Goal: Communication & Community: Answer question/provide support

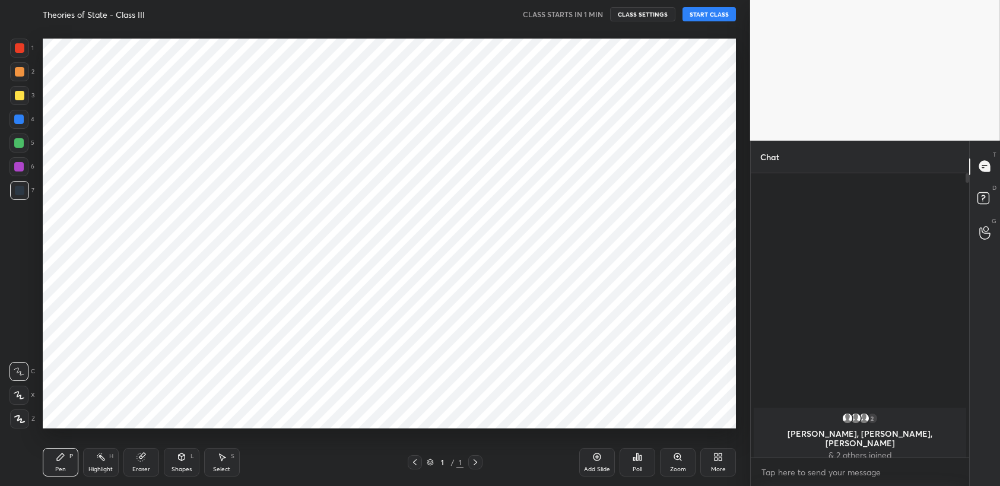
scroll to position [58964, 58672]
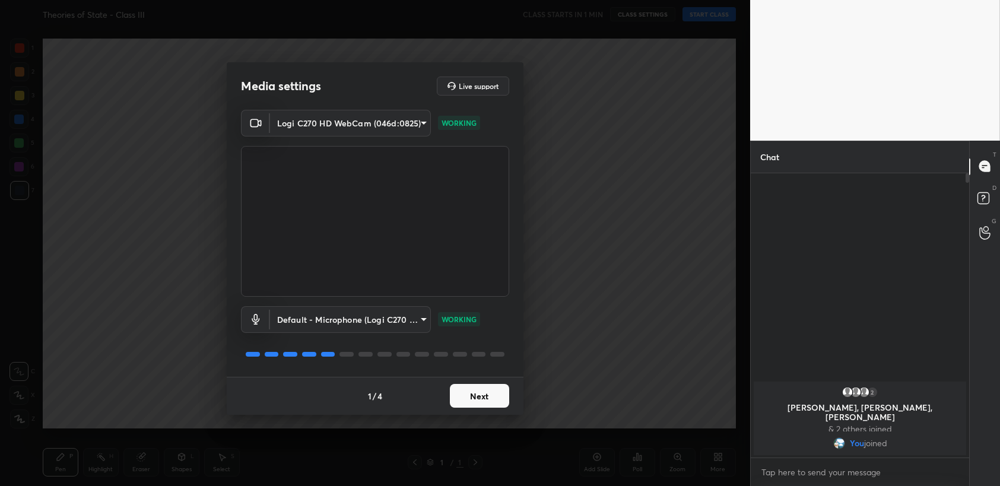
click at [483, 400] on button "Next" at bounding box center [479, 396] width 59 height 24
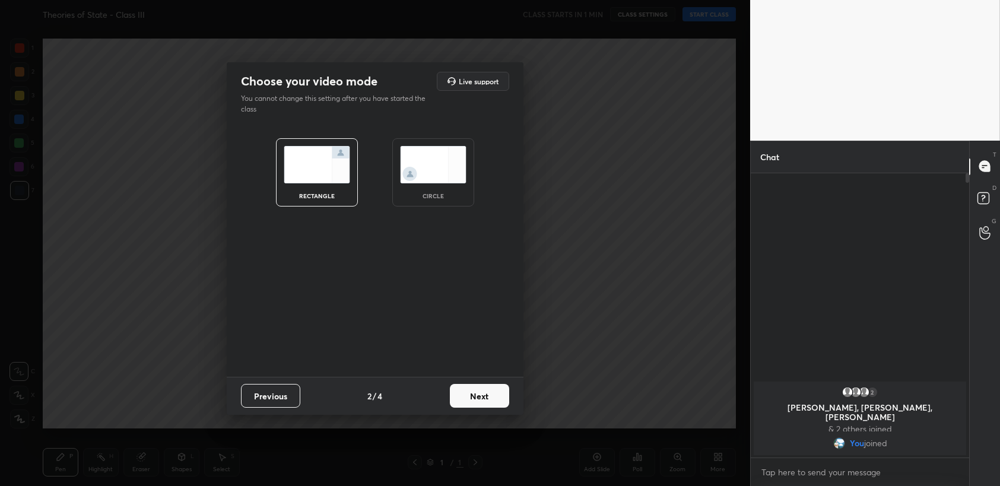
click at [483, 400] on button "Next" at bounding box center [479, 396] width 59 height 24
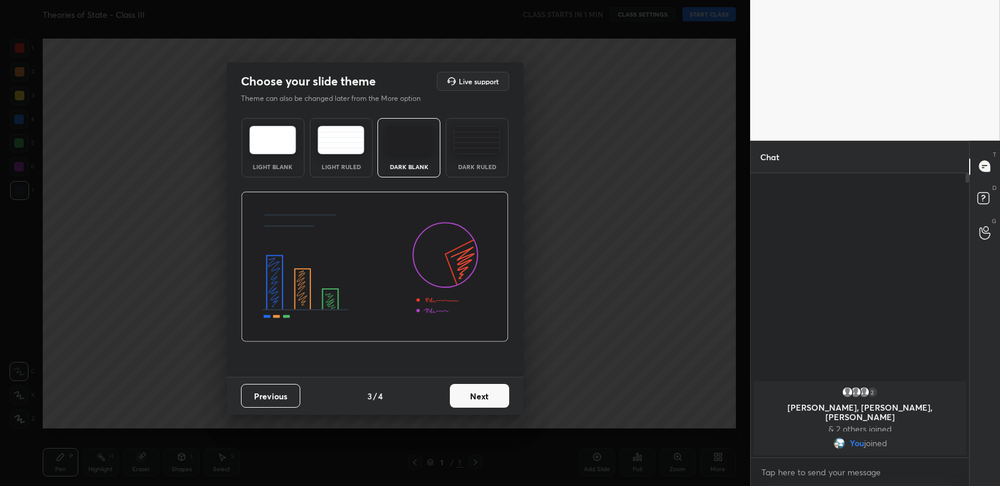
click at [495, 398] on button "Next" at bounding box center [479, 396] width 59 height 24
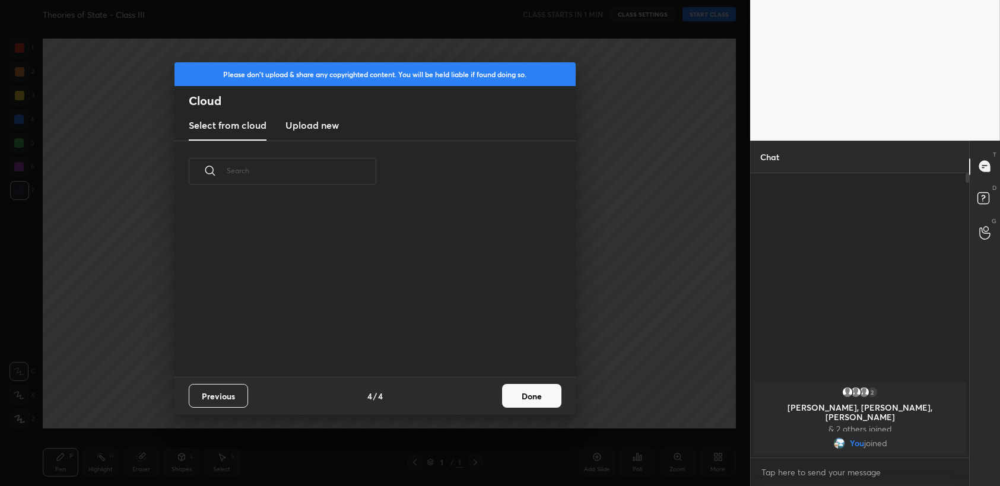
drag, startPoint x: 525, startPoint y: 402, endPoint x: 541, endPoint y: 382, distance: 25.3
click at [525, 402] on button "Done" at bounding box center [531, 396] width 59 height 24
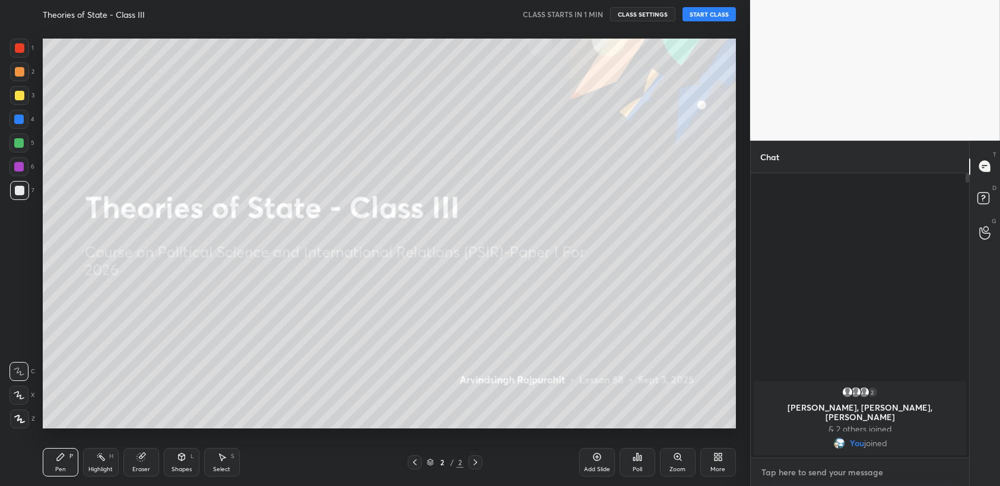
click at [859, 467] on textarea at bounding box center [861, 472] width 200 height 19
type textarea "x"
click at [654, 15] on button "CLASS SETTINGS" at bounding box center [642, 14] width 65 height 14
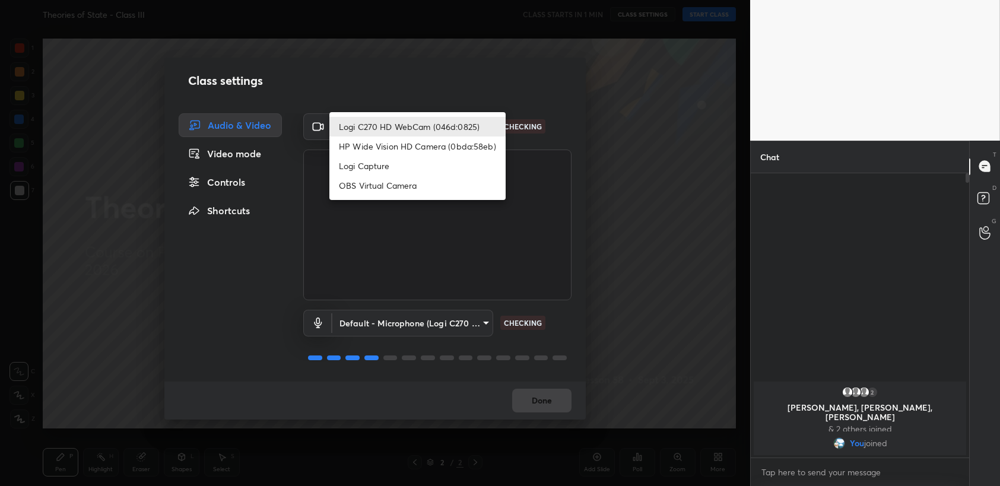
click at [413, 125] on body "1 2 3 4 5 6 7 C X Z C X Z E E Erase all H H Theories of State - Class III CLASS…" at bounding box center [500, 243] width 1000 height 486
click at [379, 185] on li "OBS Virtual Camera" at bounding box center [418, 186] width 176 height 20
type input "e5729fa97514352bc5fb3ed5d7628dc02cc18085e1fd67cacd69ca33a0a50a13"
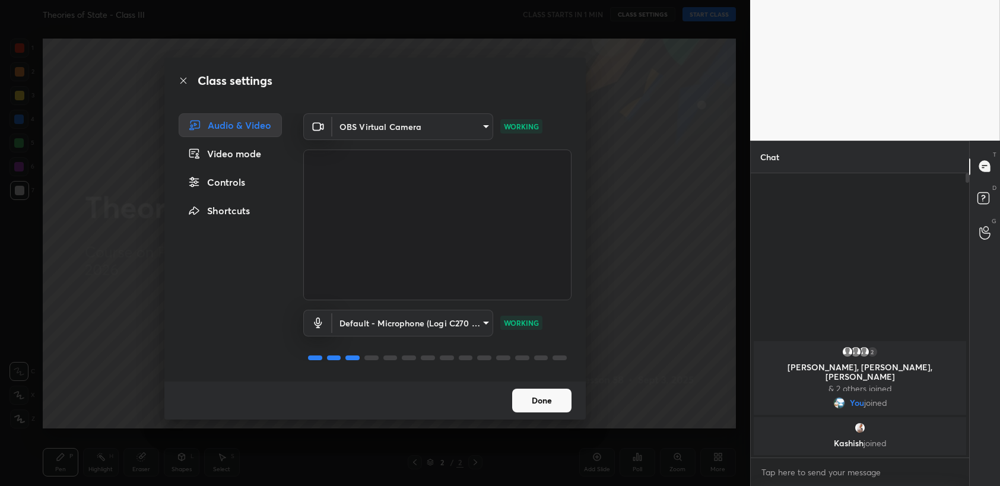
drag, startPoint x: 539, startPoint y: 392, endPoint x: 550, endPoint y: 398, distance: 12.5
click at [540, 393] on button "Done" at bounding box center [541, 401] width 59 height 24
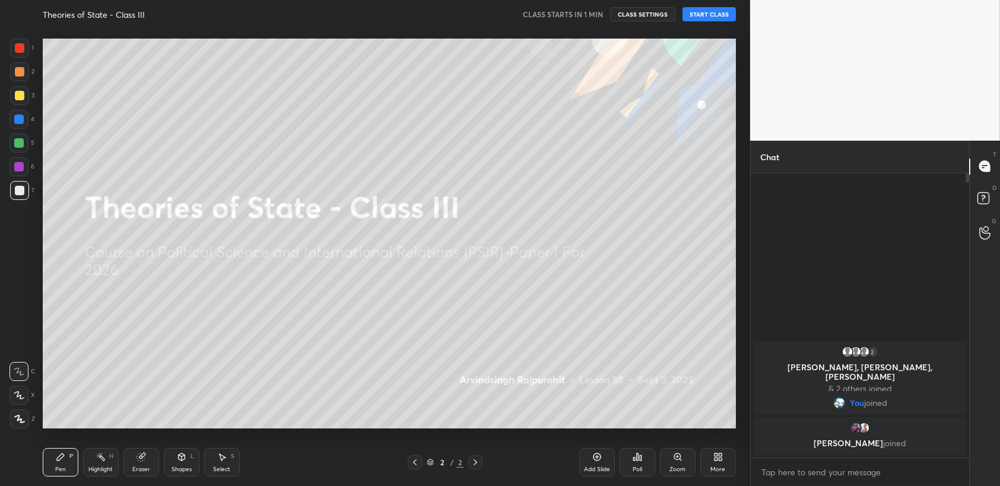
click at [710, 14] on button "START CLASS" at bounding box center [709, 14] width 53 height 14
click at [600, 463] on div "Add Slide" at bounding box center [598, 462] width 36 height 29
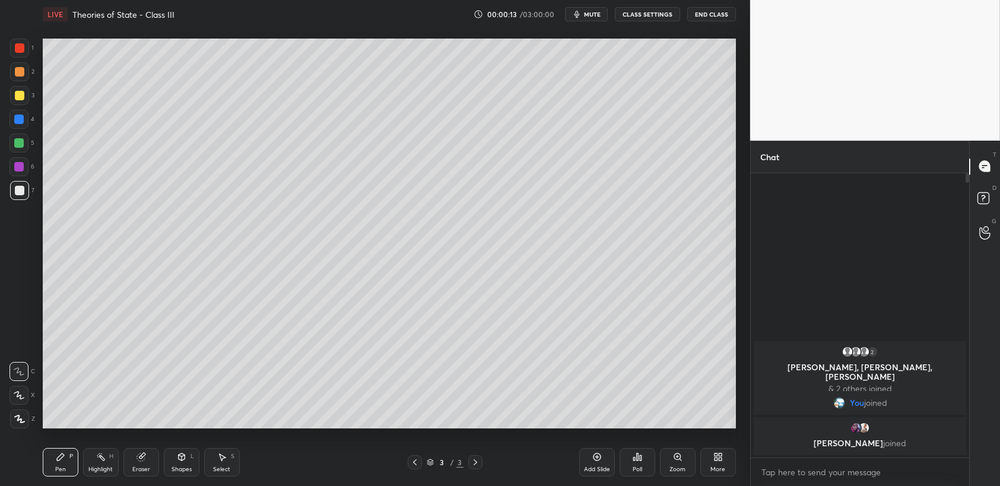
click at [721, 9] on button "End Class" at bounding box center [712, 14] width 49 height 14
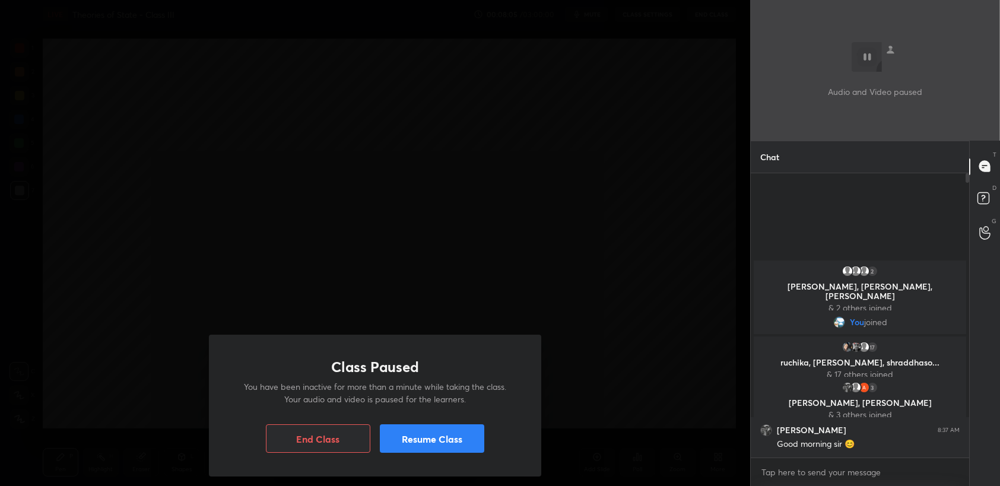
click at [439, 432] on button "Resume Class" at bounding box center [432, 439] width 105 height 29
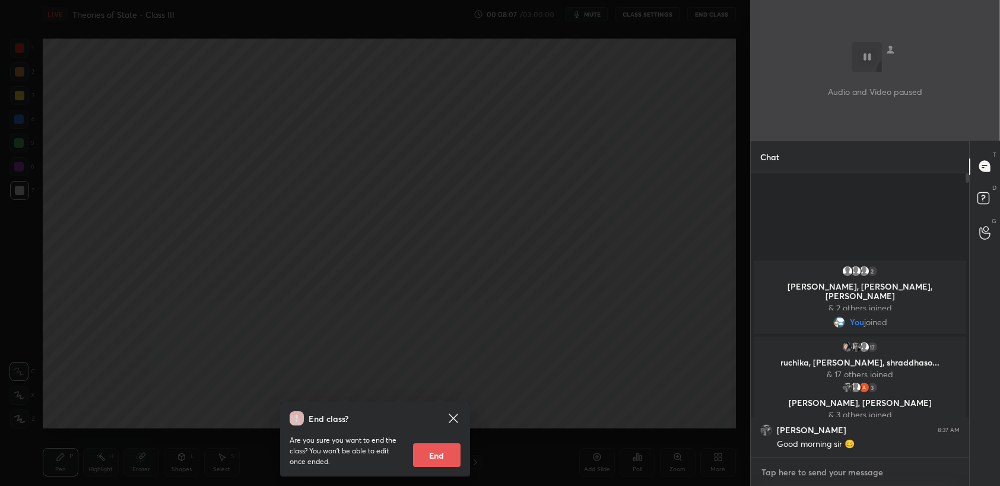
click at [806, 471] on textarea at bounding box center [861, 472] width 200 height 19
type textarea "x"
click at [606, 274] on div "End class? Are you sure you want to end the class? You won’t be able to edit on…" at bounding box center [375, 243] width 751 height 486
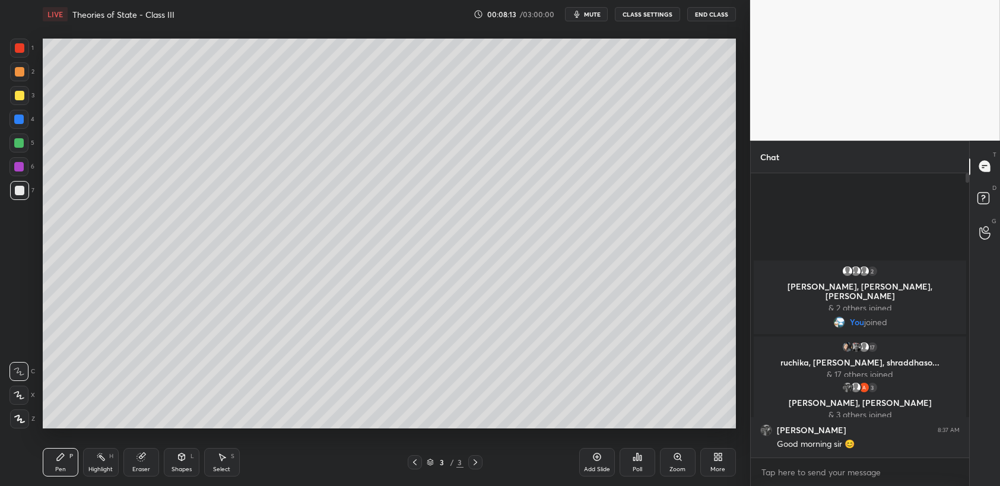
click at [713, 10] on button "End Class" at bounding box center [712, 14] width 49 height 14
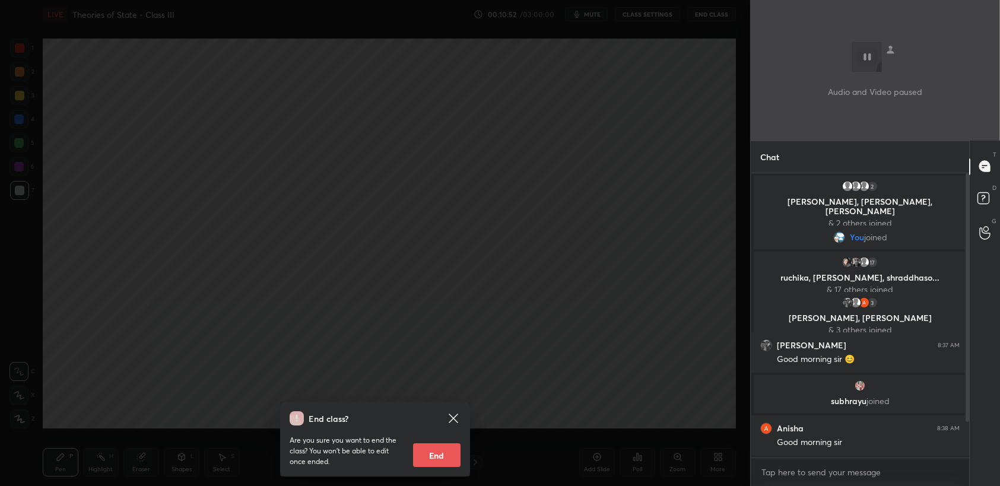
click at [577, 258] on div "End class? Are you sure you want to end the class? You won’t be able to edit on…" at bounding box center [375, 243] width 751 height 486
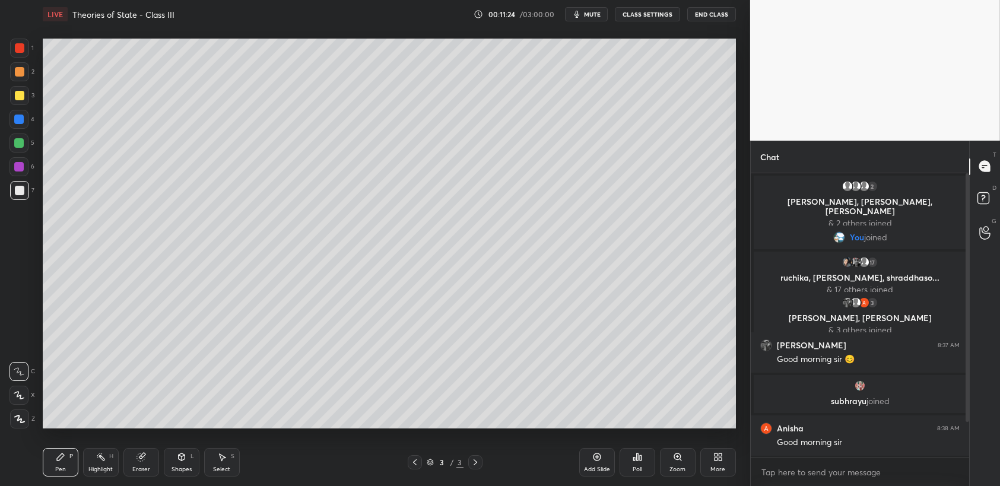
click at [654, 14] on button "CLASS SETTINGS" at bounding box center [647, 14] width 65 height 14
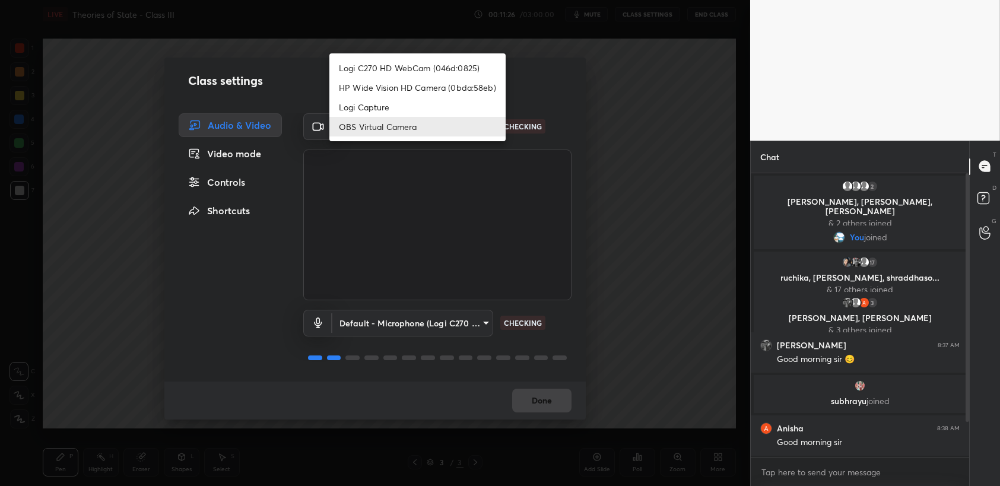
drag, startPoint x: 406, startPoint y: 134, endPoint x: 404, endPoint y: 160, distance: 26.7
click at [406, 134] on body "1 2 3 4 5 6 7 C X Z C X Z E E Erase all H H LIVE Theories of State - Class III …" at bounding box center [500, 243] width 1000 height 486
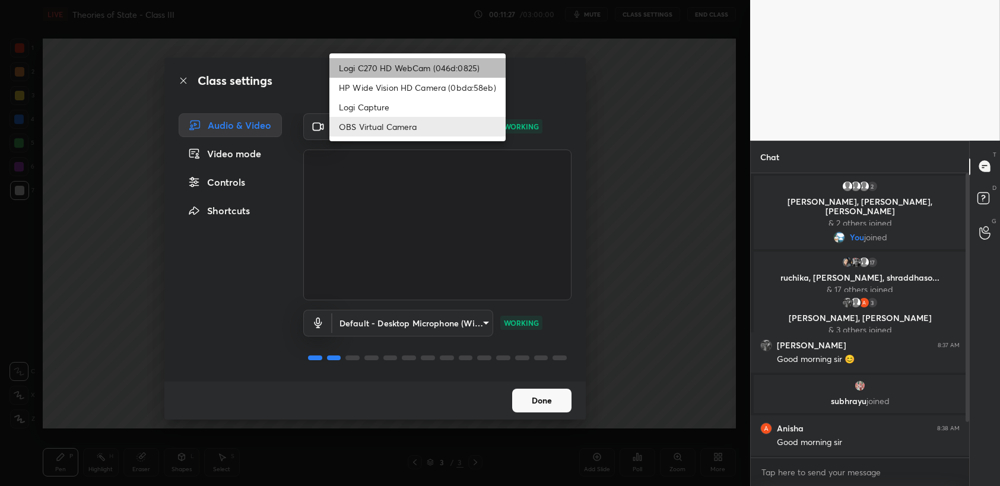
drag, startPoint x: 394, startPoint y: 70, endPoint x: 423, endPoint y: 116, distance: 54.7
click at [394, 70] on li "Logi C270 HD WebCam (046d:0825)" at bounding box center [418, 68] width 176 height 20
type input "0318ce824006cf799b1b080d3fd6bf7c24cf0afee88a2e38e0004174d2a793bd"
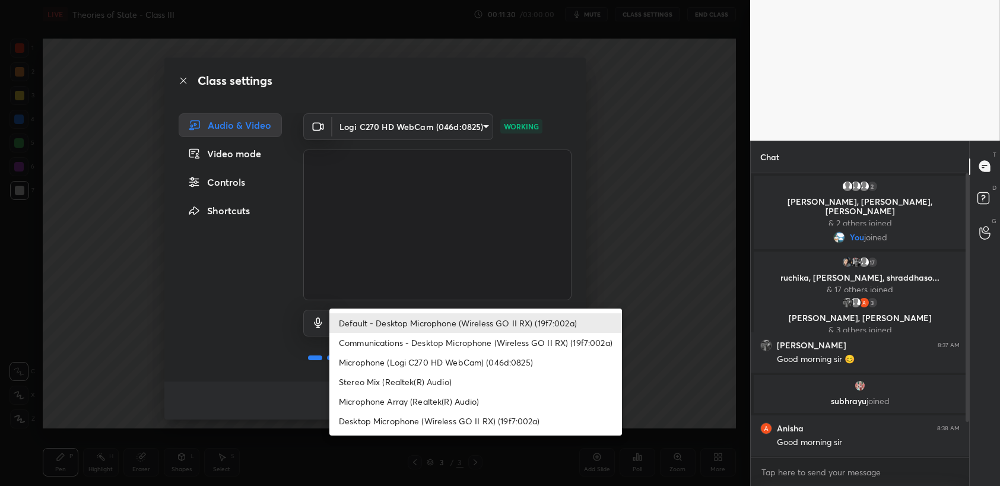
click at [434, 328] on body "1 2 3 4 5 6 7 C X Z C X Z E E Erase all H H LIVE Theories of State - Class III …" at bounding box center [500, 243] width 1000 height 486
click at [461, 418] on li "Desktop Microphone (Wireless GO II RX) (19f7:002a)" at bounding box center [476, 421] width 293 height 20
type input "4bd460ca70ce3c0d5d3e10fc0b84fc28a92d6575c557a7f55f102b876bd6a22f"
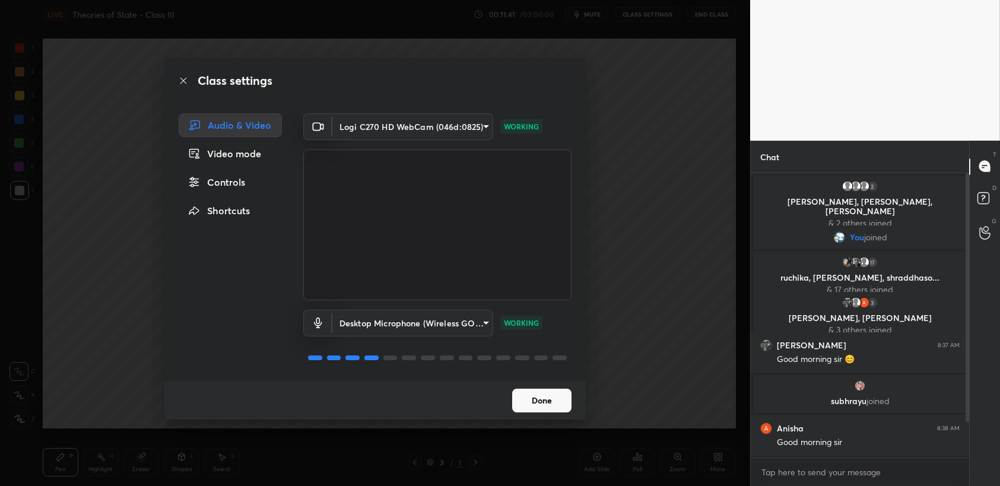
click at [533, 398] on button "Done" at bounding box center [541, 401] width 59 height 24
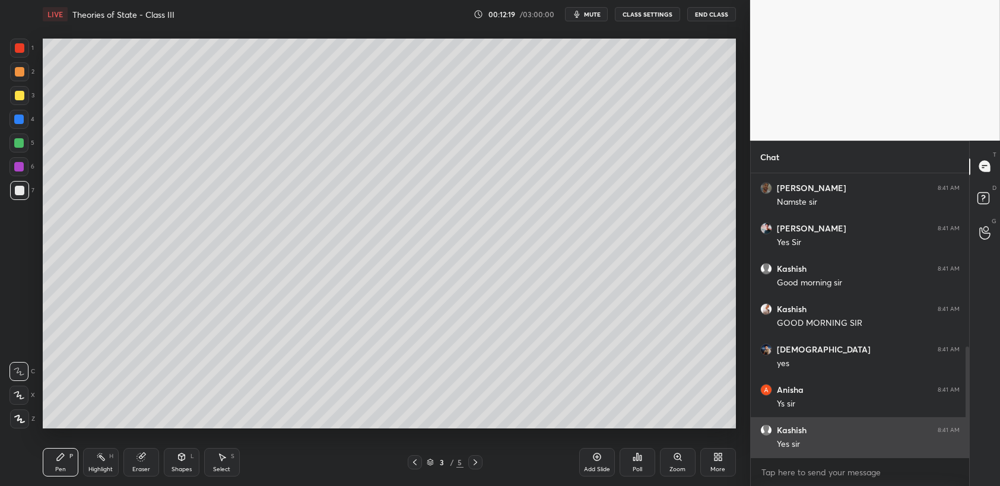
scroll to position [485, 0]
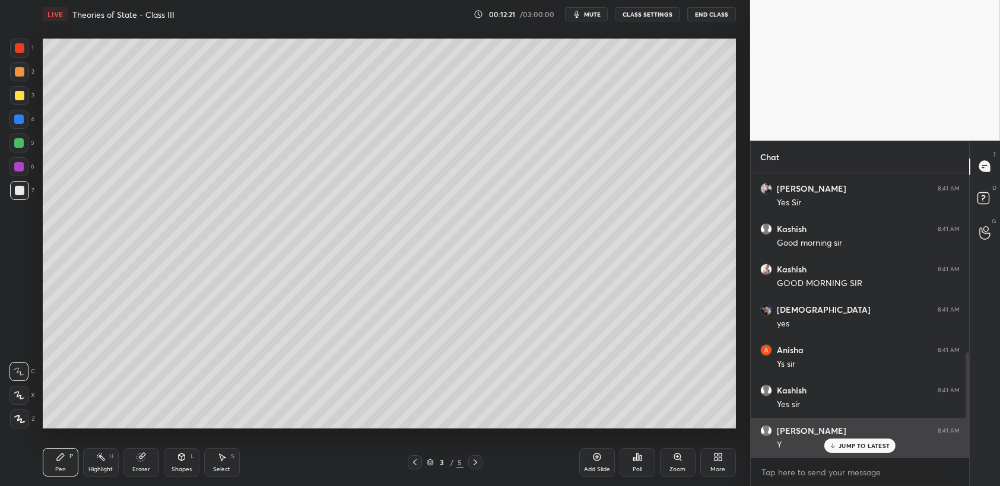
click at [852, 449] on div "JUMP TO LATEST" at bounding box center [860, 446] width 71 height 14
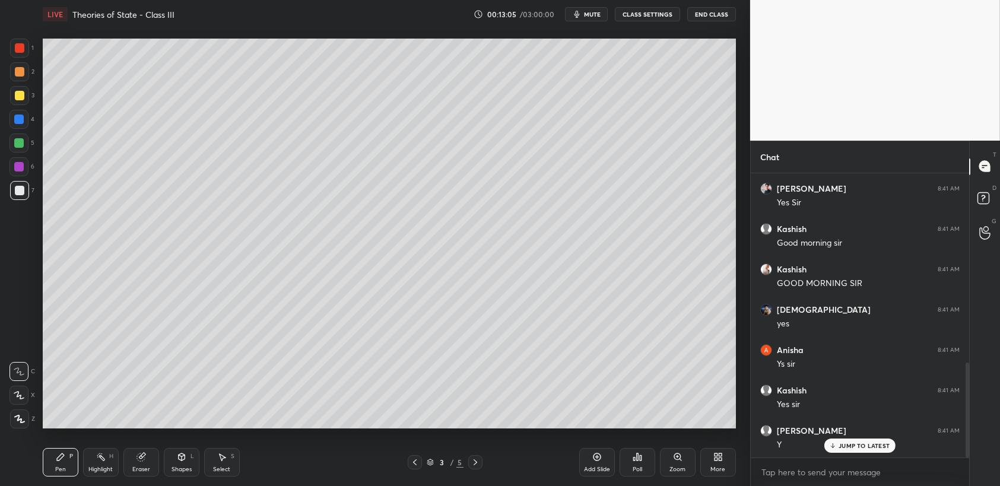
scroll to position [565, 0]
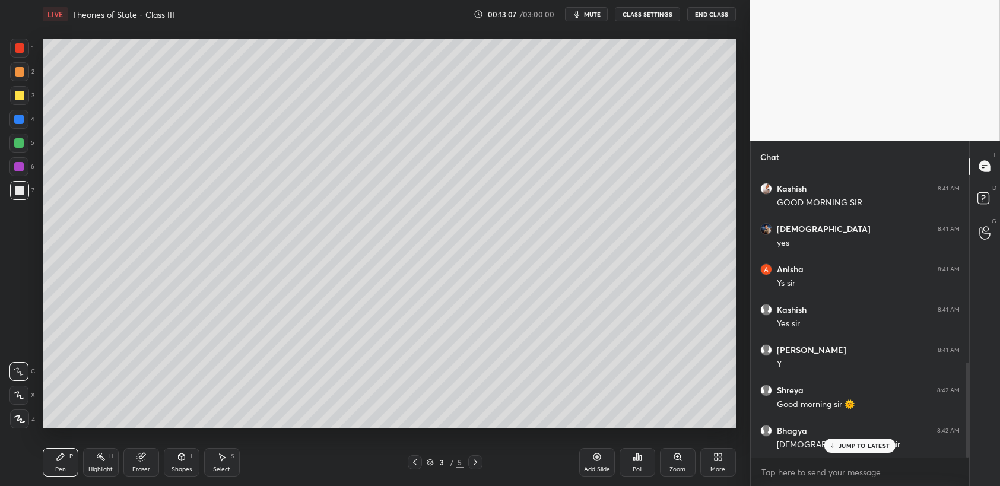
click at [852, 445] on p "JUMP TO LATEST" at bounding box center [864, 445] width 51 height 7
click at [717, 464] on div "More" at bounding box center [719, 462] width 36 height 29
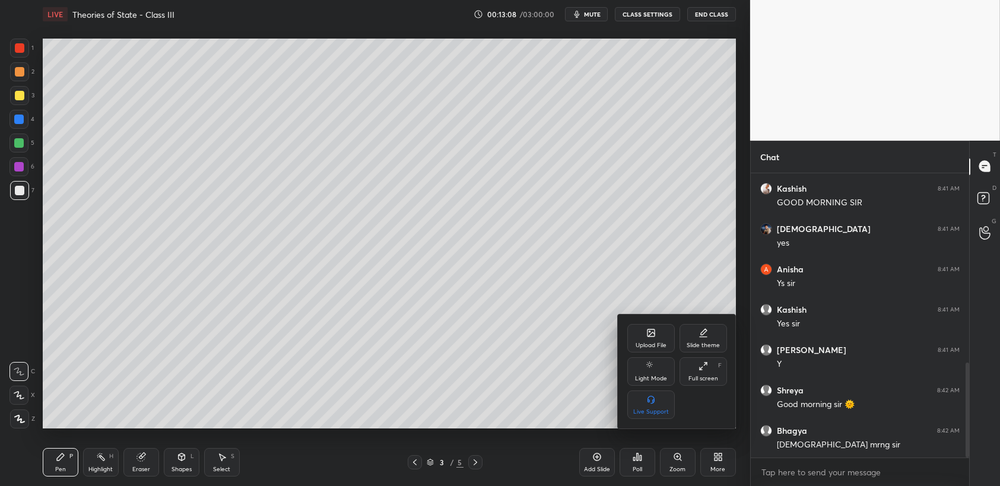
click at [654, 335] on icon at bounding box center [651, 333] width 7 height 7
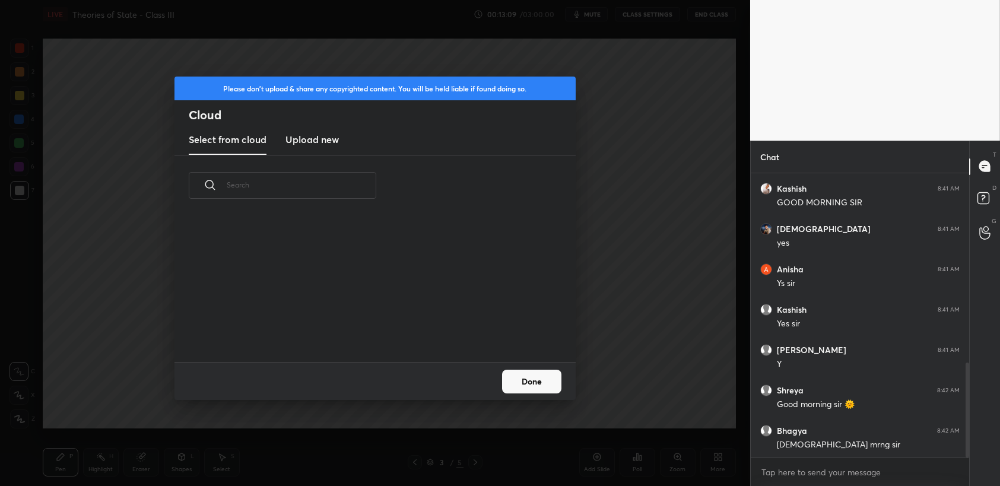
scroll to position [146, 381]
click at [311, 147] on new "Upload new" at bounding box center [312, 140] width 53 height 30
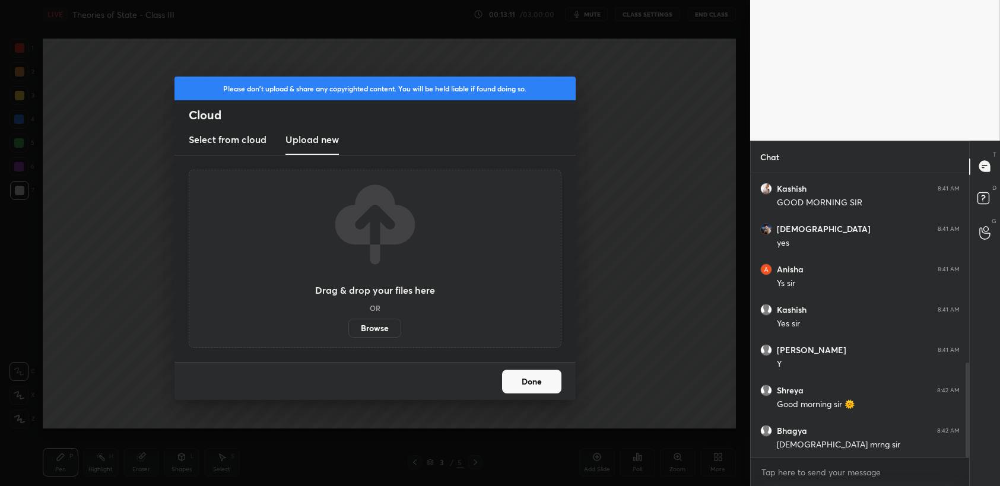
click at [377, 325] on label "Browse" at bounding box center [375, 328] width 53 height 19
click at [349, 325] on input "Browse" at bounding box center [349, 328] width 0 height 19
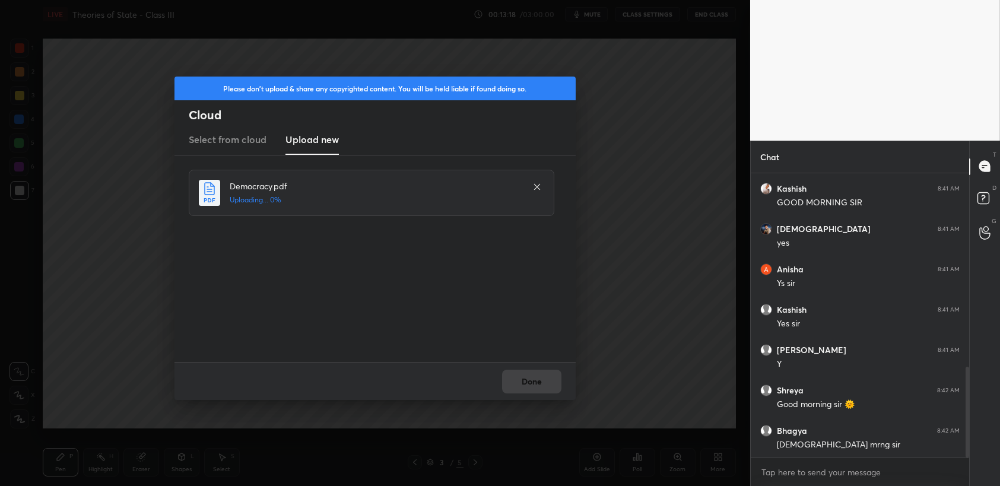
scroll to position [606, 0]
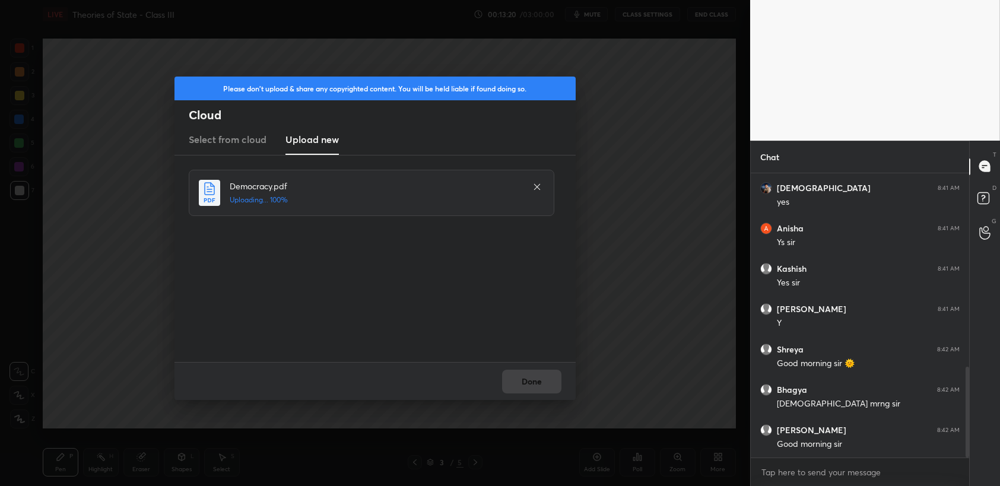
click at [530, 388] on div "Done" at bounding box center [375, 381] width 401 height 38
click at [530, 388] on button "Done" at bounding box center [531, 382] width 59 height 24
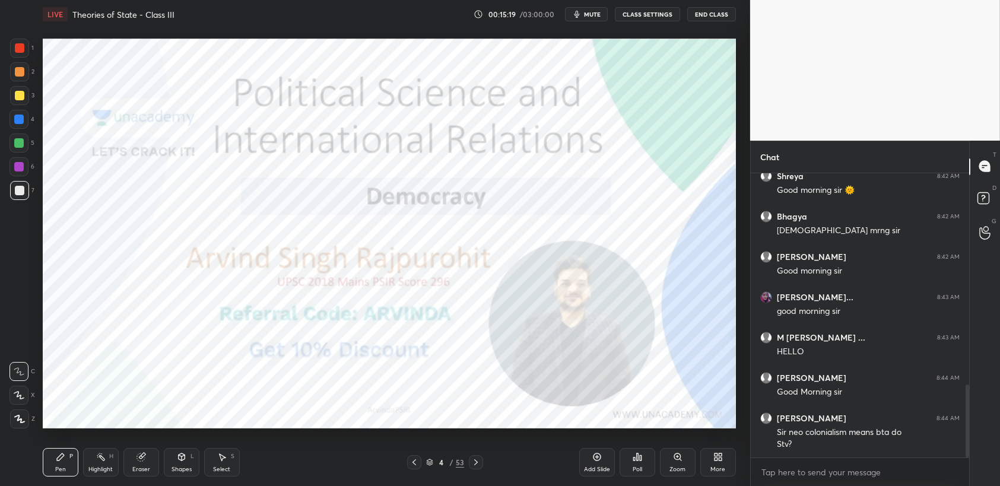
scroll to position [822, 0]
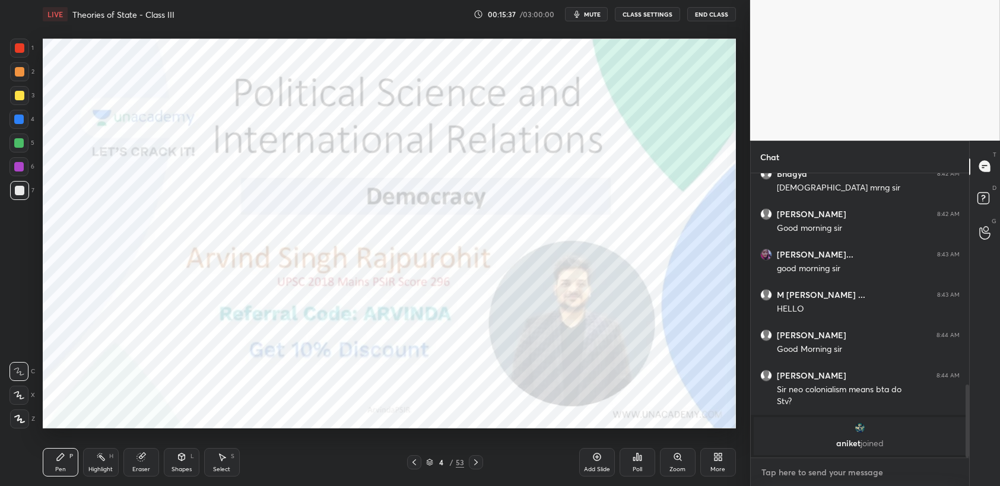
click at [847, 478] on textarea at bounding box center [861, 472] width 200 height 19
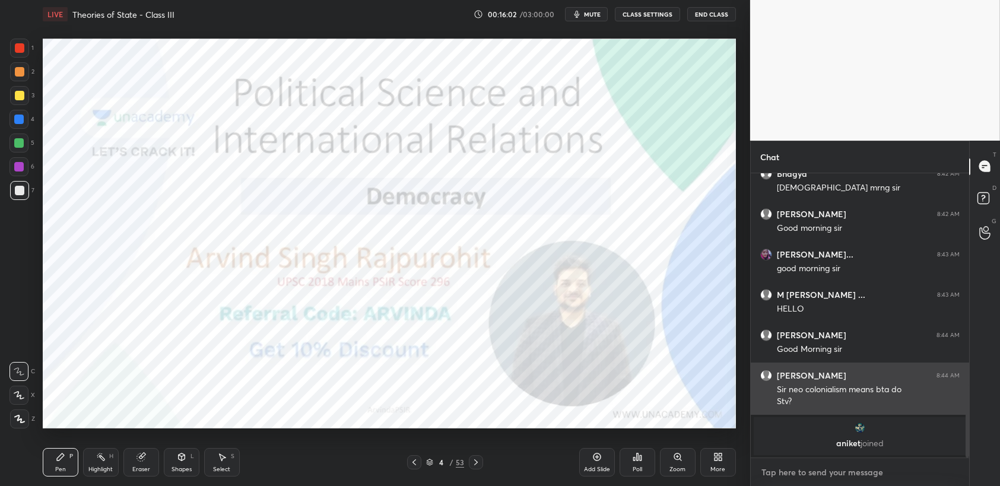
scroll to position [796, 0]
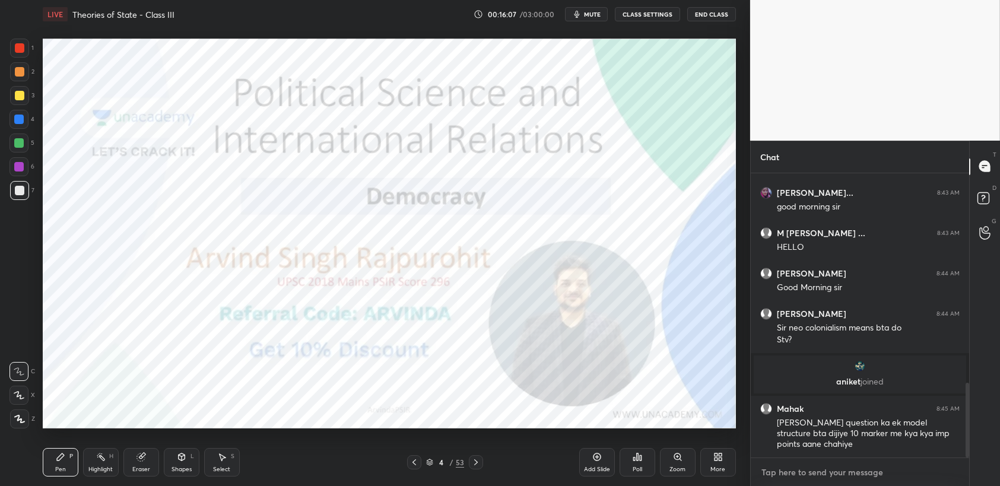
click at [856, 465] on textarea at bounding box center [861, 472] width 200 height 19
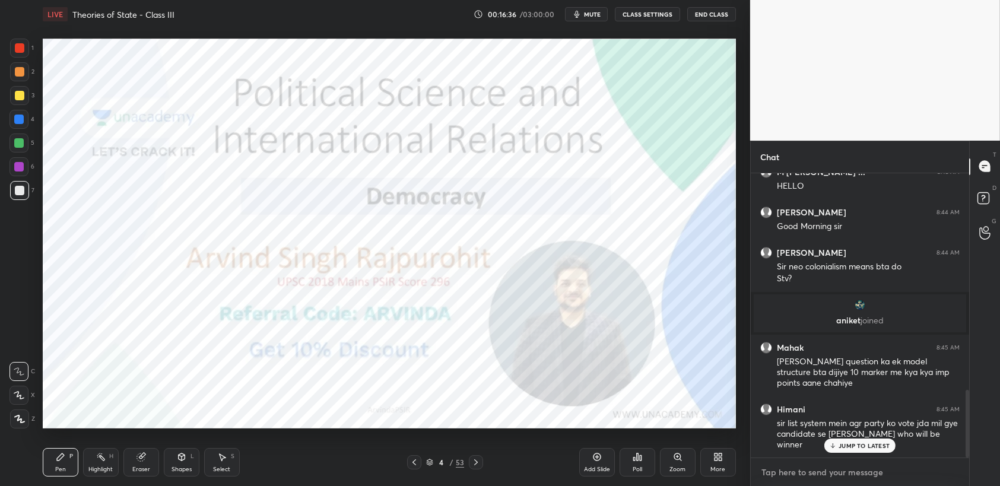
scroll to position [908, 0]
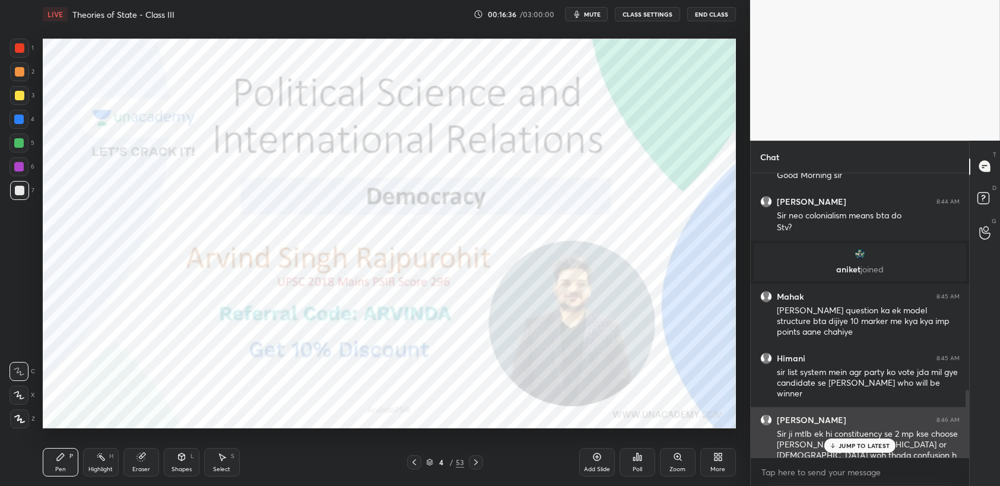
click at [848, 448] on p "JUMP TO LATEST" at bounding box center [864, 445] width 51 height 7
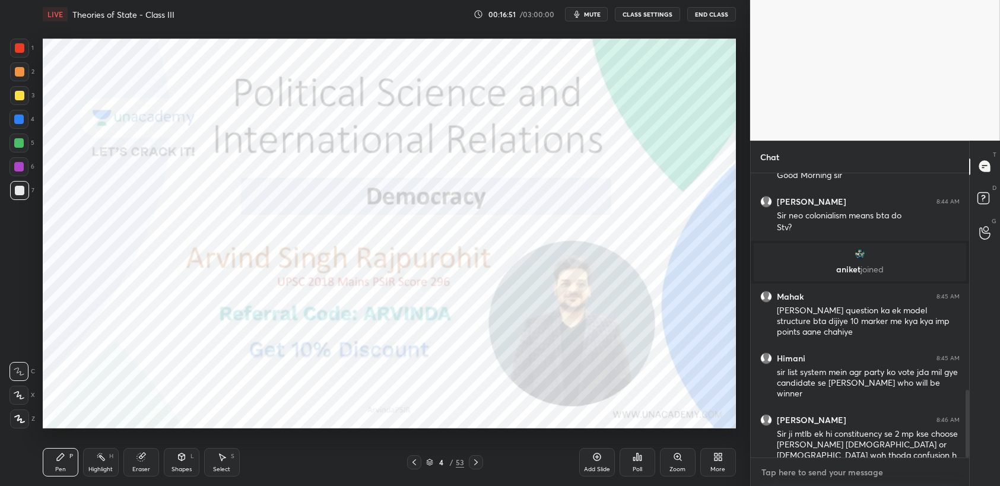
click at [838, 476] on textarea at bounding box center [861, 472] width 200 height 19
click at [820, 470] on textarea at bounding box center [861, 472] width 200 height 19
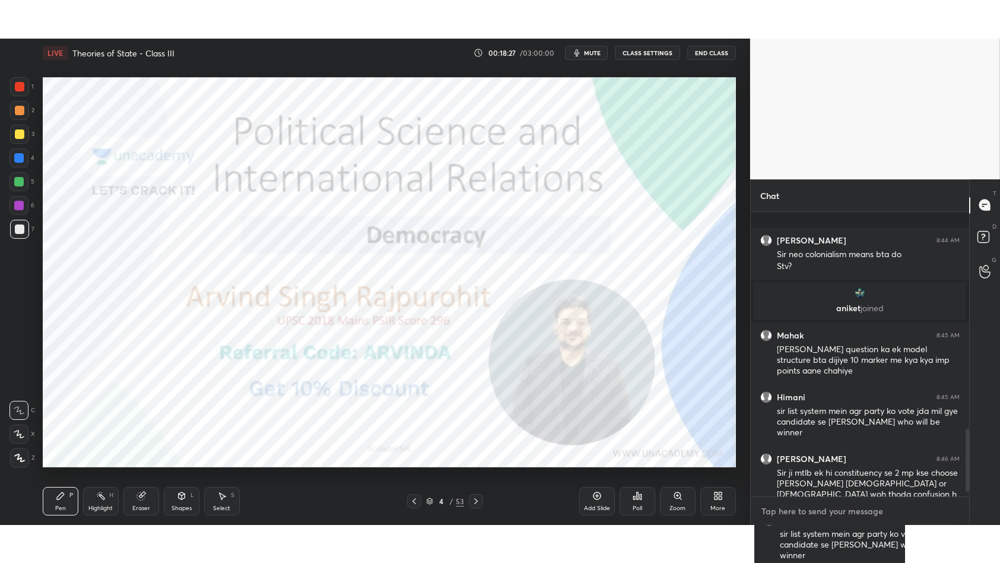
scroll to position [1011, 0]
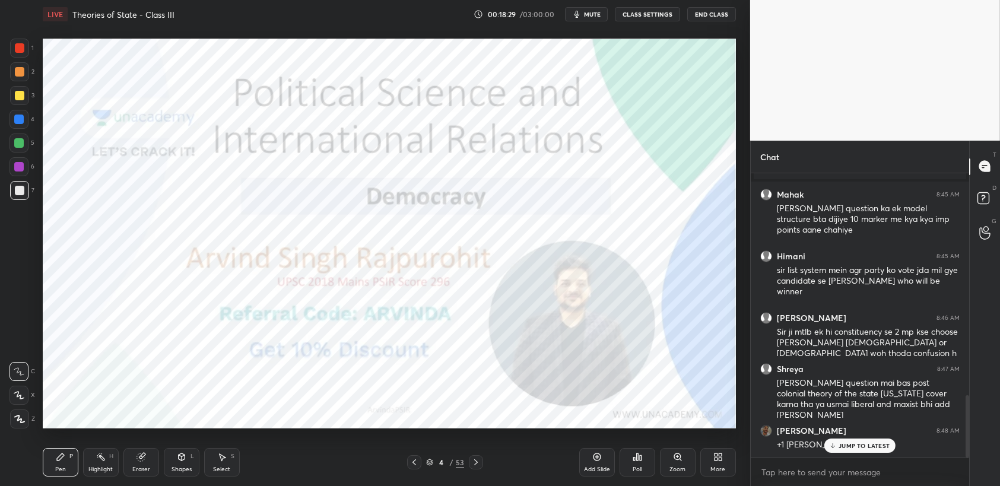
click at [841, 447] on p "JUMP TO LATEST" at bounding box center [864, 445] width 51 height 7
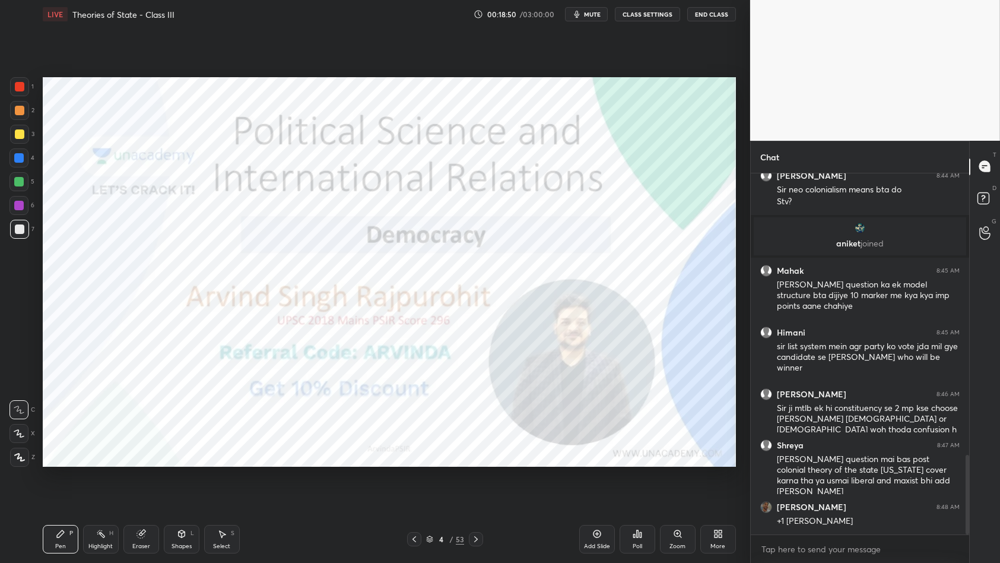
scroll to position [934, 0]
click at [27, 91] on div at bounding box center [19, 86] width 19 height 19
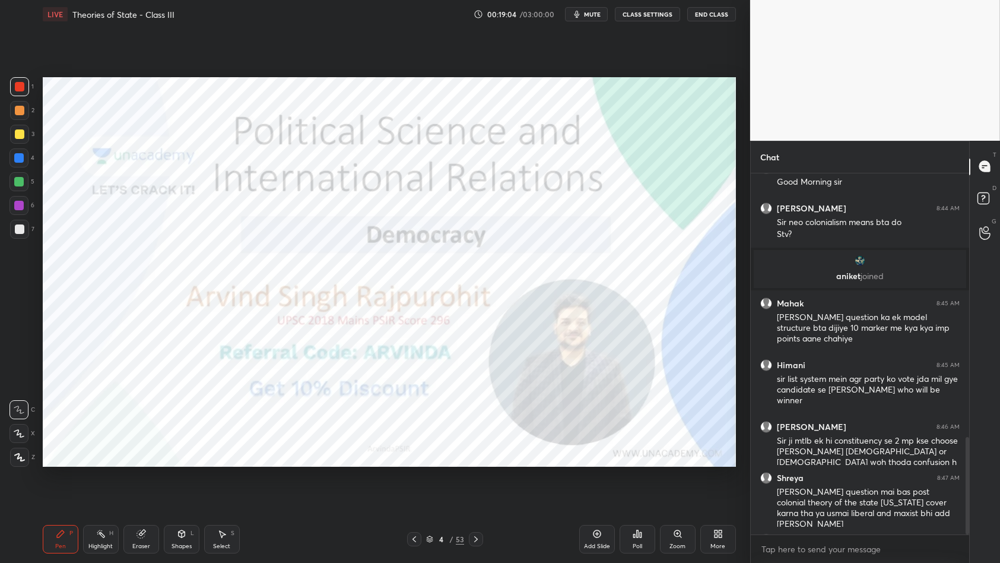
scroll to position [975, 0]
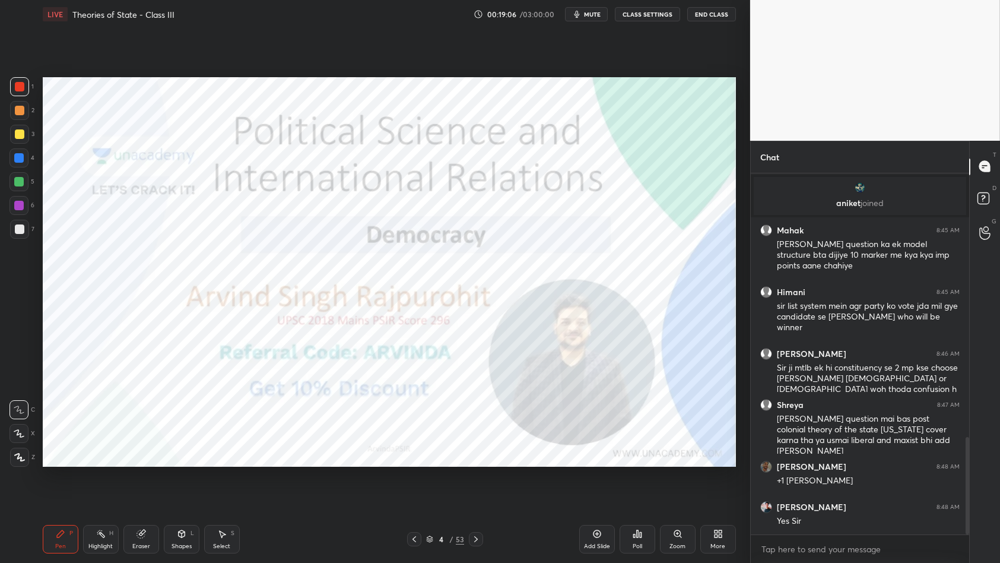
click at [595, 486] on div "Add Slide" at bounding box center [597, 546] width 26 height 6
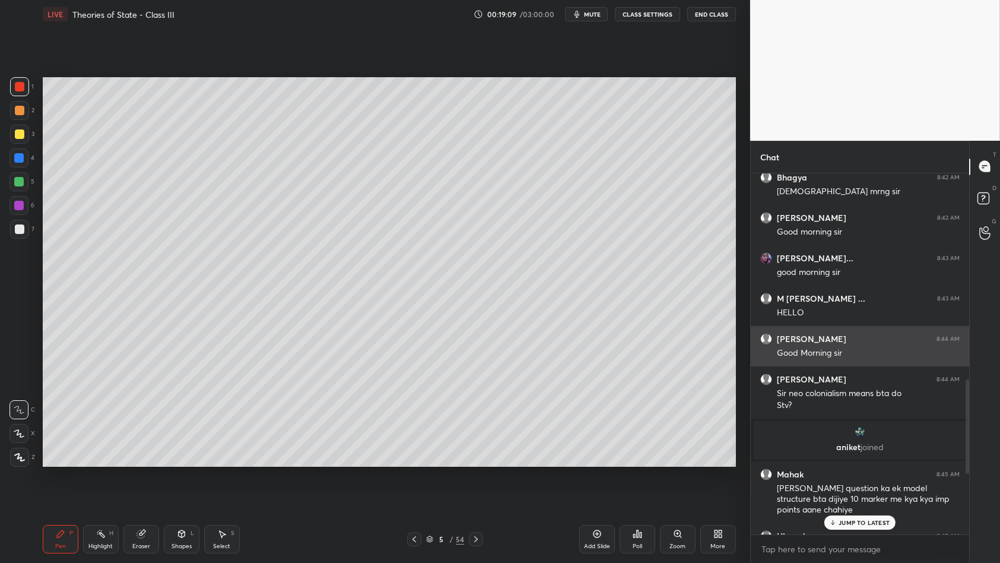
scroll to position [723, 0]
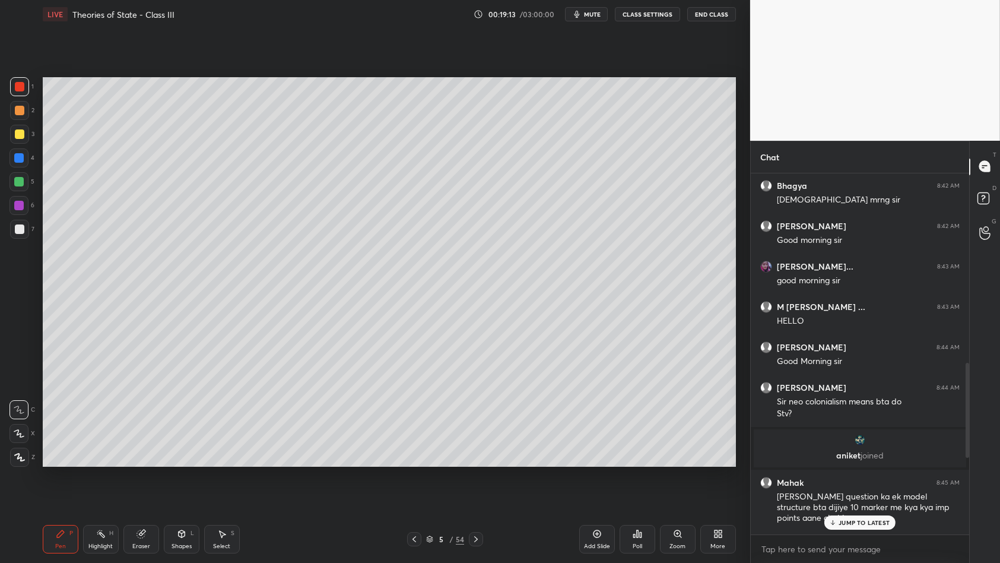
click at [29, 134] on div "3" at bounding box center [22, 134] width 24 height 19
click at [14, 125] on div at bounding box center [19, 134] width 19 height 19
click at [24, 125] on div at bounding box center [19, 134] width 19 height 19
click at [21, 165] on div at bounding box center [19, 157] width 19 height 19
click at [17, 171] on div "4" at bounding box center [22, 160] width 25 height 24
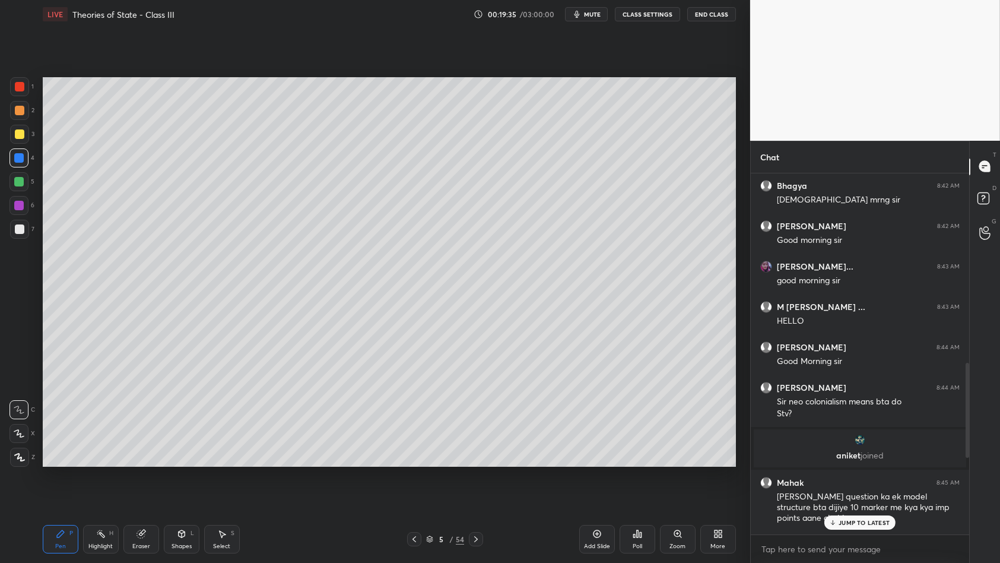
click at [30, 115] on div "2" at bounding box center [22, 110] width 24 height 19
click at [23, 103] on div at bounding box center [19, 110] width 19 height 19
click at [26, 91] on div at bounding box center [19, 86] width 19 height 19
click at [12, 138] on div at bounding box center [19, 134] width 19 height 19
click at [17, 135] on div at bounding box center [20, 134] width 10 height 10
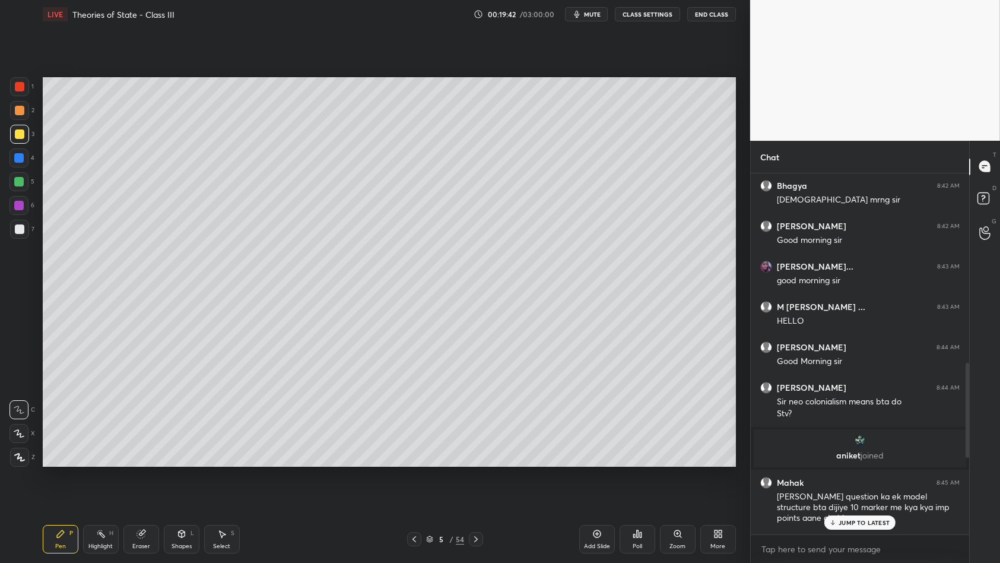
click at [33, 224] on div "7" at bounding box center [22, 229] width 24 height 19
click at [24, 226] on div at bounding box center [20, 229] width 10 height 10
click at [1, 217] on div "1 2 3 4 5 6 7 C X Z C X Z E E Erase all H H" at bounding box center [19, 272] width 38 height 390
click at [14, 212] on div at bounding box center [19, 205] width 19 height 19
click at [16, 211] on div at bounding box center [19, 205] width 19 height 19
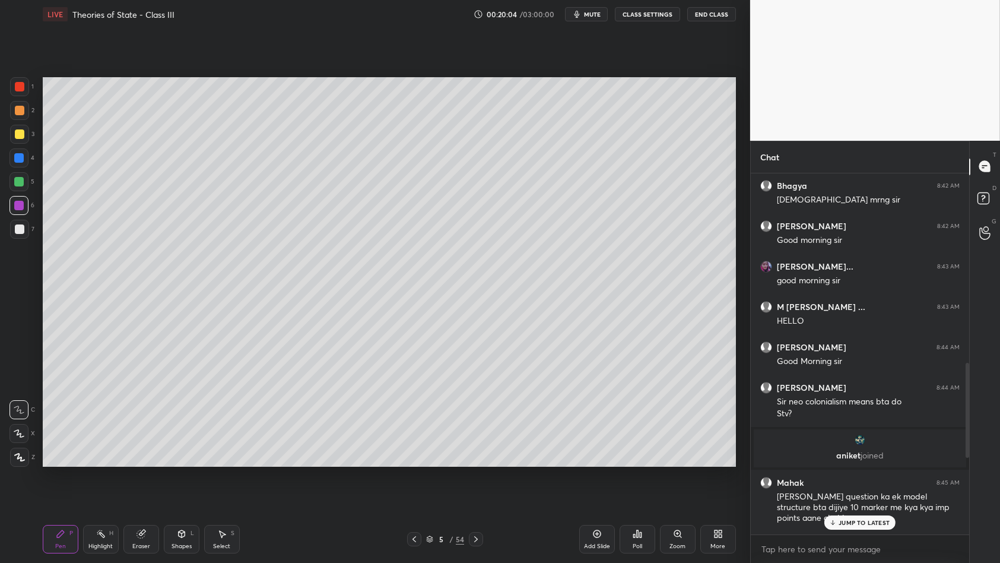
click at [18, 211] on div at bounding box center [19, 205] width 19 height 19
click at [847, 486] on p "2 NEW MESSAGES" at bounding box center [864, 522] width 55 height 7
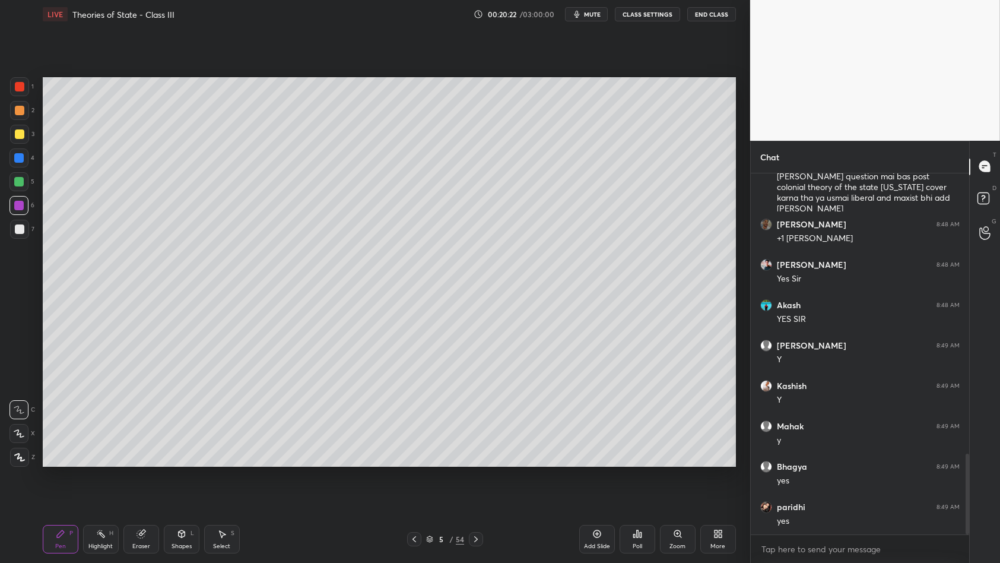
scroll to position [1258, 0]
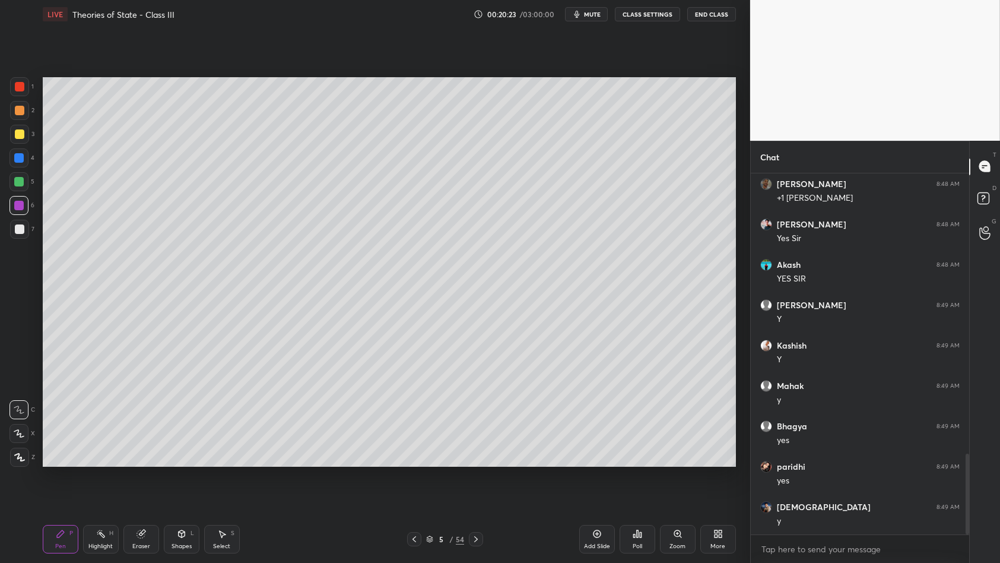
click at [23, 148] on div at bounding box center [19, 157] width 19 height 19
click at [25, 152] on div at bounding box center [19, 157] width 19 height 19
click at [21, 137] on div at bounding box center [20, 134] width 10 height 10
click at [21, 210] on div at bounding box center [19, 205] width 19 height 19
click at [25, 145] on div "3" at bounding box center [22, 137] width 24 height 24
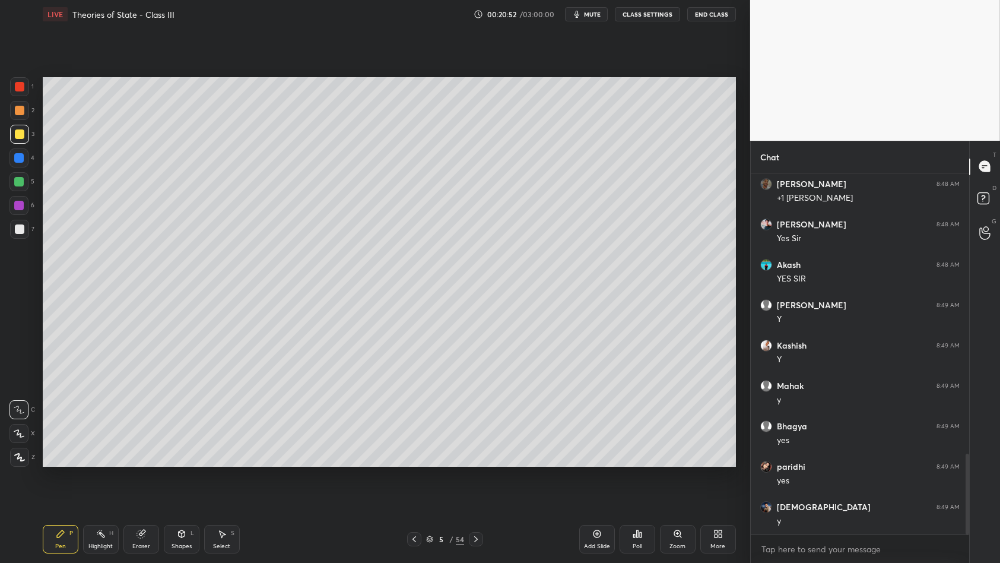
click at [18, 141] on div at bounding box center [19, 134] width 19 height 19
click at [15, 117] on div at bounding box center [19, 110] width 19 height 19
click at [32, 182] on div "5" at bounding box center [22, 181] width 25 height 19
click at [24, 192] on div "5" at bounding box center [22, 184] width 25 height 24
click at [21, 106] on div at bounding box center [20, 111] width 10 height 10
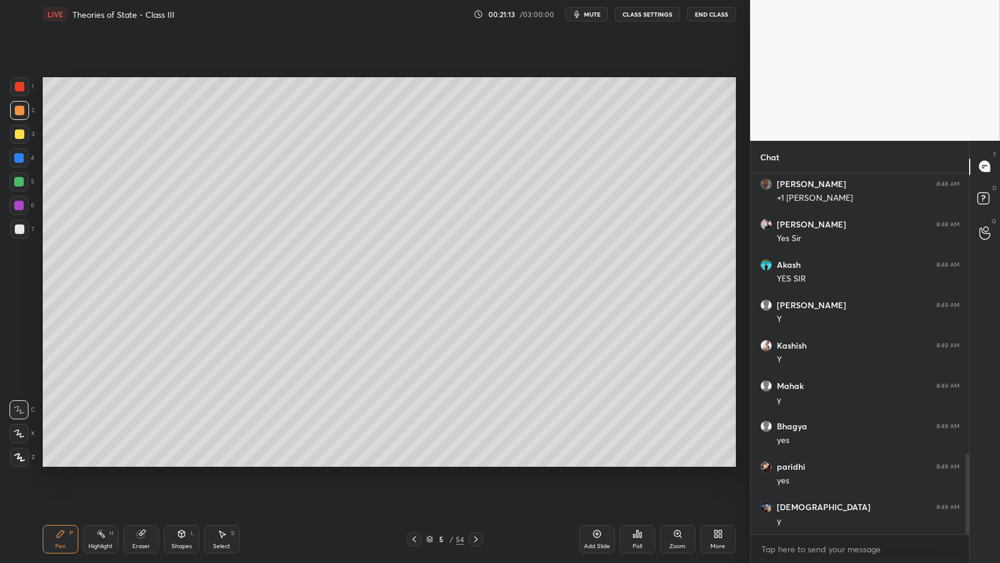
click at [25, 102] on div at bounding box center [19, 110] width 19 height 19
click at [22, 92] on div at bounding box center [19, 86] width 19 height 19
click at [21, 100] on div "1" at bounding box center [22, 89] width 24 height 24
click at [21, 107] on div at bounding box center [20, 111] width 10 height 10
click at [599, 486] on div "Add Slide" at bounding box center [597, 546] width 26 height 6
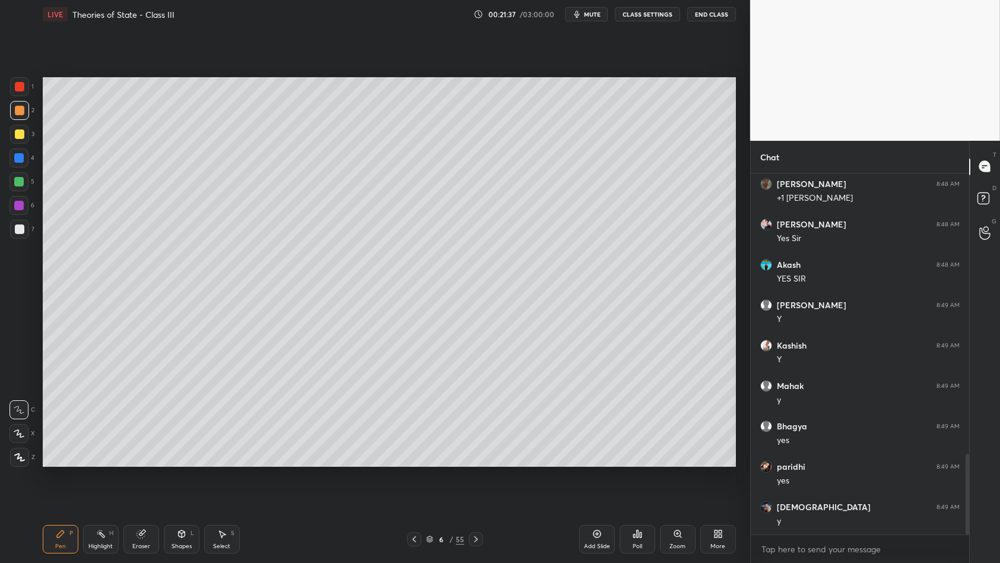
click at [24, 161] on div at bounding box center [19, 157] width 19 height 19
click at [26, 162] on div at bounding box center [19, 157] width 19 height 19
click at [33, 110] on div "2" at bounding box center [22, 110] width 24 height 19
click at [23, 109] on div at bounding box center [20, 111] width 10 height 10
click at [26, 106] on div at bounding box center [19, 110] width 19 height 19
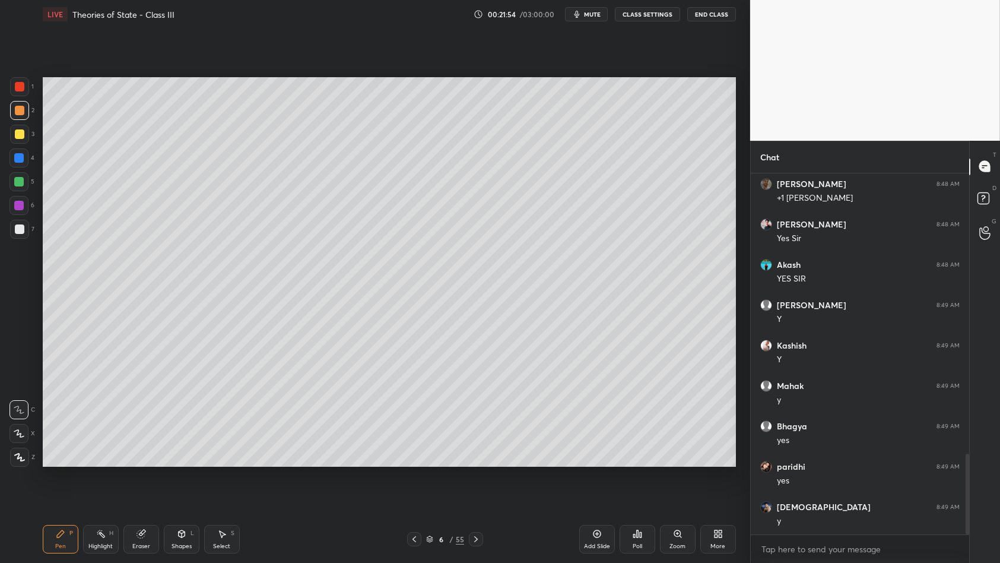
click at [15, 148] on div at bounding box center [19, 157] width 19 height 19
click at [20, 148] on div at bounding box center [19, 157] width 19 height 19
click at [19, 149] on div at bounding box center [19, 157] width 19 height 19
click at [30, 185] on div "5" at bounding box center [22, 181] width 25 height 19
click at [26, 191] on div "5" at bounding box center [22, 181] width 25 height 19
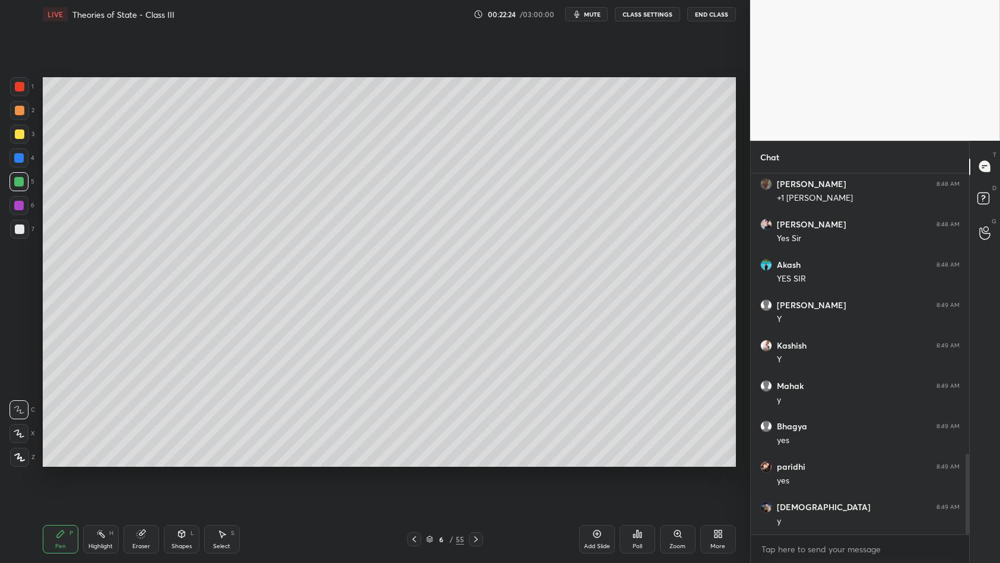
click at [20, 157] on div at bounding box center [19, 158] width 10 height 10
click at [20, 142] on div at bounding box center [19, 134] width 19 height 19
click at [15, 116] on div at bounding box center [19, 110] width 19 height 19
click at [22, 112] on div at bounding box center [20, 111] width 10 height 10
click at [418, 486] on icon at bounding box center [415, 539] width 10 height 10
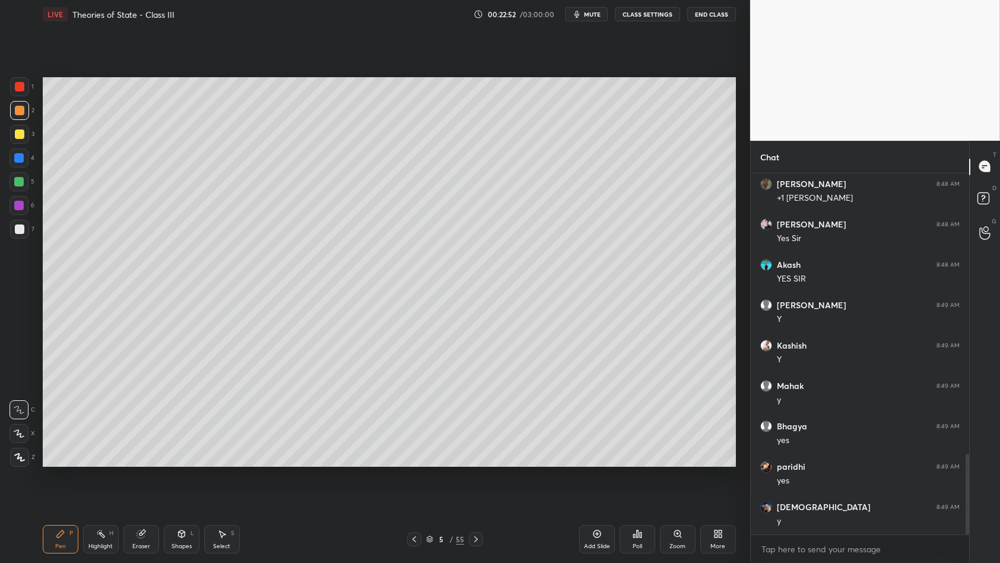
click at [479, 486] on icon at bounding box center [476, 539] width 10 height 10
click at [18, 93] on div at bounding box center [19, 86] width 19 height 19
click at [21, 86] on div at bounding box center [20, 87] width 10 height 10
click at [22, 89] on div at bounding box center [20, 87] width 10 height 10
click at [16, 91] on div at bounding box center [19, 86] width 19 height 19
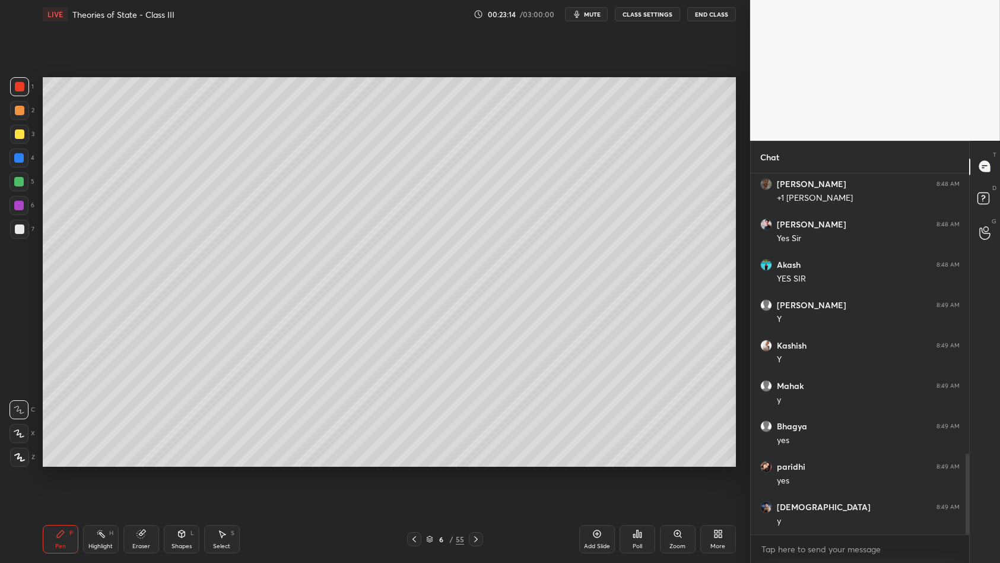
click at [20, 165] on div at bounding box center [19, 157] width 19 height 19
click at [21, 140] on div at bounding box center [19, 134] width 19 height 19
click at [23, 138] on div at bounding box center [19, 134] width 19 height 19
click at [0, 133] on div "1 2 3 4 5 6 7 C X Z C X Z E E Erase all H H" at bounding box center [19, 272] width 38 height 390
click at [12, 130] on div at bounding box center [19, 134] width 19 height 19
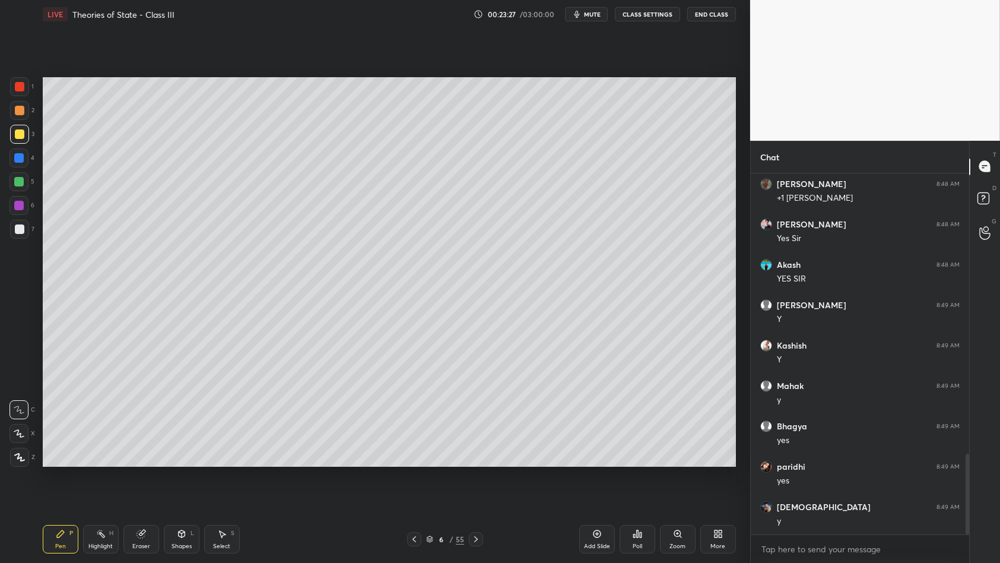
click at [24, 112] on div at bounding box center [20, 111] width 10 height 10
click at [21, 118] on div at bounding box center [19, 110] width 19 height 19
click at [28, 186] on div at bounding box center [19, 181] width 19 height 19
click at [24, 202] on div at bounding box center [19, 205] width 19 height 19
click at [21, 226] on div at bounding box center [20, 229] width 10 height 10
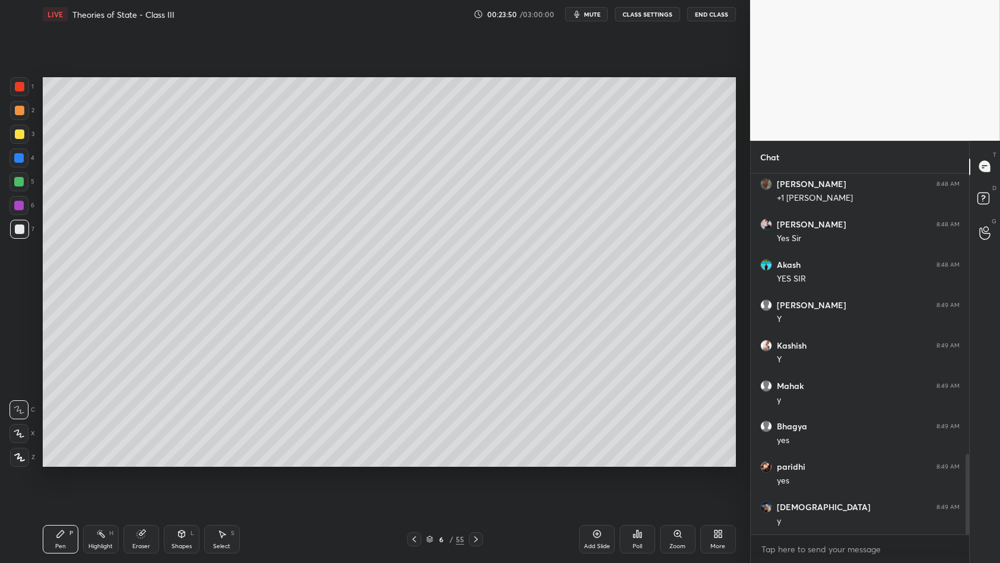
click at [414, 486] on icon at bounding box center [415, 539] width 10 height 10
click at [17, 95] on div at bounding box center [19, 86] width 19 height 19
click at [20, 80] on div at bounding box center [19, 86] width 19 height 19
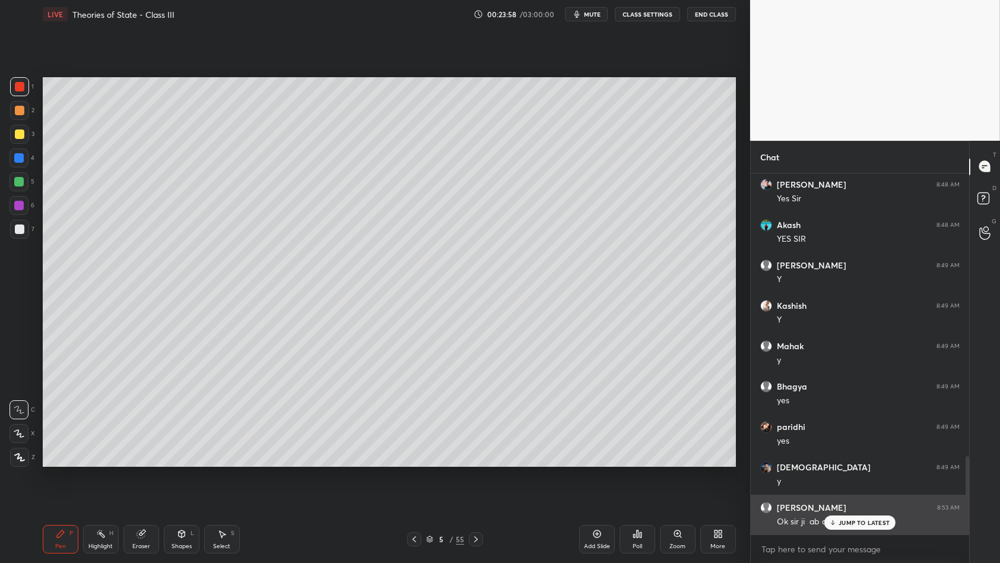
click at [845, 486] on p "JUMP TO LATEST" at bounding box center [864, 522] width 51 height 7
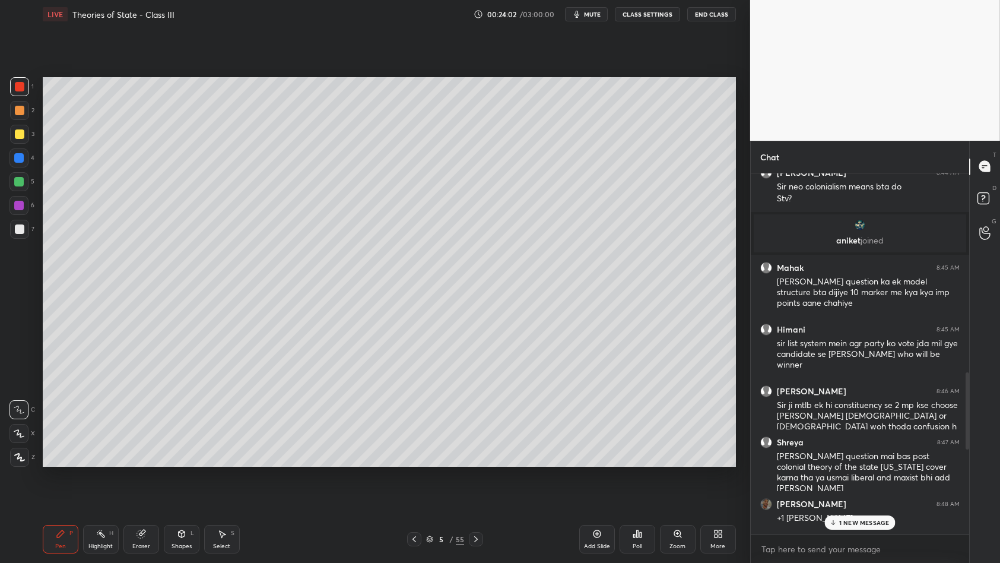
scroll to position [937, 0]
click at [598, 486] on icon at bounding box center [598, 534] width 10 height 10
click at [26, 131] on div at bounding box center [19, 134] width 19 height 19
click at [24, 127] on div at bounding box center [19, 134] width 19 height 19
click at [26, 125] on div at bounding box center [19, 134] width 19 height 19
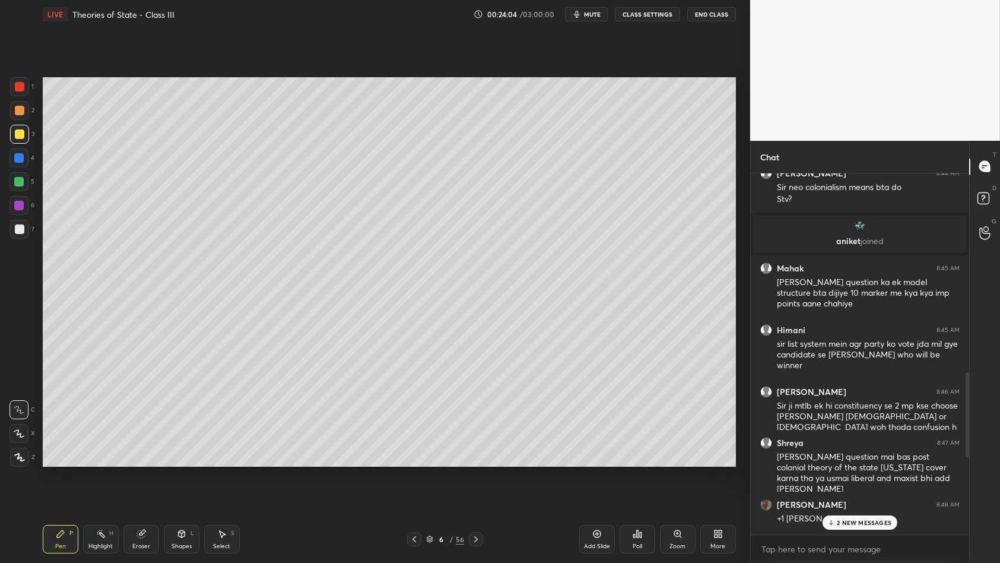
click at [29, 146] on div "3" at bounding box center [22, 137] width 24 height 24
click at [29, 145] on div "3" at bounding box center [22, 137] width 24 height 24
click at [865, 486] on p "6 NEW MESSAGES" at bounding box center [864, 522] width 55 height 7
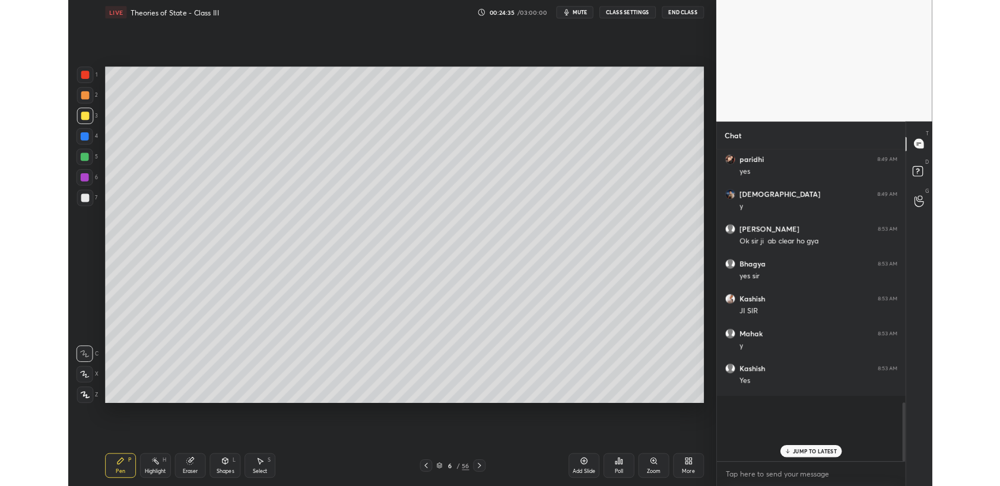
scroll to position [58964, 58672]
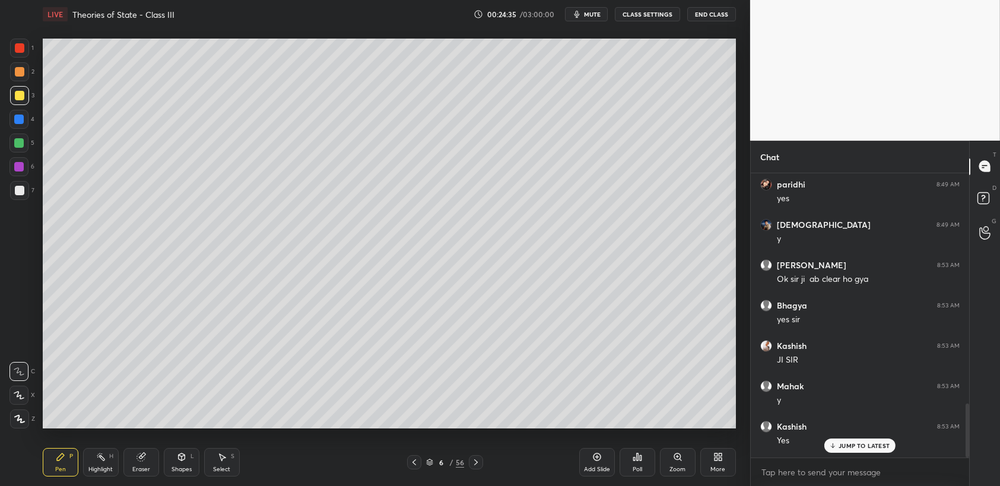
type textarea "x"
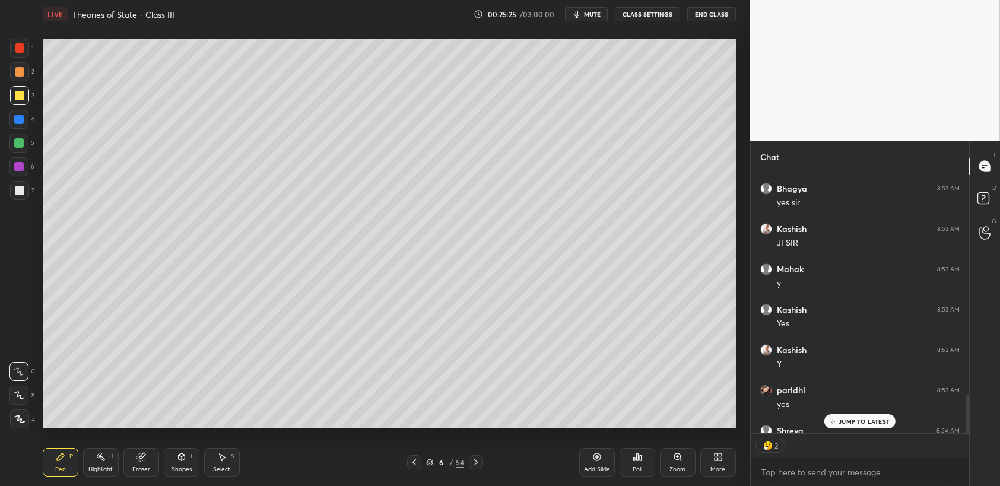
scroll to position [58964, 58672]
click at [856, 422] on p "JUMP TO LATEST" at bounding box center [864, 421] width 51 height 7
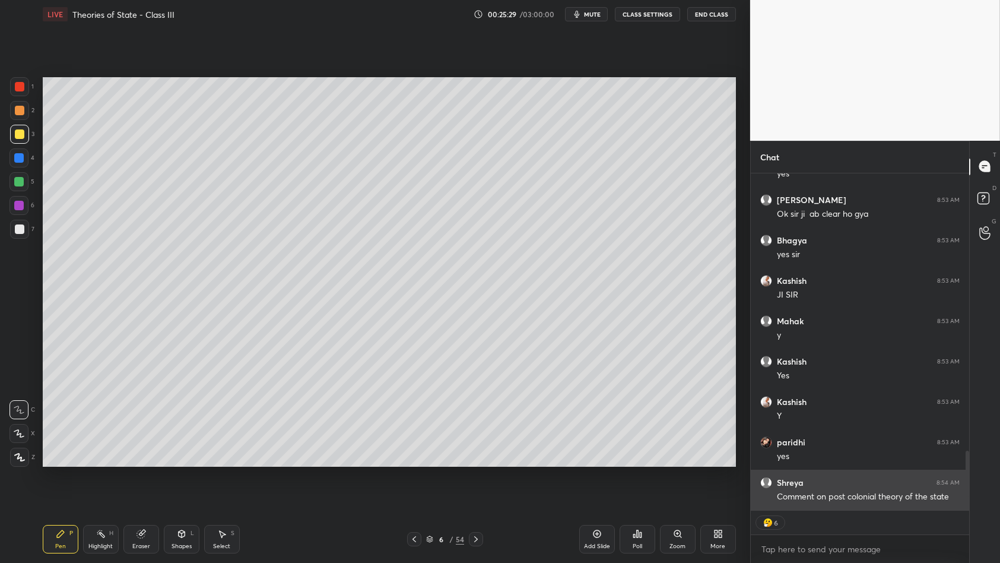
scroll to position [1576, 0]
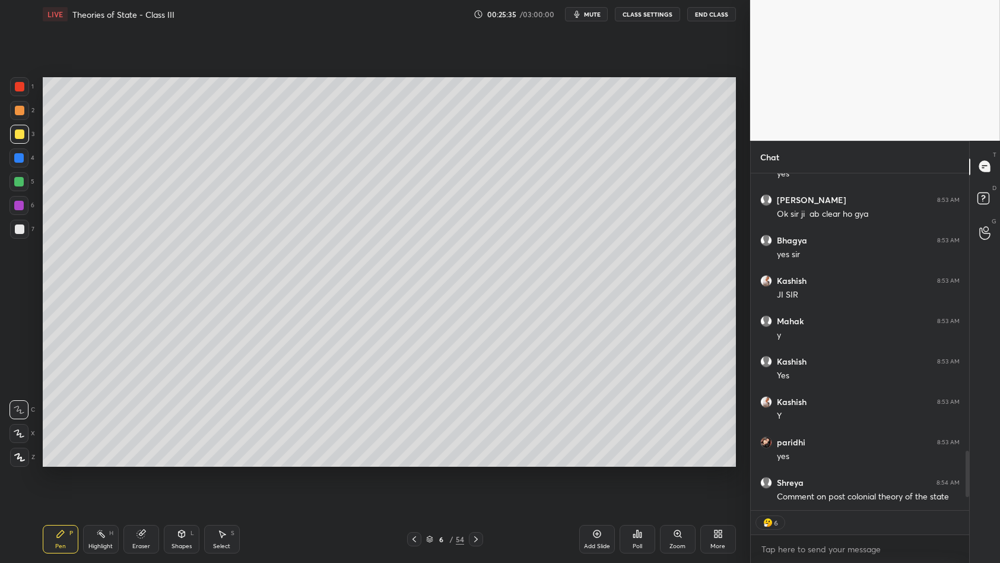
click at [23, 146] on div "3" at bounding box center [22, 137] width 24 height 24
click at [20, 167] on div at bounding box center [19, 157] width 19 height 19
click at [24, 170] on div "4" at bounding box center [22, 160] width 25 height 24
click at [24, 182] on div at bounding box center [19, 181] width 19 height 19
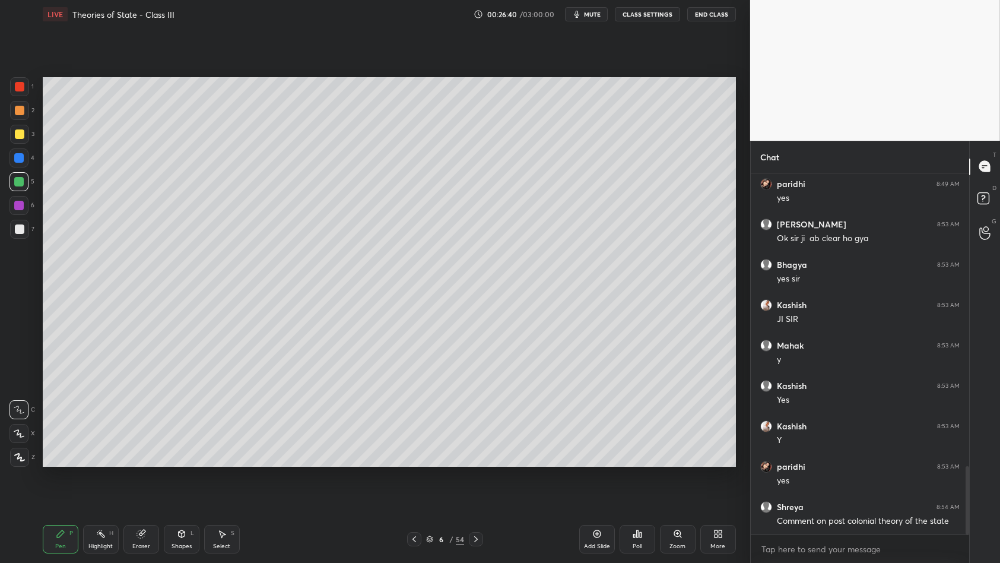
scroll to position [1592, 0]
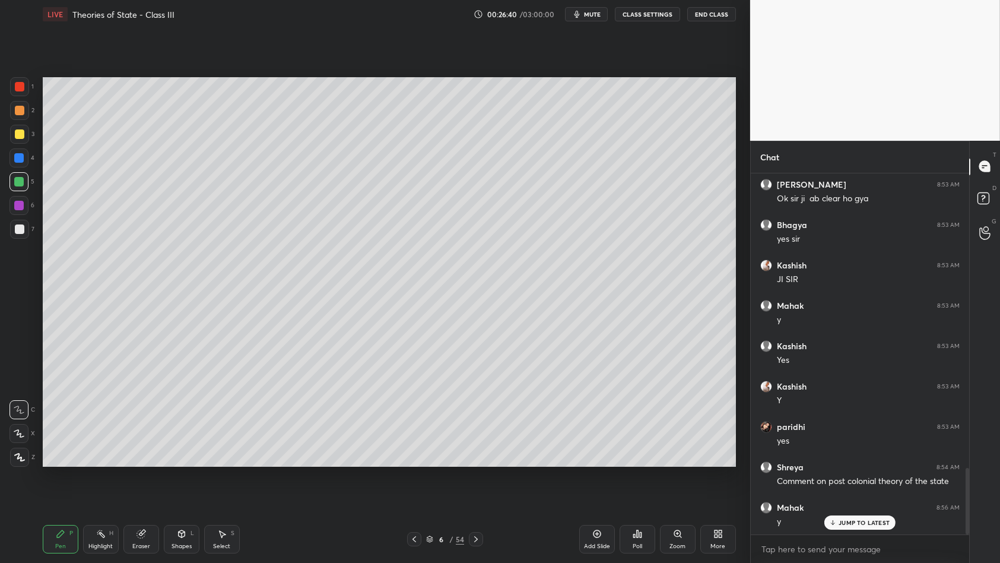
click at [0, 145] on div "1 2 3 4 5 6 7 C X Z C X Z E E Erase all H H" at bounding box center [19, 272] width 38 height 390
click at [21, 135] on div at bounding box center [20, 134] width 10 height 10
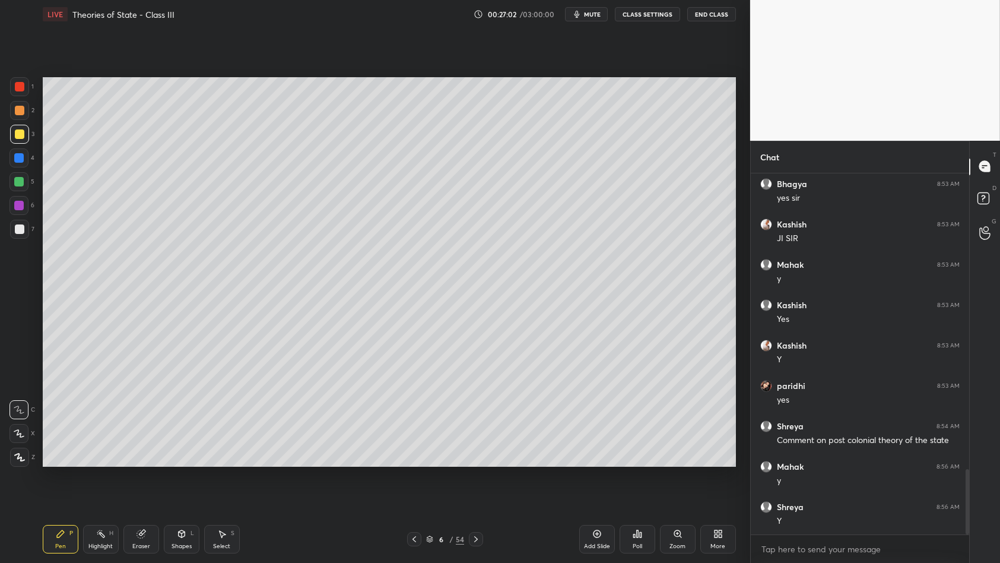
click at [606, 486] on div "Add Slide" at bounding box center [597, 546] width 26 height 6
click at [17, 101] on div at bounding box center [19, 110] width 19 height 19
click at [25, 92] on div at bounding box center [19, 86] width 19 height 19
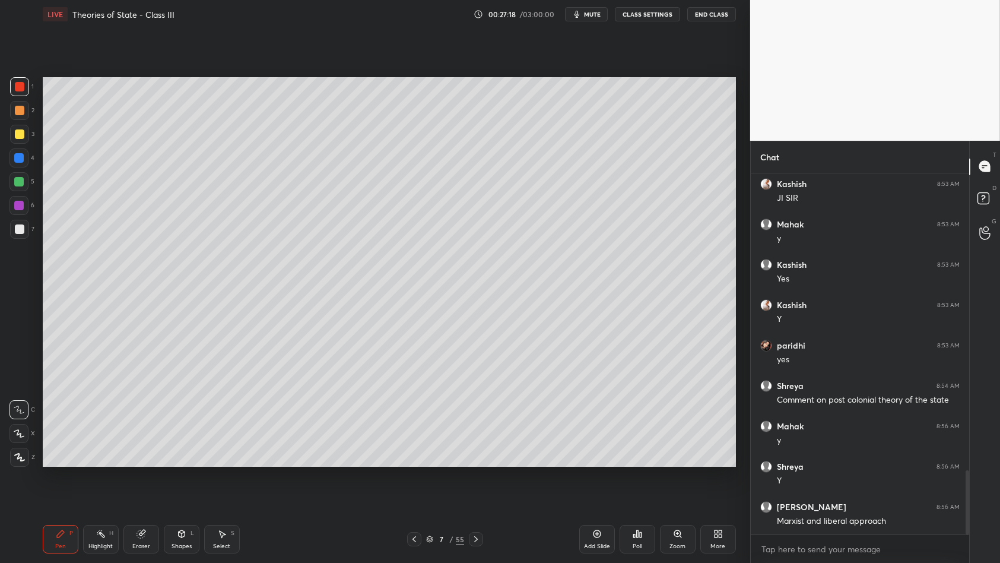
click at [20, 178] on div at bounding box center [19, 182] width 10 height 10
click at [18, 140] on div at bounding box center [19, 134] width 19 height 19
click at [17, 137] on div at bounding box center [20, 134] width 10 height 10
click at [39, 167] on div "Setting up your live class Poll for secs No correct answer Start poll" at bounding box center [389, 272] width 703 height 487
click at [21, 165] on div at bounding box center [19, 157] width 19 height 19
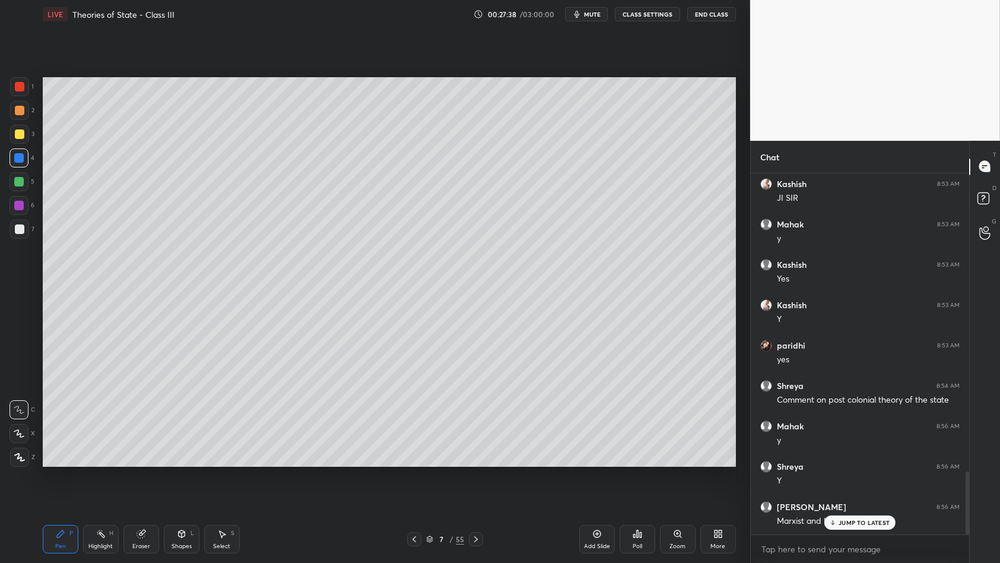
scroll to position [1713, 0]
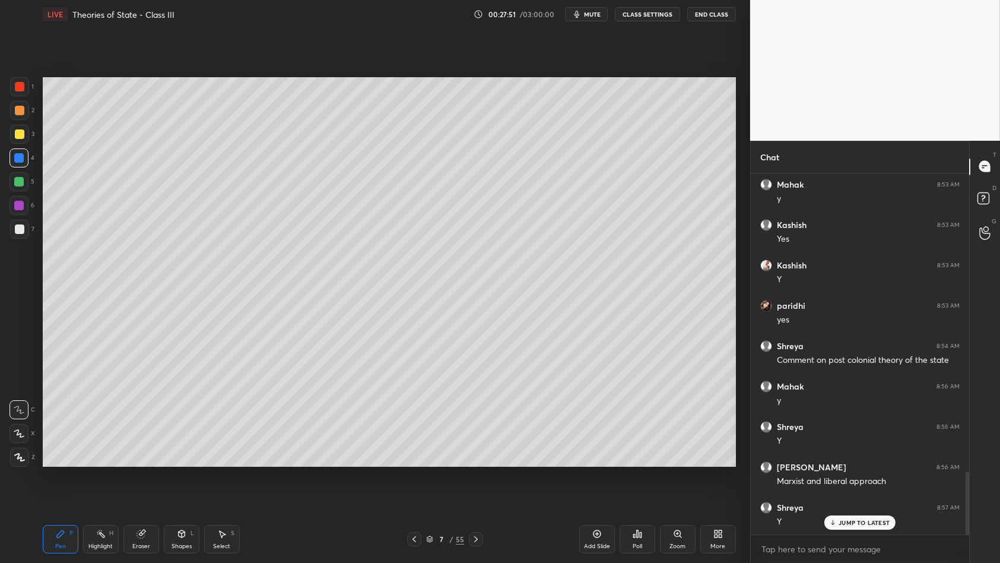
click at [0, 204] on div "1 2 3 4 5 6 7 C X Z C X Z E E Erase all H H" at bounding box center [19, 272] width 38 height 390
click at [10, 205] on div at bounding box center [19, 205] width 19 height 19
click at [21, 206] on div at bounding box center [19, 206] width 10 height 10
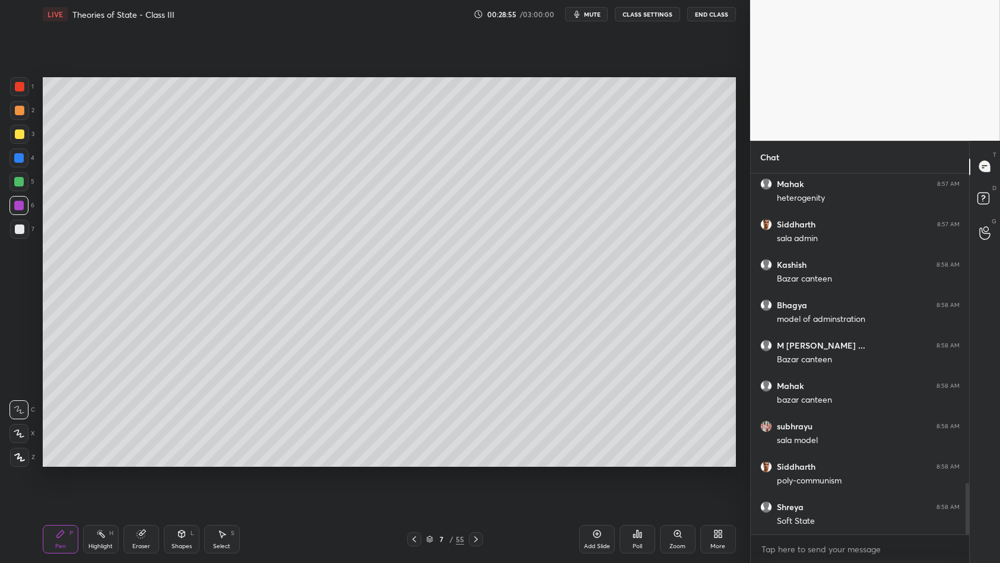
scroll to position [2238, 0]
click at [600, 486] on div "Add Slide" at bounding box center [598, 539] width 36 height 29
click at [12, 112] on div at bounding box center [19, 110] width 19 height 19
click at [17, 112] on div at bounding box center [20, 111] width 10 height 10
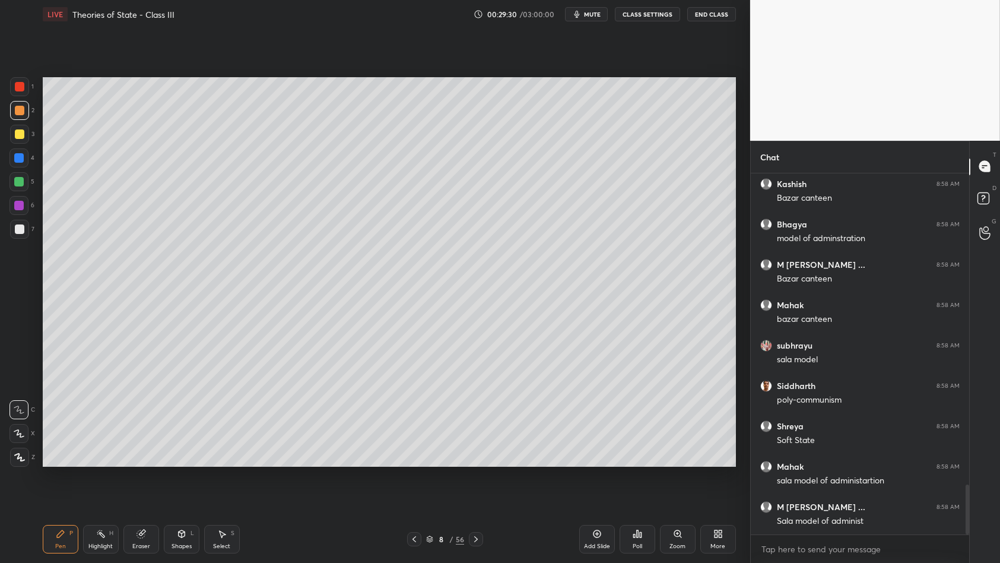
click at [18, 99] on div "1" at bounding box center [22, 89] width 24 height 24
click at [14, 150] on div at bounding box center [19, 157] width 19 height 19
click at [20, 156] on div at bounding box center [19, 158] width 10 height 10
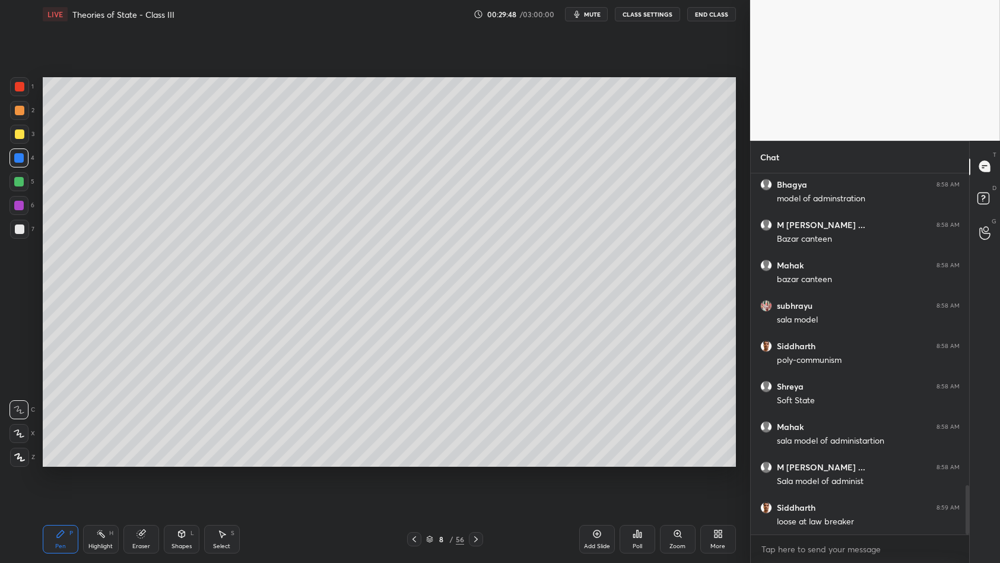
scroll to position [2319, 0]
click at [24, 131] on div at bounding box center [20, 134] width 10 height 10
click at [30, 138] on div "3" at bounding box center [22, 134] width 24 height 19
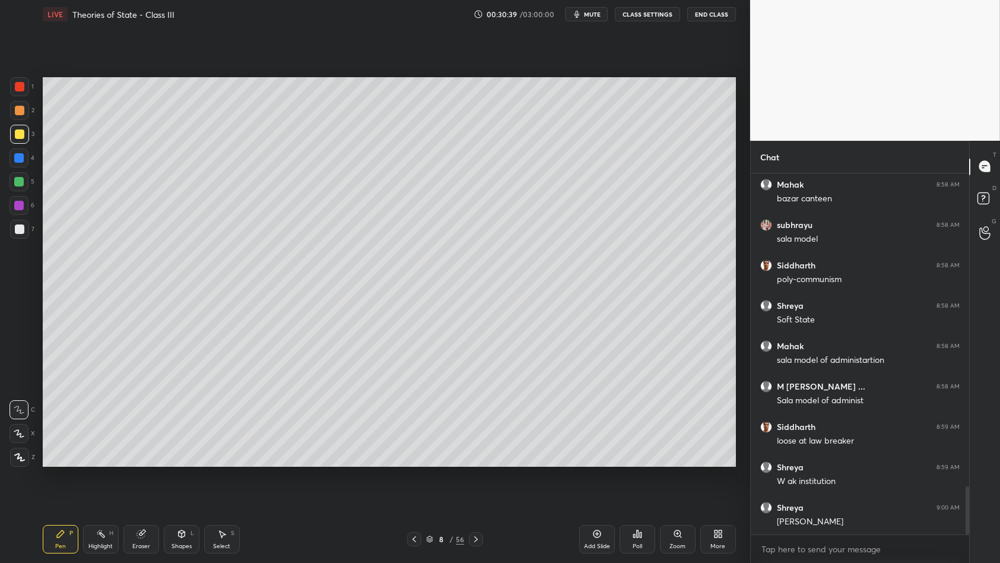
scroll to position [2400, 0]
click at [15, 166] on div at bounding box center [19, 157] width 19 height 19
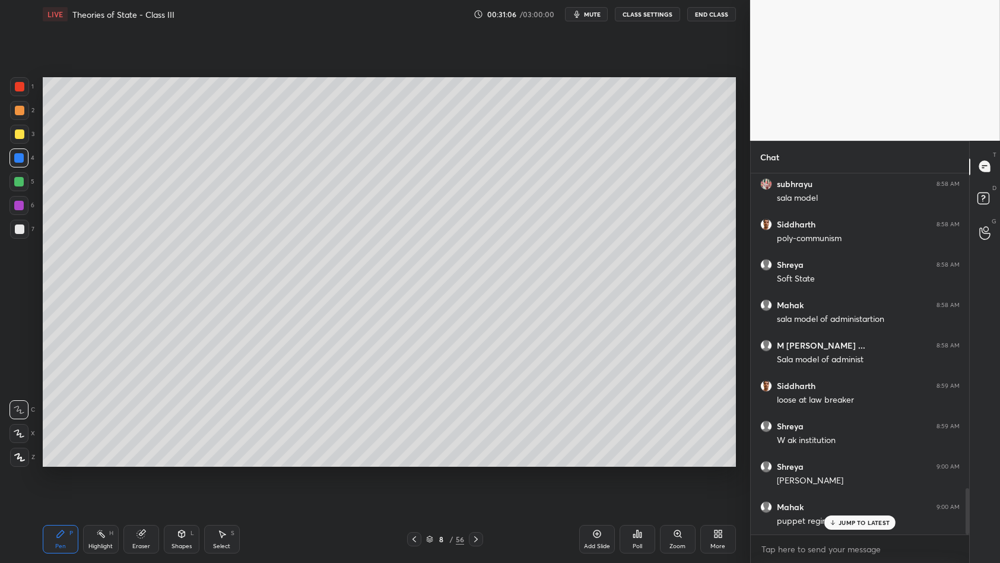
scroll to position [2440, 0]
click at [14, 112] on div at bounding box center [19, 110] width 19 height 19
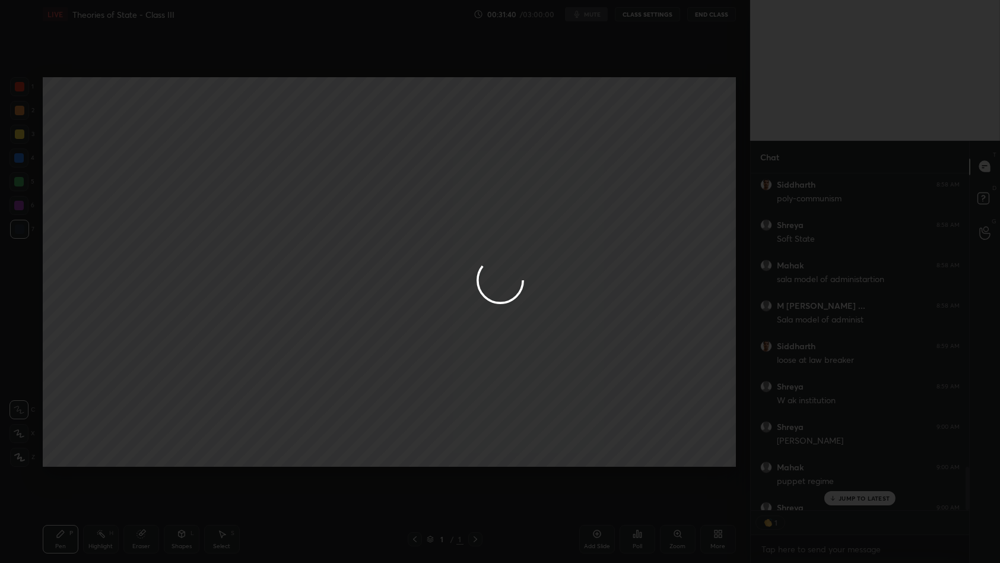
scroll to position [4, 4]
click at [377, 230] on div at bounding box center [500, 281] width 1000 height 563
type textarea "x"
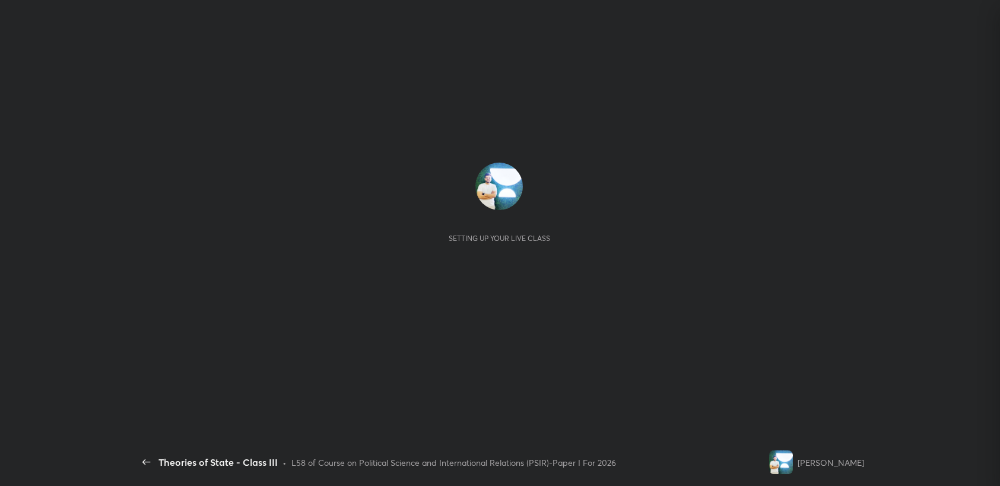
scroll to position [4, 4]
click at [375, 248] on div "Setting up your live class" at bounding box center [499, 234] width 711 height 143
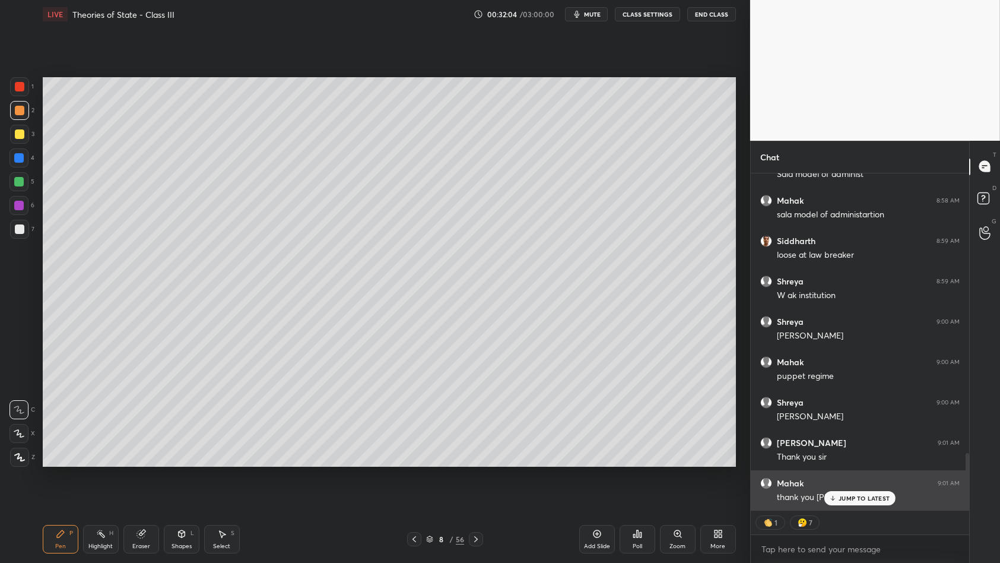
scroll to position [0, 0]
click at [848, 486] on p "JUMP TO LATEST" at bounding box center [864, 498] width 51 height 7
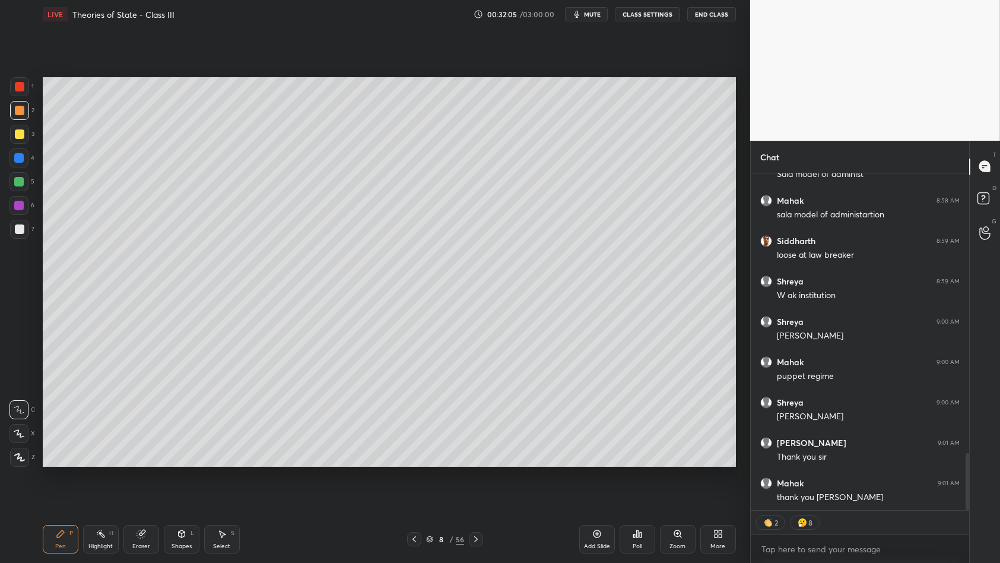
click at [417, 486] on icon at bounding box center [415, 539] width 10 height 10
click at [416, 486] on icon at bounding box center [415, 539] width 10 height 10
click at [24, 83] on div at bounding box center [19, 86] width 19 height 19
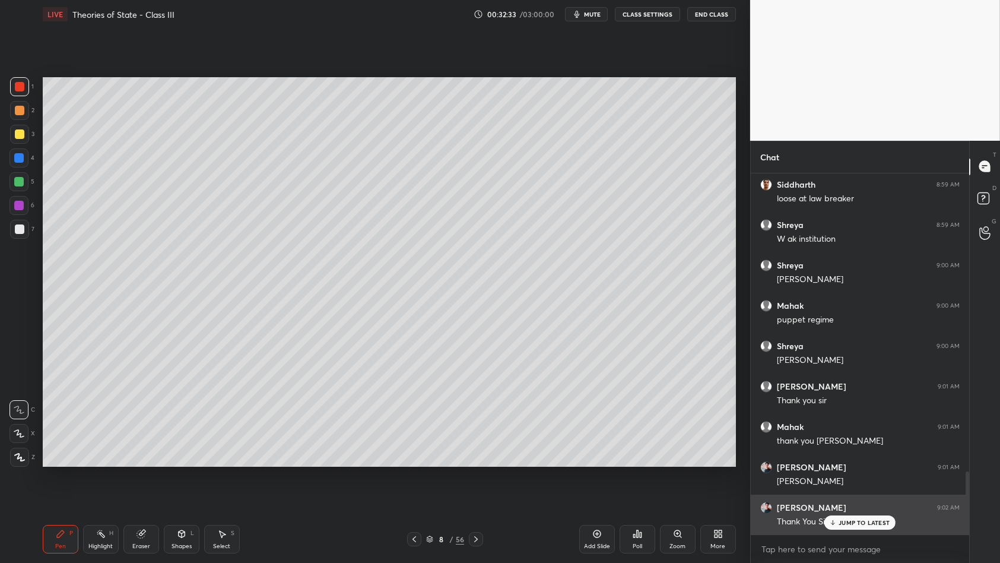
click at [843, 486] on p "JUMP TO LATEST" at bounding box center [864, 522] width 51 height 7
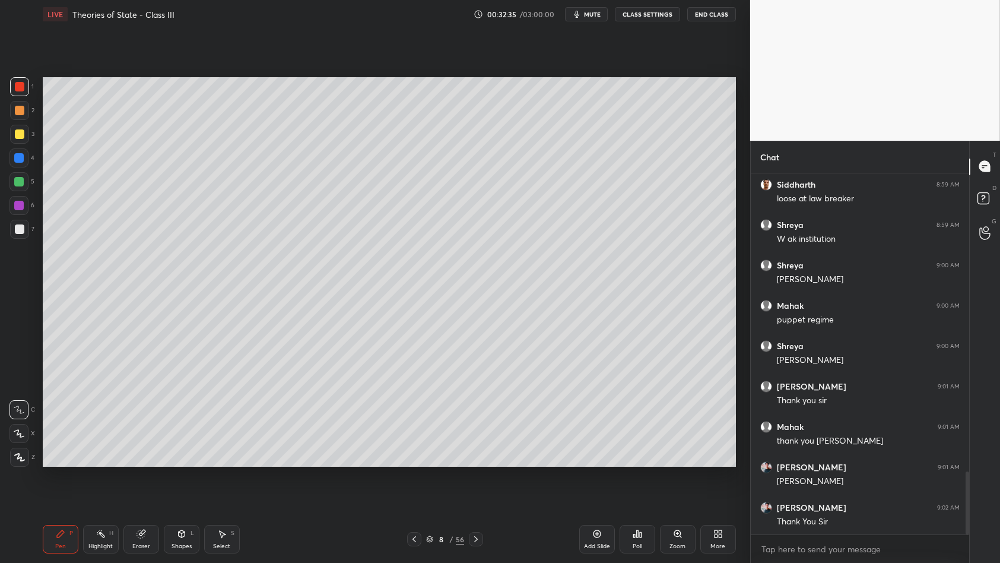
click at [5, 191] on div "1 2 3 4 5 6 7 C X Z C X Z E E Erase all H H" at bounding box center [19, 272] width 38 height 390
click at [16, 186] on div at bounding box center [19, 181] width 19 height 19
click at [23, 186] on div at bounding box center [19, 181] width 19 height 19
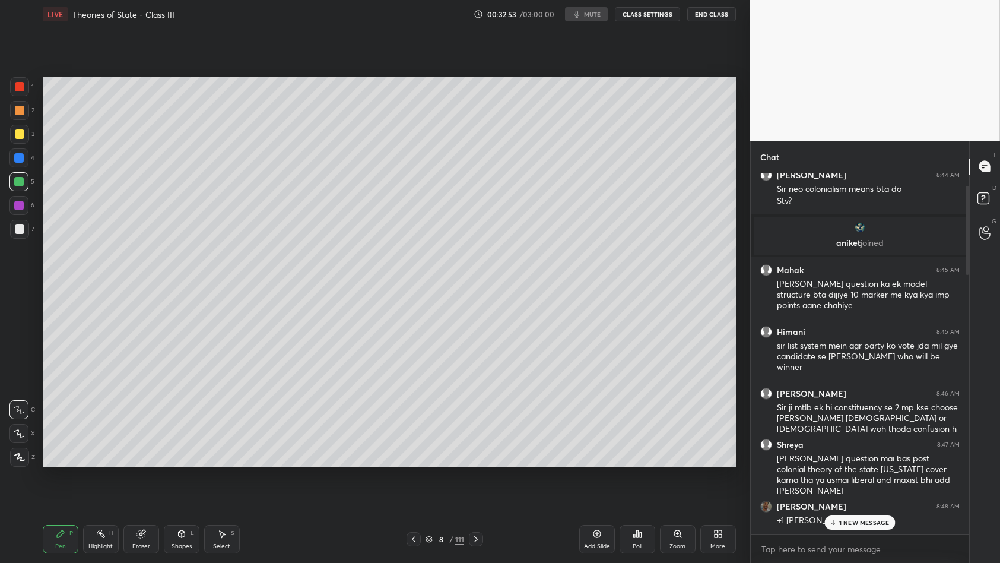
scroll to position [58, 0]
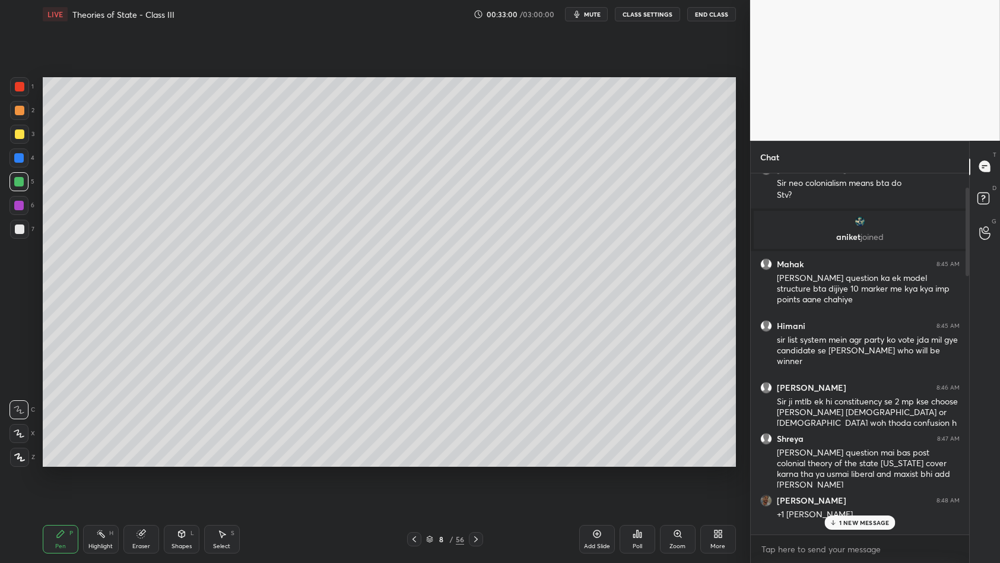
click at [851, 486] on p "1 NEW MESSAGE" at bounding box center [865, 522] width 50 height 7
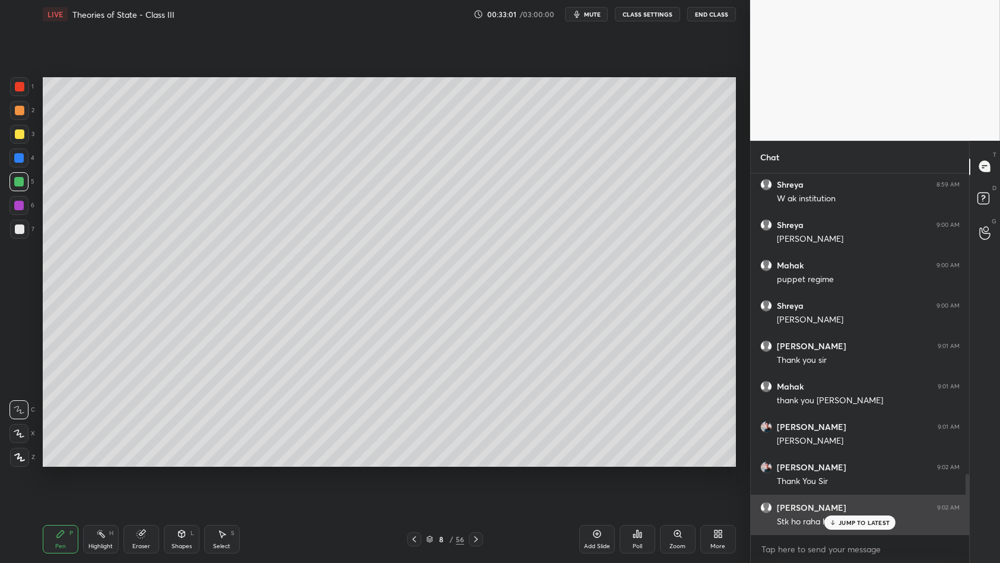
click at [840, 486] on p "JUMP TO LATEST" at bounding box center [864, 522] width 51 height 7
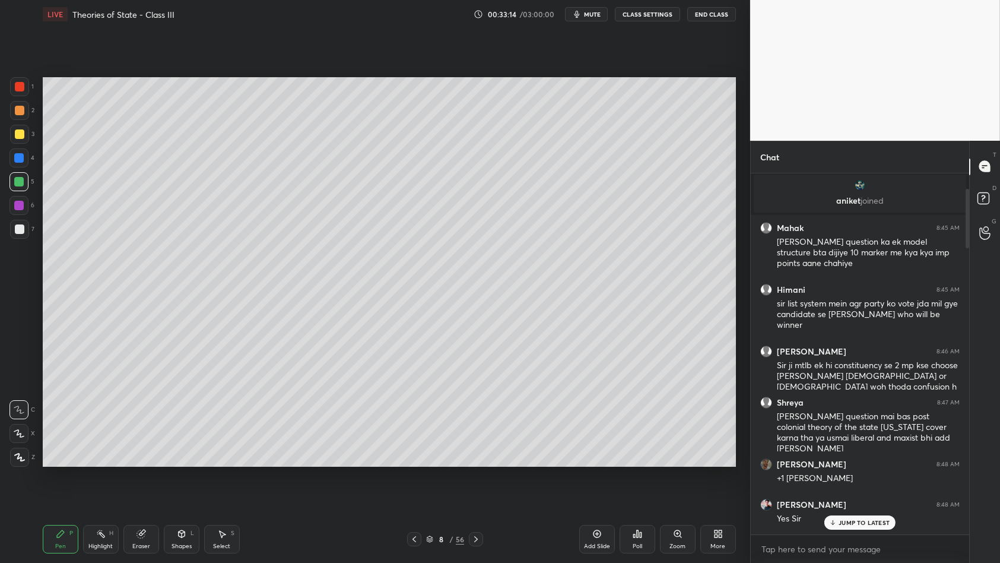
scroll to position [93, 0]
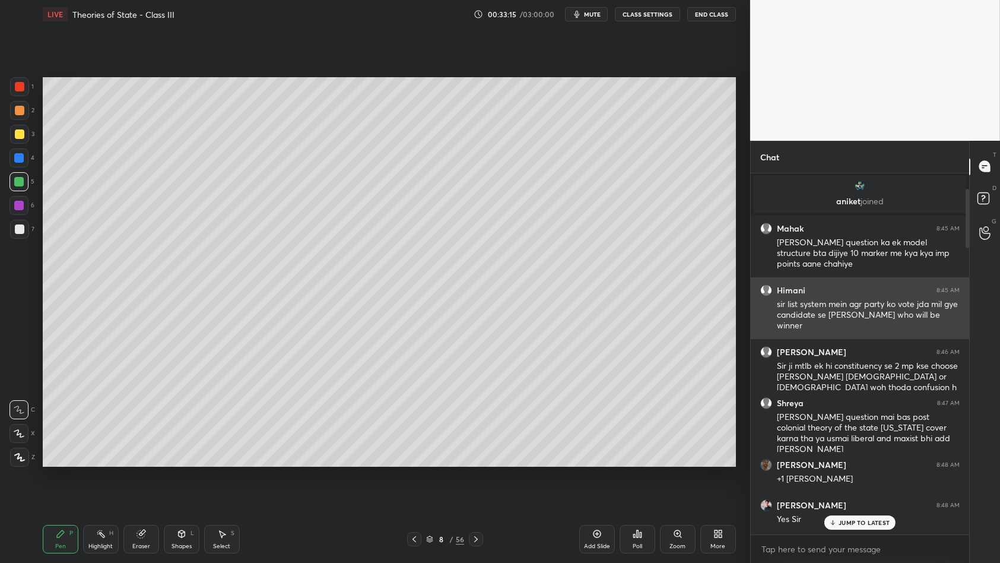
click at [814, 274] on div "[PERSON_NAME] 8:45 AM [PERSON_NAME] question ka ek model structure bta dijiye 1…" at bounding box center [860, 247] width 219 height 62
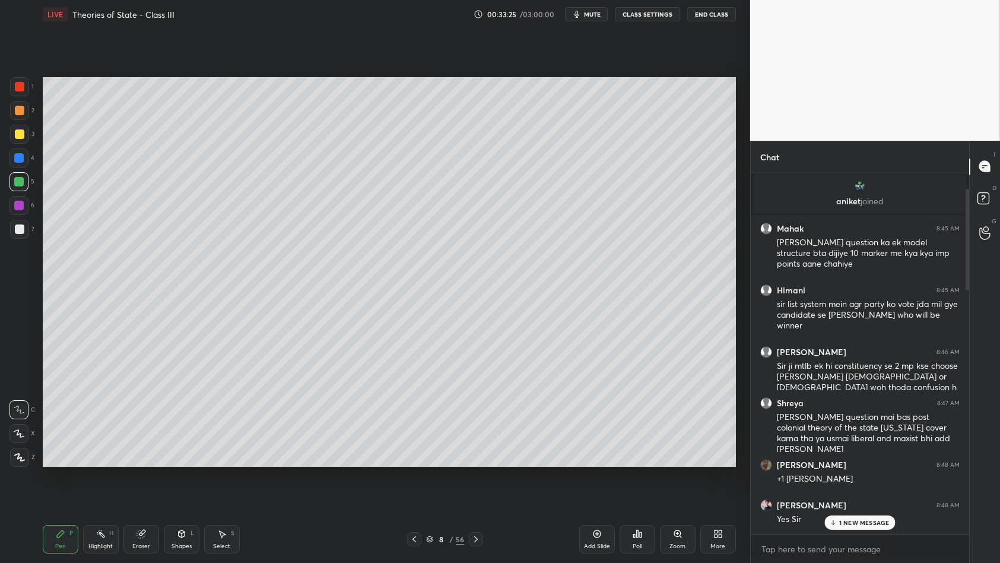
click at [844, 486] on p "1 NEW MESSAGE" at bounding box center [865, 522] width 50 height 7
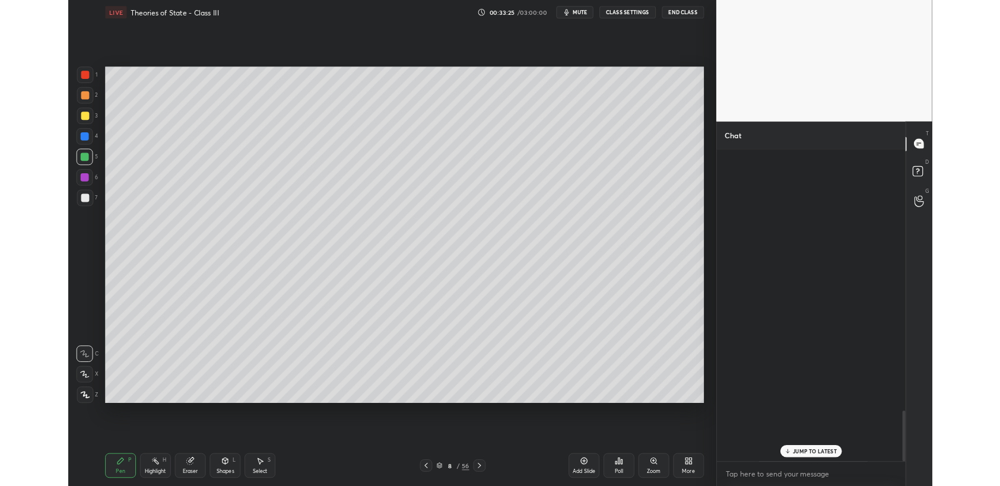
scroll to position [1867, 0]
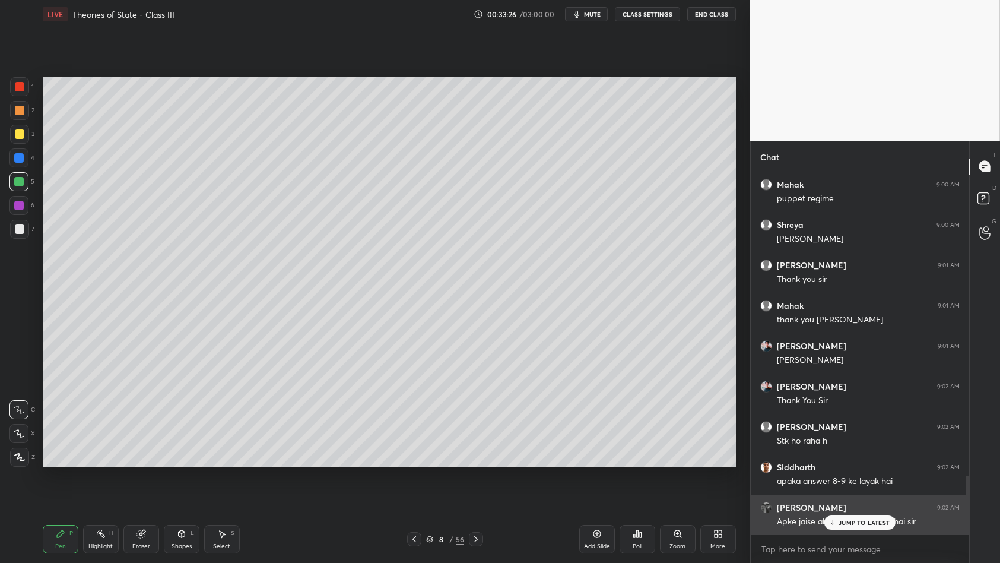
click at [844, 486] on p "JUMP TO LATEST" at bounding box center [864, 522] width 51 height 7
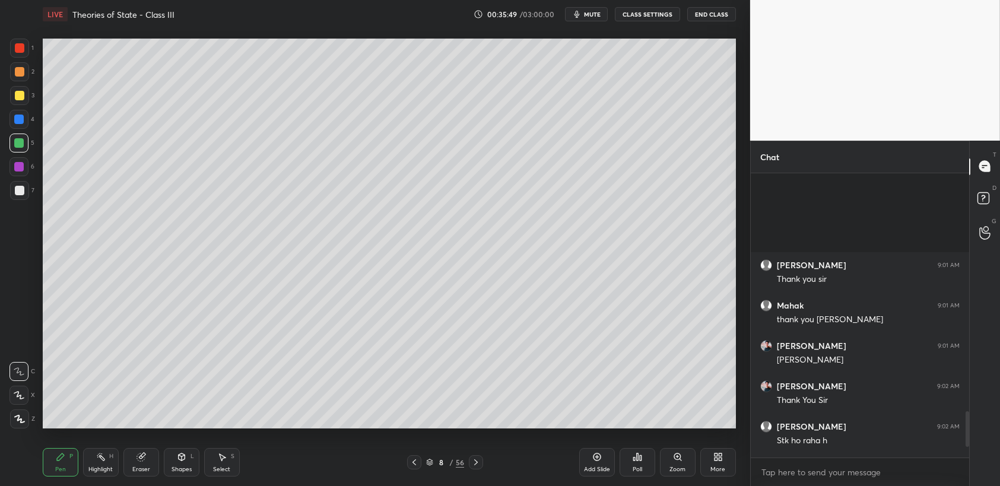
scroll to position [1996, 0]
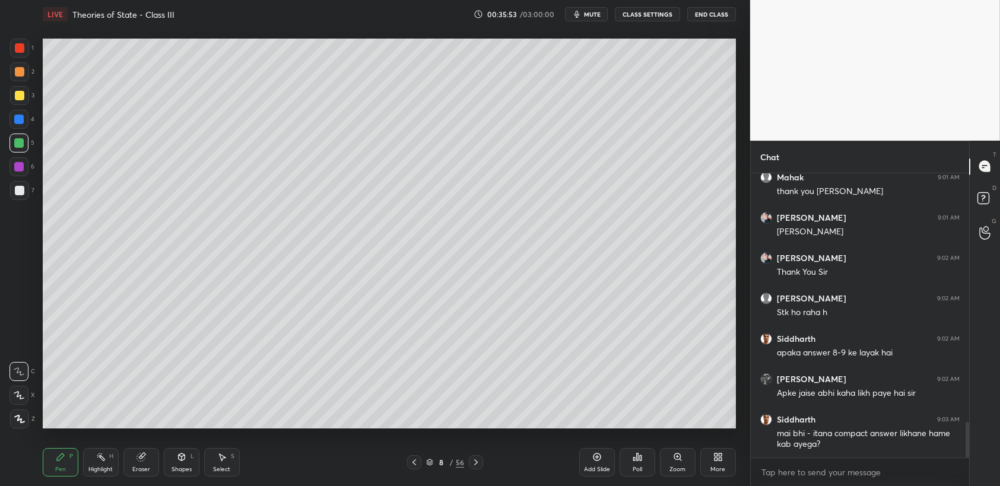
click at [717, 470] on div "More" at bounding box center [718, 470] width 15 height 6
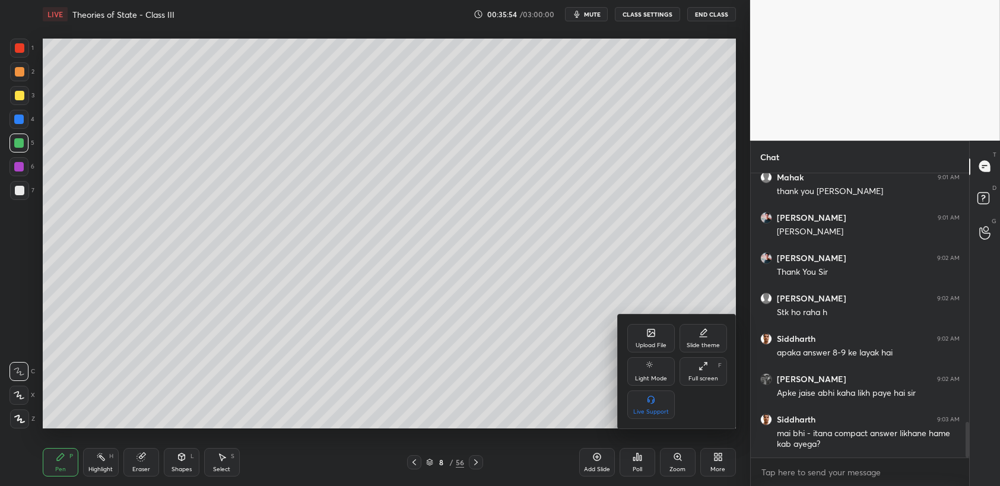
click at [644, 344] on div "Upload File" at bounding box center [651, 346] width 31 height 6
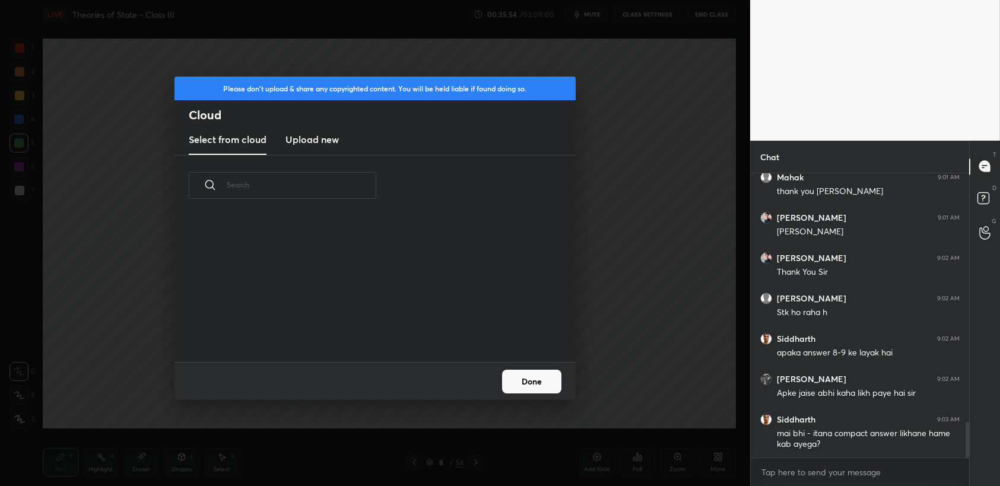
scroll to position [146, 381]
drag, startPoint x: 306, startPoint y: 142, endPoint x: 311, endPoint y: 148, distance: 8.0
click at [309, 144] on h3 "Upload new" at bounding box center [312, 139] width 53 height 14
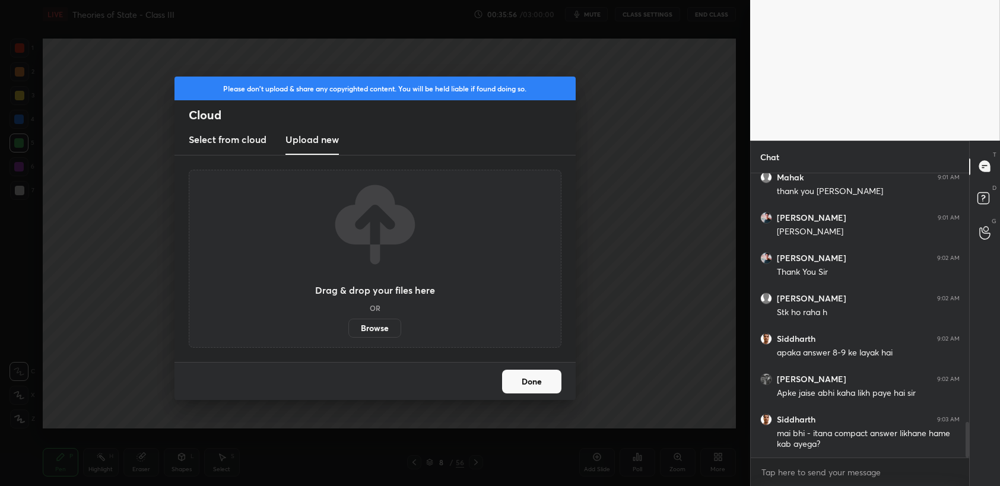
click at [371, 332] on label "Browse" at bounding box center [375, 328] width 53 height 19
click at [349, 332] on input "Browse" at bounding box center [349, 328] width 0 height 19
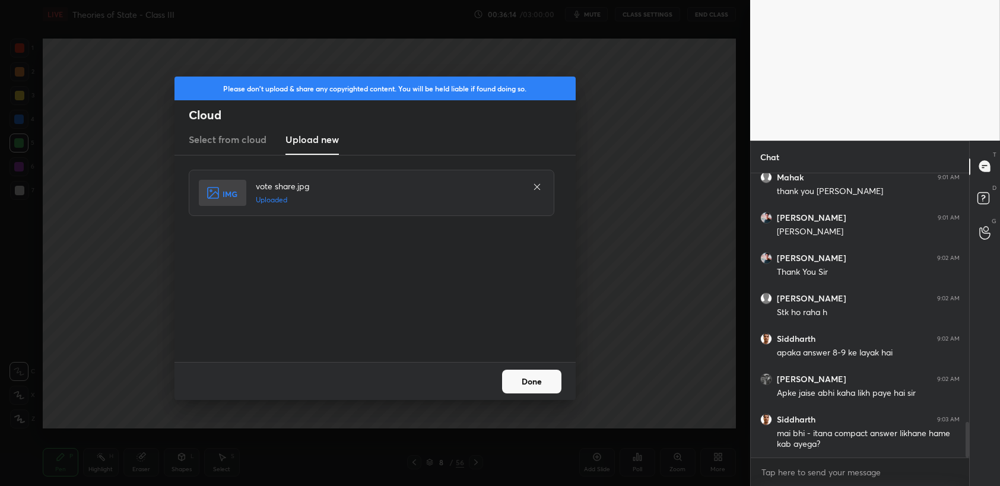
click at [532, 386] on button "Done" at bounding box center [531, 382] width 59 height 24
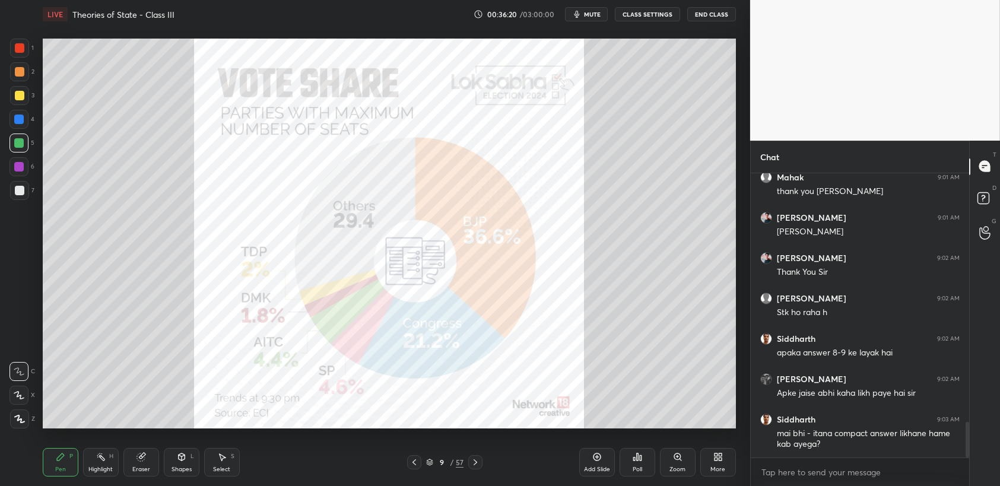
click at [722, 461] on icon at bounding box center [719, 457] width 10 height 10
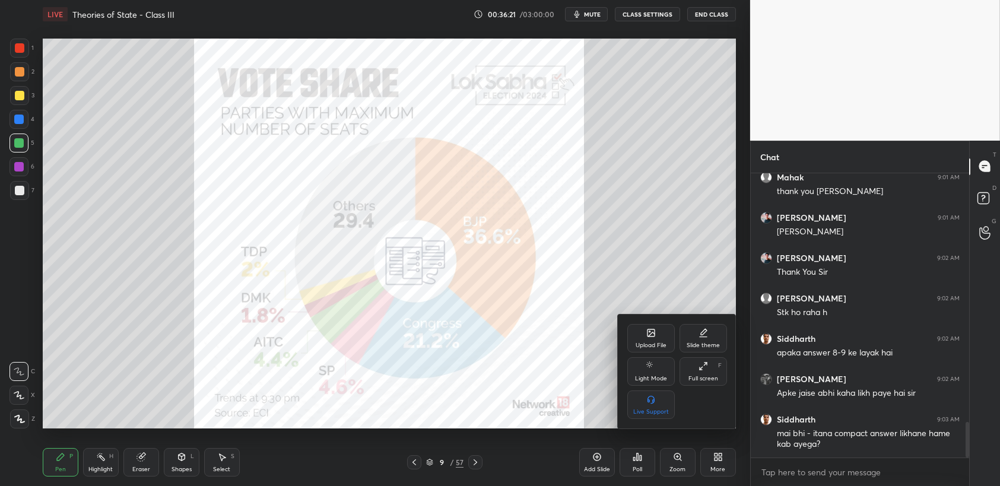
click at [660, 341] on div "Upload File" at bounding box center [652, 338] width 48 height 29
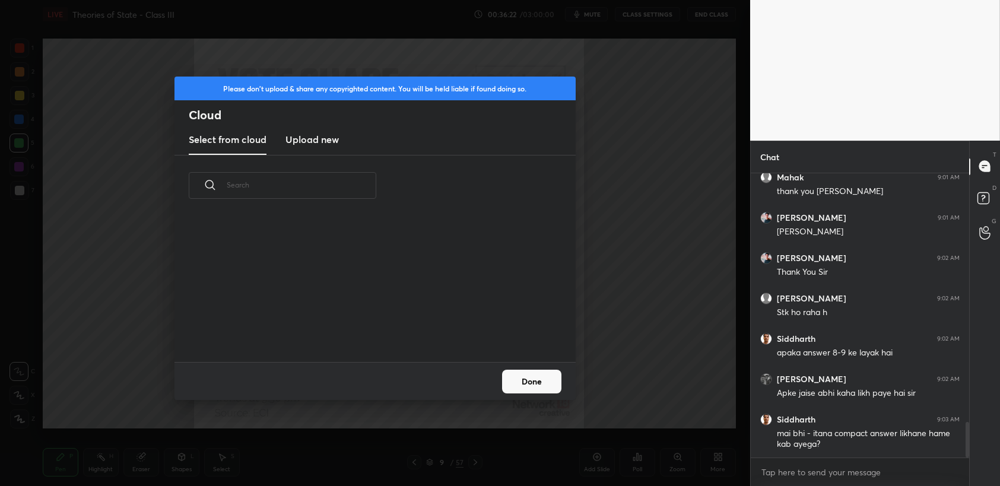
drag, startPoint x: 322, startPoint y: 131, endPoint x: 318, endPoint y: 141, distance: 11.5
click at [322, 131] on new "Upload new" at bounding box center [312, 140] width 53 height 30
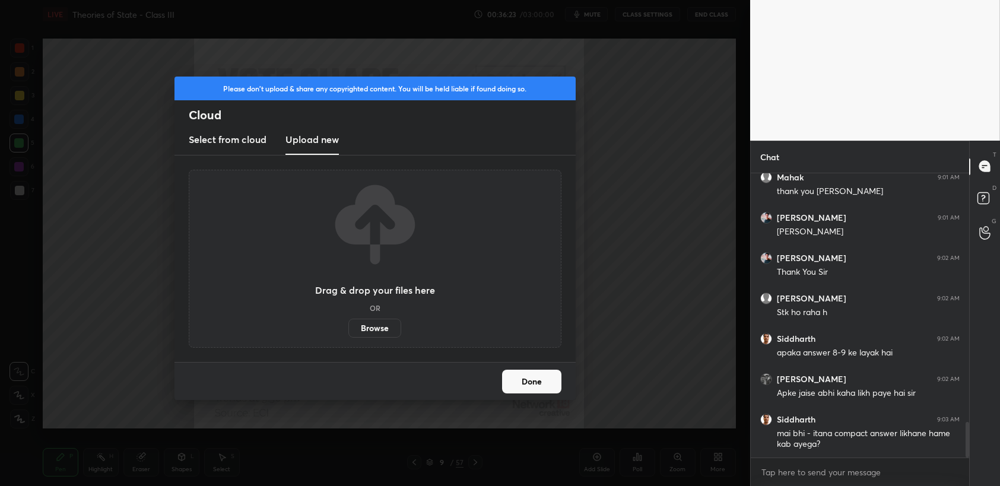
click at [381, 320] on label "Browse" at bounding box center [375, 328] width 53 height 19
click at [349, 320] on input "Browse" at bounding box center [349, 328] width 0 height 19
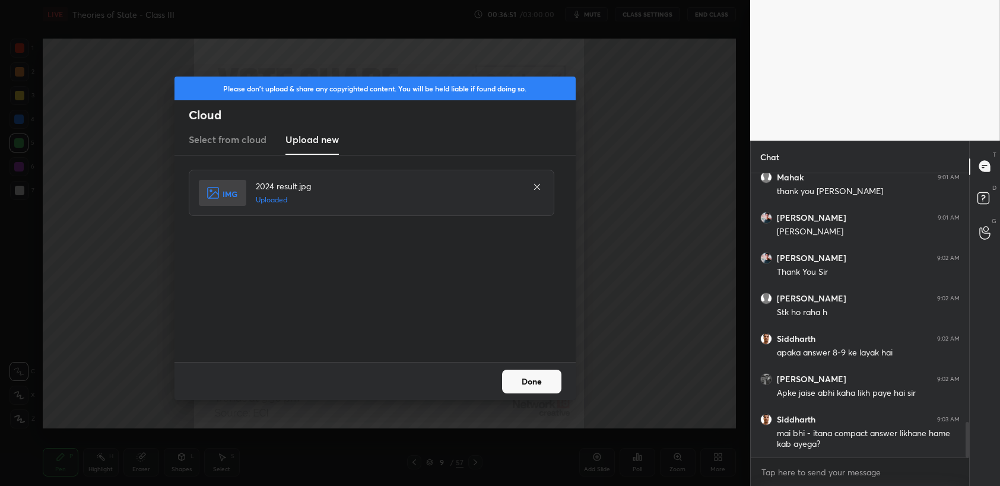
click at [544, 387] on button "Done" at bounding box center [531, 382] width 59 height 24
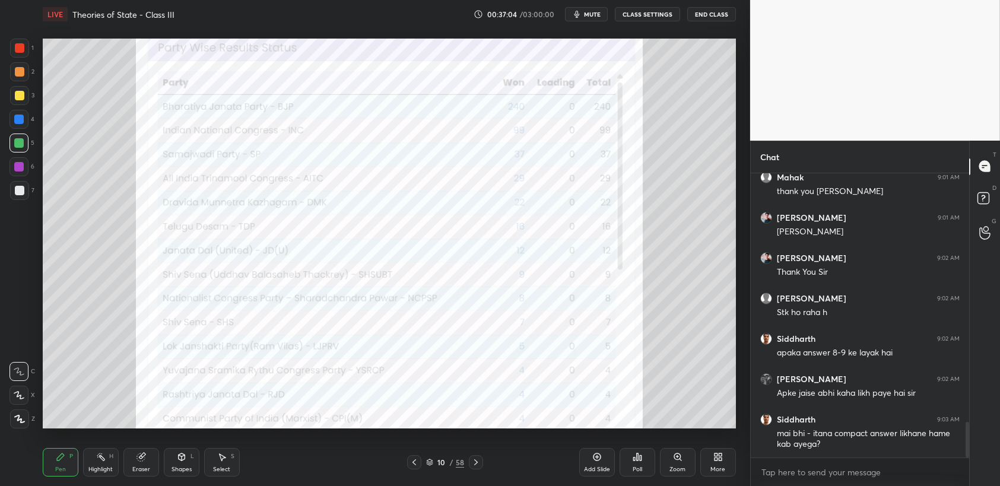
click at [24, 46] on div at bounding box center [19, 48] width 19 height 19
click at [26, 46] on div at bounding box center [19, 48] width 19 height 19
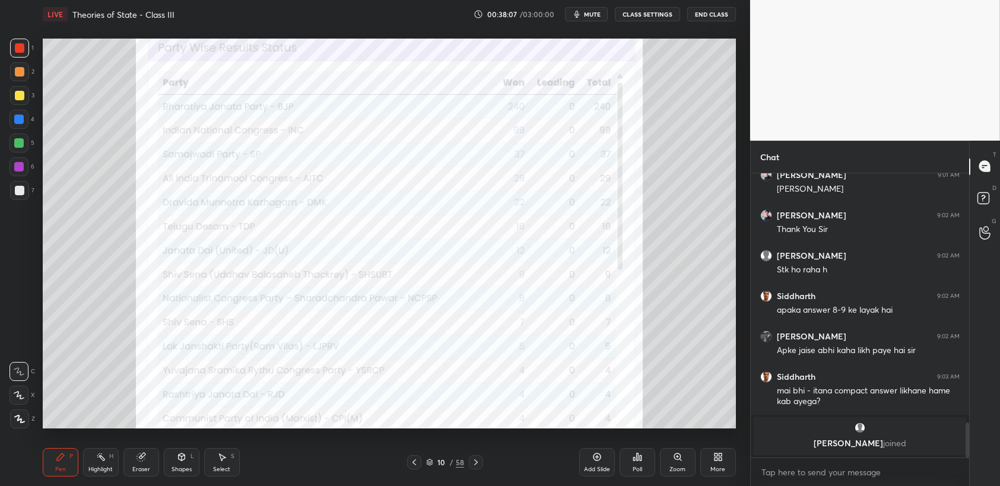
click at [231, 474] on div "Select S" at bounding box center [222, 462] width 36 height 29
click at [230, 463] on div "Select S" at bounding box center [222, 462] width 36 height 29
click at [64, 468] on div "Pen" at bounding box center [60, 470] width 11 height 6
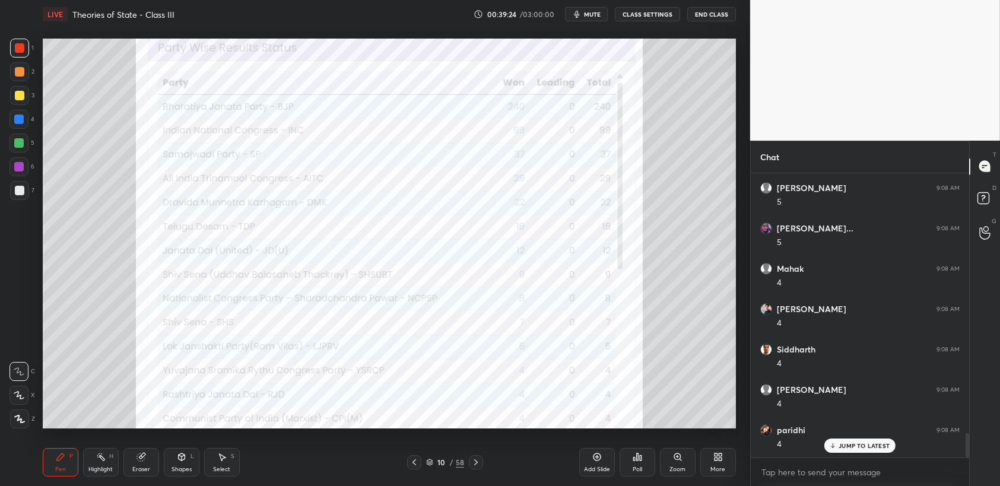
scroll to position [3058, 0]
click at [419, 464] on icon at bounding box center [415, 463] width 10 height 10
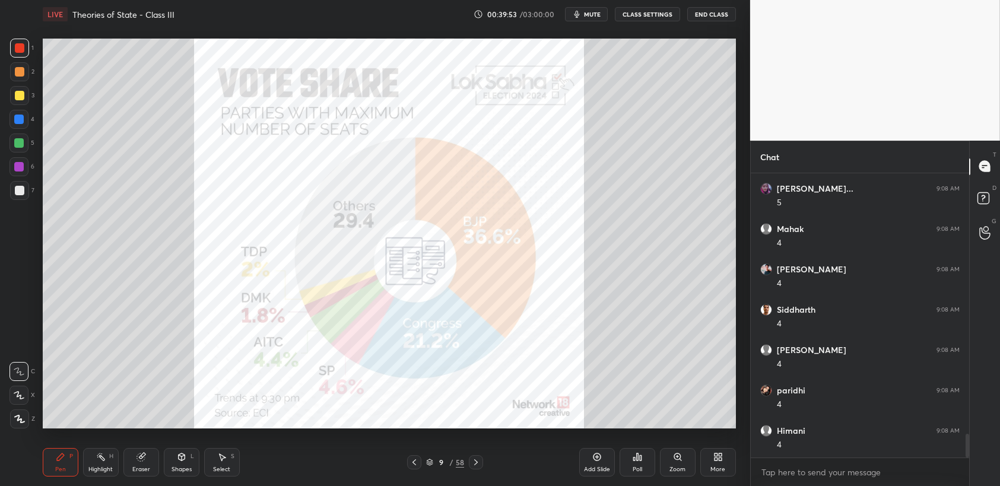
scroll to position [3099, 0]
click at [8, 108] on div "1 2 3 4 5 6 7 C X Z C X Z E E Erase all H H" at bounding box center [19, 234] width 38 height 390
click at [20, 99] on div at bounding box center [20, 96] width 10 height 10
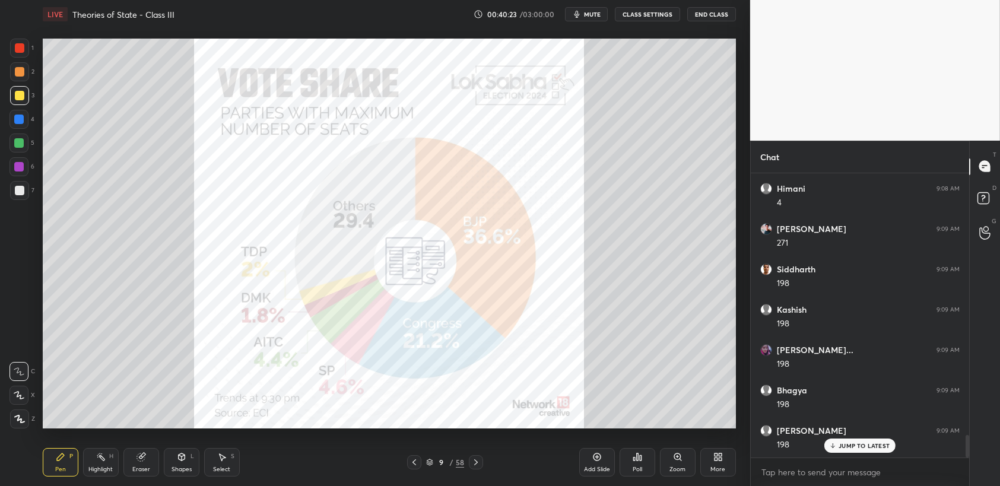
click at [14, 37] on div "1 2 3 4 5 6 7 C X Z C X Z E E Erase all H H LIVE Theories of State - Class III …" at bounding box center [370, 243] width 741 height 486
click at [17, 45] on div at bounding box center [20, 48] width 10 height 10
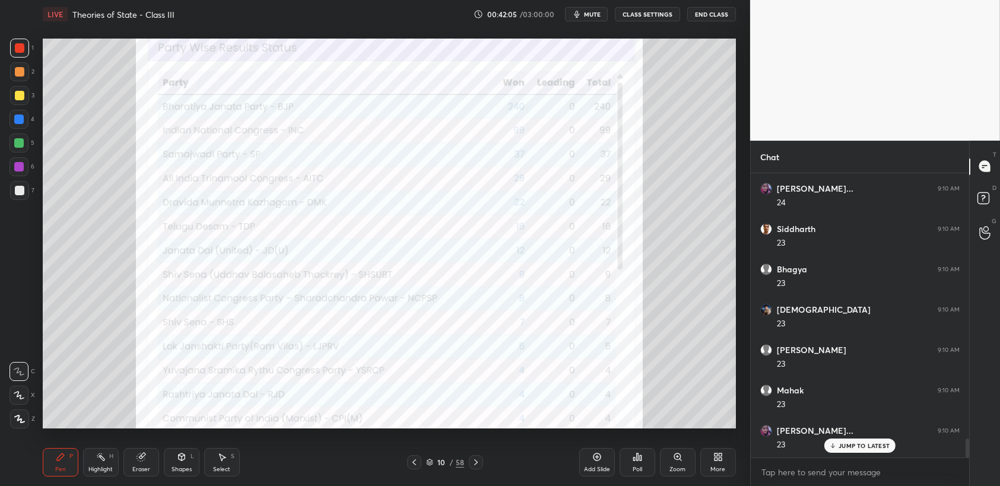
click at [417, 465] on icon at bounding box center [415, 463] width 10 height 10
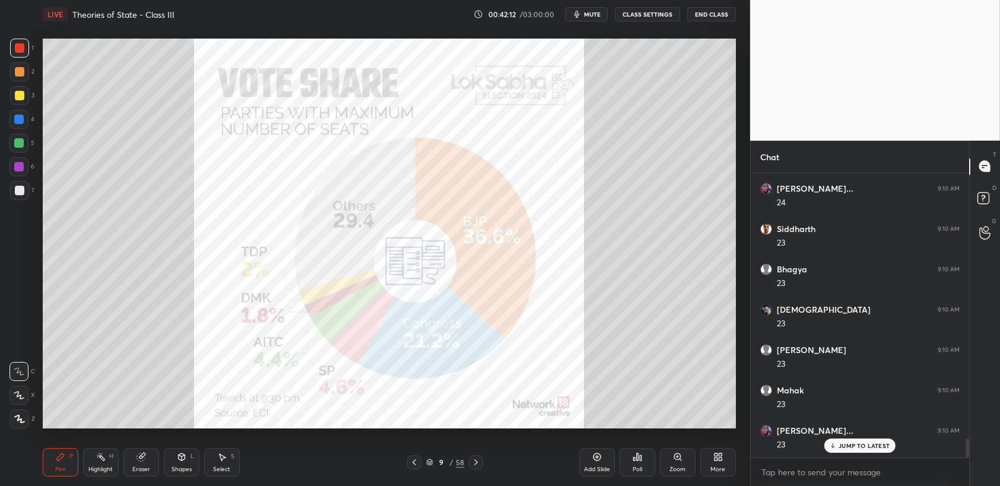
click at [29, 51] on div "1" at bounding box center [22, 48] width 24 height 19
click at [17, 64] on div at bounding box center [19, 71] width 19 height 19
click at [24, 53] on div at bounding box center [20, 48] width 10 height 10
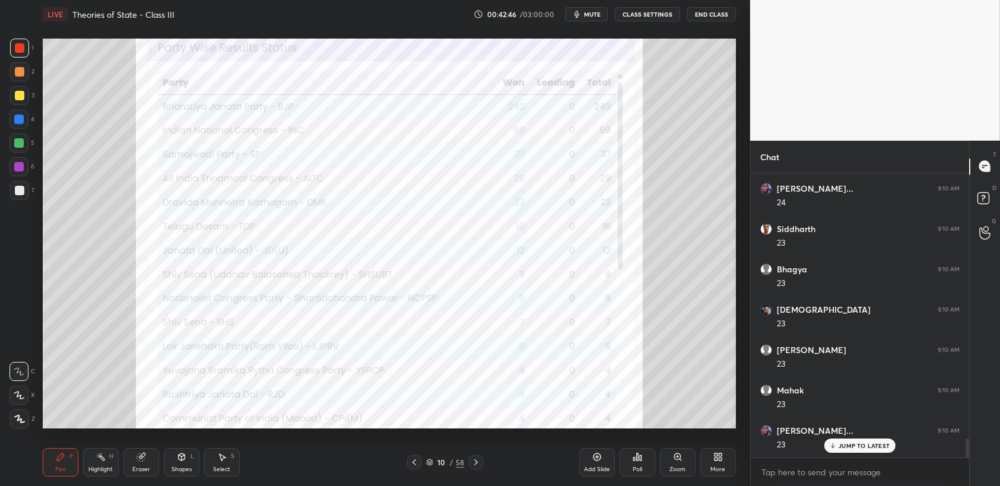
click at [248, 470] on div "Pen P Highlight H Eraser Shapes L Select S" at bounding box center [177, 462] width 268 height 29
click at [237, 462] on div "Select S" at bounding box center [222, 462] width 36 height 29
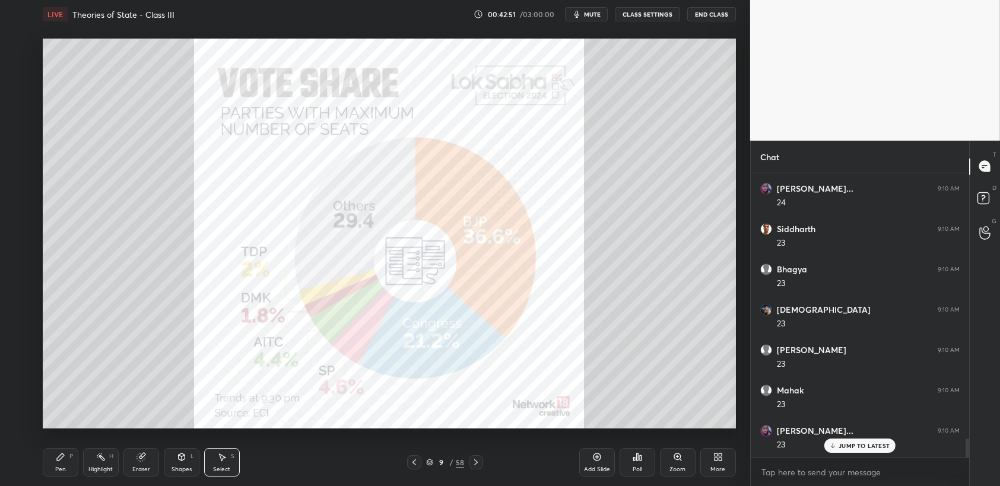
click at [216, 474] on div "Select S" at bounding box center [222, 462] width 36 height 29
click at [50, 474] on div "Pen P" at bounding box center [61, 462] width 36 height 29
click at [15, 99] on div at bounding box center [20, 96] width 10 height 10
click at [10, 54] on div "1 2 3 4 5 6 7" at bounding box center [22, 122] width 25 height 166
click at [23, 52] on div at bounding box center [20, 48] width 10 height 10
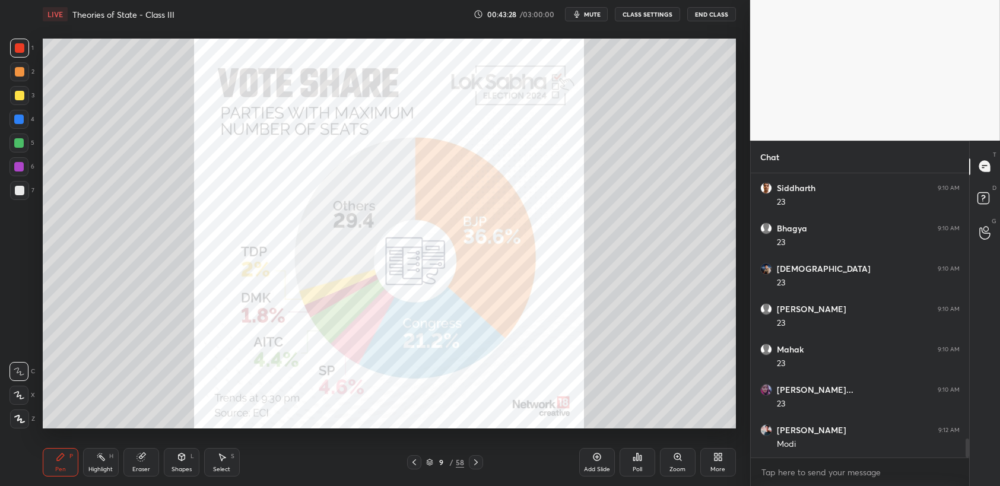
scroll to position [4067, 0]
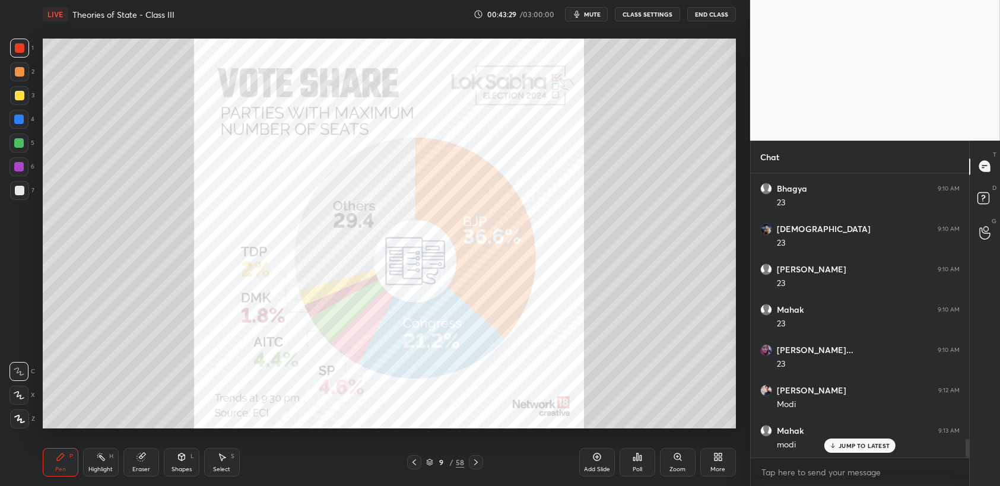
click at [21, 97] on div at bounding box center [20, 96] width 10 height 10
click at [20, 100] on div at bounding box center [20, 96] width 10 height 10
click at [15, 55] on div at bounding box center [19, 48] width 19 height 19
click at [23, 54] on div at bounding box center [19, 48] width 19 height 19
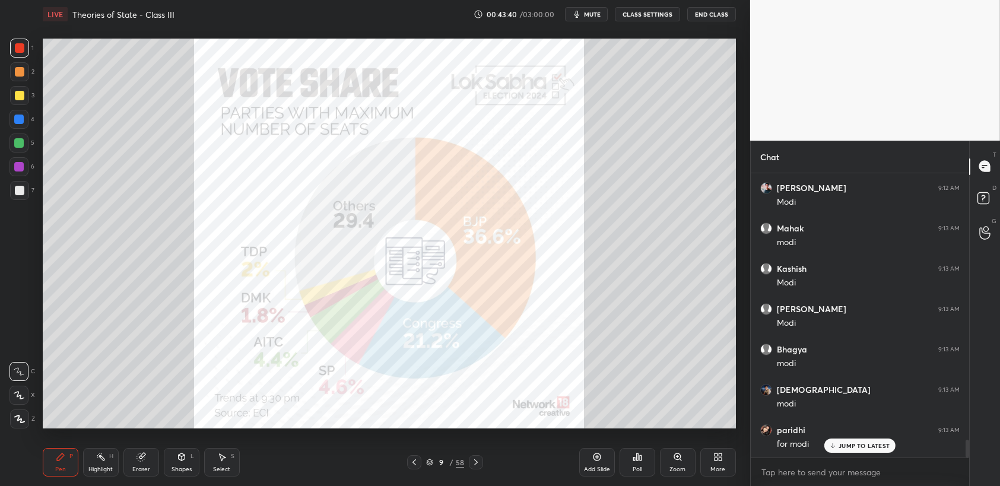
scroll to position [4309, 0]
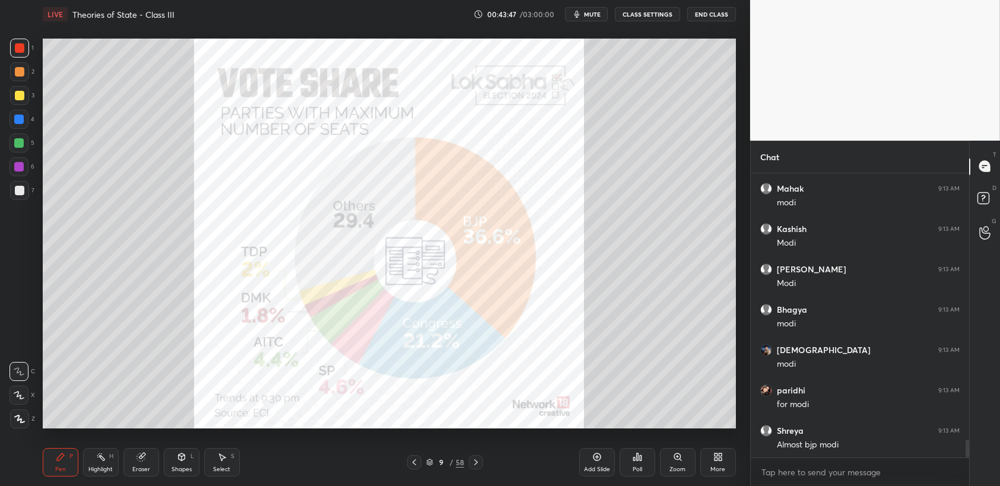
click at [14, 118] on div at bounding box center [19, 119] width 19 height 19
click at [19, 110] on div at bounding box center [19, 119] width 19 height 19
click at [26, 101] on div at bounding box center [19, 95] width 19 height 19
click at [25, 55] on div at bounding box center [19, 48] width 19 height 19
click at [26, 58] on div at bounding box center [19, 48] width 19 height 19
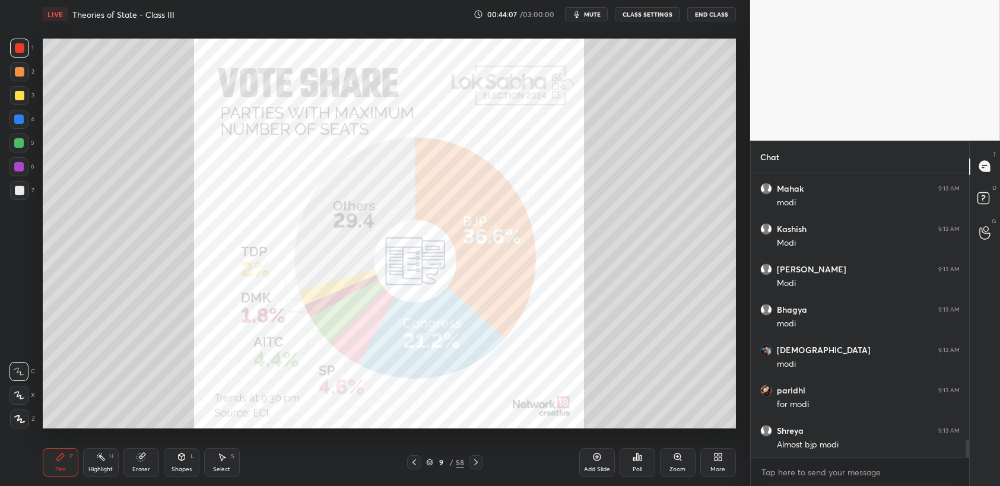
click at [23, 166] on div at bounding box center [19, 167] width 10 height 10
click at [17, 188] on div at bounding box center [20, 191] width 10 height 10
click at [16, 194] on div at bounding box center [20, 191] width 10 height 10
click at [0, 75] on div "1 2 3 4 5 6 7 C X Z C X Z E E Erase all H H" at bounding box center [19, 234] width 38 height 390
click at [13, 77] on div at bounding box center [19, 71] width 19 height 19
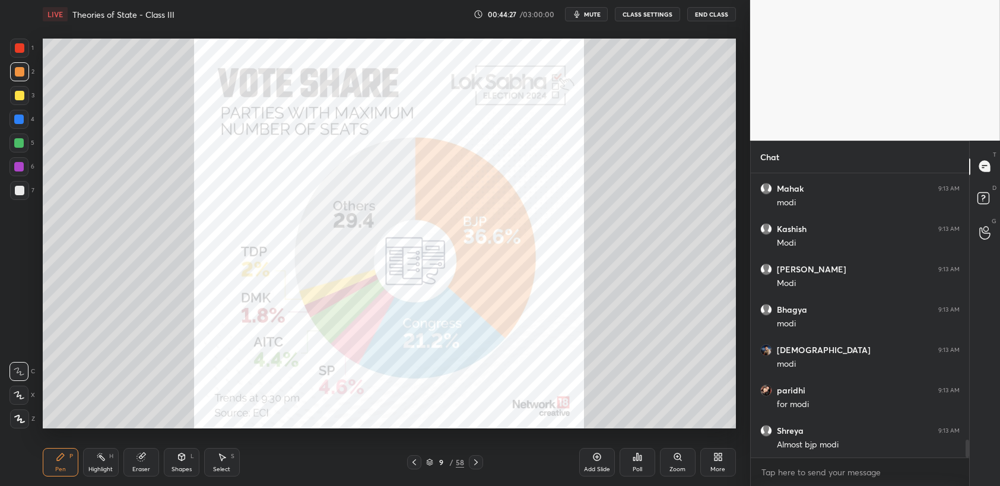
click at [18, 68] on div at bounding box center [20, 72] width 10 height 10
click at [20, 56] on div at bounding box center [19, 48] width 19 height 19
click at [19, 46] on div at bounding box center [20, 48] width 10 height 10
click at [17, 80] on div at bounding box center [19, 71] width 19 height 19
click at [24, 97] on div at bounding box center [20, 96] width 10 height 10
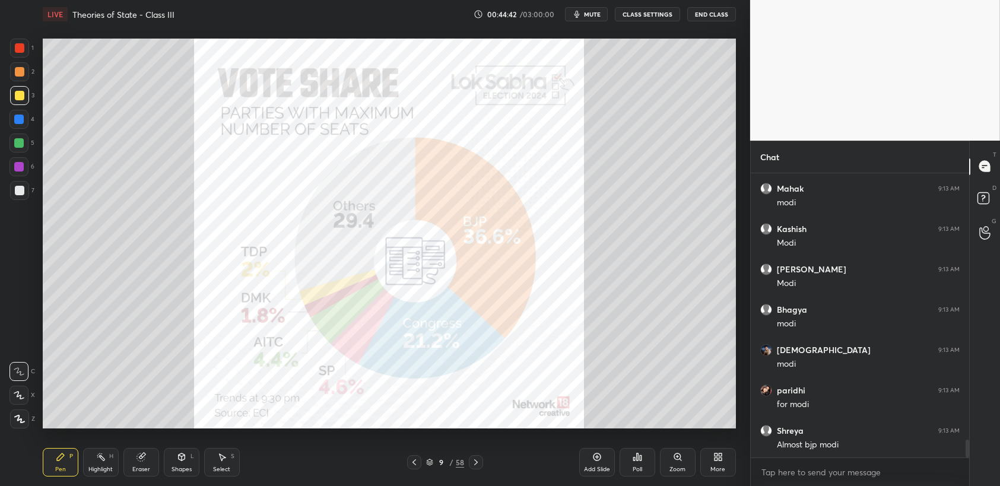
click at [28, 98] on div at bounding box center [19, 95] width 19 height 19
click at [17, 40] on div at bounding box center [19, 48] width 19 height 19
click at [24, 48] on div at bounding box center [20, 48] width 10 height 10
click at [15, 37] on div "1 2 3 4 5 6 7 C X Z C X Z E E Erase all H H LIVE Theories of State - Class III …" at bounding box center [370, 243] width 741 height 486
click at [15, 48] on div at bounding box center [20, 48] width 10 height 10
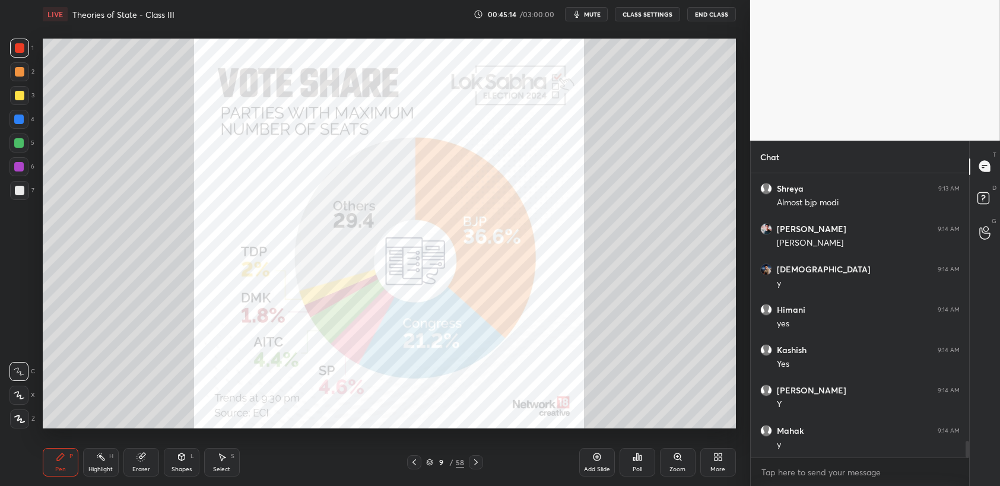
scroll to position [4593, 0]
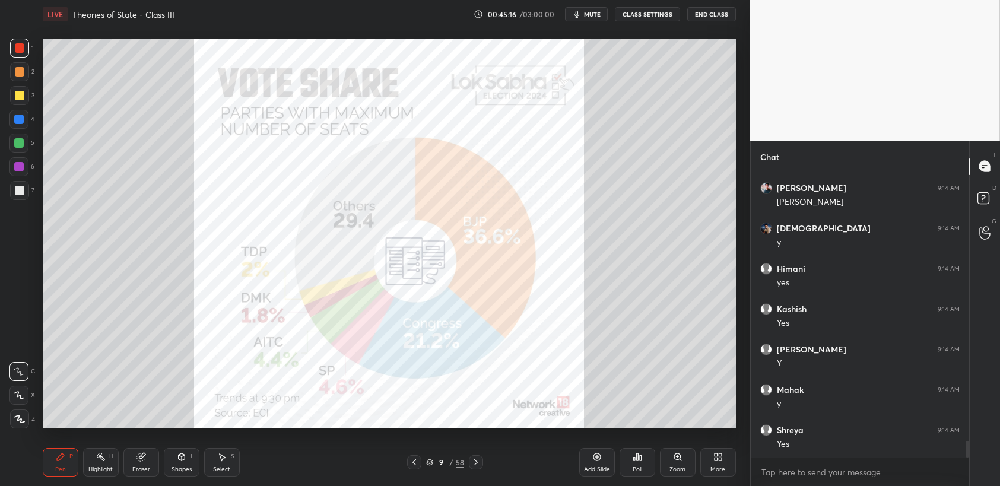
click at [29, 148] on div "5" at bounding box center [22, 143] width 25 height 19
click at [22, 151] on div at bounding box center [19, 143] width 19 height 19
click at [18, 48] on div at bounding box center [20, 48] width 10 height 10
click at [604, 463] on div "Add Slide" at bounding box center [598, 462] width 36 height 29
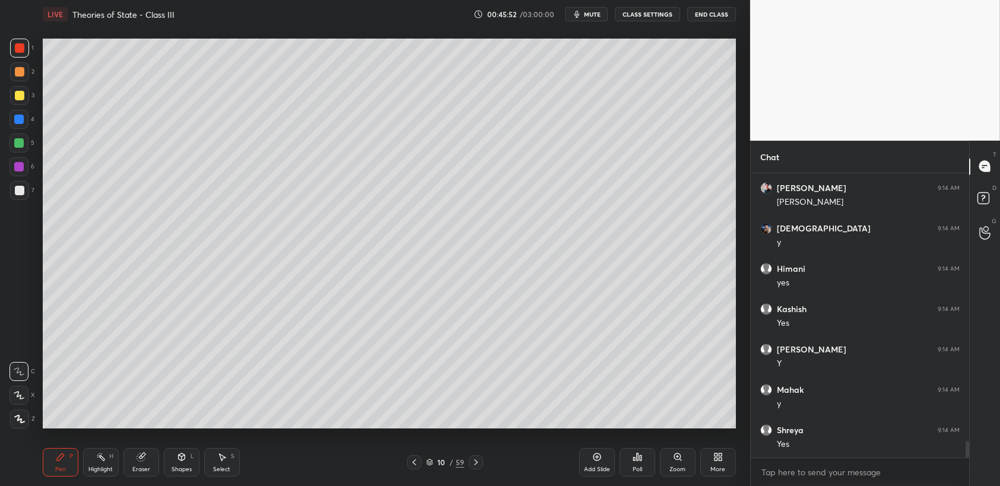
click at [15, 93] on div at bounding box center [20, 96] width 10 height 10
click at [25, 101] on div at bounding box center [19, 95] width 19 height 19
click at [23, 129] on div at bounding box center [19, 119] width 19 height 19
click at [1, 96] on div "1 2 3 4 5 6 7 C X Z C X Z E E Erase all H H" at bounding box center [19, 234] width 38 height 390
click at [16, 98] on div at bounding box center [20, 96] width 10 height 10
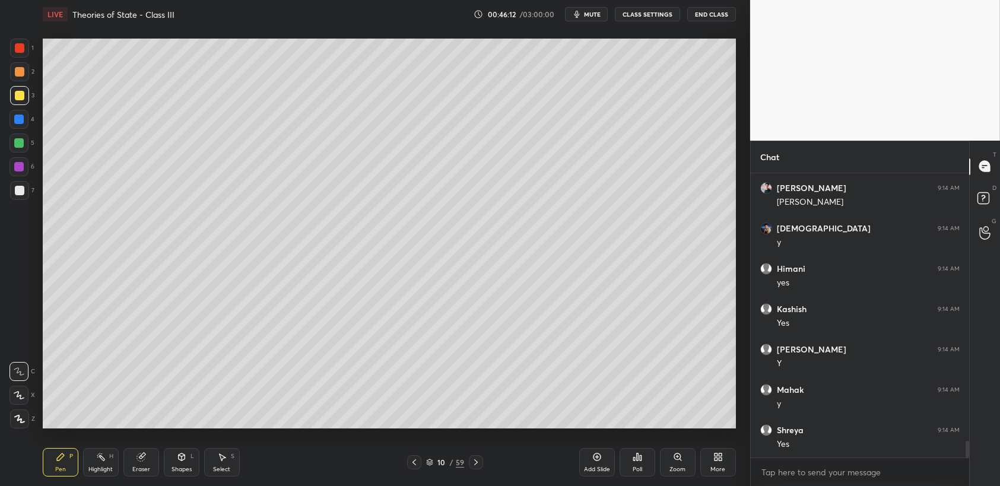
click at [26, 104] on div at bounding box center [19, 95] width 19 height 19
click at [8, 124] on div "1 2 3 4 5 6 7 C X Z C X Z E E Erase all H H" at bounding box center [19, 234] width 38 height 390
click at [24, 121] on div at bounding box center [19, 120] width 10 height 10
click at [16, 149] on div at bounding box center [19, 143] width 19 height 19
click at [26, 155] on div "5" at bounding box center [22, 146] width 25 height 24
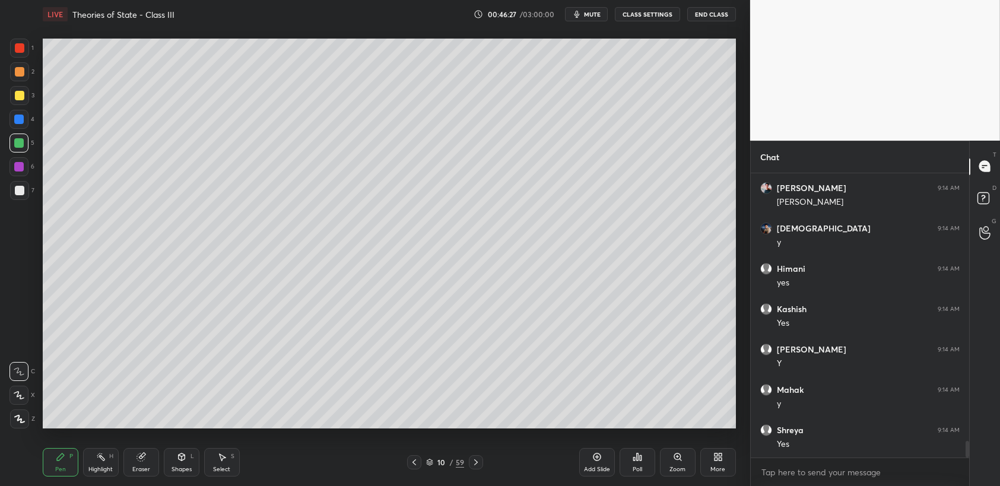
click at [25, 183] on div at bounding box center [19, 190] width 19 height 19
click at [28, 190] on div at bounding box center [19, 190] width 19 height 19
click at [18, 115] on div at bounding box center [19, 120] width 10 height 10
click at [20, 110] on div at bounding box center [19, 119] width 19 height 19
click at [27, 115] on div at bounding box center [19, 119] width 19 height 19
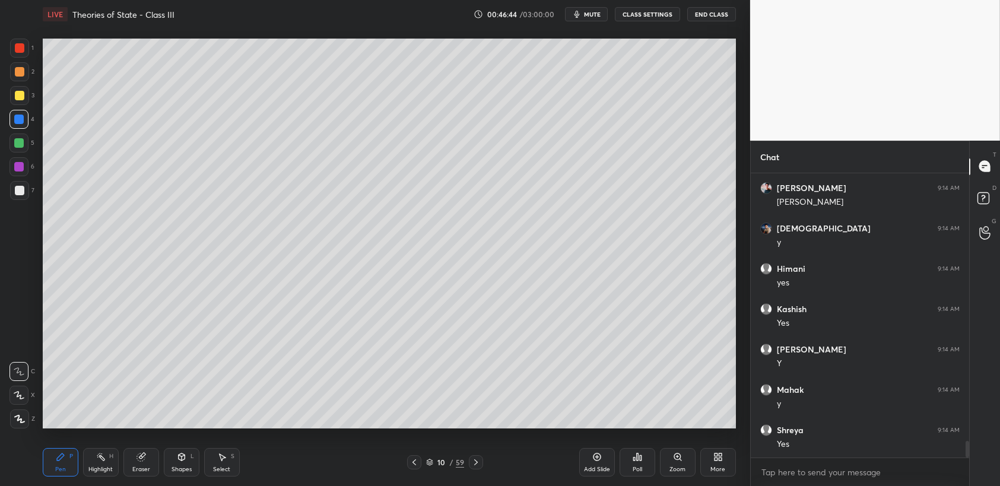
click at [16, 86] on div at bounding box center [19, 95] width 19 height 19
click at [21, 77] on div at bounding box center [19, 71] width 19 height 19
click at [29, 159] on div "6" at bounding box center [22, 166] width 25 height 19
click at [27, 172] on div at bounding box center [19, 166] width 19 height 19
click at [1, 118] on div "1 2 3 4 5 6 7 C X Z C X Z E E Erase all H H" at bounding box center [19, 234] width 38 height 390
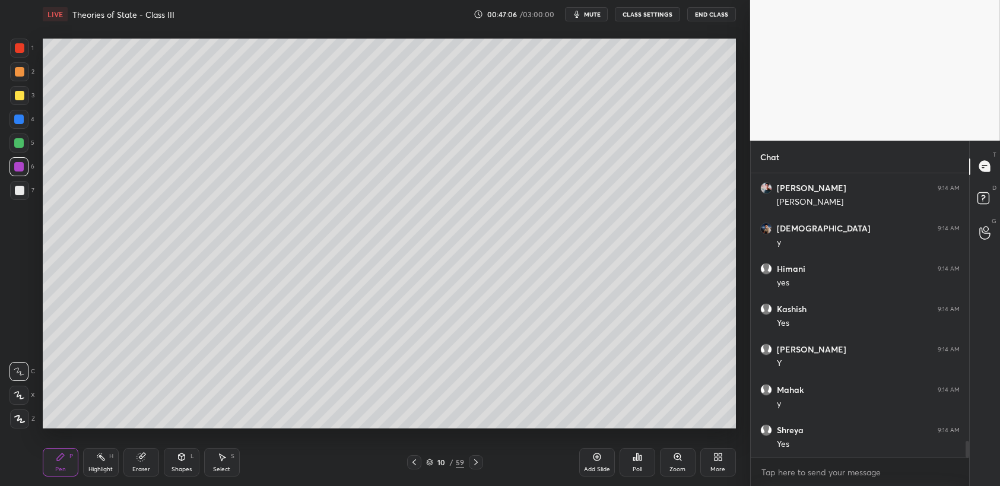
click at [8, 109] on div "1 2 3 4 5 6 7 C X Z C X Z E E Erase all H H" at bounding box center [19, 234] width 38 height 390
click at [23, 101] on div at bounding box center [19, 95] width 19 height 19
click at [587, 470] on div "Add Slide" at bounding box center [597, 470] width 26 height 6
click at [30, 73] on div "2" at bounding box center [22, 71] width 24 height 19
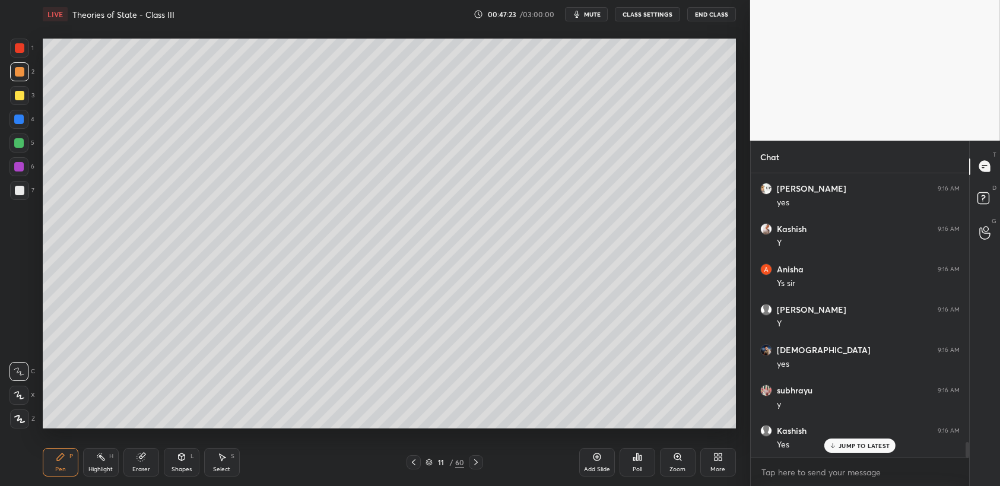
scroll to position [4956, 0]
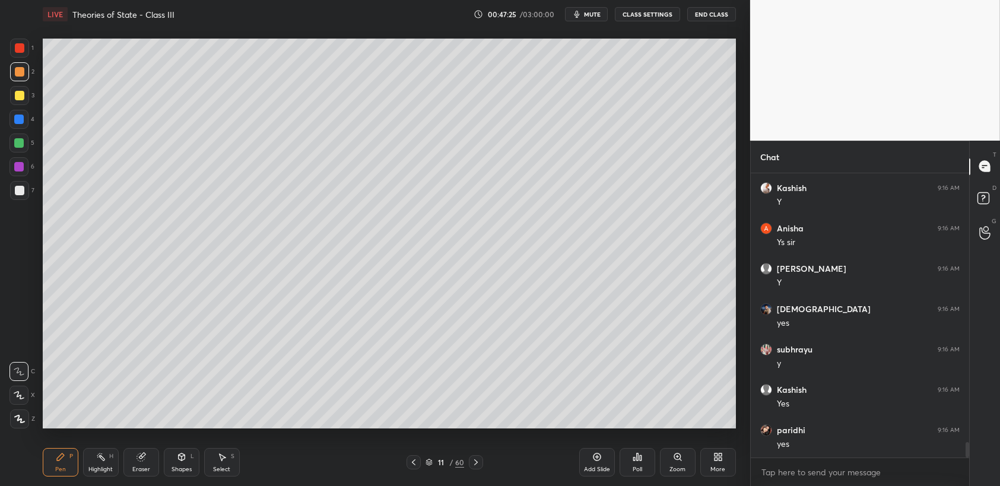
click at [21, 100] on div at bounding box center [20, 96] width 10 height 10
click at [19, 99] on div at bounding box center [20, 96] width 10 height 10
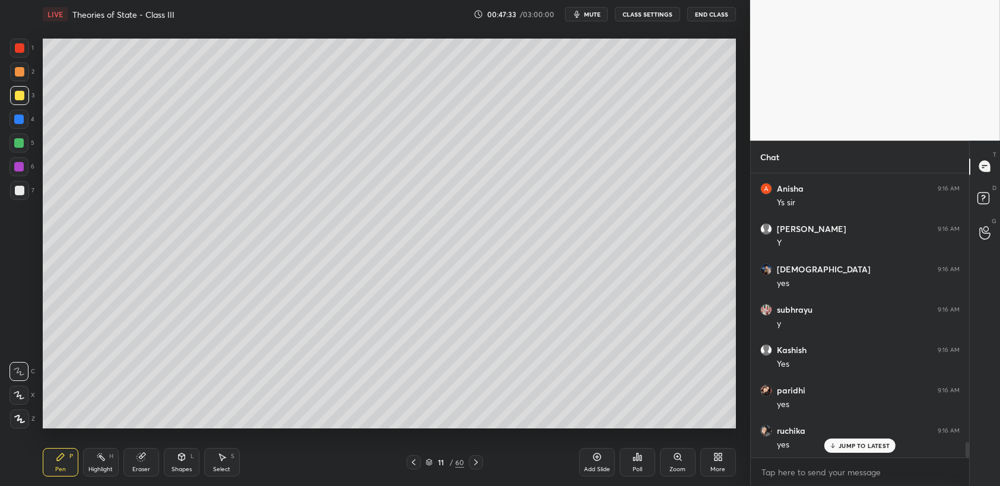
click at [25, 118] on div at bounding box center [19, 119] width 19 height 19
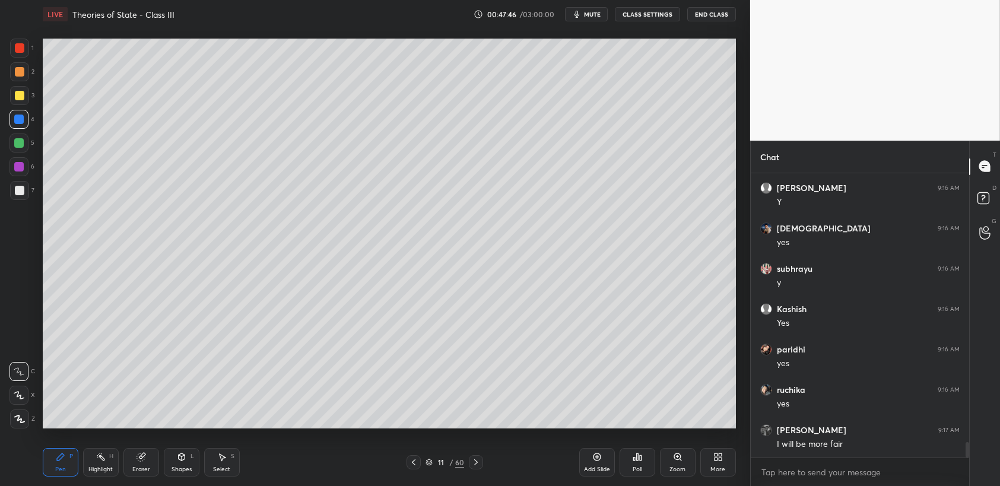
click at [19, 141] on div at bounding box center [19, 143] width 10 height 10
click at [21, 139] on div at bounding box center [19, 143] width 10 height 10
click at [20, 163] on div at bounding box center [19, 167] width 10 height 10
click at [14, 173] on div at bounding box center [19, 166] width 19 height 19
click at [20, 192] on div at bounding box center [20, 191] width 10 height 10
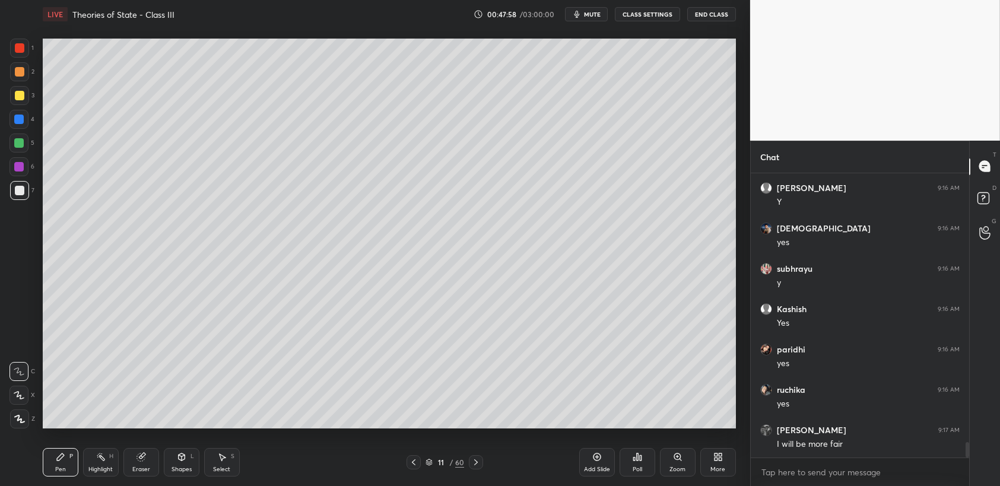
scroll to position [5077, 0]
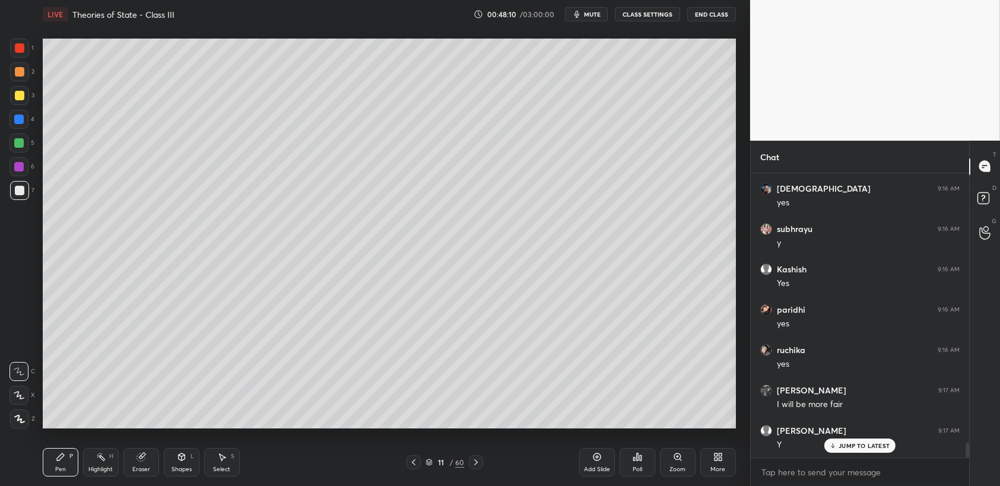
click at [12, 94] on div at bounding box center [19, 95] width 19 height 19
click at [17, 99] on div at bounding box center [20, 96] width 10 height 10
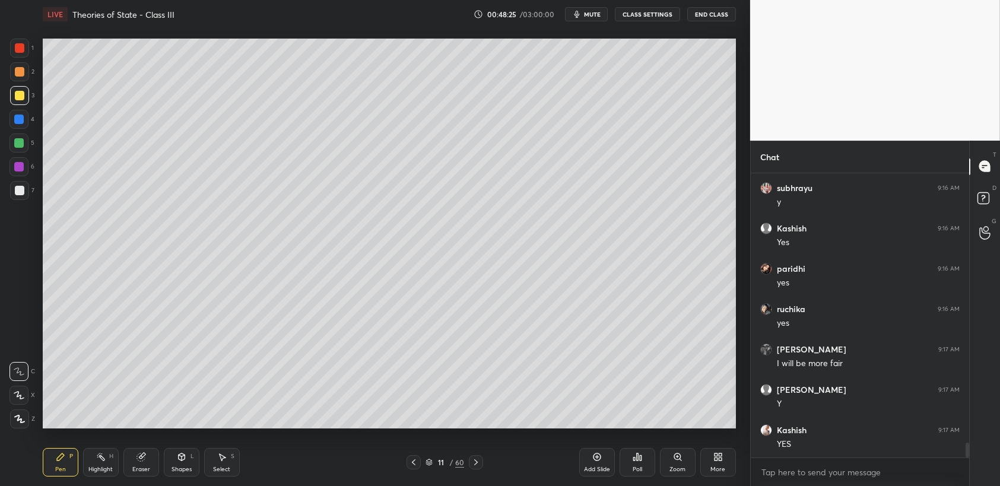
scroll to position [5157, 0]
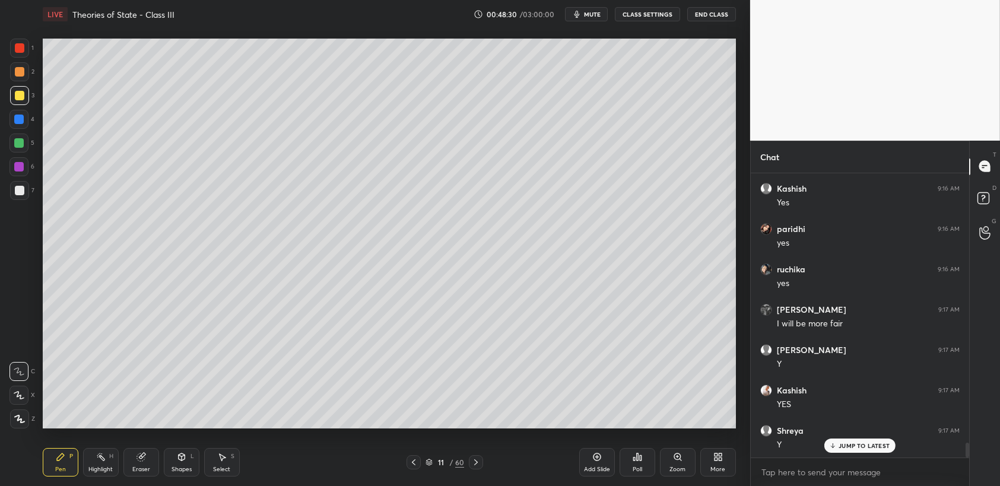
click at [11, 153] on div "5" at bounding box center [22, 146] width 25 height 24
click at [25, 156] on div "5" at bounding box center [22, 146] width 25 height 24
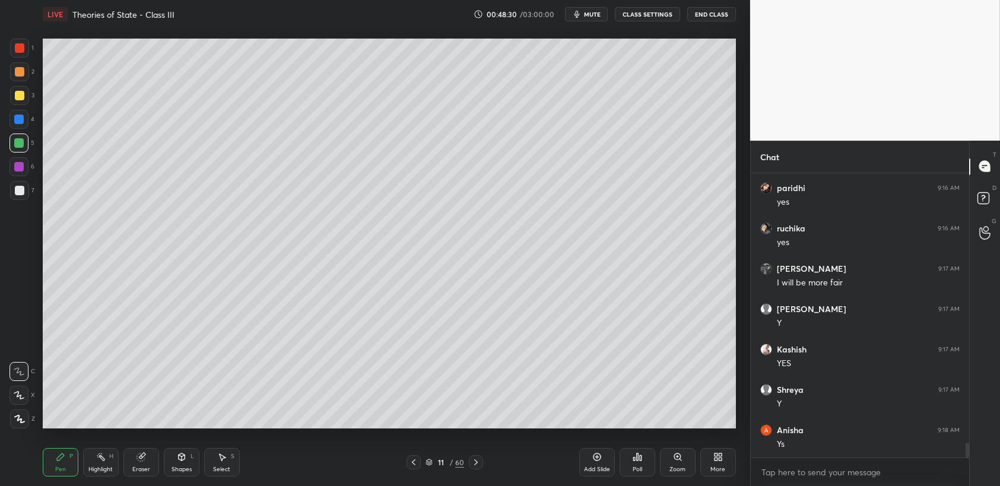
click at [25, 155] on div "5" at bounding box center [22, 146] width 25 height 24
click at [20, 179] on div "6" at bounding box center [22, 169] width 25 height 24
click at [24, 185] on div at bounding box center [19, 190] width 19 height 19
click at [29, 50] on div at bounding box center [19, 48] width 19 height 19
click at [30, 53] on div "1" at bounding box center [22, 48] width 24 height 19
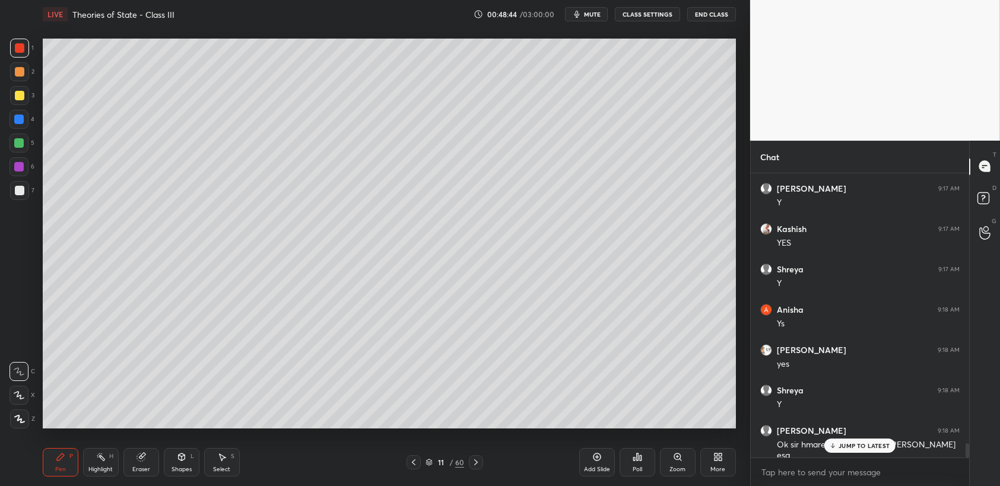
scroll to position [5400, 0]
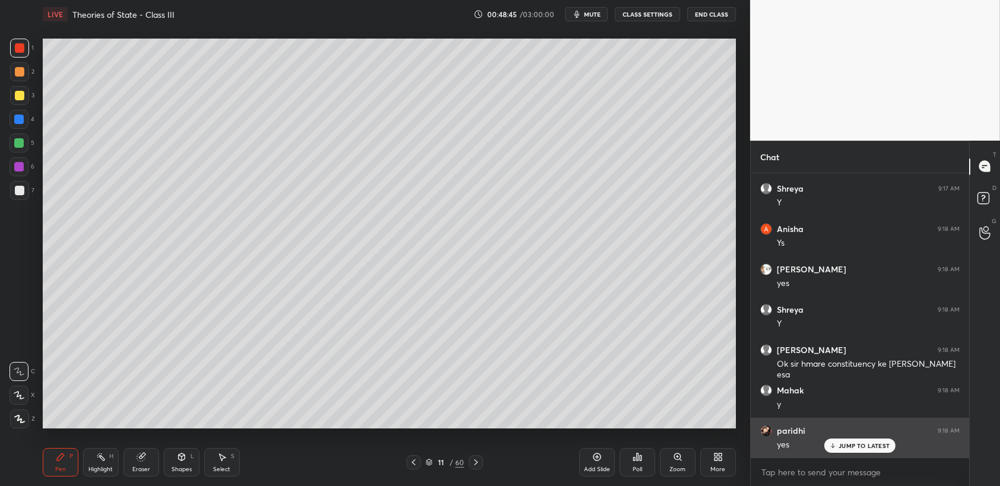
click at [863, 453] on div "JUMP TO LATEST" at bounding box center [860, 446] width 71 height 14
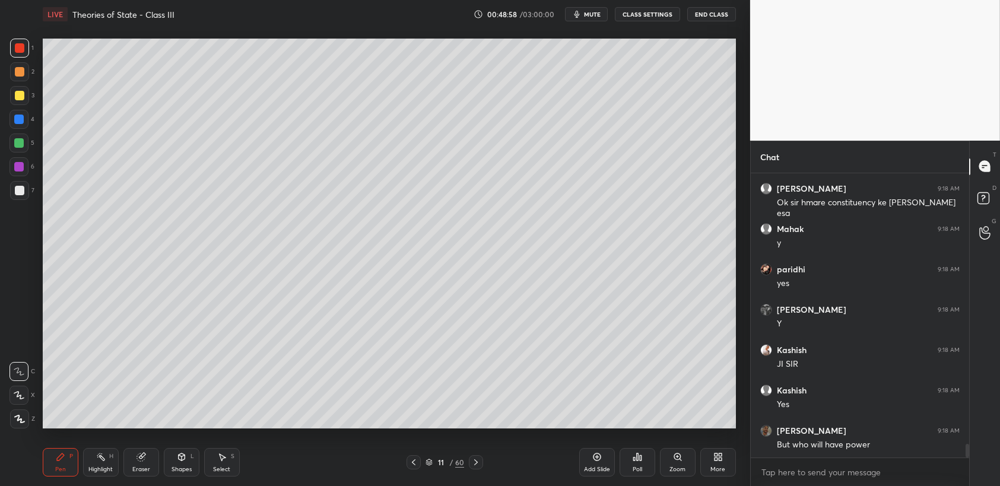
scroll to position [5602, 0]
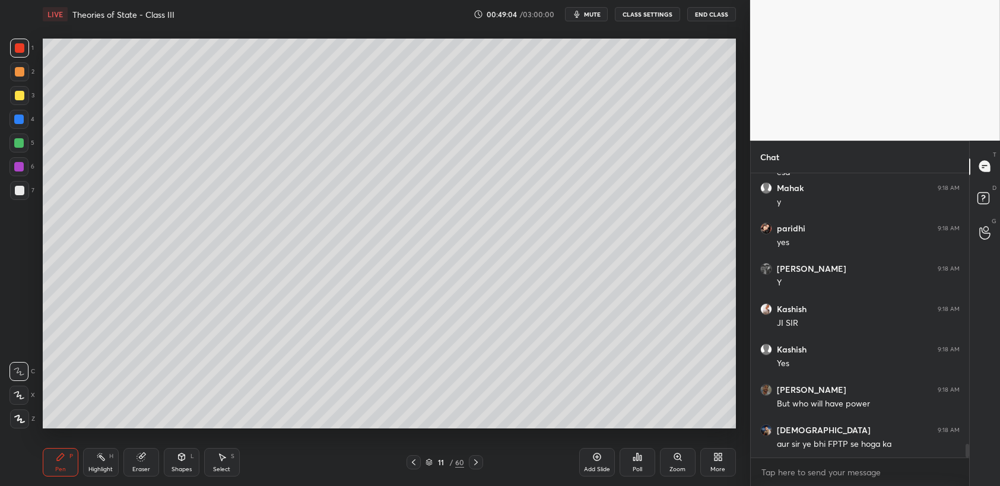
click at [0, 80] on div "1 2 3 4 5 6 7 C X Z C X Z E E Erase all H H" at bounding box center [19, 234] width 38 height 390
click at [12, 88] on div at bounding box center [19, 95] width 19 height 19
click at [21, 100] on div at bounding box center [20, 96] width 10 height 10
click at [24, 70] on div at bounding box center [19, 71] width 19 height 19
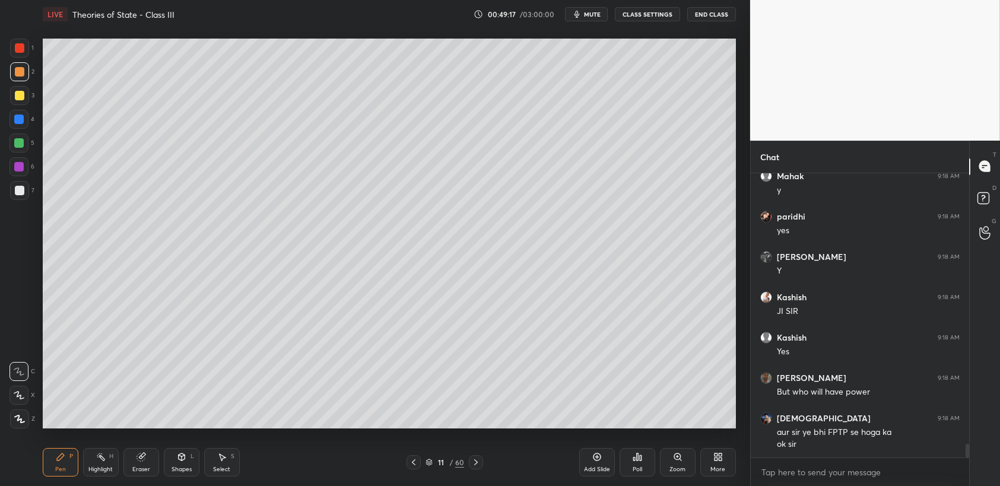
click at [603, 467] on div "Add Slide" at bounding box center [597, 470] width 26 height 6
click at [17, 96] on div at bounding box center [20, 96] width 10 height 10
click at [21, 107] on div "3" at bounding box center [22, 98] width 24 height 24
click at [17, 122] on div at bounding box center [19, 120] width 10 height 10
click at [22, 132] on div "4" at bounding box center [22, 122] width 25 height 24
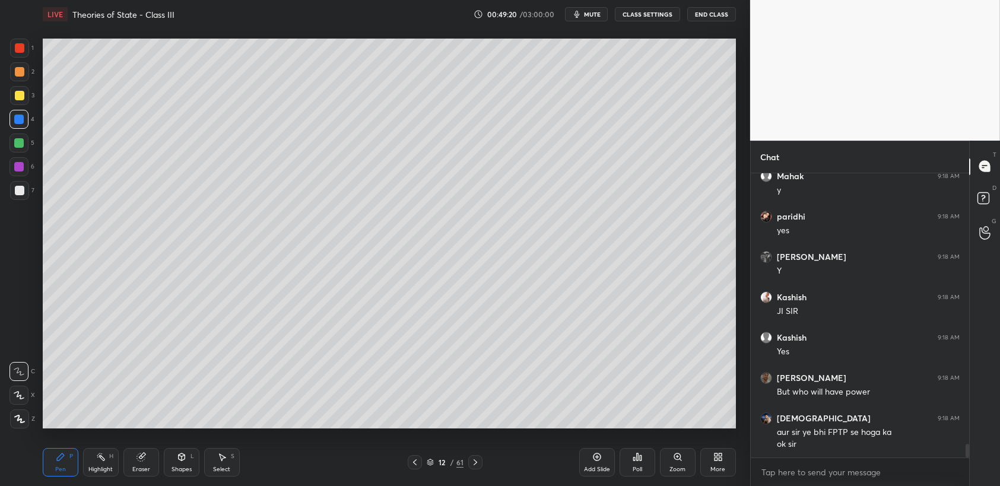
click at [21, 186] on div at bounding box center [19, 190] width 19 height 19
click at [24, 189] on div at bounding box center [19, 190] width 19 height 19
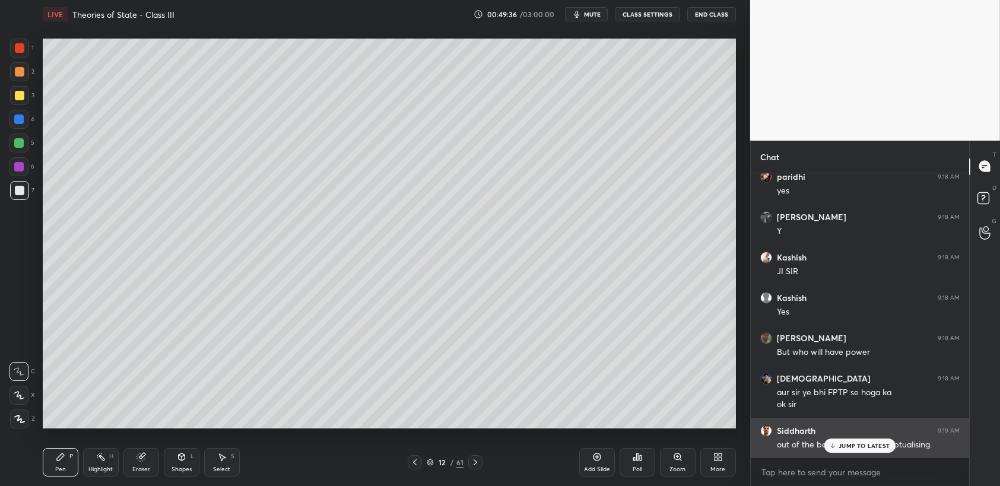
click at [848, 457] on div "[PERSON_NAME] 9:19 AM out of the box thinking - conceptualising." at bounding box center [860, 438] width 219 height 40
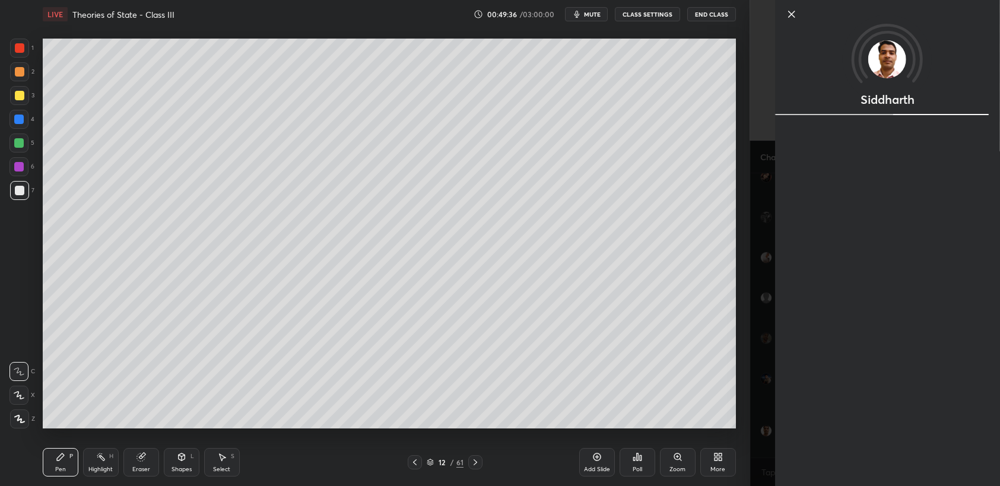
click at [840, 447] on div "Siddharth" at bounding box center [887, 243] width 225 height 486
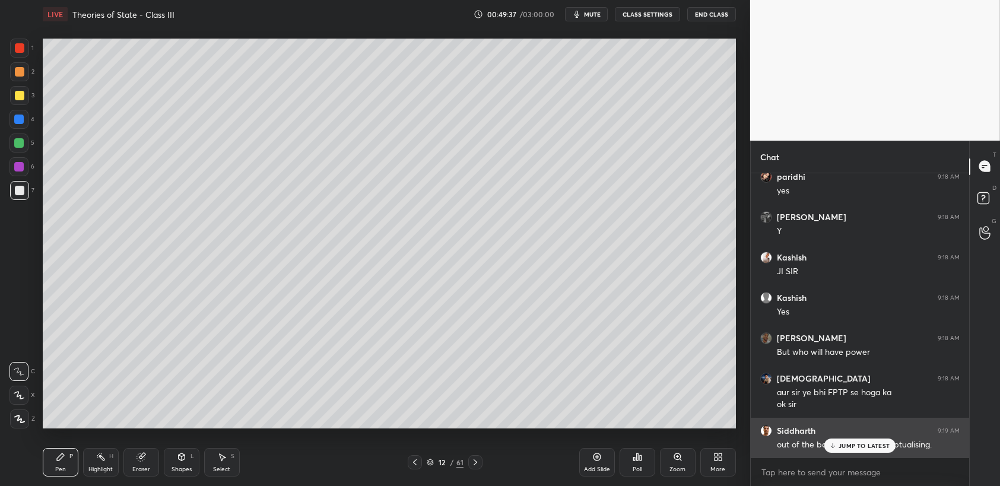
click at [844, 448] on p "JUMP TO LATEST" at bounding box center [864, 445] width 51 height 7
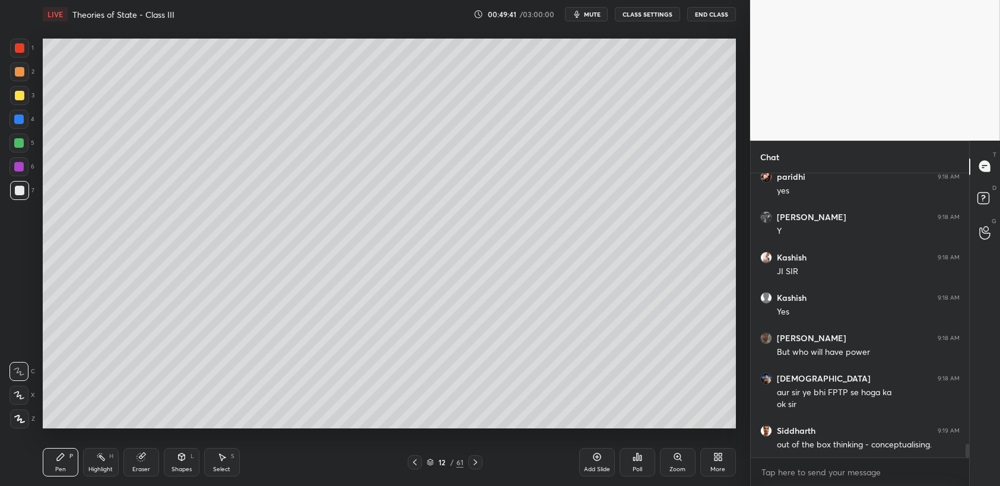
click at [25, 75] on div at bounding box center [19, 71] width 19 height 19
click at [23, 72] on div at bounding box center [20, 72] width 10 height 10
click at [0, 101] on div "1 2 3 4 5 6 7 C X Z C X Z E E Erase all H H" at bounding box center [19, 234] width 38 height 390
click at [24, 101] on div at bounding box center [19, 95] width 19 height 19
click at [29, 101] on div "3" at bounding box center [22, 95] width 24 height 19
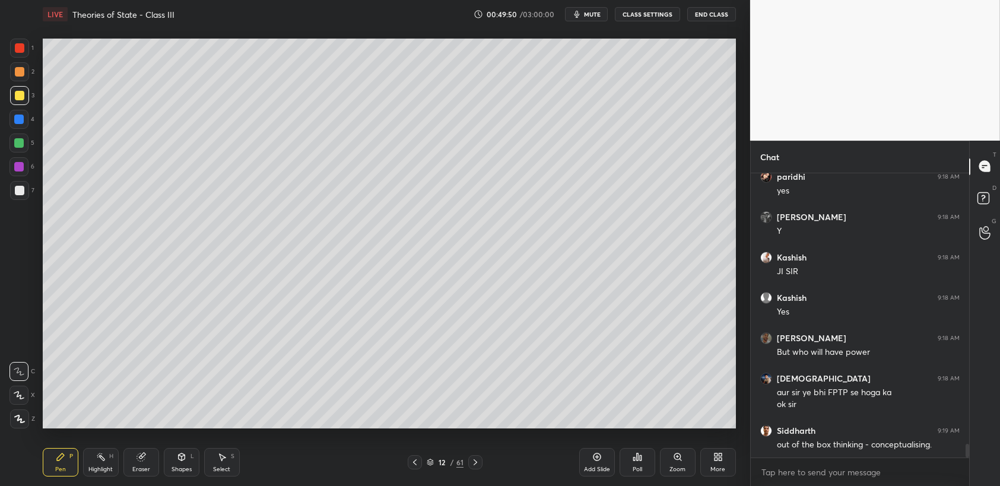
click at [24, 64] on div at bounding box center [19, 71] width 19 height 19
click at [23, 49] on div at bounding box center [20, 48] width 10 height 10
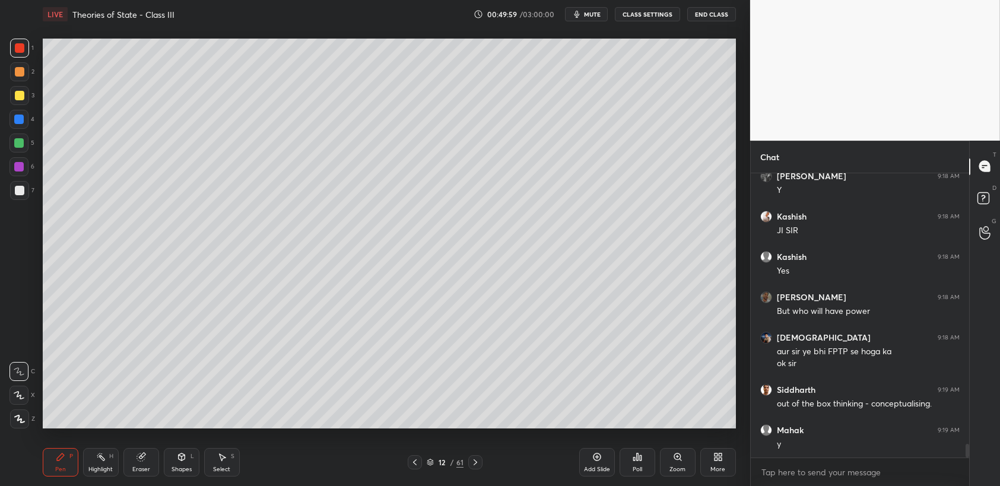
click at [14, 150] on div at bounding box center [19, 143] width 19 height 19
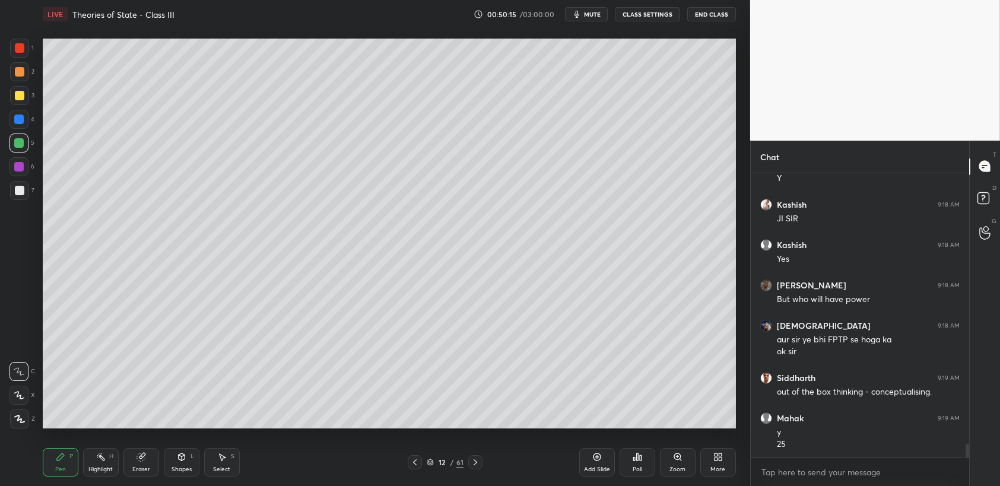
click at [16, 110] on div at bounding box center [19, 119] width 19 height 19
click at [21, 99] on div at bounding box center [20, 96] width 10 height 10
click at [21, 93] on div at bounding box center [20, 96] width 10 height 10
click at [20, 78] on div at bounding box center [19, 71] width 19 height 19
click at [21, 62] on div at bounding box center [19, 71] width 19 height 19
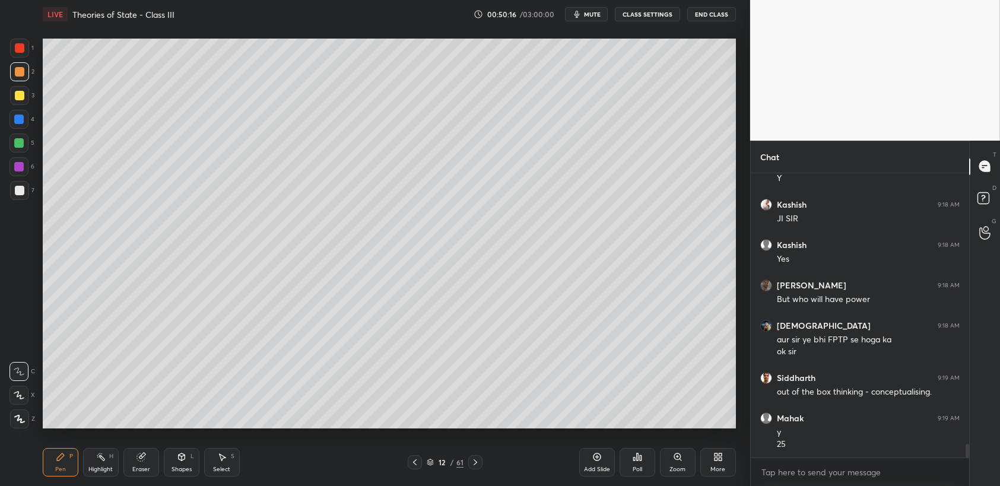
click at [20, 50] on div at bounding box center [20, 48] width 10 height 10
click at [23, 201] on div "7" at bounding box center [22, 193] width 24 height 24
click at [23, 198] on div at bounding box center [19, 190] width 19 height 19
click at [21, 145] on div at bounding box center [19, 143] width 10 height 10
click at [28, 126] on div at bounding box center [19, 119] width 19 height 19
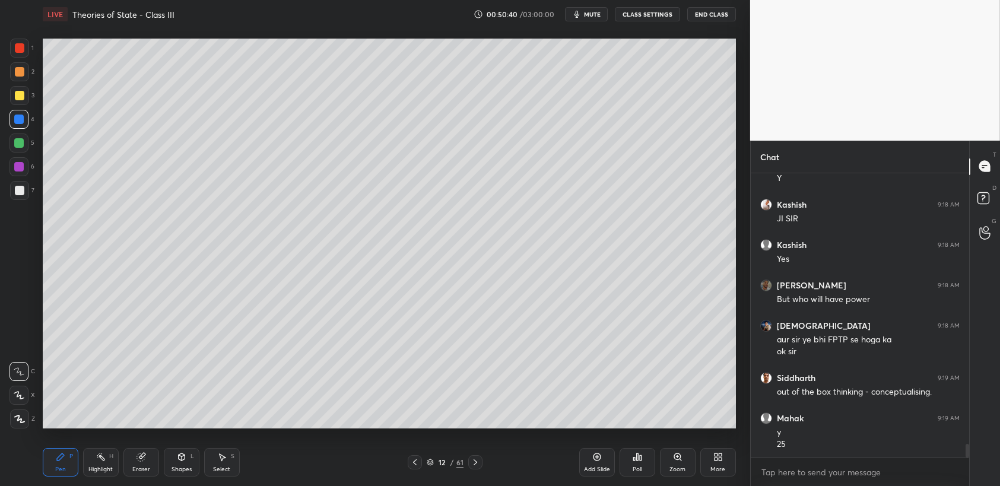
click at [25, 127] on div at bounding box center [19, 119] width 19 height 19
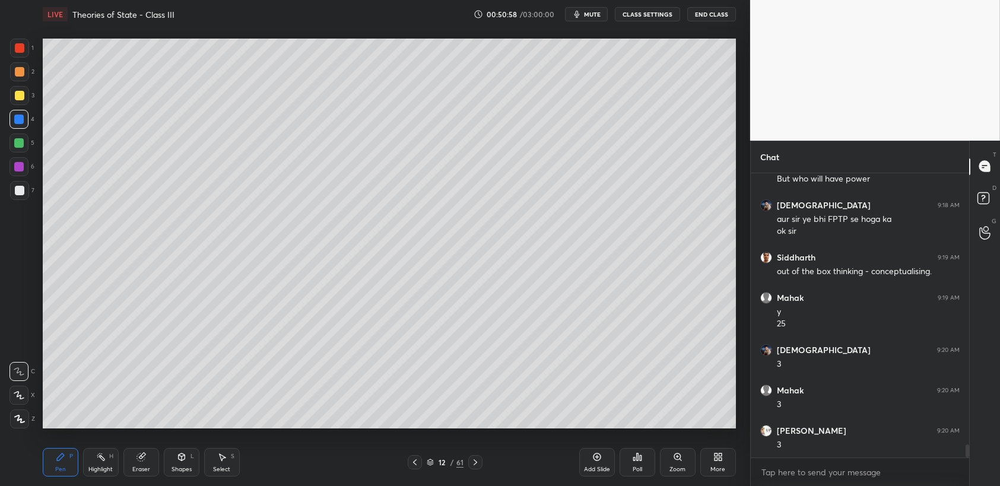
scroll to position [5868, 0]
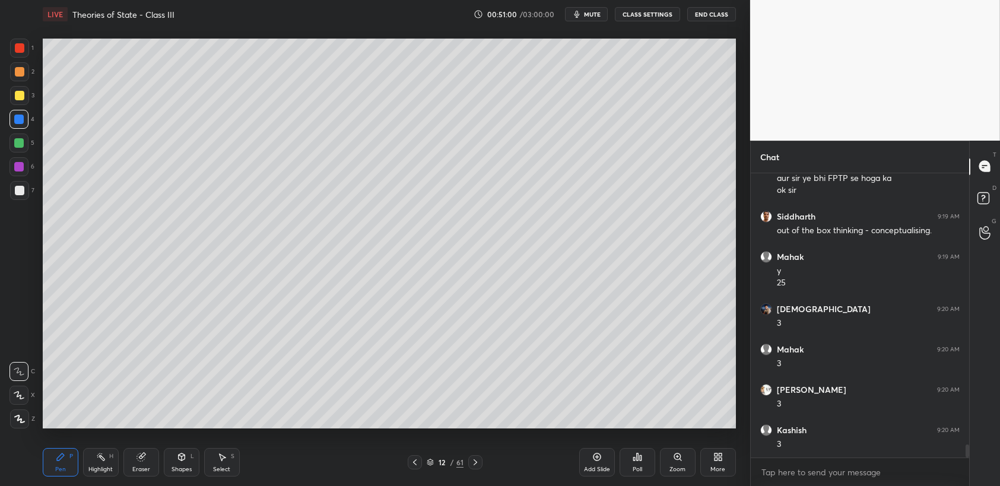
click at [593, 465] on div "Add Slide" at bounding box center [598, 462] width 36 height 29
click at [17, 56] on div at bounding box center [19, 48] width 19 height 19
click at [26, 61] on div "1" at bounding box center [22, 51] width 24 height 24
click at [419, 465] on icon at bounding box center [415, 463] width 10 height 10
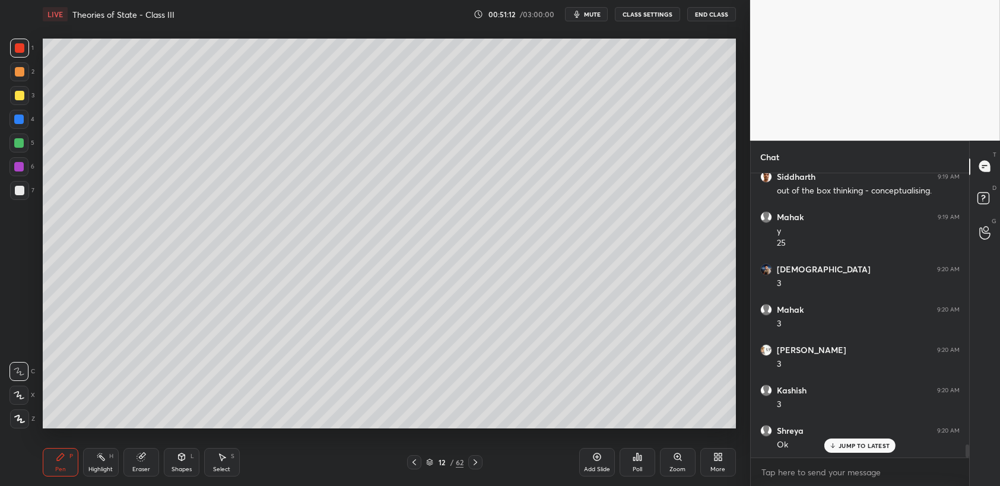
click at [11, 112] on div at bounding box center [19, 119] width 19 height 19
click at [17, 102] on div at bounding box center [19, 95] width 19 height 19
click at [21, 100] on div at bounding box center [20, 96] width 10 height 10
click at [586, 461] on div "Add Slide" at bounding box center [598, 462] width 36 height 29
click at [0, 138] on div "1 2 3 4 5 6 7 C X Z C X Z E E Erase all H H" at bounding box center [19, 234] width 38 height 390
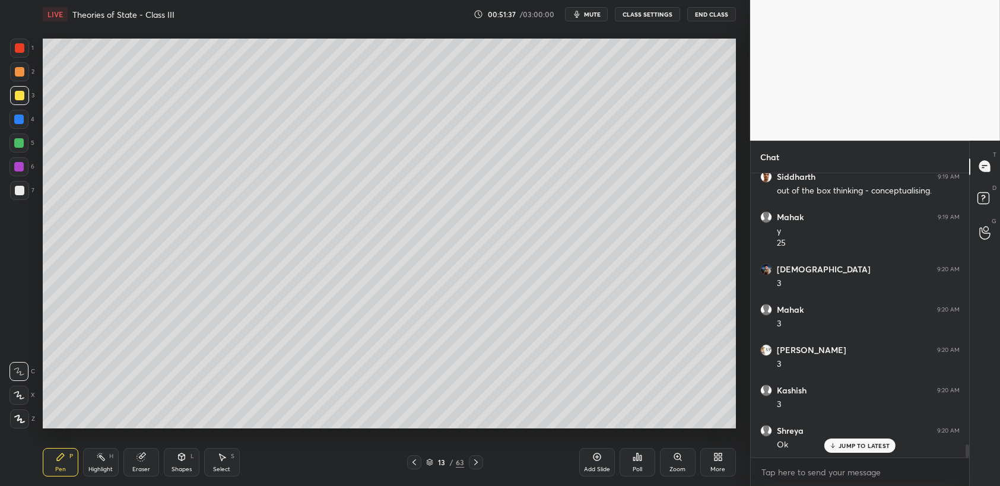
click at [1, 148] on div "1 2 3 4 5 6 7 C X Z C X Z E E Erase all H H" at bounding box center [19, 234] width 38 height 390
click at [10, 145] on div at bounding box center [19, 143] width 19 height 19
click at [17, 147] on div at bounding box center [19, 143] width 10 height 10
click at [20, 176] on div at bounding box center [19, 166] width 19 height 19
click at [24, 175] on div at bounding box center [19, 166] width 19 height 19
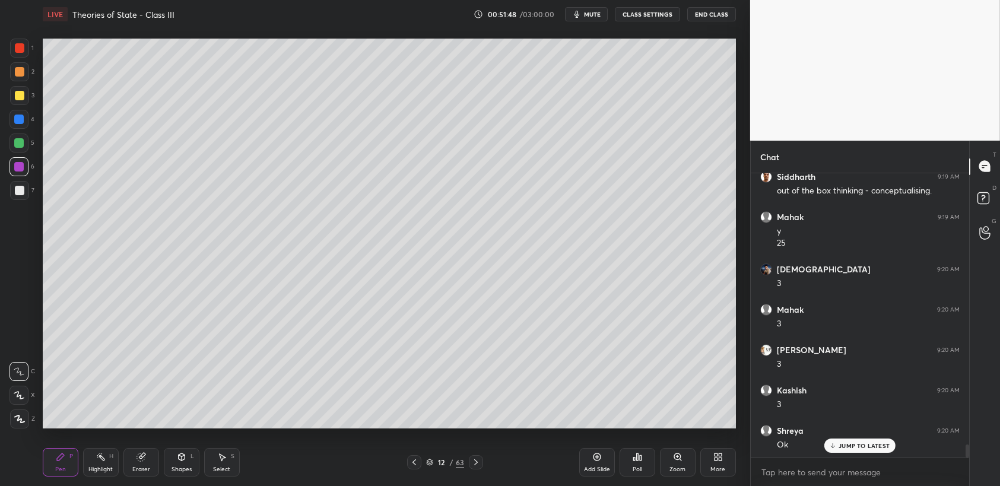
click at [21, 166] on div at bounding box center [19, 167] width 10 height 10
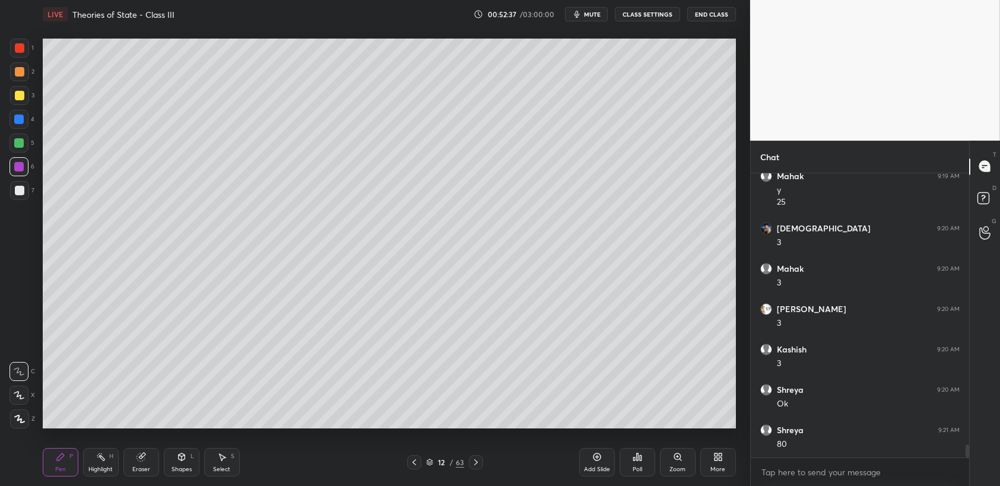
click at [28, 113] on div at bounding box center [19, 119] width 19 height 19
click at [29, 107] on div "3" at bounding box center [22, 98] width 24 height 24
click at [31, 105] on div "3" at bounding box center [22, 98] width 24 height 24
click at [30, 105] on div "3" at bounding box center [22, 95] width 24 height 19
click at [31, 113] on div "4" at bounding box center [22, 119] width 25 height 19
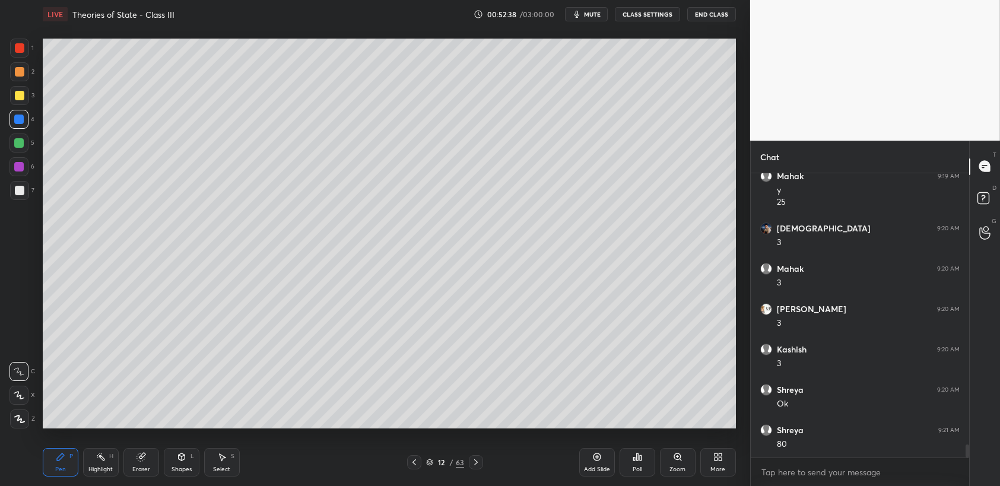
click at [30, 114] on div "4" at bounding box center [22, 119] width 25 height 19
click at [18, 96] on div at bounding box center [20, 96] width 10 height 10
click at [34, 142] on div "5" at bounding box center [22, 143] width 25 height 19
click at [23, 143] on div at bounding box center [19, 143] width 10 height 10
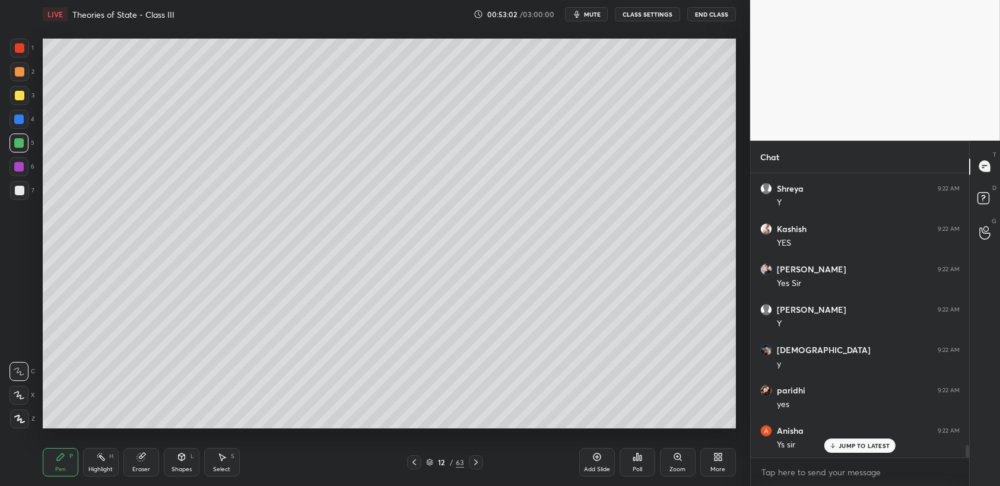
scroll to position [6272, 0]
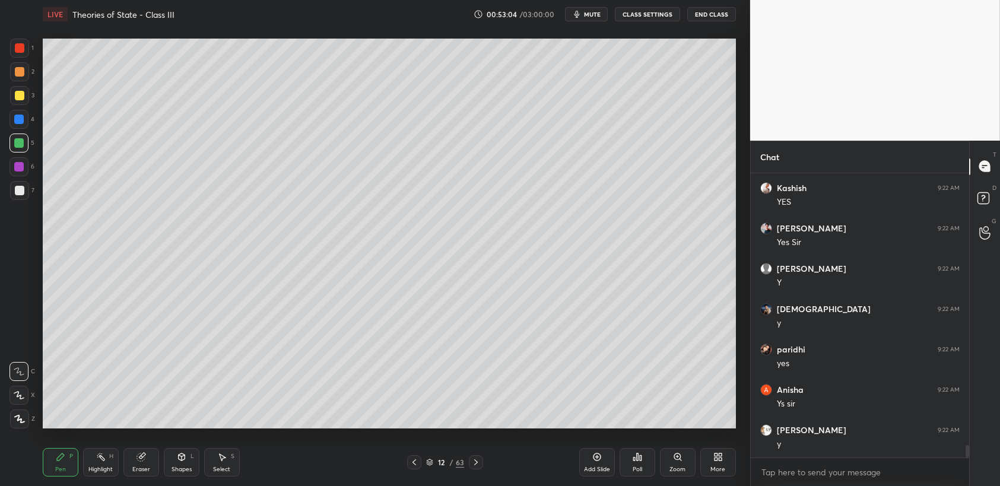
click at [15, 198] on div at bounding box center [19, 190] width 19 height 19
click at [21, 196] on div at bounding box center [19, 190] width 19 height 19
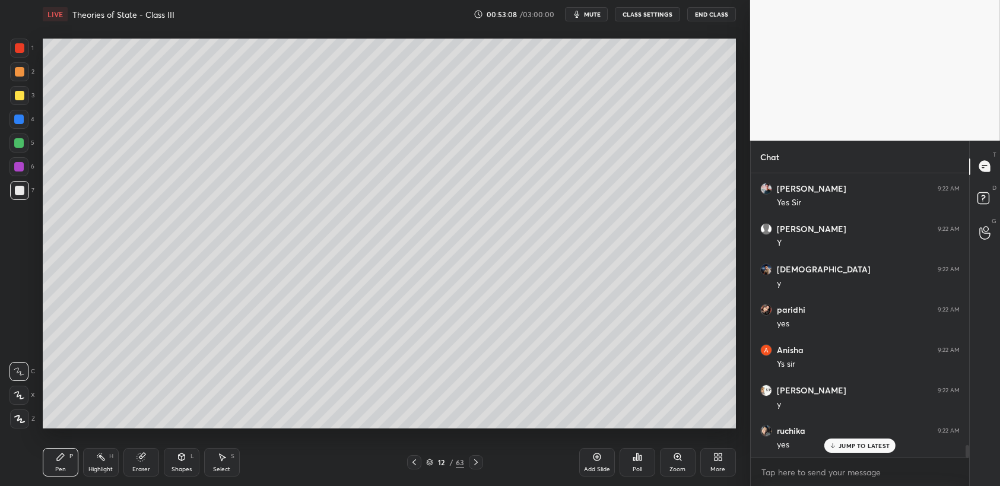
click at [15, 188] on div at bounding box center [20, 191] width 10 height 10
click at [24, 110] on div at bounding box center [19, 119] width 19 height 19
click at [15, 103] on div at bounding box center [19, 95] width 19 height 19
click at [17, 75] on div at bounding box center [20, 72] width 10 height 10
click at [17, 59] on div "1" at bounding box center [22, 51] width 24 height 24
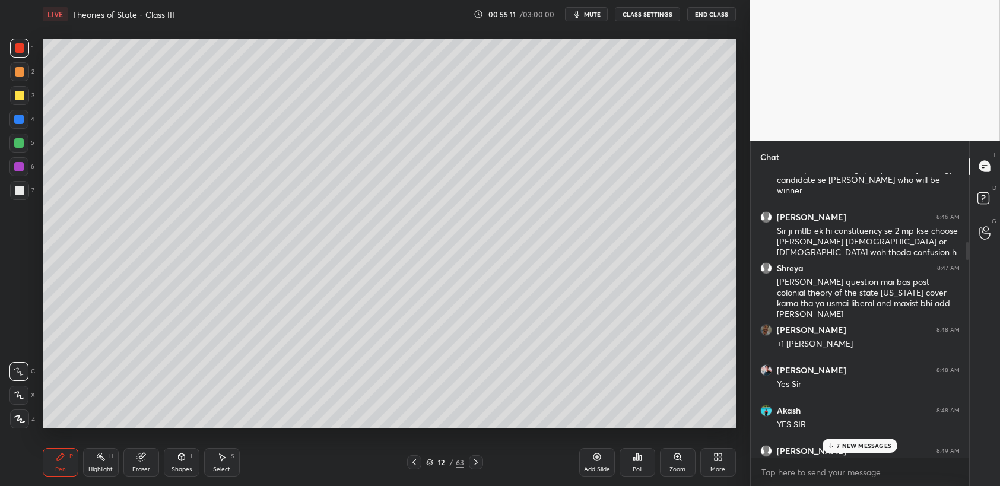
scroll to position [1151, 0]
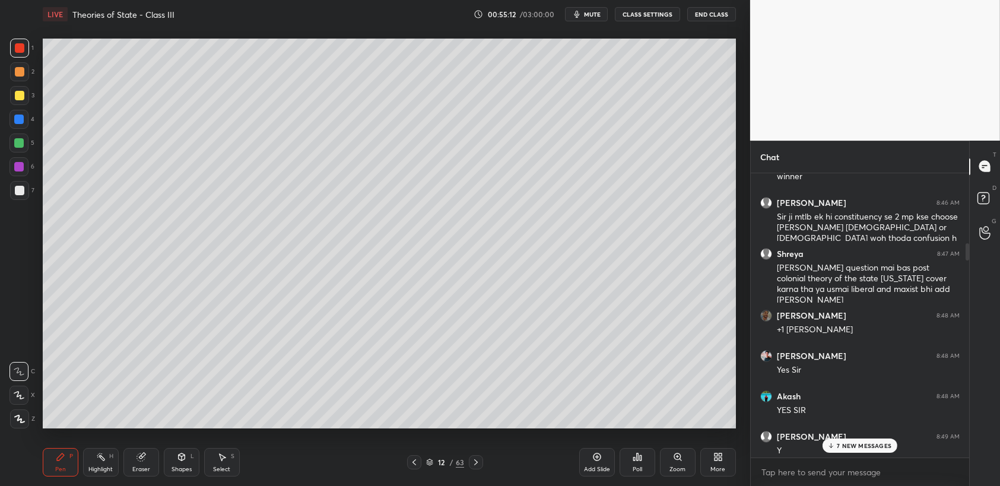
drag, startPoint x: 852, startPoint y: 443, endPoint x: 889, endPoint y: 444, distance: 36.8
click at [852, 442] on p "7 NEW MESSAGES" at bounding box center [864, 445] width 55 height 7
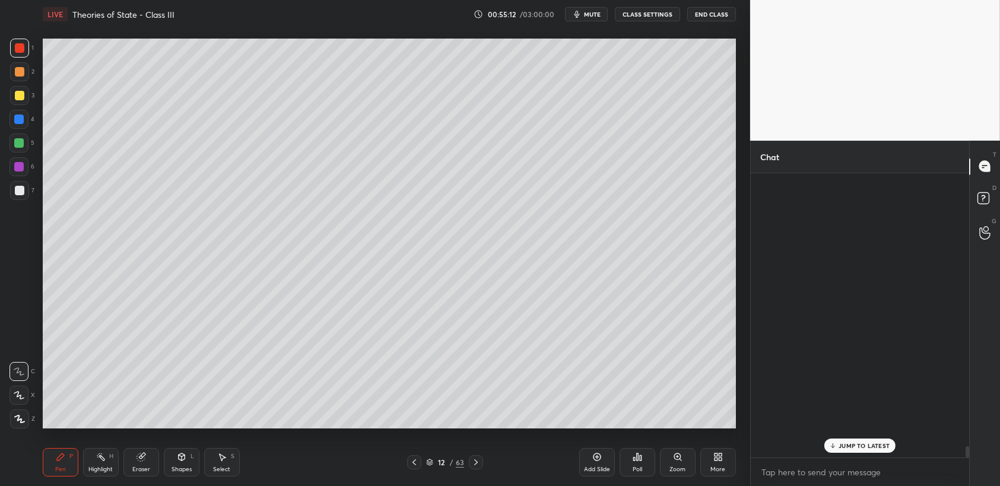
scroll to position [6859, 0]
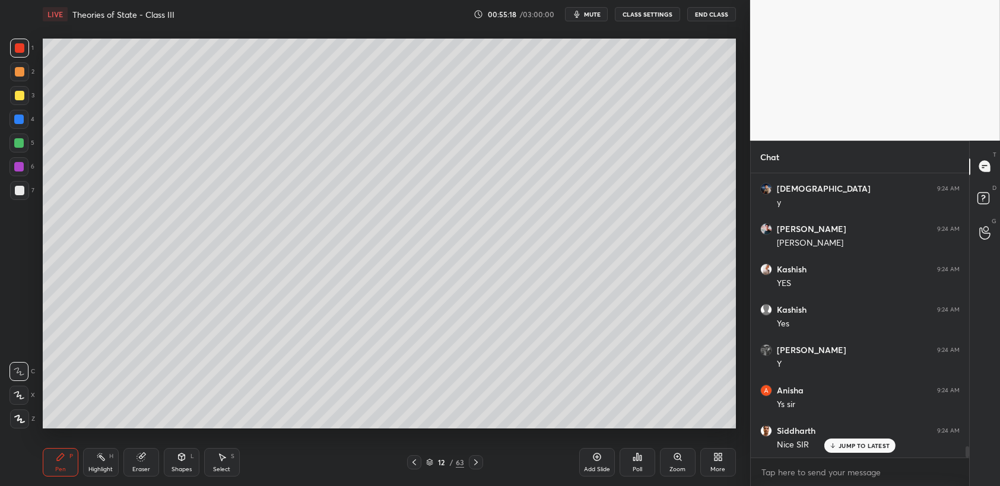
click at [851, 448] on p "JUMP TO LATEST" at bounding box center [864, 445] width 51 height 7
drag, startPoint x: 18, startPoint y: 45, endPoint x: 42, endPoint y: 65, distance: 31.2
click at [21, 45] on div at bounding box center [20, 48] width 10 height 10
drag, startPoint x: 598, startPoint y: 458, endPoint x: 514, endPoint y: 438, distance: 86.3
click at [598, 458] on icon at bounding box center [598, 457] width 10 height 10
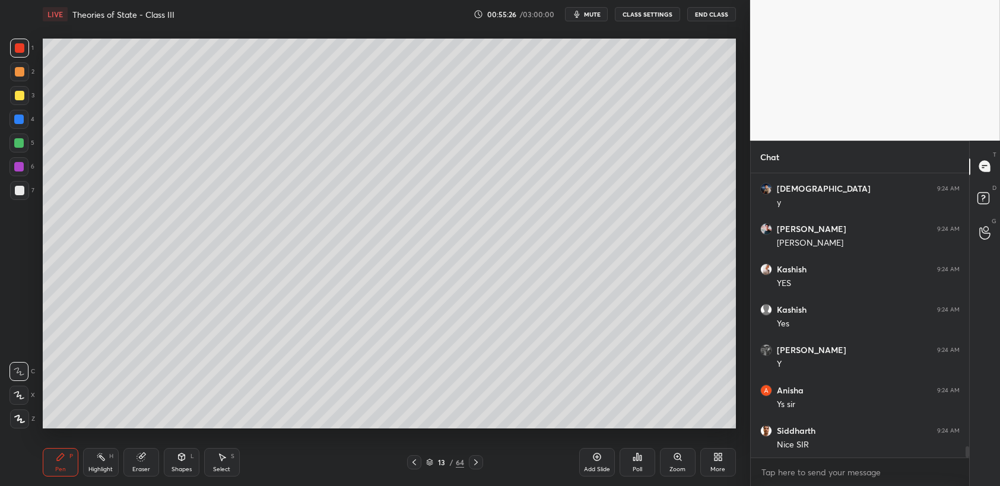
click at [25, 74] on div at bounding box center [19, 71] width 19 height 19
click at [14, 99] on div at bounding box center [19, 95] width 19 height 19
drag, startPoint x: 14, startPoint y: 117, endPoint x: 31, endPoint y: 140, distance: 28.9
click at [15, 118] on div at bounding box center [19, 120] width 10 height 10
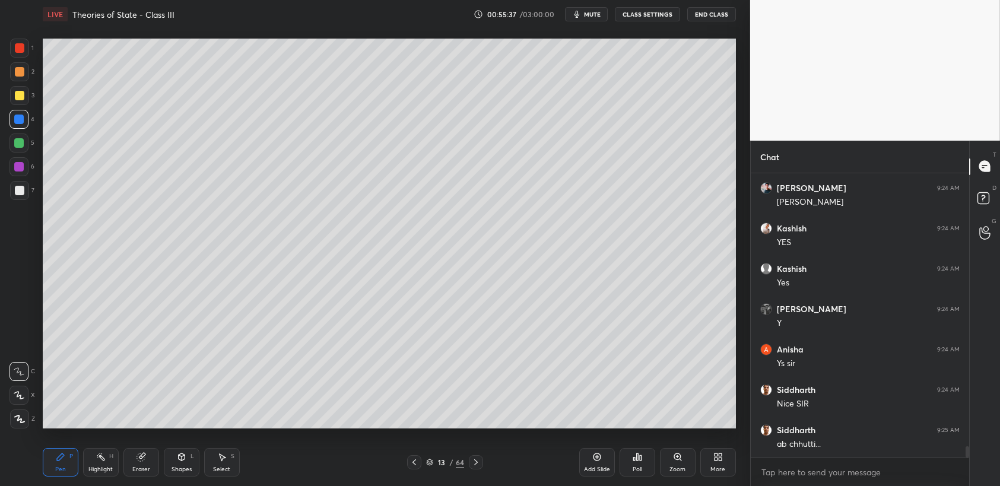
click at [436, 464] on div "13" at bounding box center [442, 462] width 12 height 7
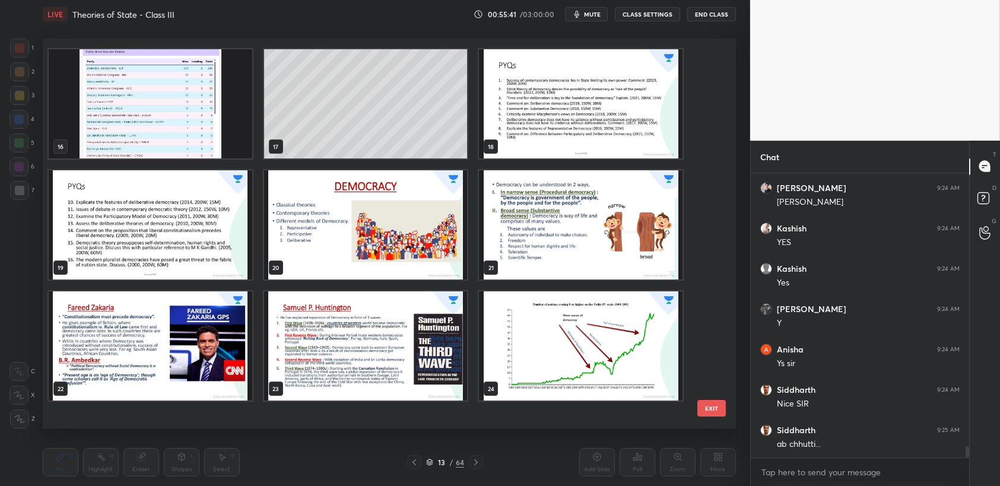
scroll to position [572, 0]
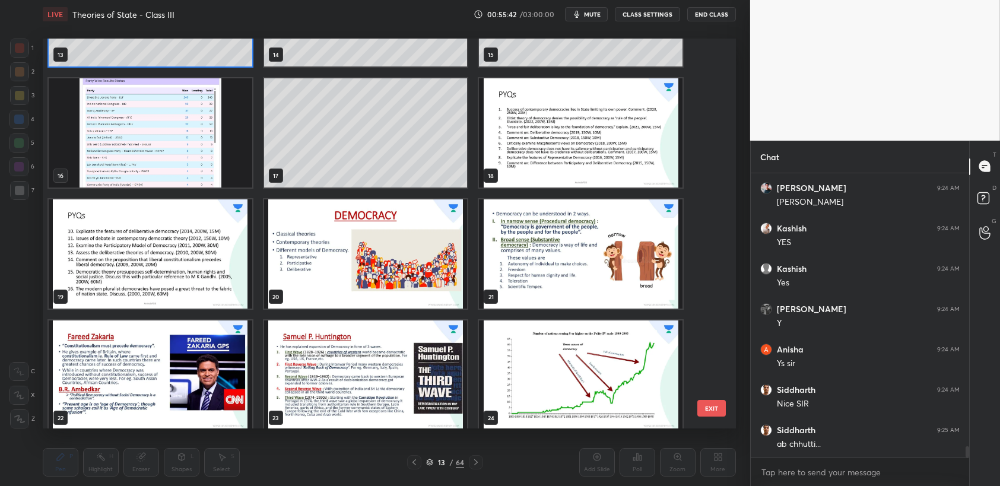
click at [361, 264] on img "grid" at bounding box center [366, 254] width 204 height 109
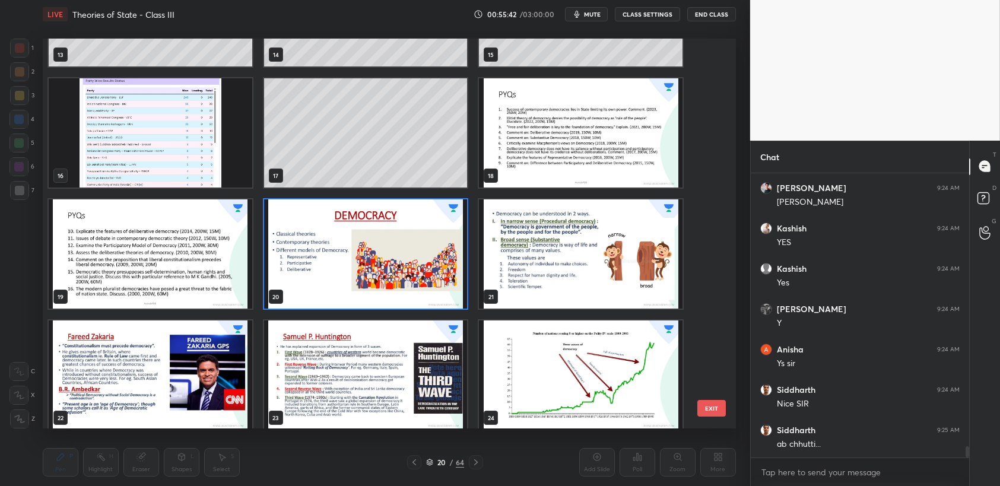
click at [361, 264] on img "grid" at bounding box center [366, 254] width 204 height 109
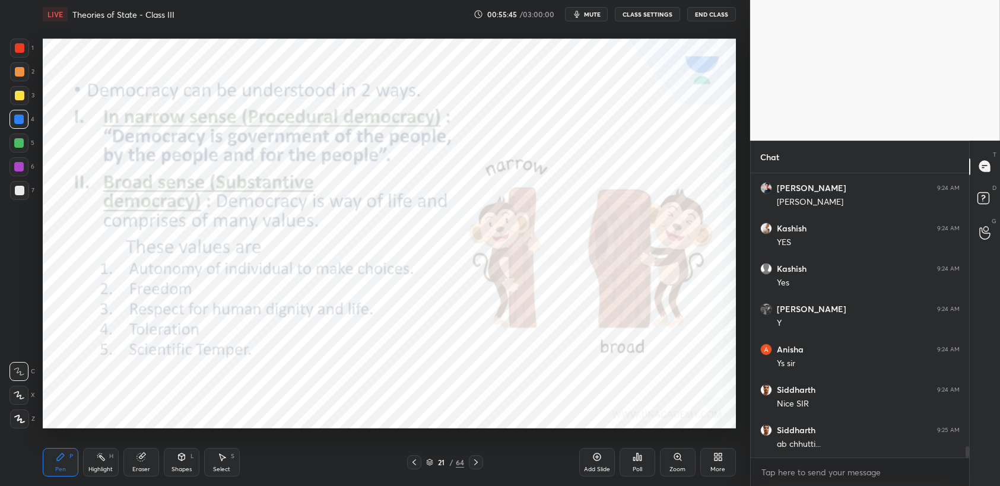
click at [17, 54] on div at bounding box center [19, 48] width 19 height 19
click at [21, 46] on div at bounding box center [20, 48] width 10 height 10
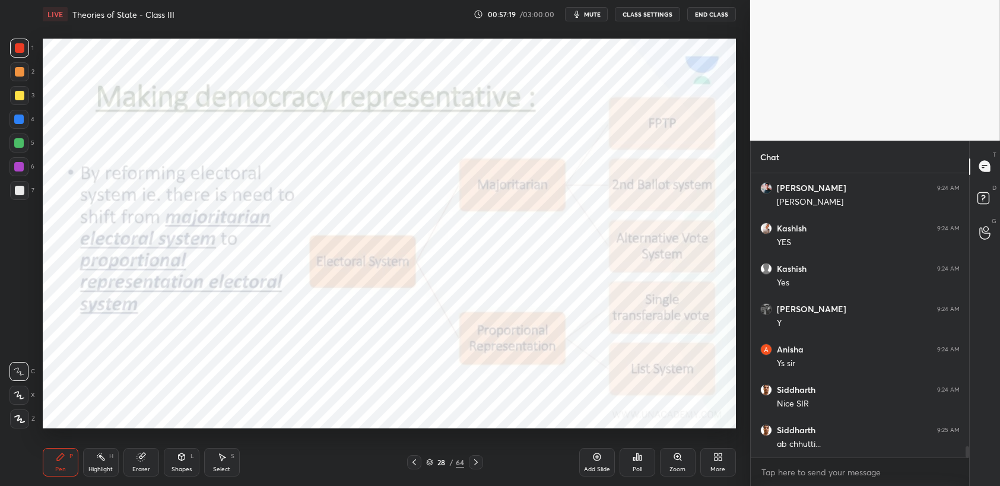
click at [21, 124] on div at bounding box center [19, 120] width 10 height 10
click at [13, 56] on div at bounding box center [19, 48] width 19 height 19
click at [11, 39] on div "1" at bounding box center [22, 48] width 24 height 19
click at [21, 51] on div at bounding box center [20, 48] width 10 height 10
click at [589, 16] on span "mute" at bounding box center [592, 14] width 17 height 8
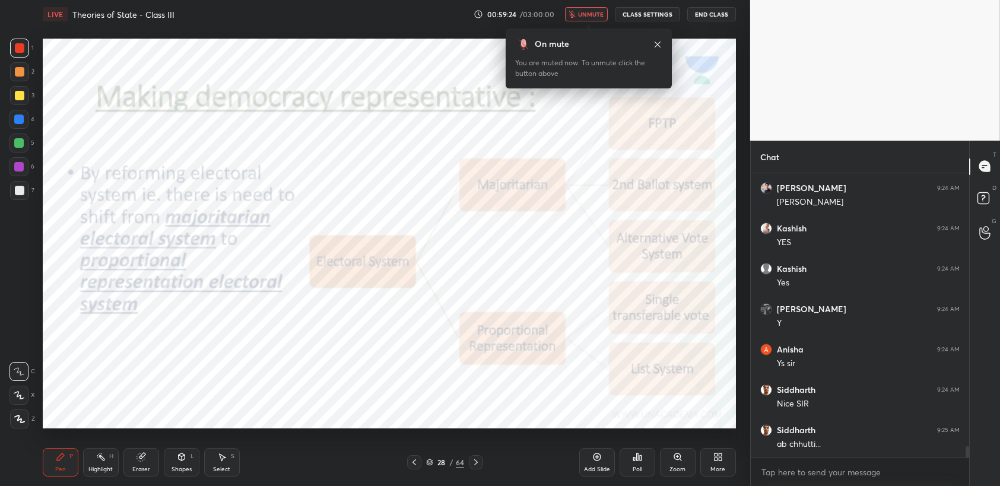
click at [596, 18] on span "unmute" at bounding box center [591, 14] width 26 height 8
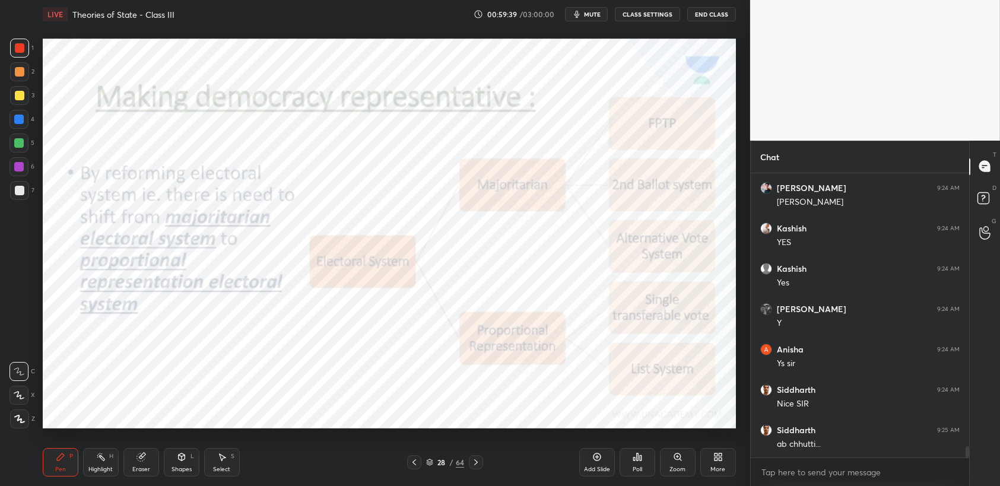
click at [610, 474] on div "Add Slide" at bounding box center [598, 462] width 36 height 29
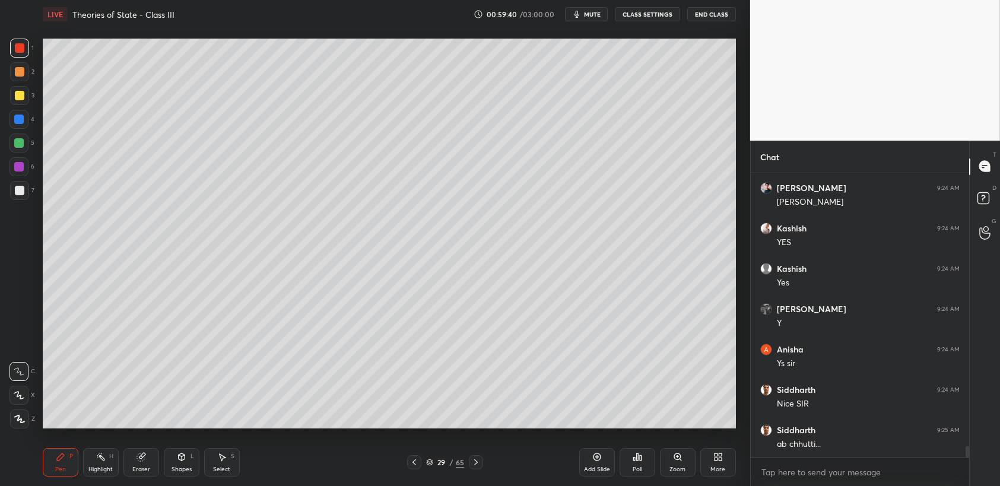
click at [24, 96] on div at bounding box center [20, 96] width 10 height 10
click at [4, 151] on div "1 2 3 4 5 6 7 C X Z C X Z E E Erase all H H" at bounding box center [19, 234] width 38 height 390
click at [20, 145] on div at bounding box center [19, 143] width 10 height 10
click at [17, 126] on div at bounding box center [19, 119] width 19 height 19
click at [24, 122] on div at bounding box center [19, 120] width 10 height 10
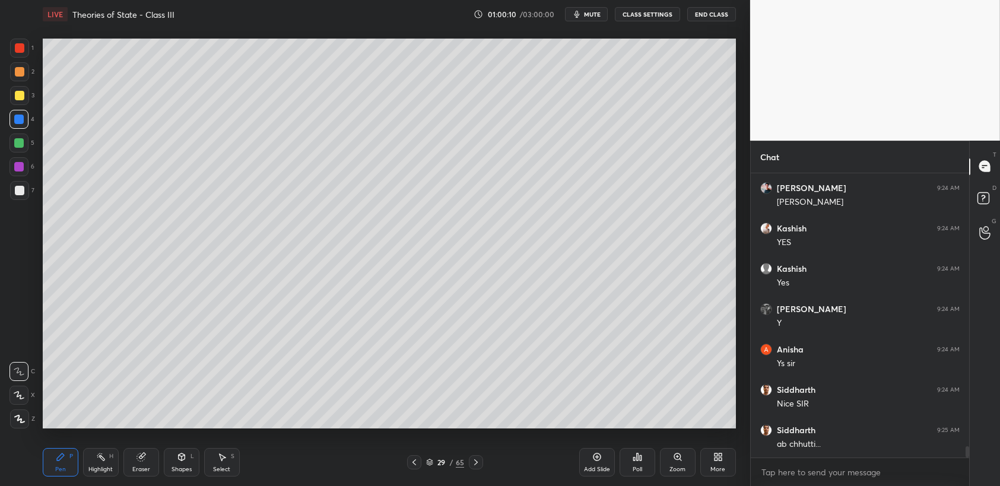
click at [18, 107] on div "3" at bounding box center [22, 98] width 24 height 24
click at [19, 155] on div "5" at bounding box center [22, 146] width 25 height 24
click at [22, 148] on div at bounding box center [19, 143] width 19 height 19
click at [25, 187] on div at bounding box center [19, 190] width 19 height 19
click at [26, 193] on div at bounding box center [19, 190] width 19 height 19
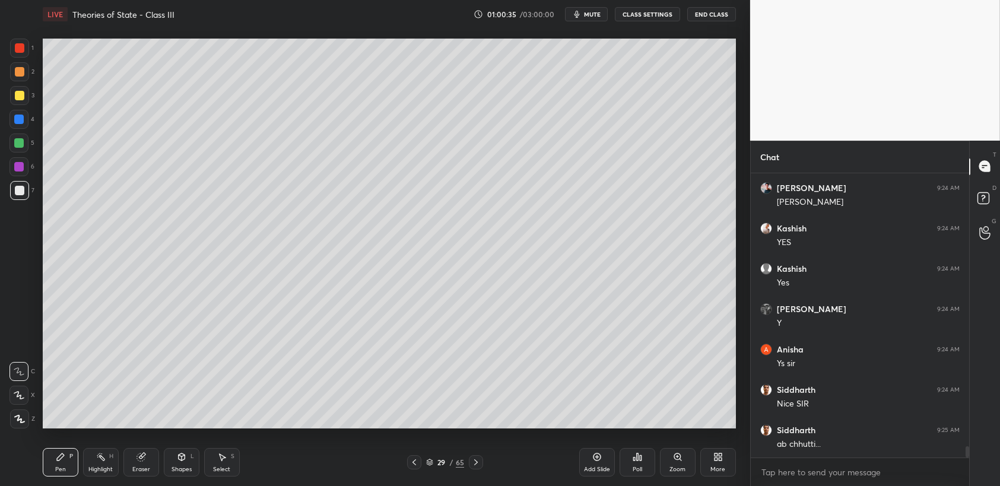
click at [6, 113] on div "1 2 3 4 5 6 7 C X Z C X Z E E Erase all H H" at bounding box center [19, 234] width 38 height 390
click at [17, 101] on div at bounding box center [19, 95] width 19 height 19
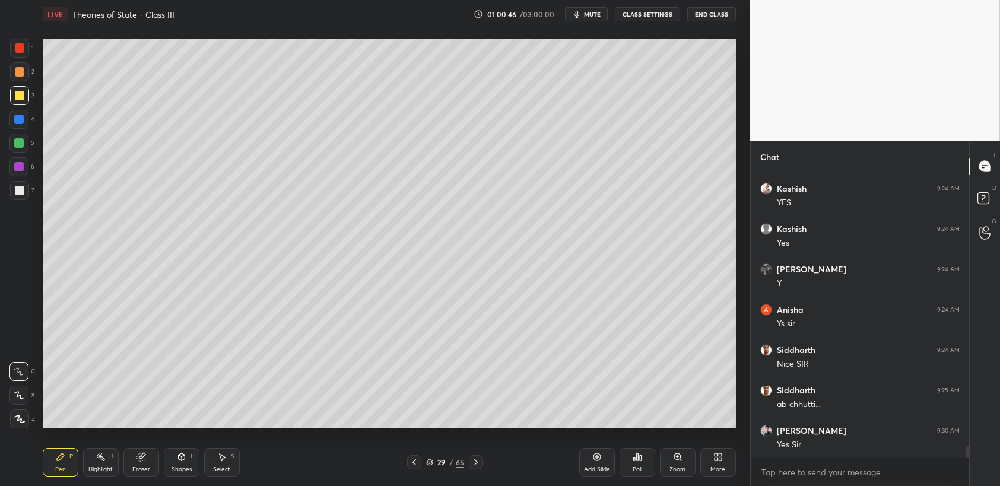
click at [27, 80] on div "2" at bounding box center [22, 71] width 24 height 19
click at [25, 71] on div at bounding box center [19, 71] width 19 height 19
click at [13, 113] on div at bounding box center [19, 119] width 19 height 19
click at [15, 121] on div at bounding box center [19, 120] width 10 height 10
click at [17, 124] on div at bounding box center [19, 120] width 10 height 10
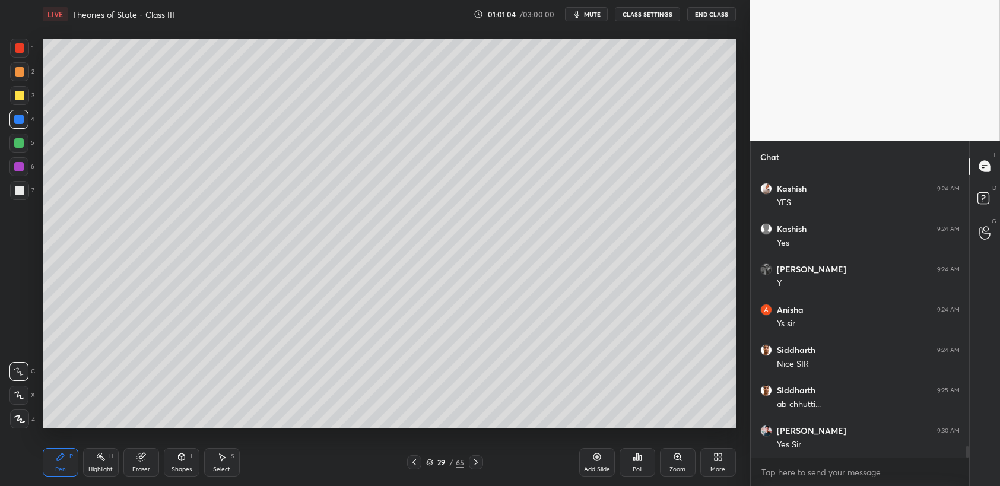
click at [21, 54] on div at bounding box center [19, 48] width 19 height 19
click at [20, 55] on div at bounding box center [19, 48] width 19 height 19
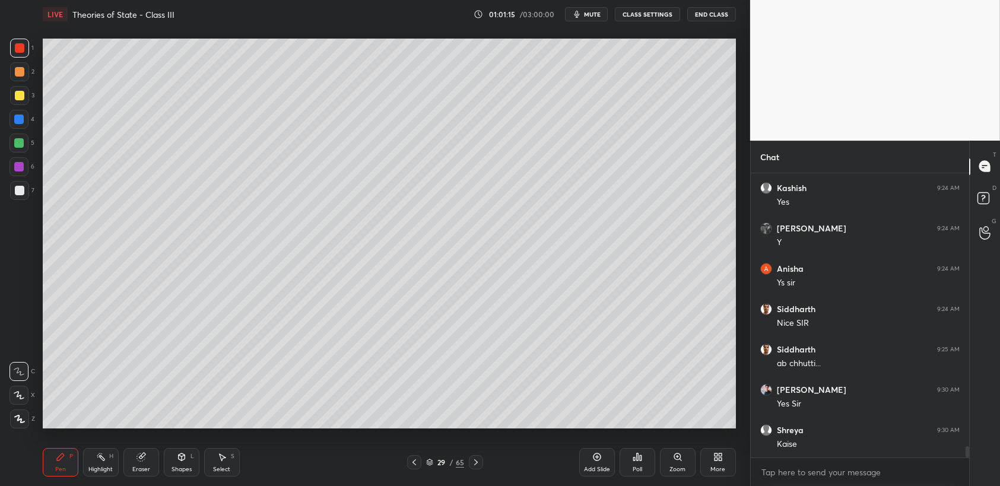
click at [20, 121] on div at bounding box center [19, 120] width 10 height 10
click at [21, 103] on div at bounding box center [19, 95] width 19 height 19
click at [25, 137] on div at bounding box center [19, 143] width 19 height 19
click at [16, 148] on div at bounding box center [19, 143] width 19 height 19
click at [0, 120] on div "1 2 3 4 5 6 7 C X Z C X Z E E Erase all H H" at bounding box center [19, 234] width 38 height 390
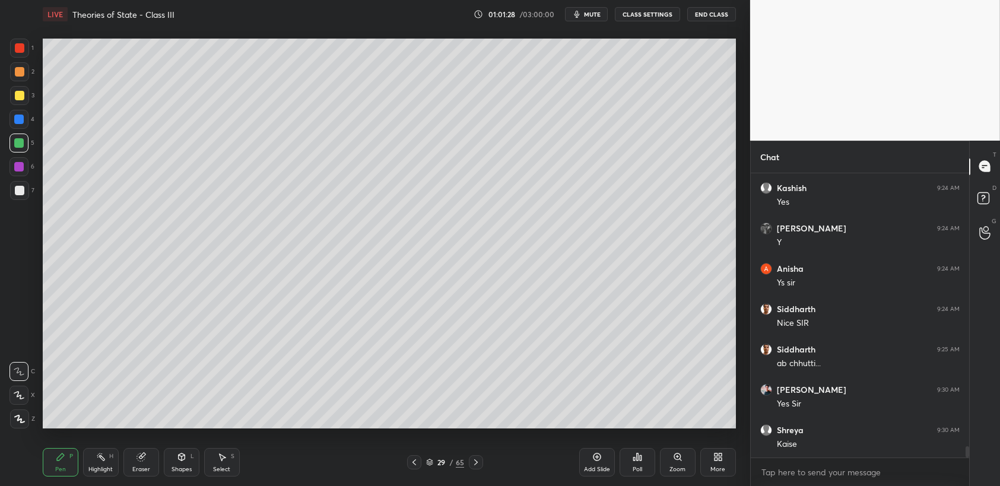
click at [10, 121] on div at bounding box center [19, 119] width 19 height 19
click at [19, 116] on div at bounding box center [19, 120] width 10 height 10
click at [22, 80] on div at bounding box center [19, 71] width 19 height 19
click at [21, 75] on div at bounding box center [20, 72] width 10 height 10
click at [42, 88] on div "Setting up your live class Poll for secs No correct answer Start poll" at bounding box center [389, 234] width 703 height 410
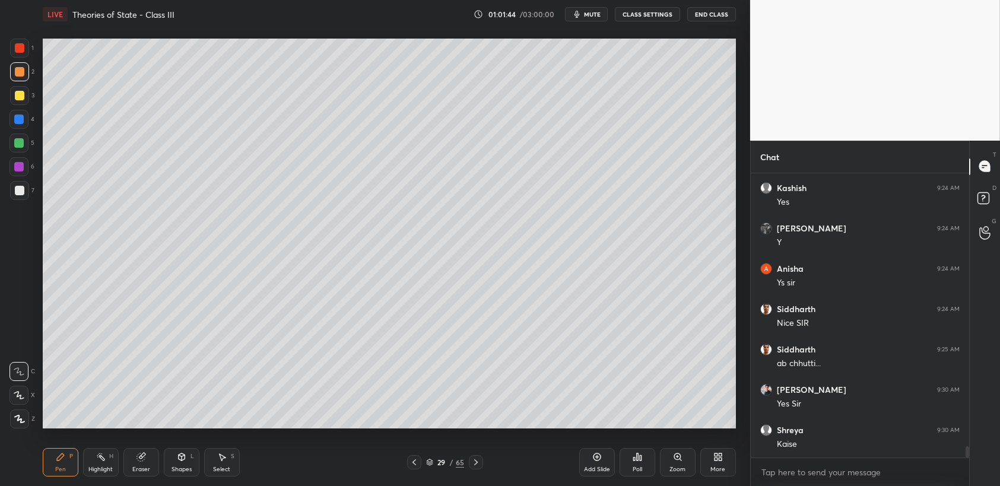
click at [30, 96] on div "3" at bounding box center [22, 95] width 24 height 19
click at [29, 106] on div "3" at bounding box center [22, 98] width 24 height 24
click at [4, 119] on div "1 2 3 4 5 6 7 C X Z C X Z E E Erase all H H" at bounding box center [19, 234] width 38 height 390
click at [21, 124] on div at bounding box center [19, 120] width 10 height 10
click at [26, 129] on div "4" at bounding box center [22, 119] width 25 height 19
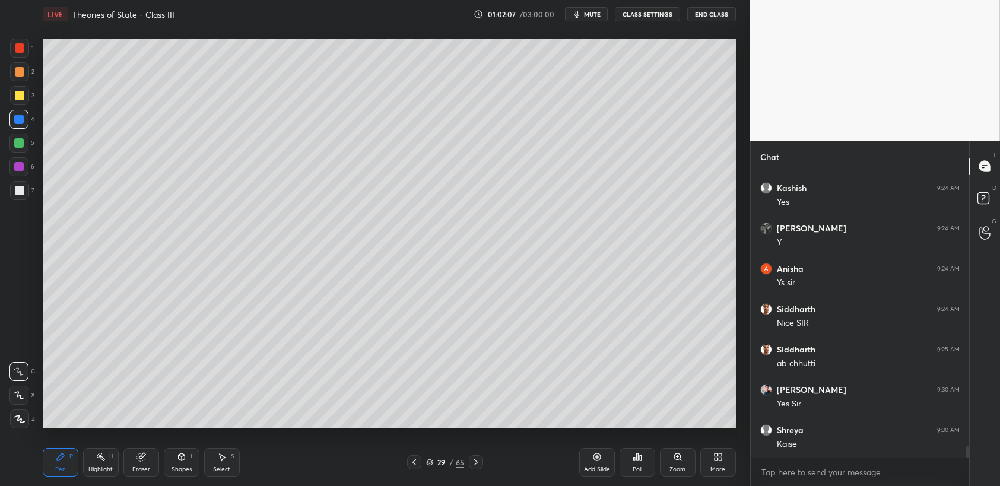
click at [34, 80] on div "1 2 3 4 5 6 7 C X Z C X Z E E Erase all H H" at bounding box center [19, 234] width 38 height 390
click at [15, 75] on div at bounding box center [20, 72] width 10 height 10
click at [27, 74] on div at bounding box center [19, 71] width 19 height 19
click at [26, 65] on div at bounding box center [19, 71] width 19 height 19
click at [24, 62] on div at bounding box center [19, 71] width 19 height 19
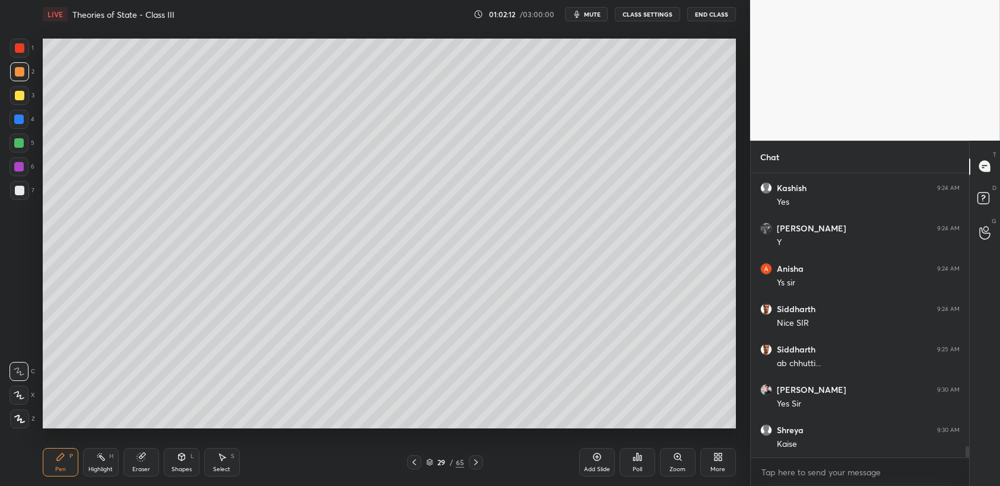
click at [24, 59] on div "1" at bounding box center [22, 51] width 24 height 24
click at [22, 55] on div at bounding box center [19, 48] width 19 height 19
click at [21, 96] on div at bounding box center [20, 96] width 10 height 10
click at [27, 96] on div at bounding box center [19, 95] width 19 height 19
click at [18, 173] on div at bounding box center [19, 166] width 19 height 19
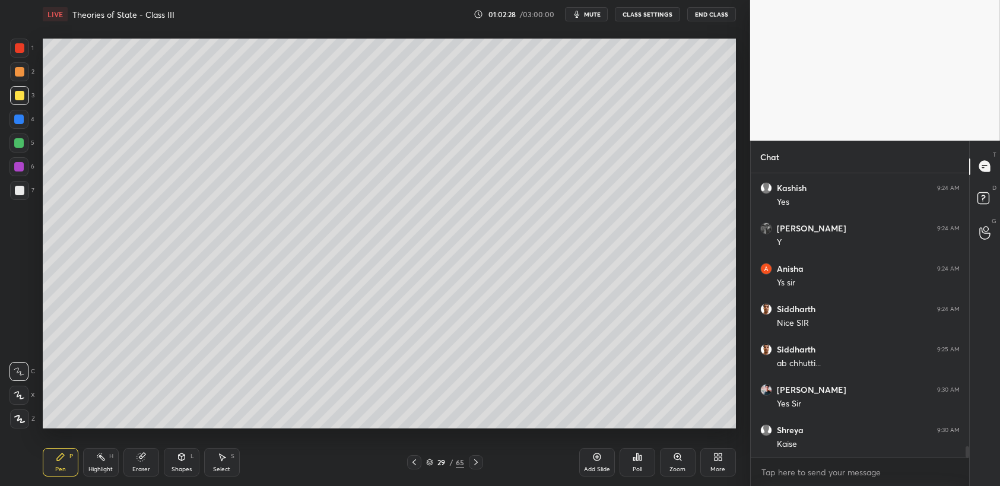
click at [19, 171] on div at bounding box center [19, 167] width 10 height 10
click at [24, 172] on div at bounding box center [19, 166] width 19 height 19
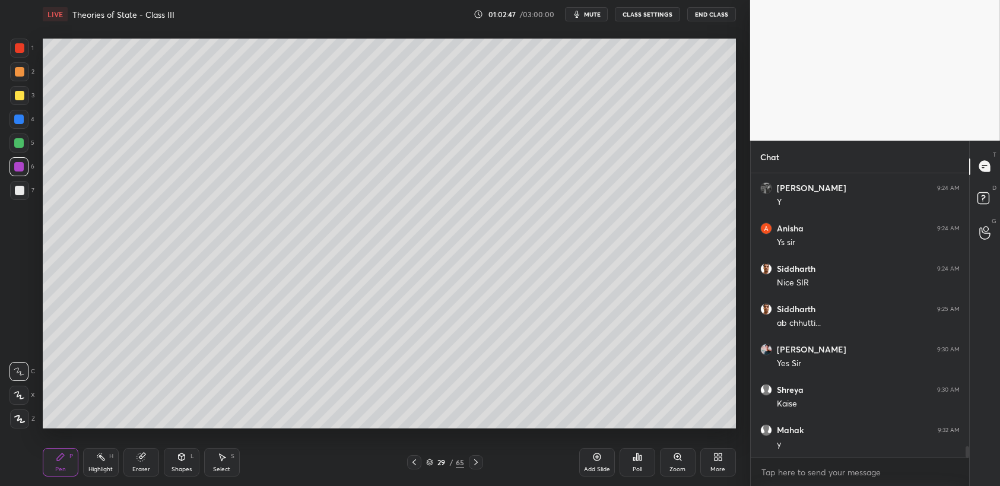
click at [20, 80] on div at bounding box center [19, 71] width 19 height 19
click at [17, 71] on div at bounding box center [20, 72] width 10 height 10
click at [26, 67] on div at bounding box center [19, 71] width 19 height 19
click at [15, 52] on div at bounding box center [20, 48] width 10 height 10
click at [21, 89] on div at bounding box center [19, 95] width 19 height 19
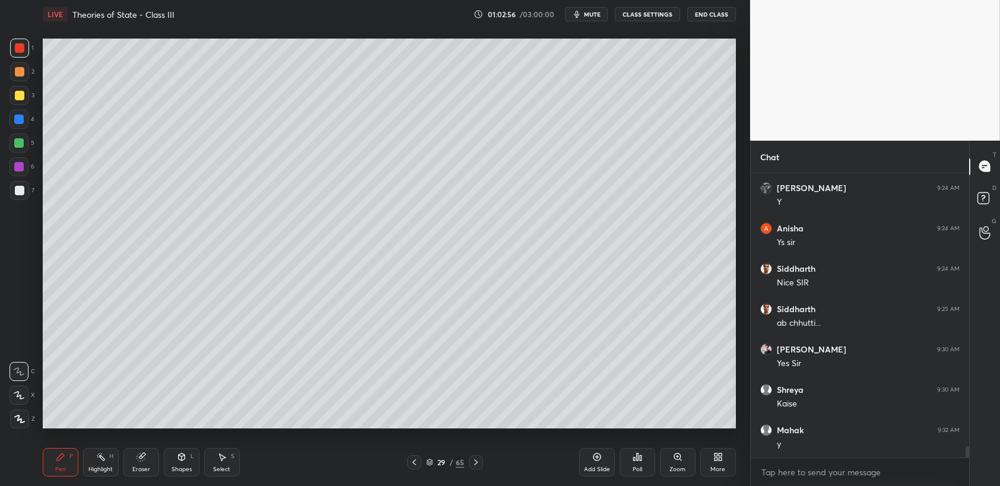
click at [20, 101] on div at bounding box center [19, 95] width 19 height 19
click at [29, 198] on div "7" at bounding box center [22, 190] width 24 height 19
click at [33, 169] on div "6" at bounding box center [22, 166] width 25 height 19
click at [20, 146] on div at bounding box center [19, 143] width 10 height 10
click at [23, 145] on div at bounding box center [19, 143] width 10 height 10
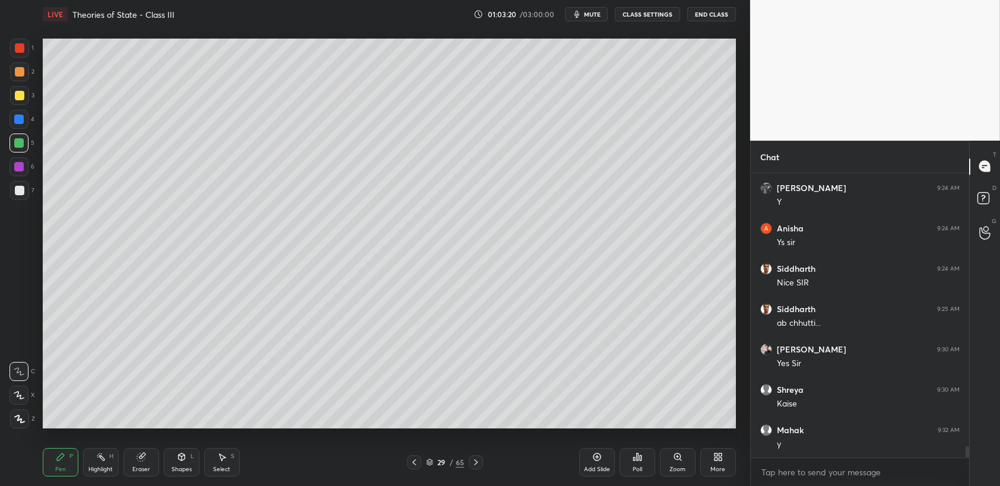
click at [1, 108] on div "1 2 3 4 5 6 7 C X Z C X Z E E Erase all H H" at bounding box center [19, 234] width 38 height 390
click at [18, 108] on div "3" at bounding box center [22, 98] width 24 height 24
click at [26, 115] on div at bounding box center [19, 119] width 19 height 19
click at [10, 69] on div at bounding box center [19, 71] width 19 height 19
click at [20, 54] on div at bounding box center [19, 48] width 19 height 19
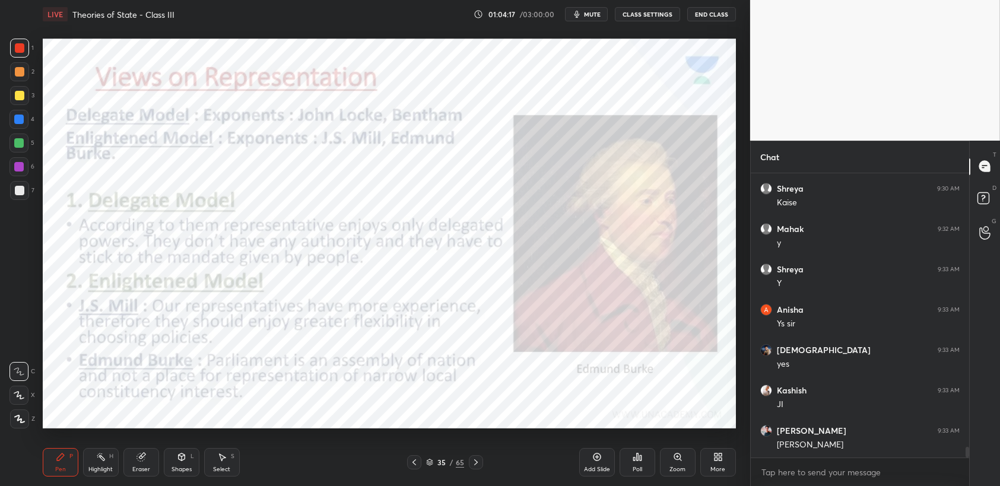
scroll to position [7263, 0]
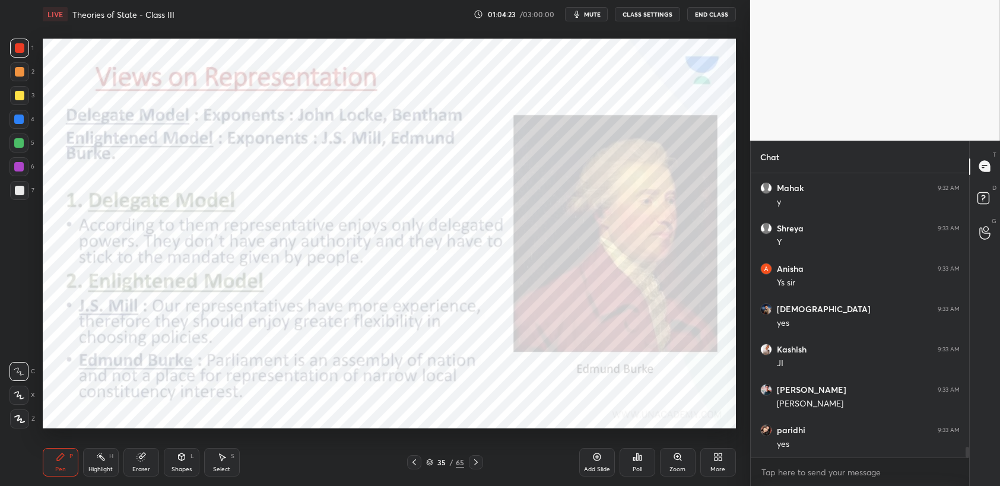
click at [25, 55] on div at bounding box center [19, 48] width 19 height 19
click at [33, 55] on div "1" at bounding box center [22, 48] width 24 height 19
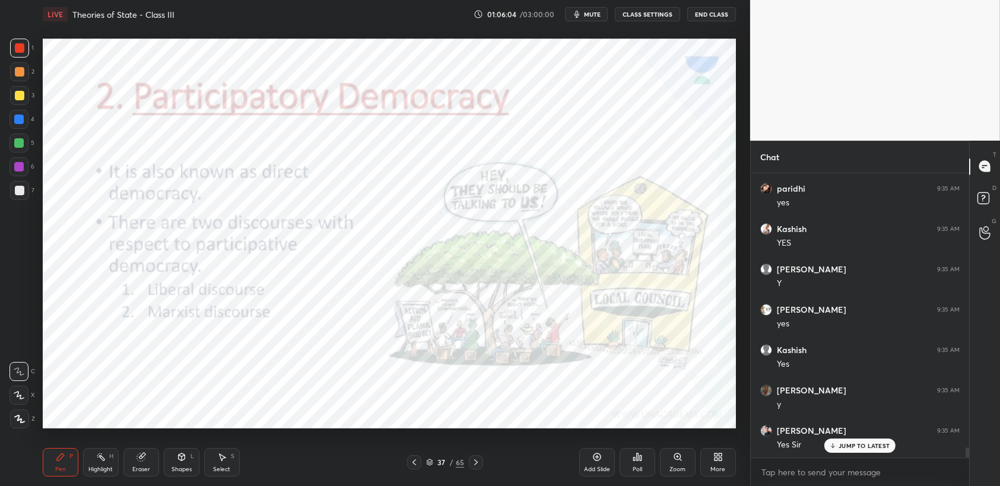
scroll to position [7748, 0]
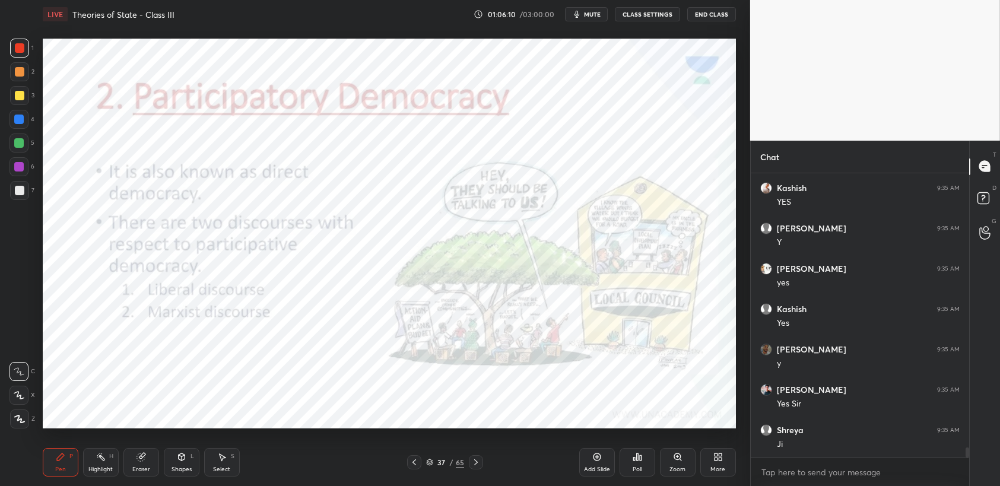
click at [10, 48] on div at bounding box center [19, 48] width 19 height 19
click at [224, 459] on icon at bounding box center [222, 457] width 10 height 10
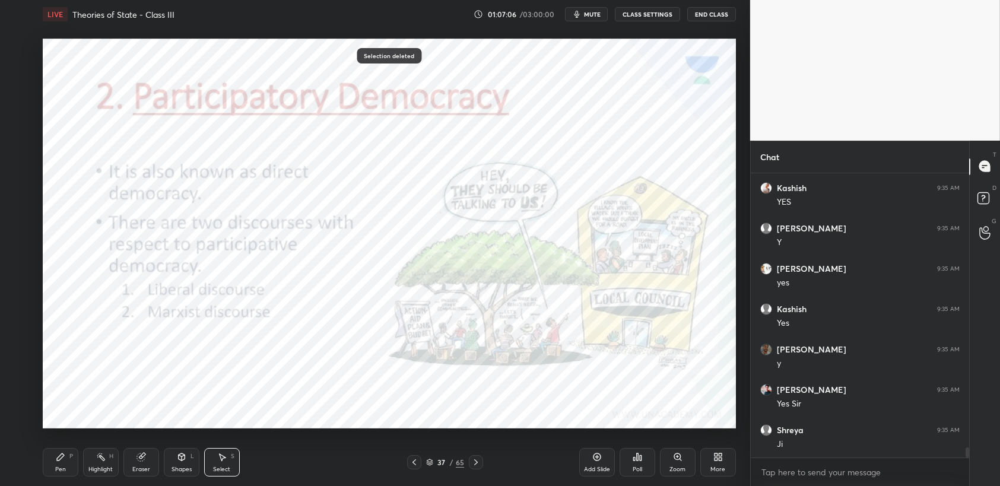
click at [59, 467] on div "Pen" at bounding box center [60, 470] width 11 height 6
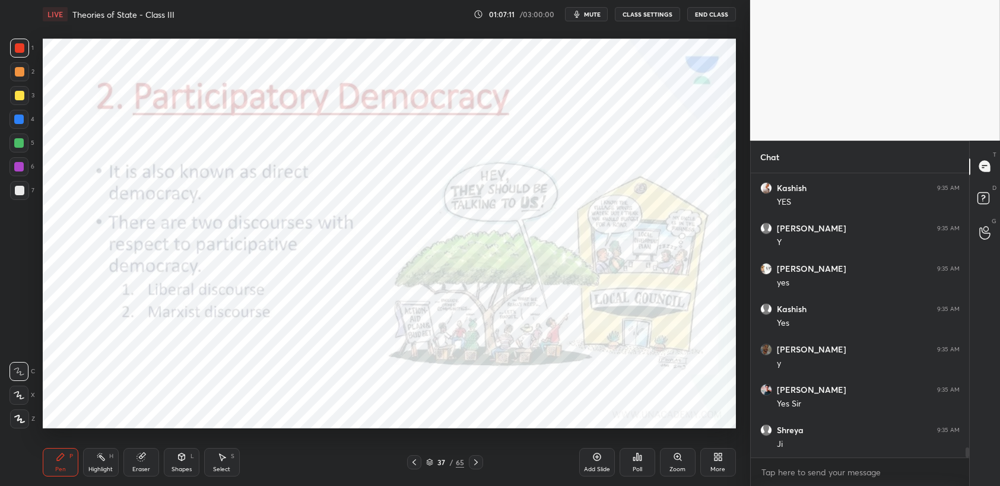
click at [10, 58] on div "1" at bounding box center [22, 48] width 24 height 19
click at [21, 129] on div "4" at bounding box center [22, 122] width 25 height 24
click at [28, 129] on div "4" at bounding box center [22, 119] width 25 height 19
click at [11, 42] on div at bounding box center [19, 48] width 19 height 19
click at [26, 50] on div at bounding box center [19, 48] width 19 height 19
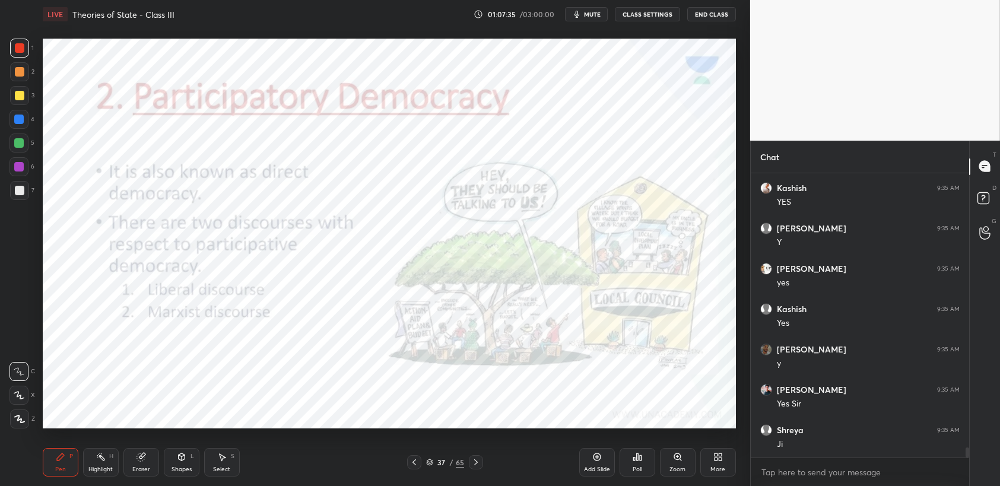
click at [27, 52] on div at bounding box center [19, 48] width 19 height 19
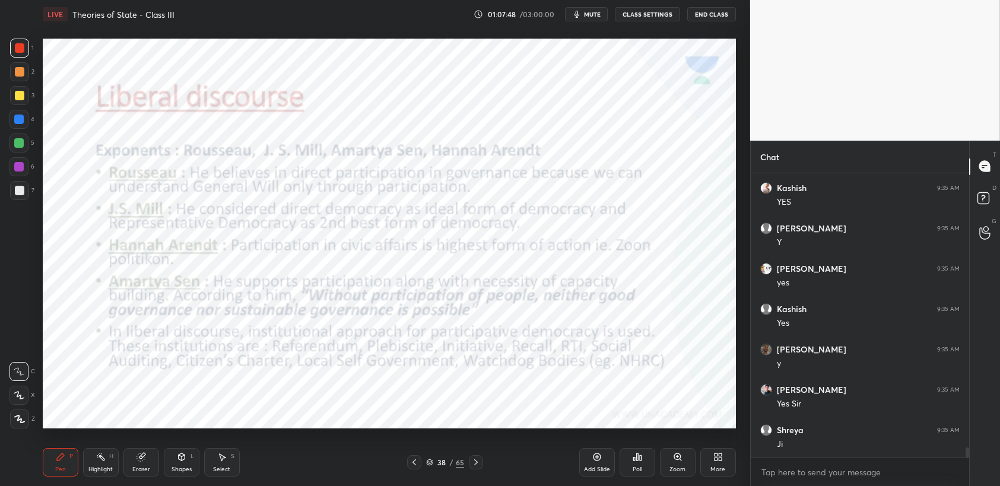
click at [26, 53] on div at bounding box center [19, 48] width 19 height 19
click at [22, 90] on div at bounding box center [19, 95] width 19 height 19
click at [28, 99] on div at bounding box center [19, 95] width 19 height 19
click at [25, 121] on div at bounding box center [19, 119] width 19 height 19
click at [10, 58] on div "1" at bounding box center [22, 51] width 24 height 24
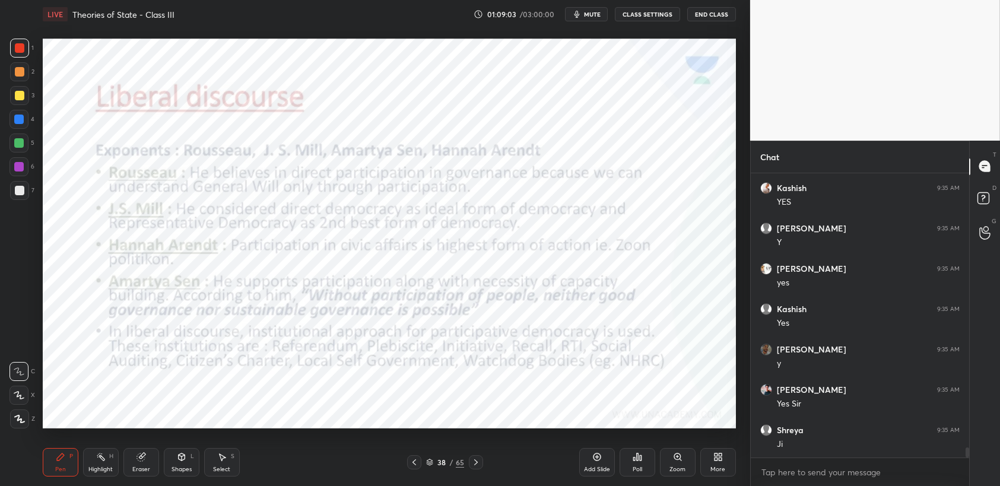
click at [19, 56] on div at bounding box center [19, 48] width 19 height 19
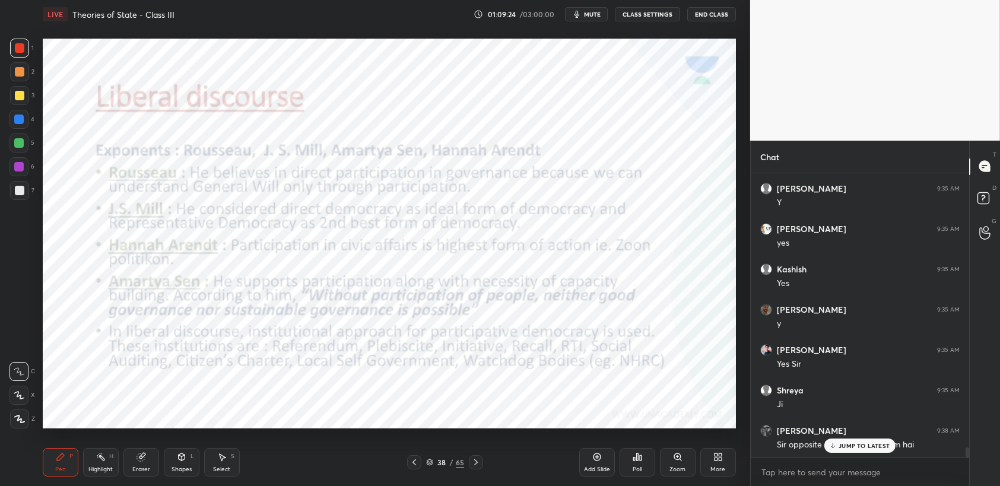
click at [594, 454] on icon at bounding box center [598, 457] width 10 height 10
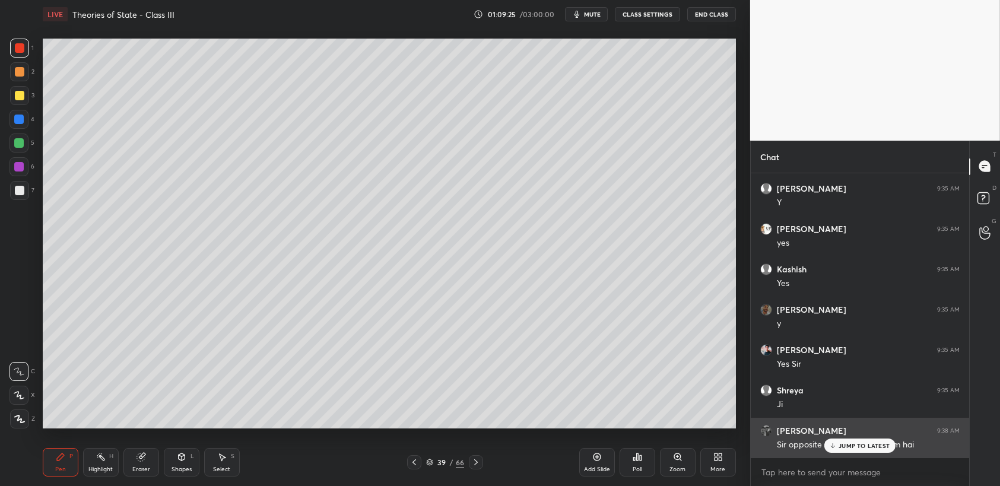
click at [837, 442] on icon at bounding box center [833, 445] width 8 height 7
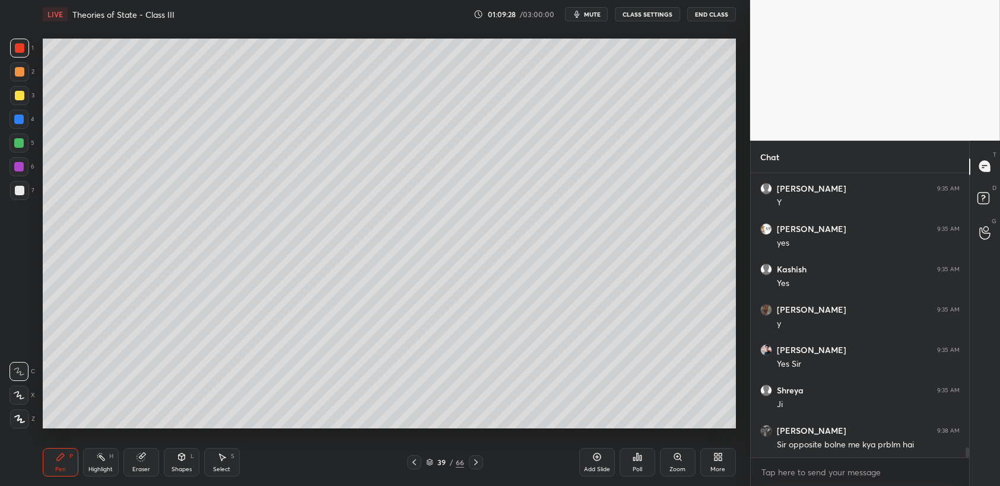
click at [417, 467] on icon at bounding box center [415, 463] width 10 height 10
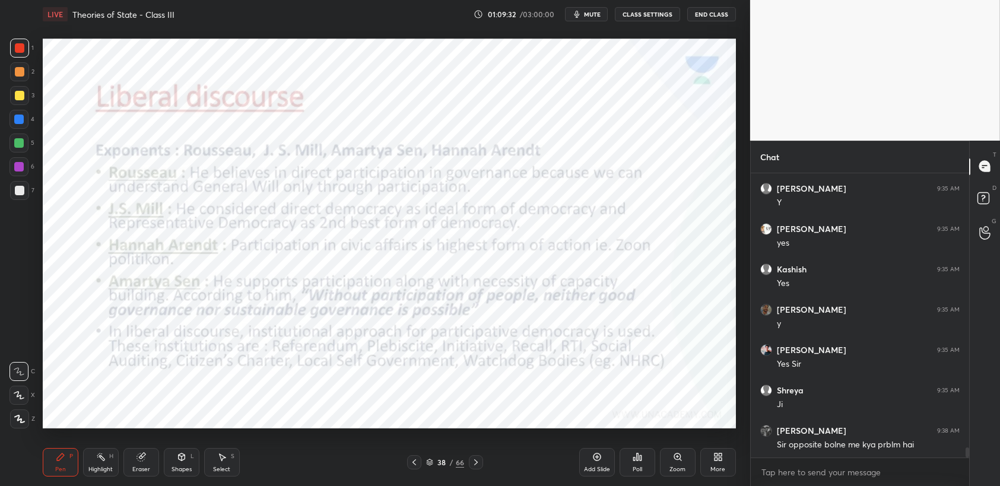
click at [7, 69] on div "1 2 3 4 5 6 7 C X Z C X Z E E Erase all H H" at bounding box center [19, 234] width 38 height 390
click at [20, 78] on div at bounding box center [19, 71] width 19 height 19
click at [23, 94] on div at bounding box center [20, 96] width 10 height 10
click at [26, 130] on div "4" at bounding box center [22, 122] width 25 height 24
click at [28, 122] on div at bounding box center [19, 119] width 19 height 19
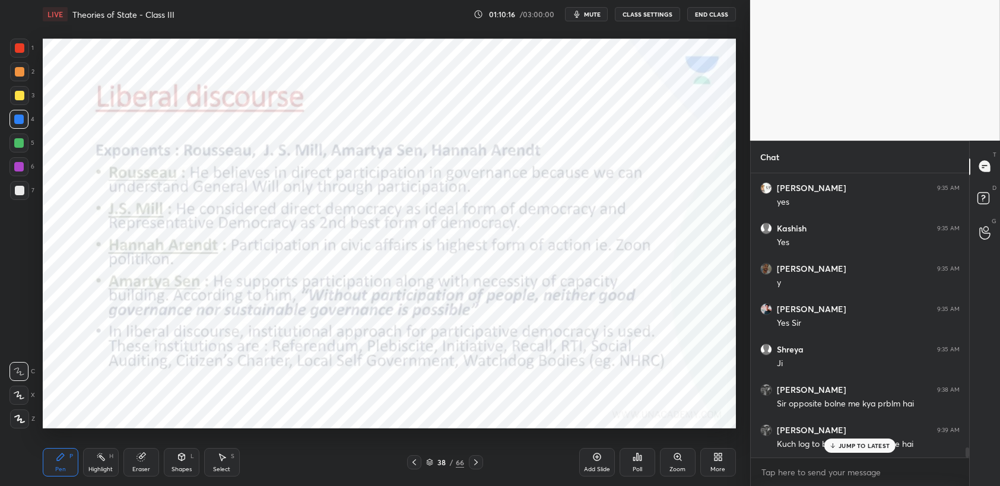
scroll to position [7868, 0]
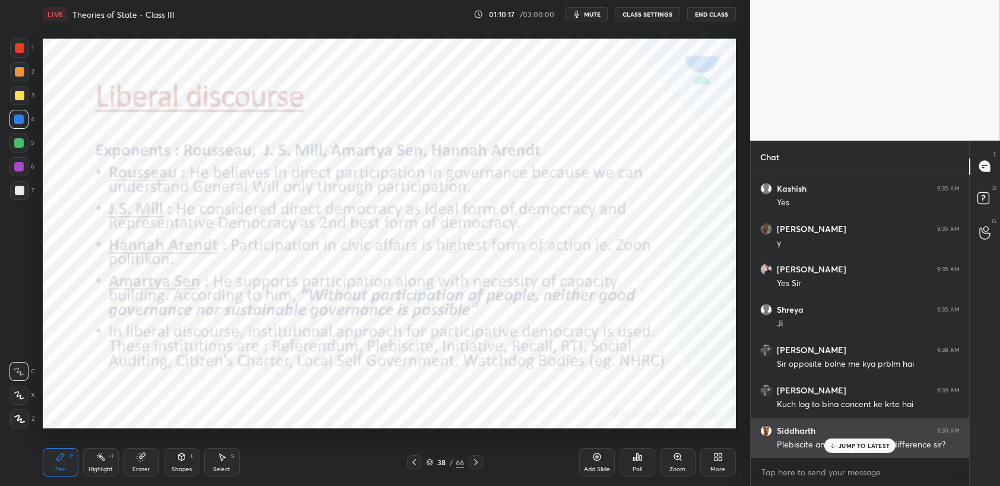
click at [830, 451] on div "JUMP TO LATEST" at bounding box center [860, 446] width 71 height 14
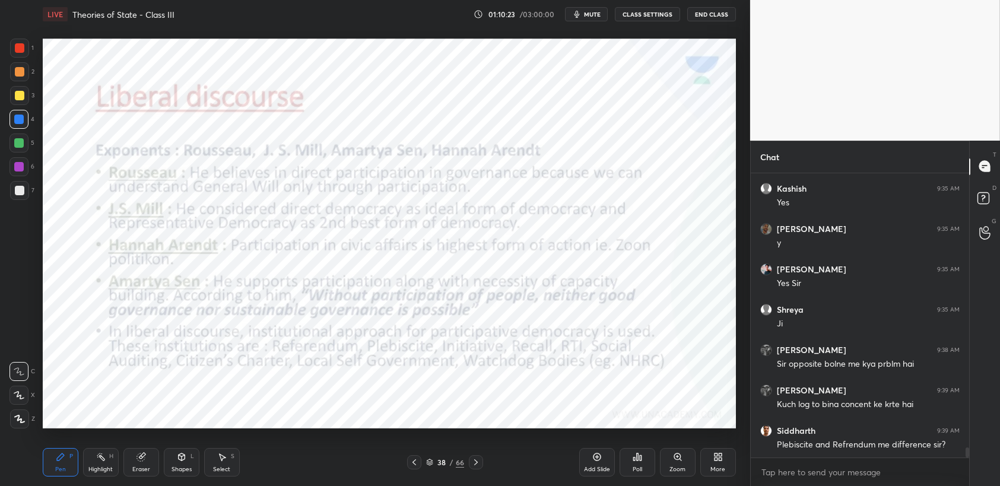
click at [18, 58] on div "1" at bounding box center [22, 51] width 24 height 24
click at [596, 466] on div "Add Slide" at bounding box center [598, 462] width 36 height 29
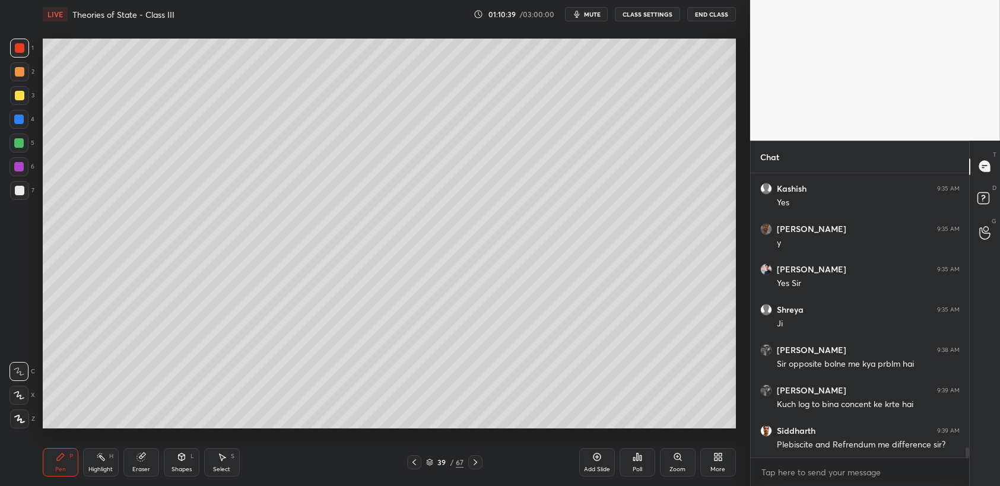
click at [15, 62] on div at bounding box center [19, 71] width 19 height 19
click at [26, 105] on div "3" at bounding box center [22, 98] width 24 height 24
click at [26, 106] on div "3" at bounding box center [22, 98] width 24 height 24
click at [25, 85] on div "2" at bounding box center [22, 74] width 24 height 24
click at [25, 88] on div at bounding box center [19, 95] width 19 height 19
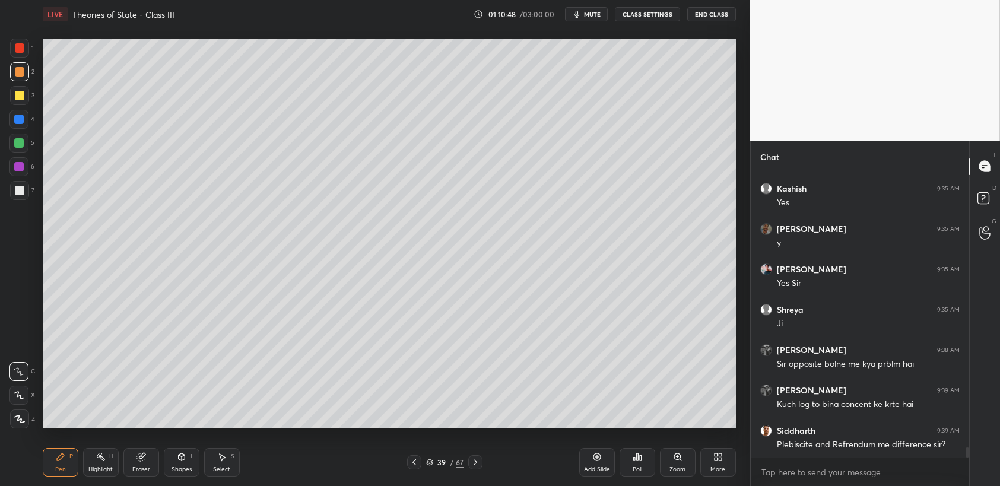
click at [30, 81] on div "2" at bounding box center [22, 71] width 24 height 19
click at [17, 51] on div at bounding box center [20, 48] width 10 height 10
click at [24, 131] on div "4" at bounding box center [22, 122] width 25 height 24
click at [25, 127] on div at bounding box center [19, 119] width 19 height 19
click at [23, 151] on div at bounding box center [19, 143] width 19 height 19
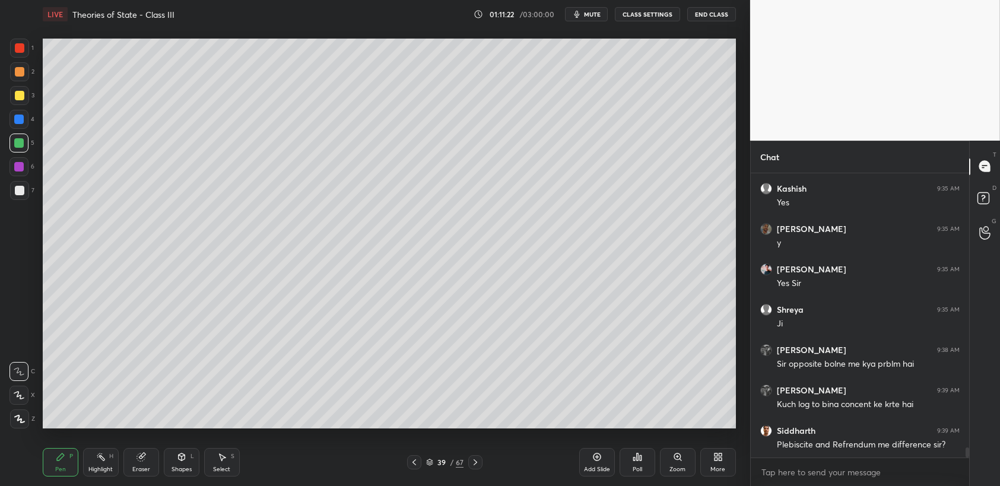
click at [25, 96] on div at bounding box center [19, 95] width 19 height 19
click at [26, 47] on div at bounding box center [19, 48] width 19 height 19
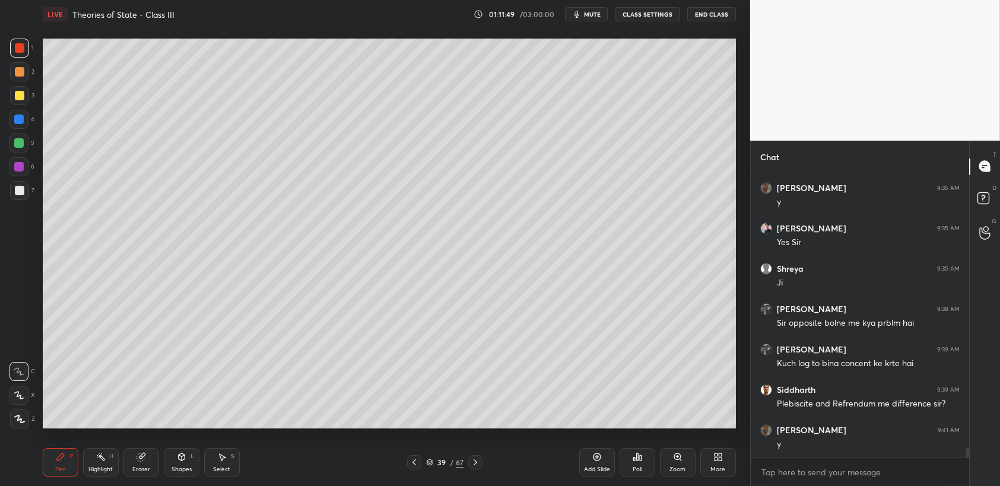
scroll to position [7949, 0]
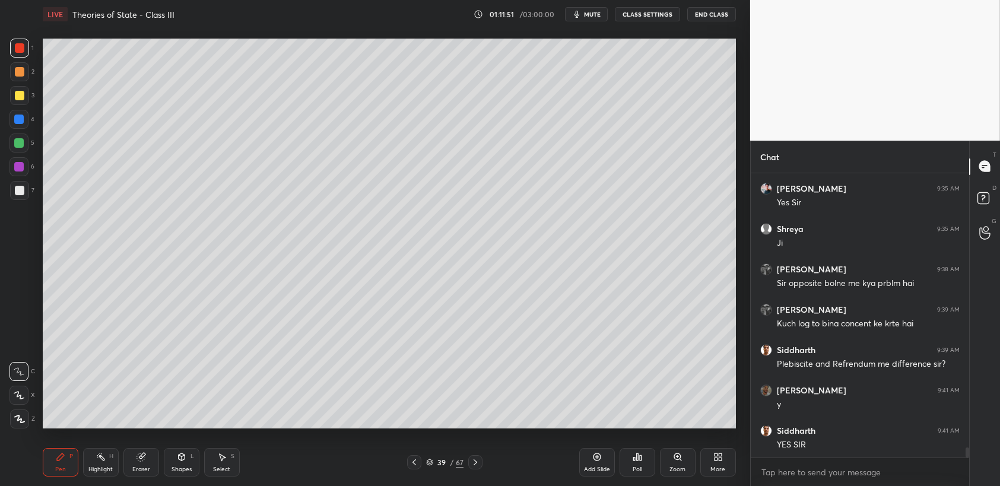
click at [15, 123] on div at bounding box center [19, 120] width 10 height 10
click at [21, 122] on div at bounding box center [19, 120] width 10 height 10
click at [416, 461] on icon at bounding box center [415, 463] width 10 height 10
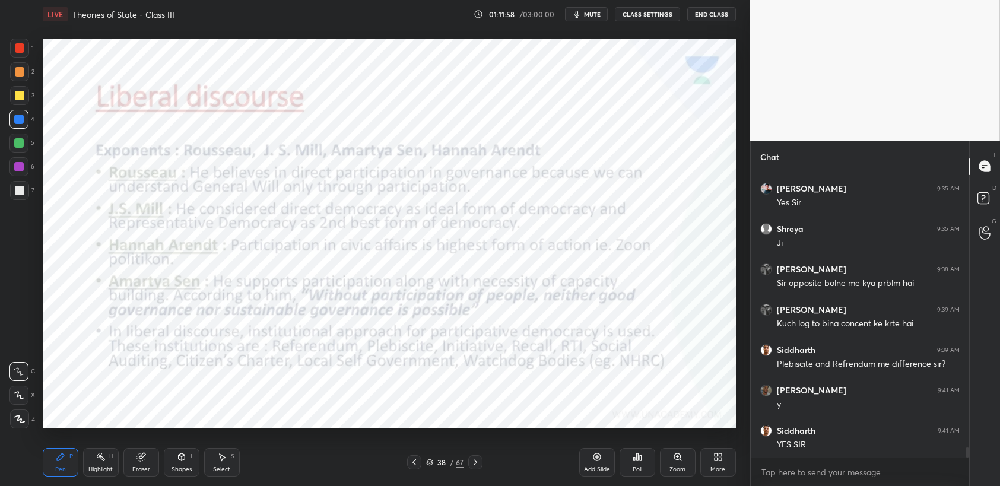
click at [16, 50] on div at bounding box center [20, 48] width 10 height 10
click at [28, 51] on div at bounding box center [19, 48] width 19 height 19
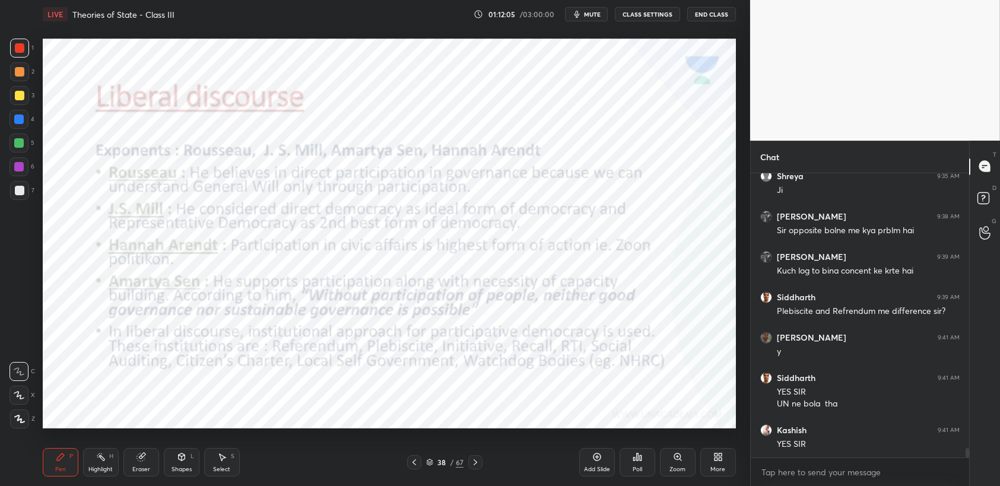
scroll to position [8042, 0]
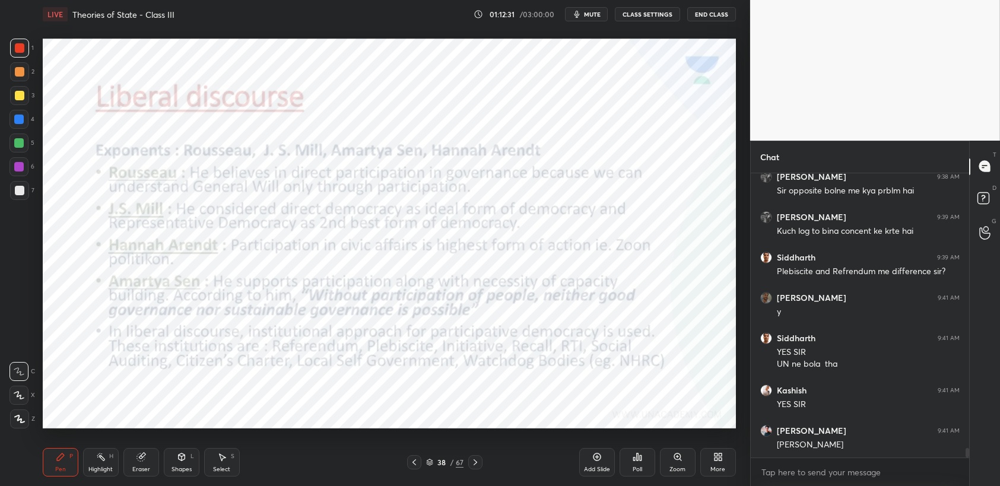
click at [21, 50] on div at bounding box center [20, 48] width 10 height 10
click at [220, 451] on div "Select S" at bounding box center [222, 462] width 36 height 29
click at [221, 462] on icon at bounding box center [222, 457] width 10 height 10
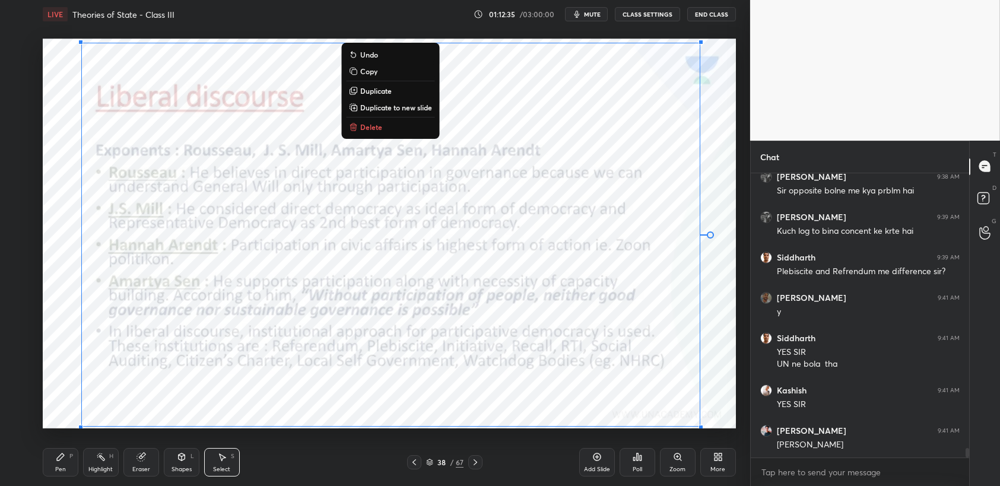
scroll to position [8083, 0]
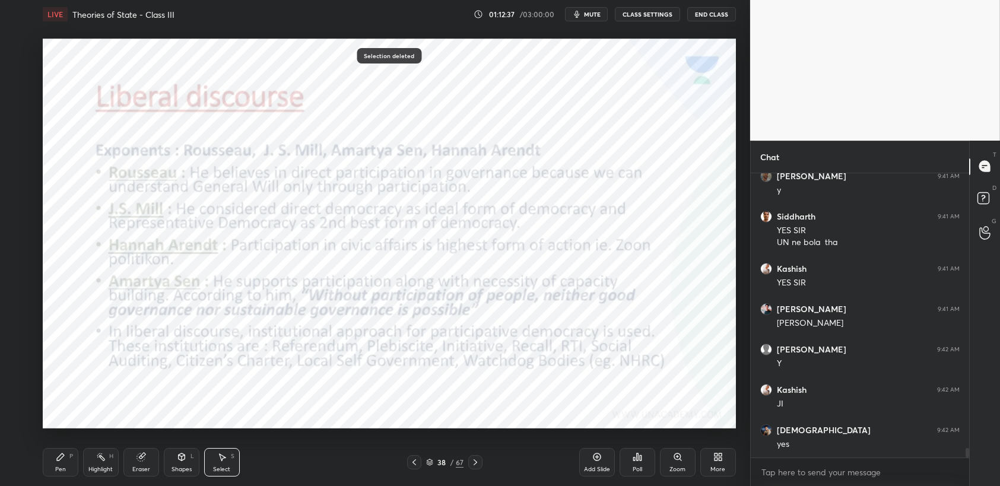
click at [67, 471] on div "Pen P" at bounding box center [61, 462] width 36 height 29
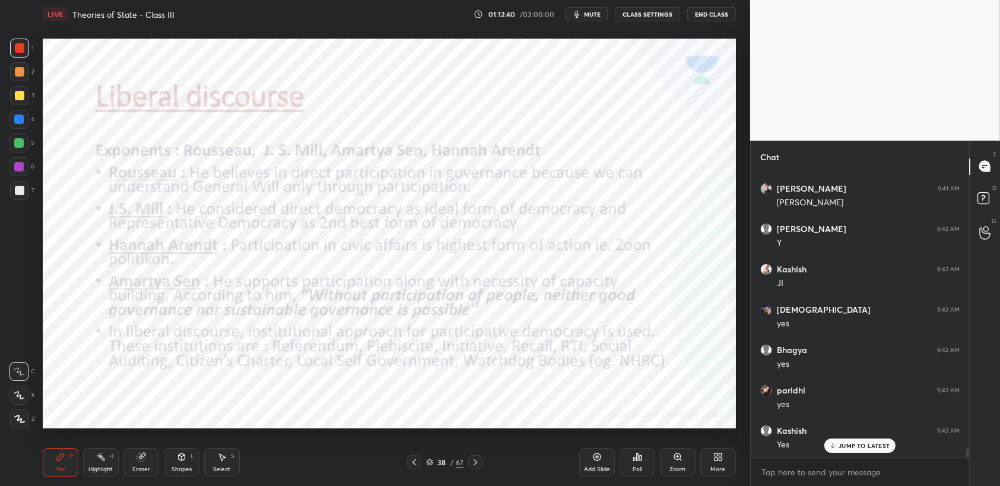
scroll to position [8325, 0]
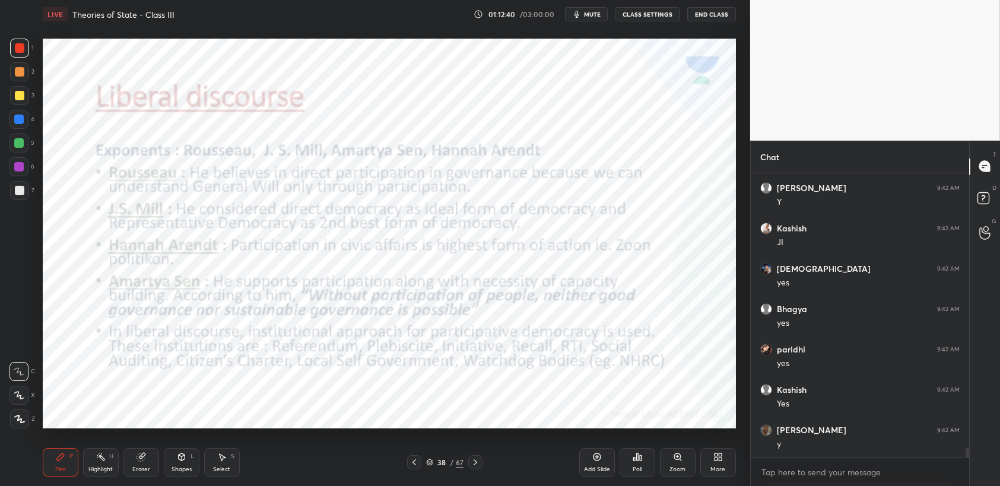
click at [433, 461] on icon at bounding box center [429, 462] width 7 height 7
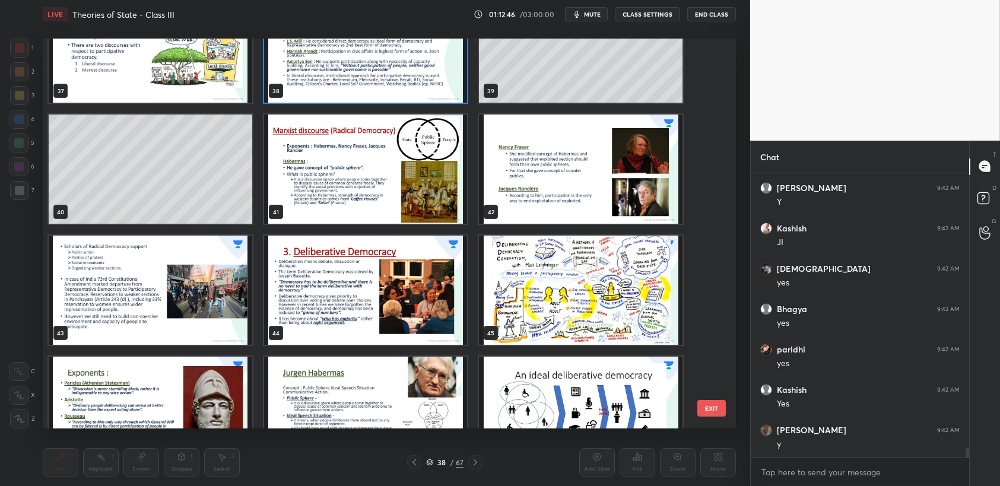
scroll to position [1498, 0]
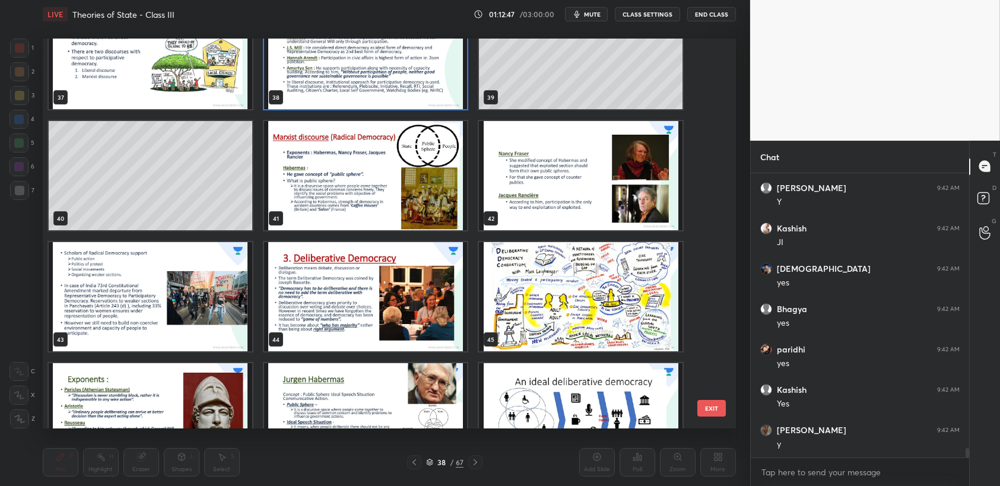
click at [316, 189] on img "grid" at bounding box center [366, 175] width 204 height 109
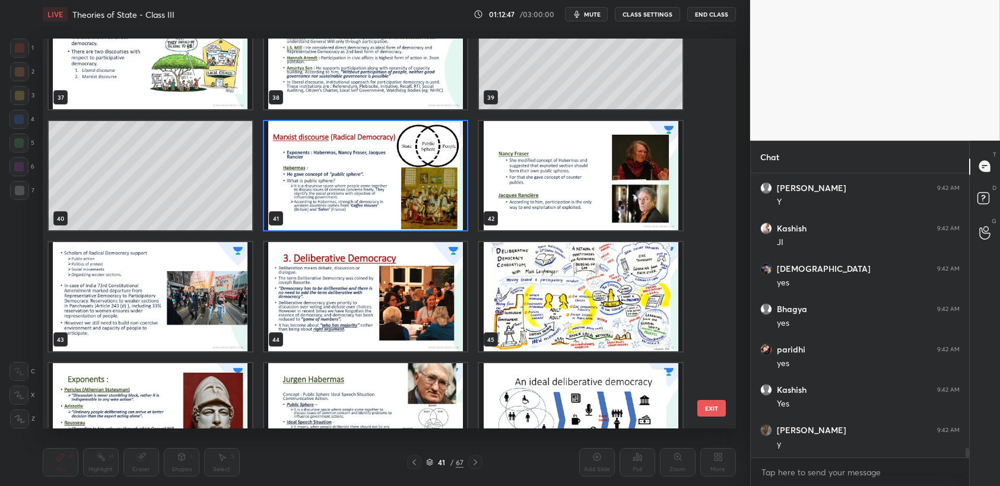
click at [318, 195] on img "grid" at bounding box center [366, 175] width 204 height 109
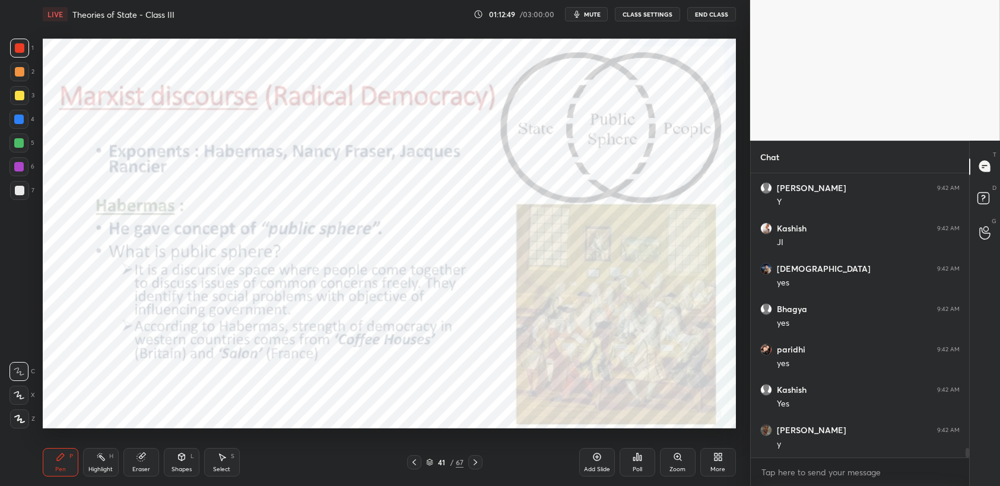
click at [25, 50] on div at bounding box center [19, 48] width 19 height 19
click at [20, 135] on div at bounding box center [19, 143] width 19 height 19
click at [22, 122] on div at bounding box center [19, 120] width 10 height 10
click at [27, 49] on div at bounding box center [19, 48] width 19 height 19
click at [0, 45] on div "1 2 3 4 5 6 7 C X Z C X Z E E Erase all H H" at bounding box center [19, 234] width 38 height 390
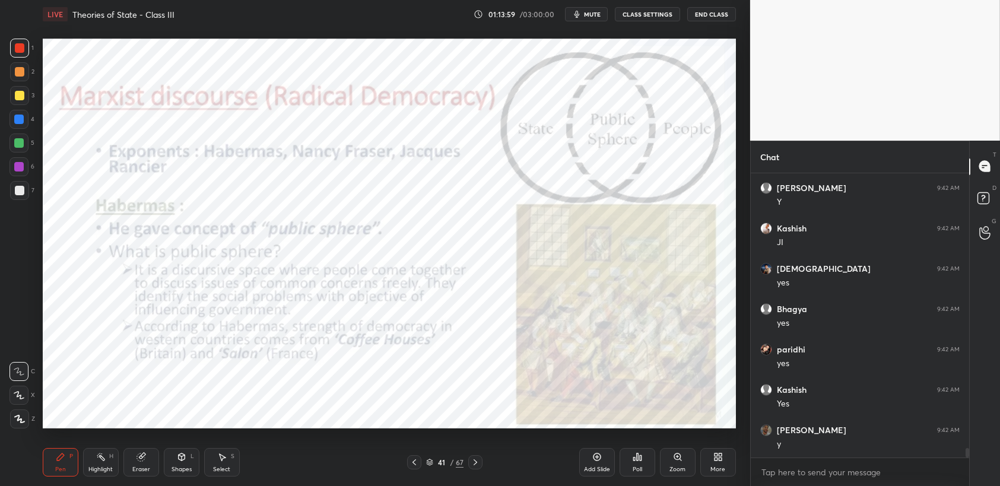
click at [10, 48] on div "1 2 3 4 5 6 7" at bounding box center [22, 122] width 25 height 166
click at [217, 467] on div "Select" at bounding box center [221, 470] width 17 height 6
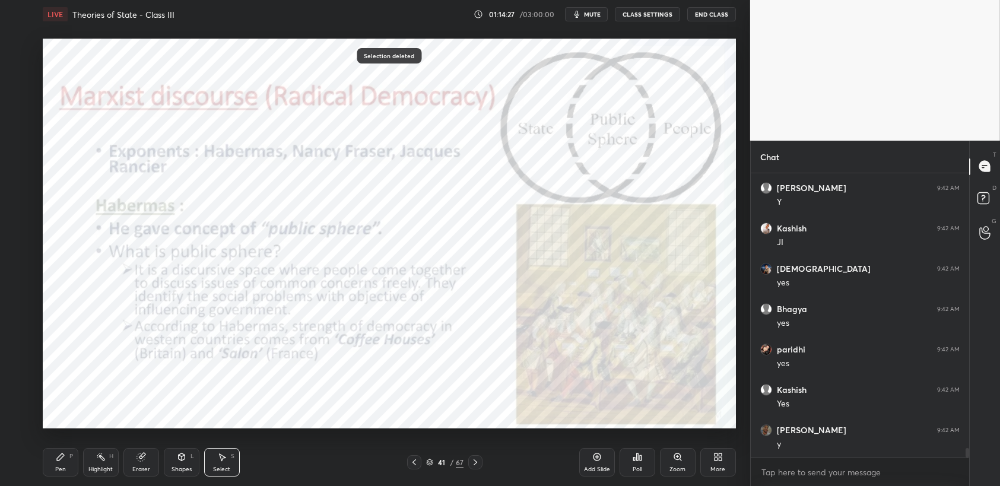
click at [49, 478] on div "Pen P Highlight H Eraser Shapes L Select S 41 / 67 Add Slide Poll Zoom More" at bounding box center [390, 463] width 694 height 48
click at [64, 470] on div "Pen" at bounding box center [60, 470] width 11 height 6
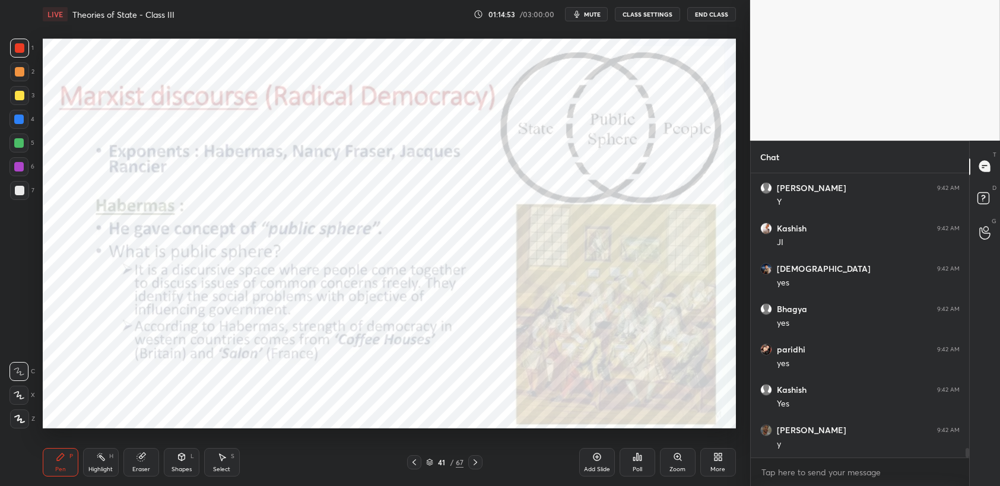
scroll to position [8365, 0]
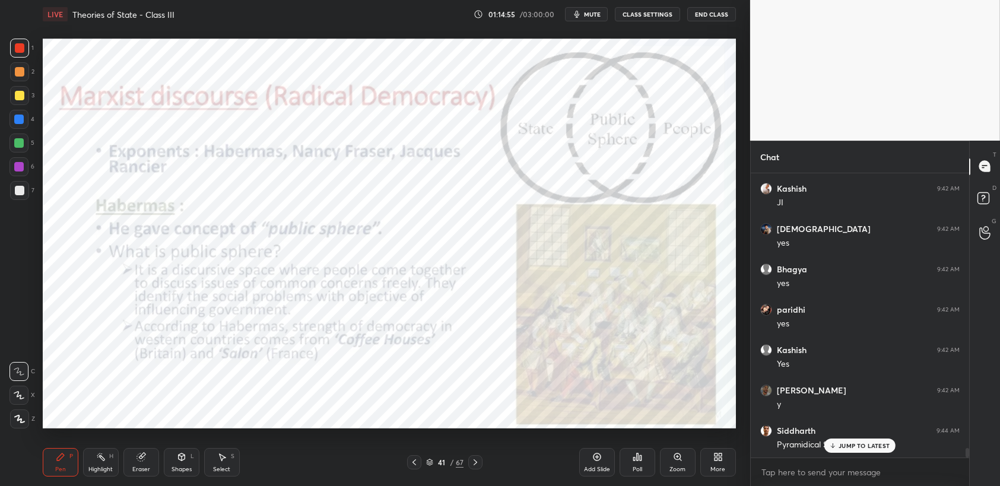
click at [841, 447] on p "JUMP TO LATEST" at bounding box center [864, 445] width 51 height 7
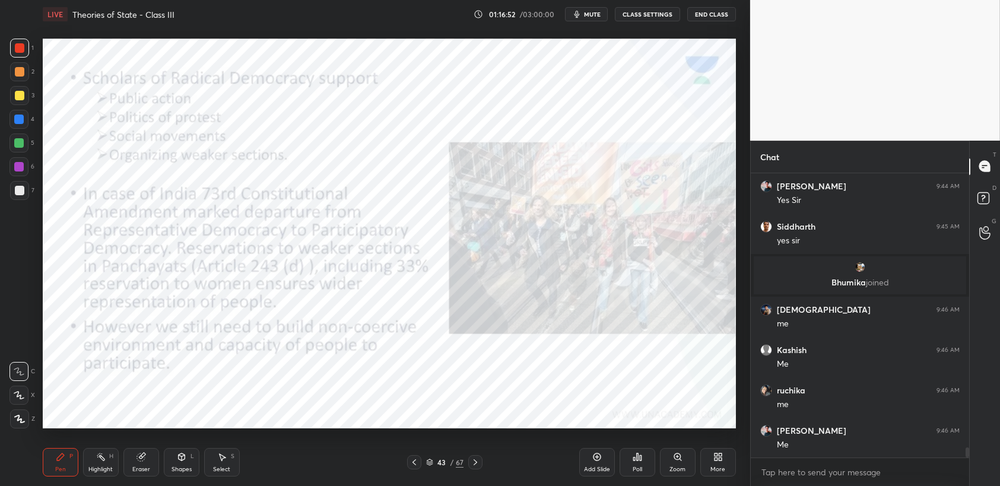
scroll to position [7574, 0]
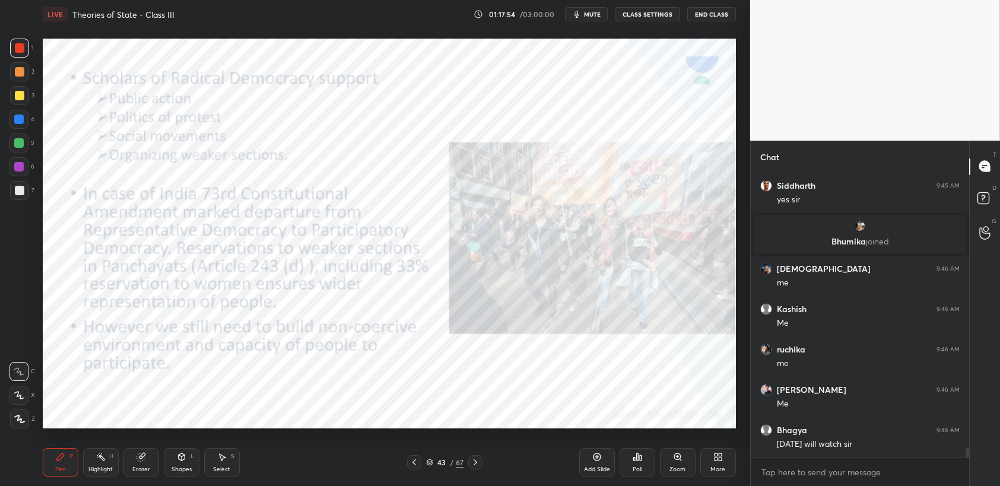
click at [5, 42] on div "1 2 3 4 5 6 7 C X Z C X Z E E Erase all H H" at bounding box center [19, 234] width 38 height 390
click at [21, 52] on div at bounding box center [20, 48] width 10 height 10
click at [598, 463] on div "Add Slide" at bounding box center [598, 462] width 36 height 29
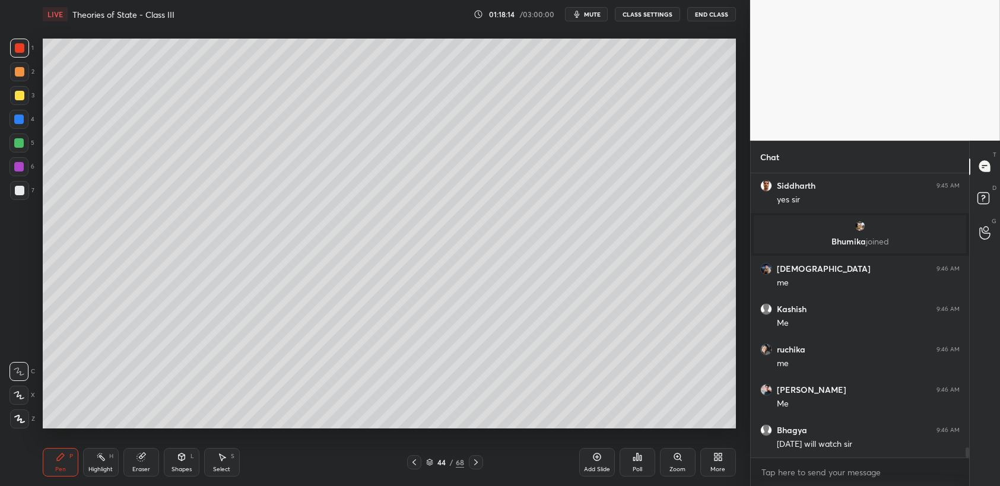
click at [32, 78] on div "2" at bounding box center [22, 71] width 24 height 19
click at [25, 96] on div at bounding box center [19, 95] width 19 height 19
click at [30, 116] on div "4" at bounding box center [22, 119] width 25 height 19
click at [21, 138] on div at bounding box center [19, 143] width 19 height 19
click at [23, 153] on div at bounding box center [19, 143] width 19 height 19
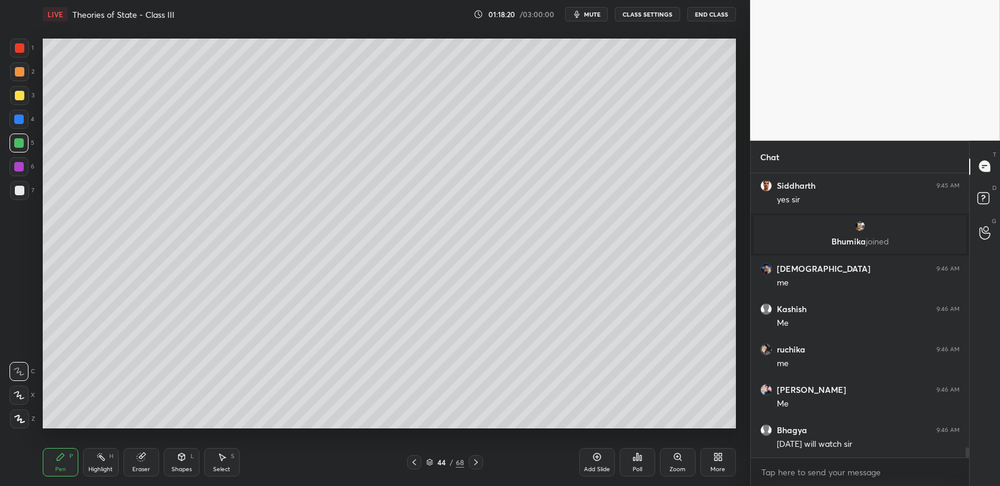
click at [20, 181] on div at bounding box center [19, 190] width 19 height 19
click at [19, 193] on div at bounding box center [20, 191] width 10 height 10
click at [20, 50] on div at bounding box center [20, 48] width 10 height 10
click at [36, 107] on div "1 2 3 4 5 6 7 C X Z C X Z E E Erase all H H" at bounding box center [19, 234] width 38 height 390
click at [22, 121] on div at bounding box center [19, 120] width 10 height 10
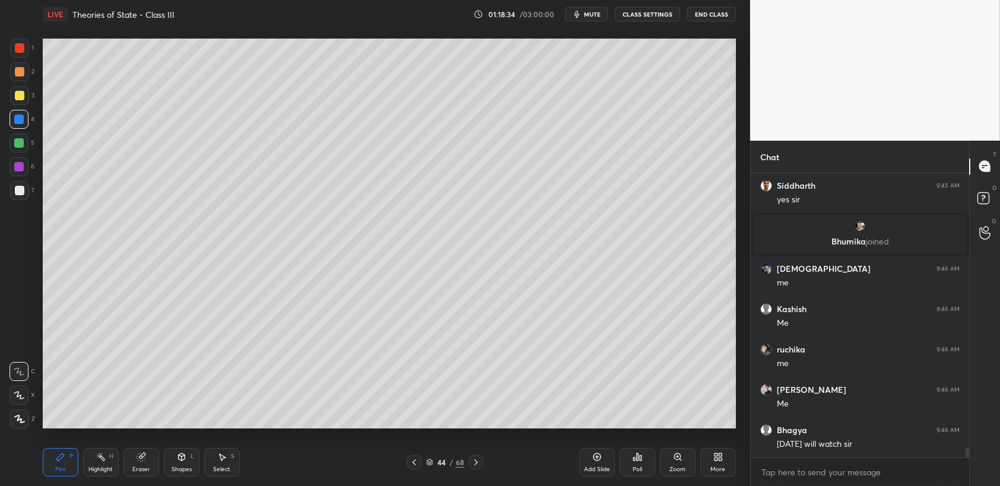
click at [23, 67] on div at bounding box center [20, 72] width 10 height 10
click at [25, 50] on div at bounding box center [19, 48] width 19 height 19
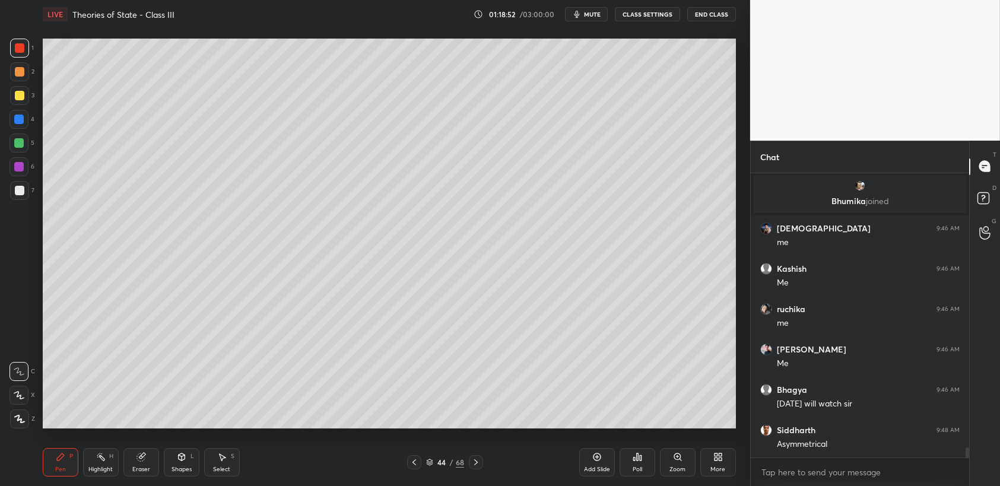
click at [20, 102] on div at bounding box center [19, 95] width 19 height 19
click at [23, 109] on div "3" at bounding box center [22, 98] width 24 height 24
click at [25, 118] on div at bounding box center [19, 119] width 19 height 19
click at [23, 124] on div at bounding box center [19, 119] width 19 height 19
click at [18, 170] on div at bounding box center [19, 167] width 10 height 10
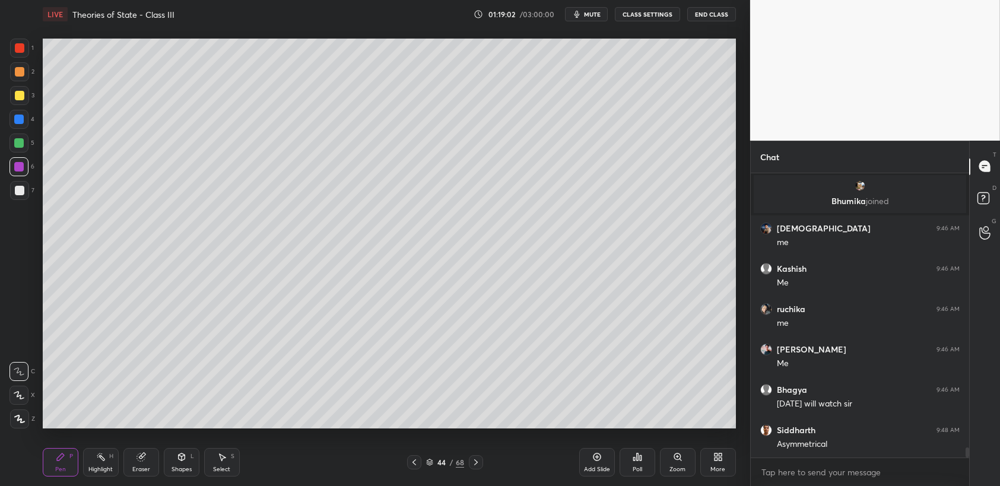
click at [19, 173] on div at bounding box center [19, 166] width 19 height 19
click at [13, 81] on div "2" at bounding box center [22, 71] width 24 height 19
click at [19, 64] on div at bounding box center [19, 71] width 19 height 19
click at [25, 55] on div at bounding box center [19, 48] width 19 height 19
click at [5, 78] on div "1 2 3 4 5 6 7 C X Z C X Z E E Erase all H H" at bounding box center [19, 234] width 38 height 390
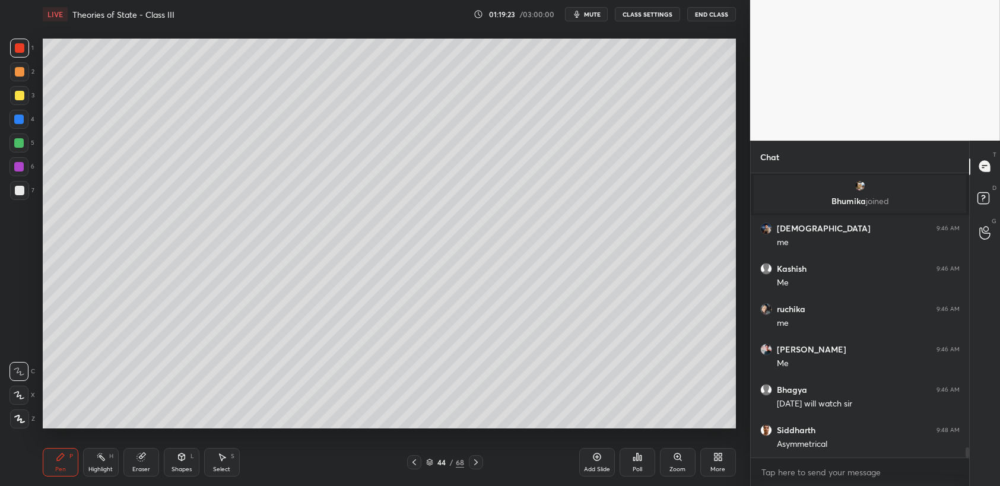
click at [21, 74] on div at bounding box center [20, 72] width 10 height 10
click at [23, 74] on div at bounding box center [20, 72] width 10 height 10
click at [31, 53] on div "1" at bounding box center [22, 48] width 24 height 19
click at [23, 50] on div at bounding box center [20, 48] width 10 height 10
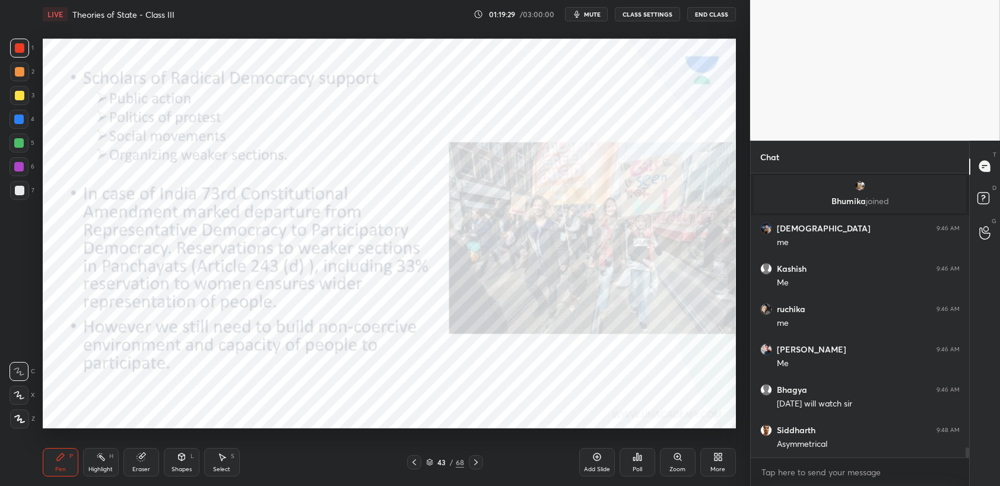
click at [25, 49] on div at bounding box center [19, 48] width 19 height 19
click at [220, 463] on div "Select S" at bounding box center [222, 462] width 36 height 29
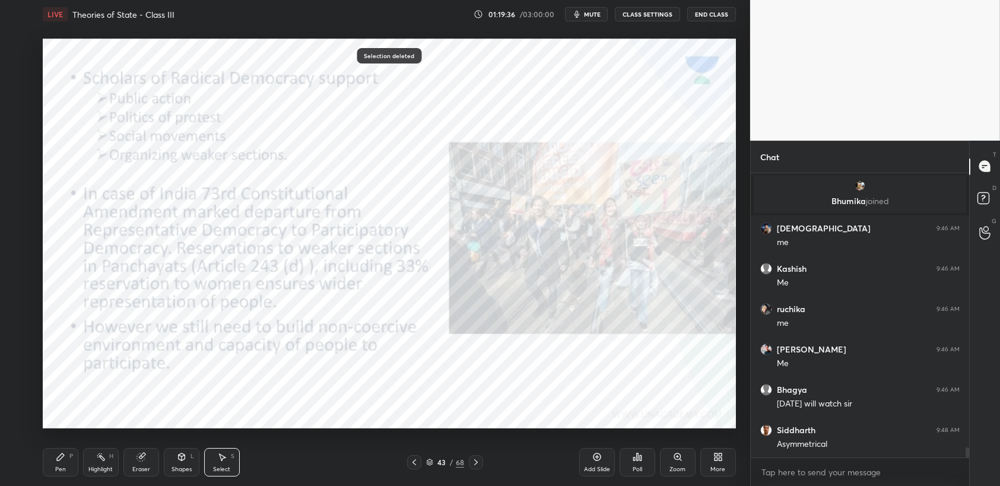
click at [61, 464] on div "Pen P" at bounding box center [61, 462] width 36 height 29
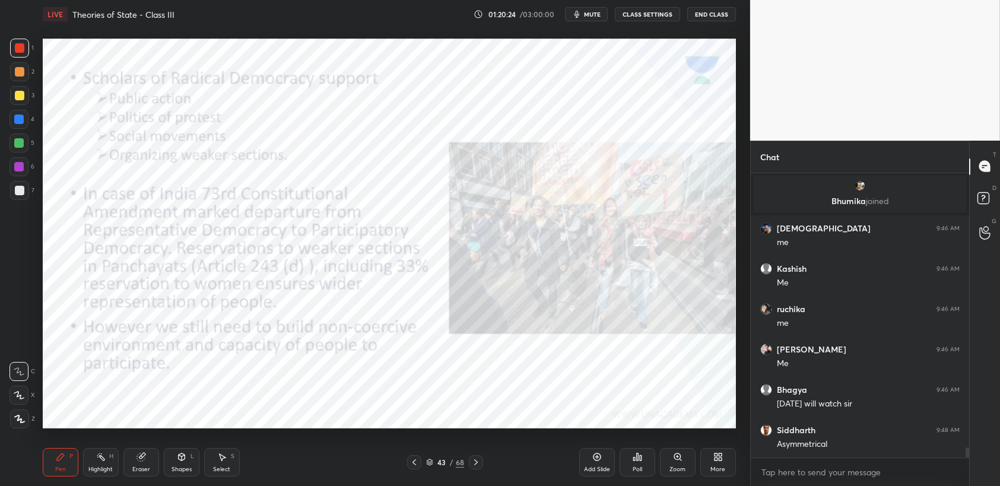
click at [470, 470] on div at bounding box center [476, 462] width 14 height 14
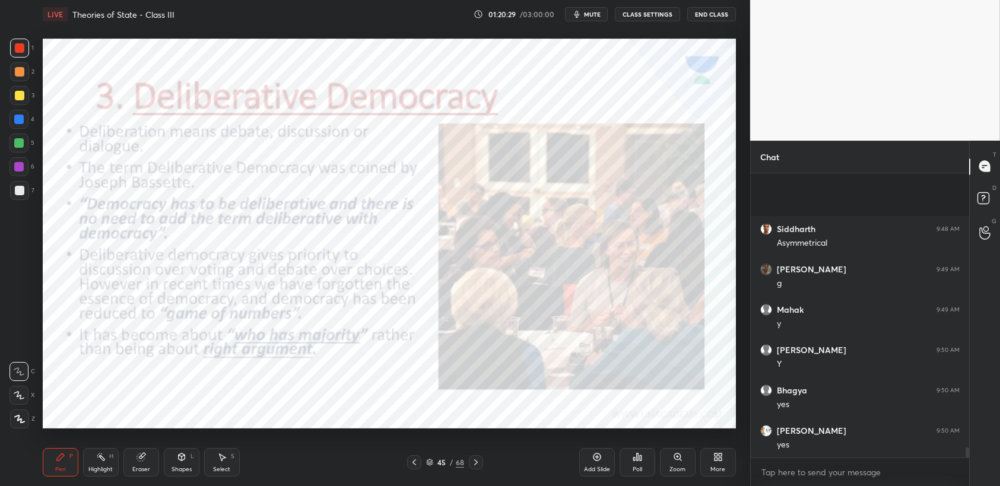
scroll to position [7938, 0]
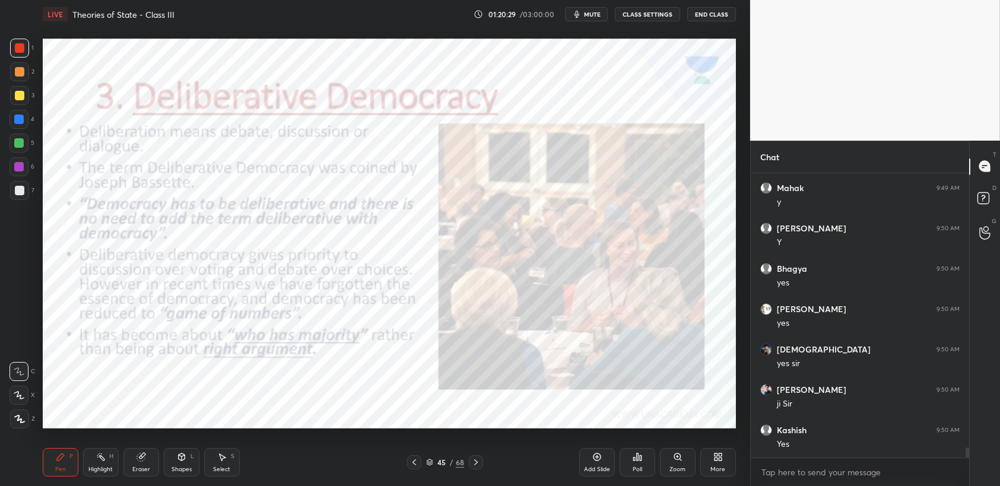
click at [25, 59] on div "1" at bounding box center [22, 51] width 24 height 24
click at [597, 466] on div "Add Slide" at bounding box center [598, 462] width 36 height 29
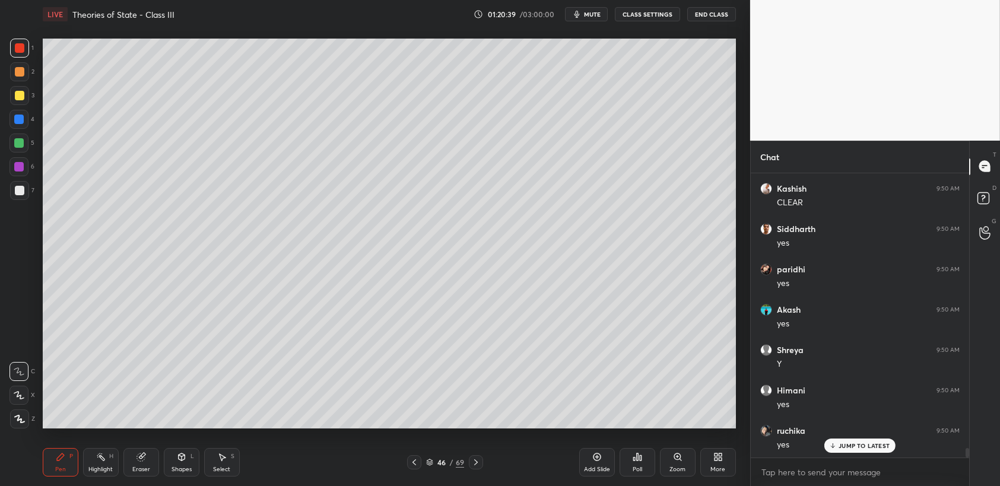
click at [17, 88] on div at bounding box center [19, 95] width 19 height 19
click at [24, 97] on div at bounding box center [19, 95] width 19 height 19
click at [15, 122] on div at bounding box center [19, 120] width 10 height 10
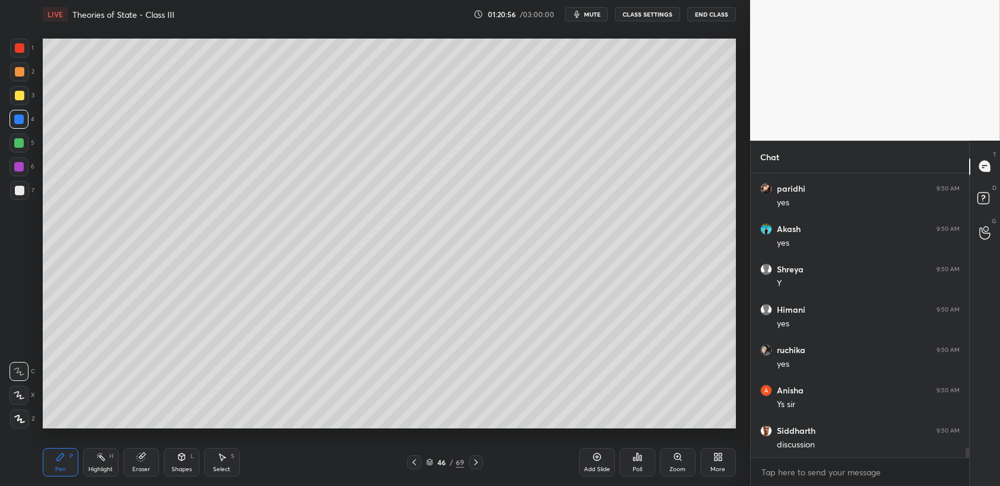
scroll to position [8342, 0]
click at [20, 128] on div at bounding box center [19, 119] width 19 height 19
click at [25, 143] on div at bounding box center [19, 143] width 19 height 19
click at [24, 147] on div at bounding box center [19, 143] width 19 height 19
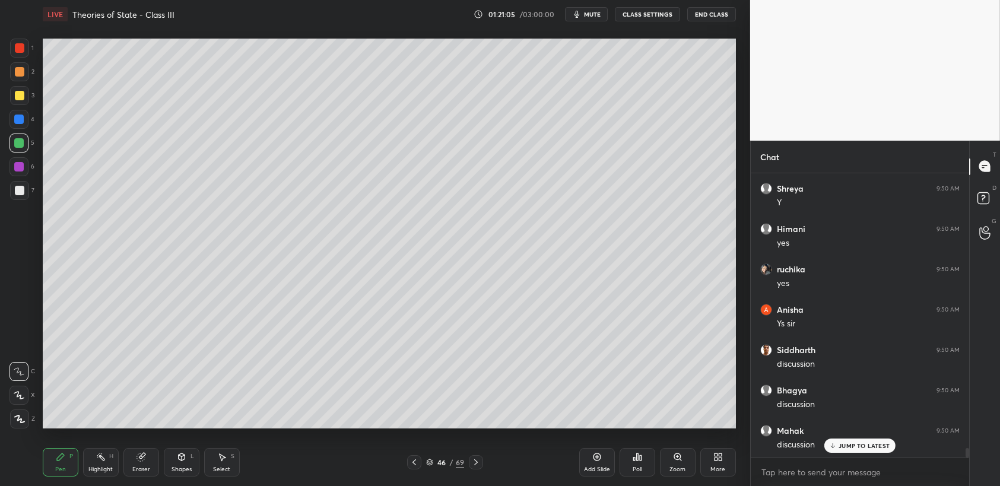
click at [21, 85] on div "2" at bounding box center [22, 74] width 24 height 24
click at [18, 69] on div at bounding box center [20, 72] width 10 height 10
click at [28, 58] on div "1" at bounding box center [22, 48] width 24 height 19
click at [30, 52] on div "1" at bounding box center [22, 48] width 24 height 19
click at [20, 131] on div "4" at bounding box center [22, 122] width 25 height 24
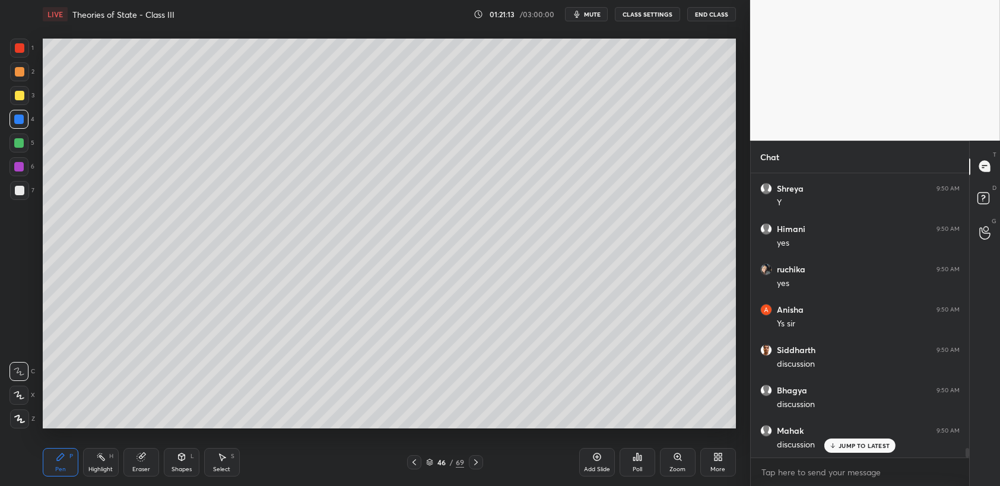
click at [17, 134] on div at bounding box center [19, 143] width 19 height 19
click at [21, 140] on div at bounding box center [19, 143] width 10 height 10
click at [29, 151] on div "5" at bounding box center [22, 143] width 25 height 19
click at [11, 198] on div at bounding box center [19, 190] width 19 height 19
click at [16, 194] on div at bounding box center [20, 191] width 10 height 10
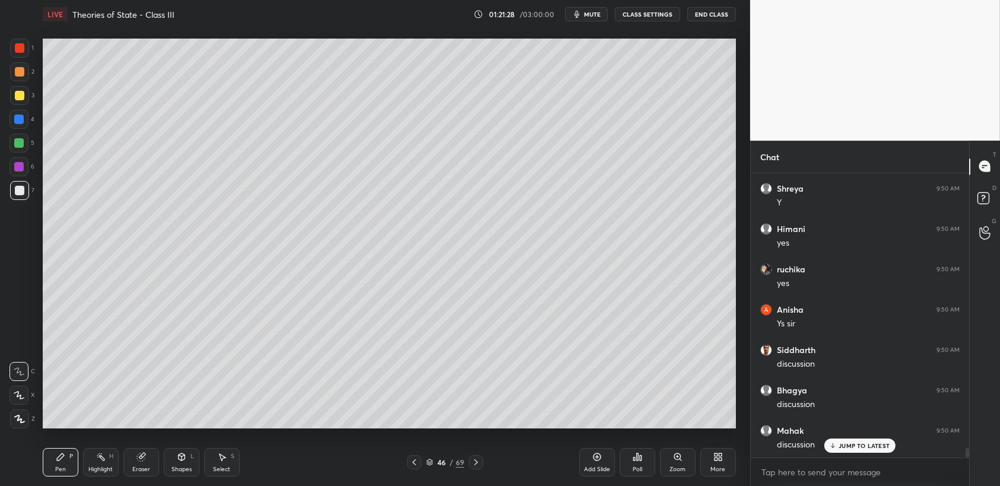
click at [15, 137] on div at bounding box center [19, 143] width 19 height 19
click at [17, 135] on div at bounding box center [19, 143] width 19 height 19
click at [19, 132] on div "4" at bounding box center [22, 122] width 25 height 24
click at [21, 188] on div at bounding box center [20, 191] width 10 height 10
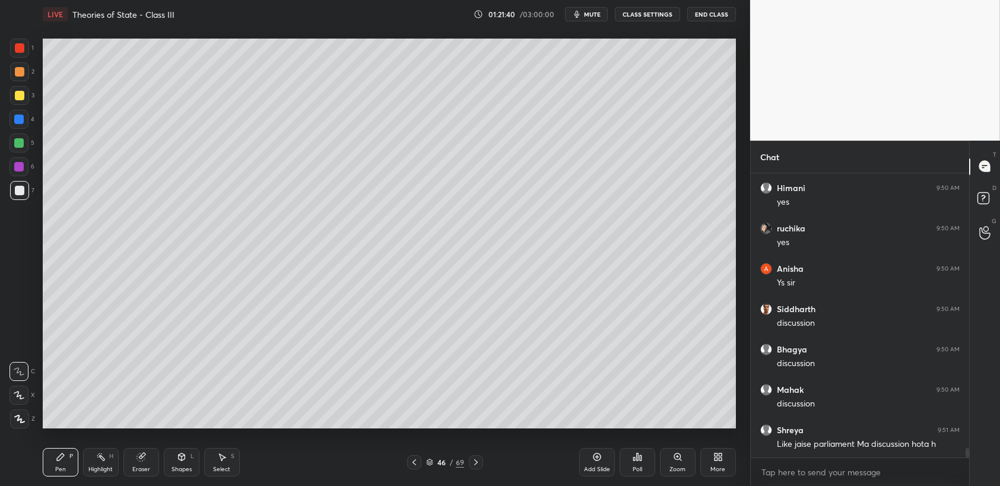
click at [23, 189] on div at bounding box center [20, 191] width 10 height 10
click at [33, 170] on div "6" at bounding box center [22, 166] width 25 height 19
click at [24, 172] on div at bounding box center [19, 166] width 19 height 19
click at [29, 143] on div "5" at bounding box center [22, 143] width 25 height 19
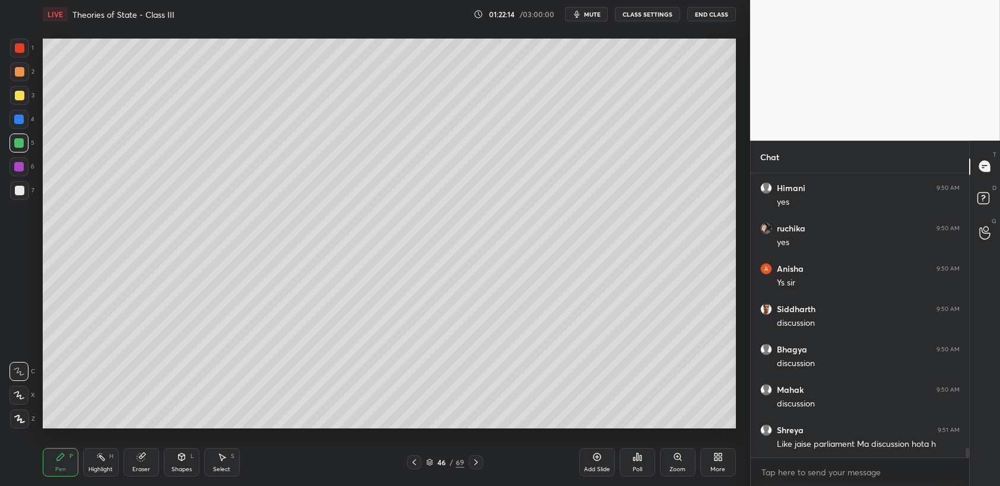
click at [29, 144] on div "5" at bounding box center [22, 143] width 25 height 19
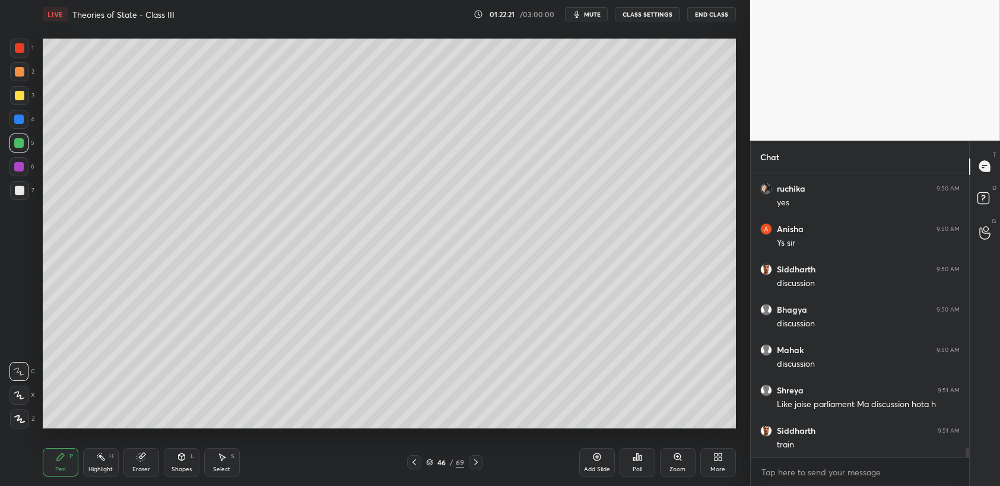
click at [33, 101] on div "3" at bounding box center [22, 95] width 24 height 19
click at [33, 62] on div "2" at bounding box center [22, 71] width 24 height 19
click at [24, 68] on div at bounding box center [19, 71] width 19 height 19
click at [21, 56] on div at bounding box center [19, 48] width 19 height 19
click at [17, 208] on div "1 2 3 4 5 6 7 C X Z C X Z E E Erase all H H" at bounding box center [19, 234] width 38 height 390
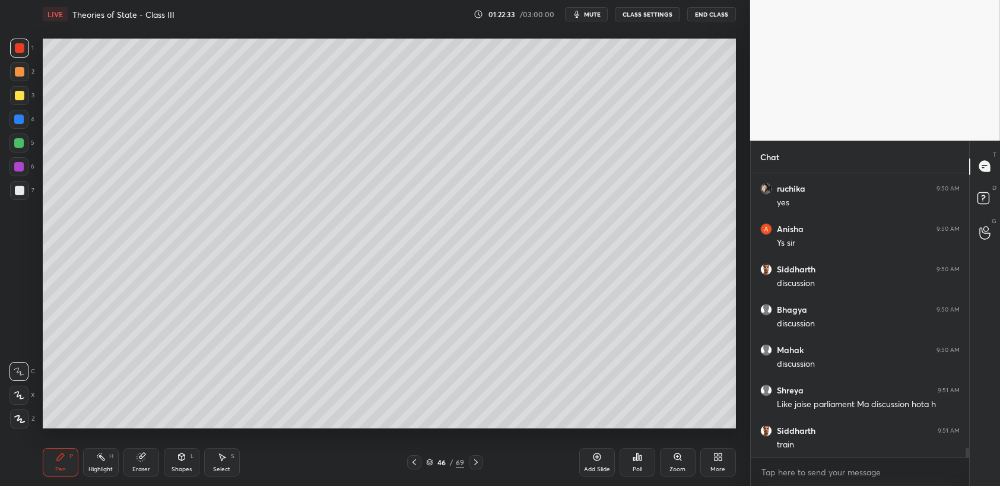
click at [26, 201] on div "7" at bounding box center [22, 193] width 24 height 24
click at [23, 203] on div "7" at bounding box center [22, 193] width 24 height 24
click at [13, 188] on div at bounding box center [19, 190] width 19 height 19
click at [21, 191] on div at bounding box center [20, 191] width 10 height 10
click at [23, 157] on div "5" at bounding box center [22, 146] width 25 height 24
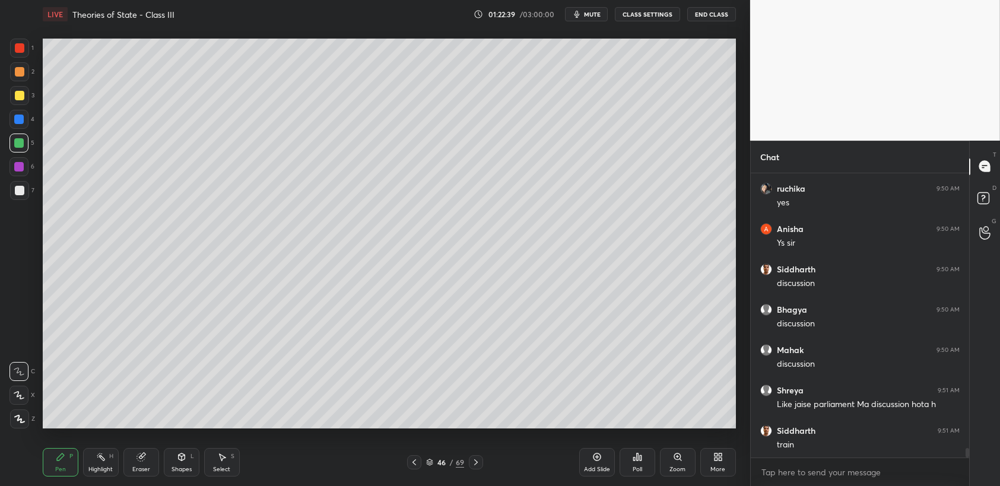
click at [21, 148] on div at bounding box center [19, 143] width 19 height 19
click at [0, 65] on div "1 2 3 4 5 6 7 C X Z C X Z E E Erase all H H" at bounding box center [19, 234] width 38 height 390
click at [17, 65] on div at bounding box center [19, 71] width 19 height 19
click at [18, 54] on div at bounding box center [19, 48] width 19 height 19
click at [22, 198] on div at bounding box center [19, 190] width 19 height 19
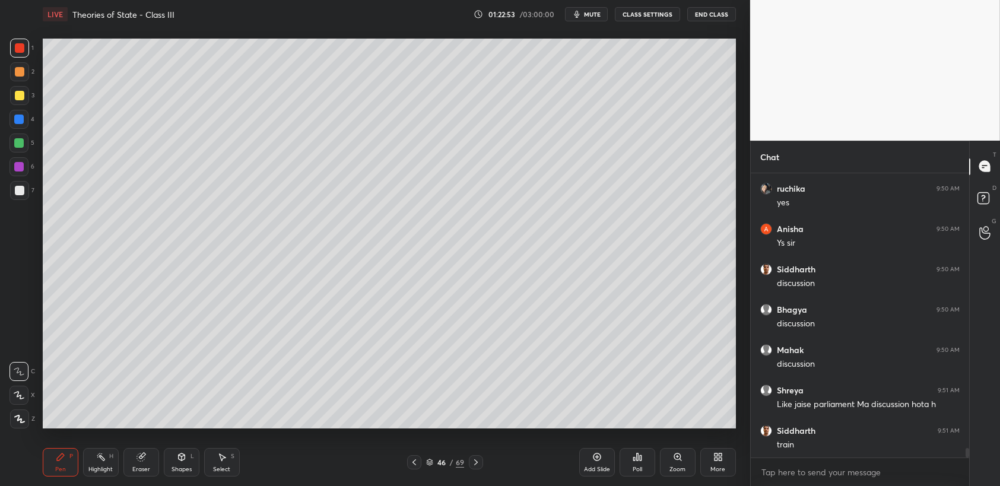
click at [33, 194] on div "7" at bounding box center [22, 190] width 24 height 19
click at [12, 81] on div "2" at bounding box center [22, 71] width 24 height 19
click at [17, 75] on div at bounding box center [20, 72] width 10 height 10
click at [17, 74] on div at bounding box center [20, 72] width 10 height 10
click at [0, 111] on div "1 2 3 4 5 6 7 C X Z C X Z E E Erase all H H" at bounding box center [19, 234] width 38 height 390
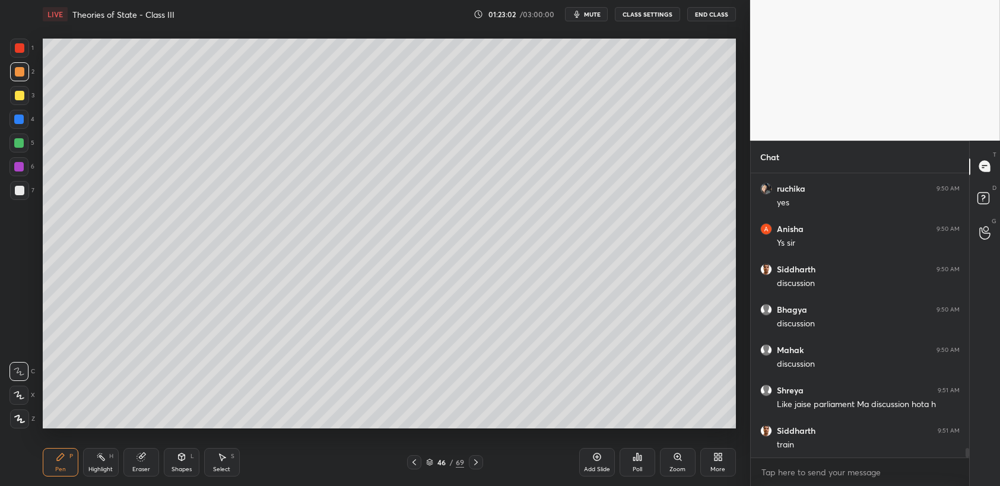
click at [15, 118] on div at bounding box center [19, 120] width 10 height 10
click at [18, 52] on div at bounding box center [20, 48] width 10 height 10
click at [16, 118] on div at bounding box center [19, 120] width 10 height 10
click at [21, 124] on div at bounding box center [19, 120] width 10 height 10
click at [21, 103] on div at bounding box center [19, 95] width 19 height 19
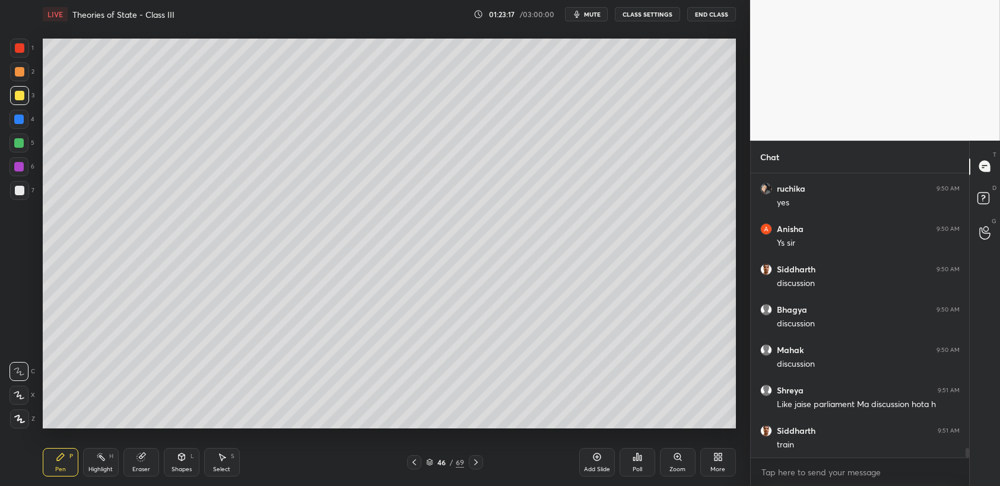
click at [33, 109] on div "3" at bounding box center [22, 98] width 24 height 24
click at [20, 72] on div at bounding box center [20, 72] width 10 height 10
click at [18, 62] on div at bounding box center [19, 71] width 19 height 19
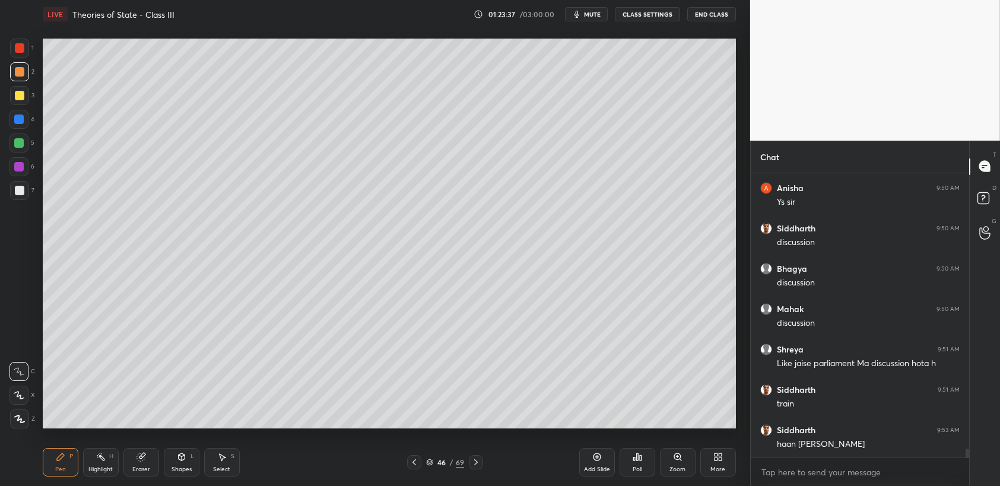
scroll to position [8543, 0]
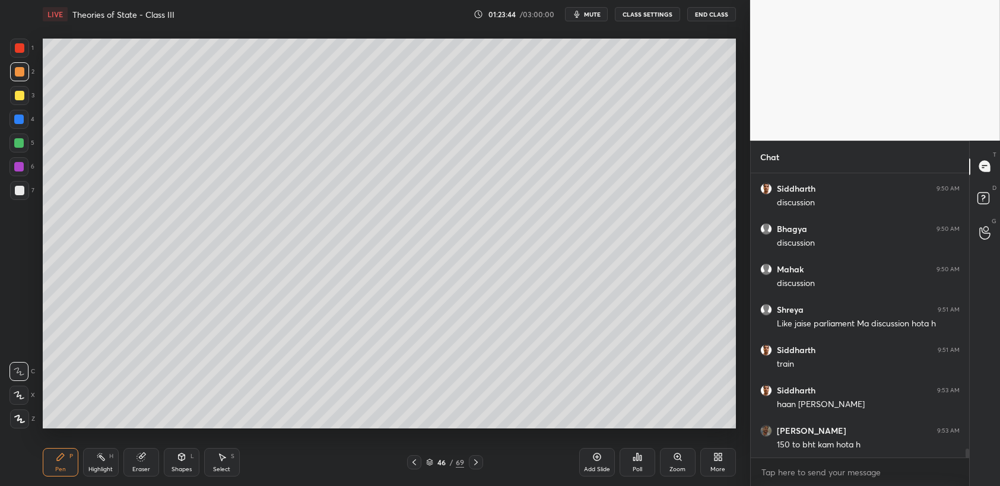
click at [20, 103] on div at bounding box center [19, 95] width 19 height 19
click at [21, 96] on div at bounding box center [20, 96] width 10 height 10
click at [21, 75] on div at bounding box center [20, 72] width 10 height 10
click at [21, 71] on div at bounding box center [20, 72] width 10 height 10
click at [17, 50] on div at bounding box center [20, 48] width 10 height 10
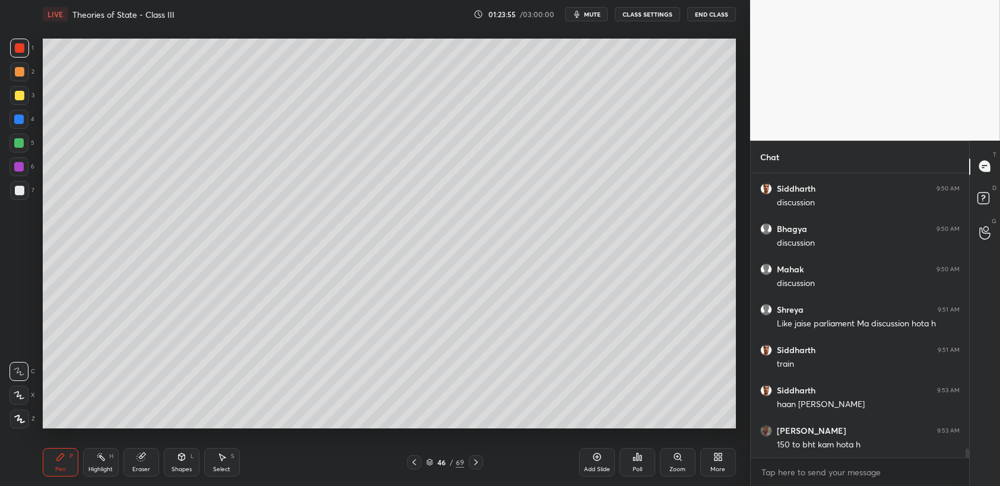
click at [12, 148] on div at bounding box center [19, 143] width 19 height 19
click at [14, 143] on div at bounding box center [19, 143] width 19 height 19
click at [10, 168] on div at bounding box center [19, 166] width 19 height 19
click at [17, 166] on div at bounding box center [19, 167] width 10 height 10
click at [23, 84] on div "2" at bounding box center [22, 74] width 24 height 24
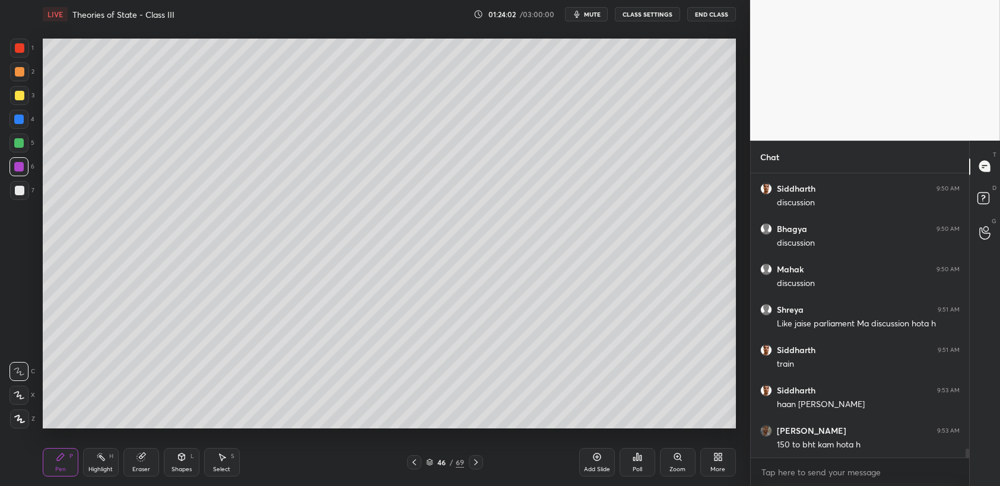
click at [27, 67] on div at bounding box center [19, 71] width 19 height 19
click at [25, 55] on div at bounding box center [19, 48] width 19 height 19
click at [21, 67] on div at bounding box center [19, 71] width 19 height 19
click at [26, 71] on div at bounding box center [19, 71] width 19 height 19
click at [0, 78] on div "1 2 3 4 5 6 7 C X Z C X Z E E Erase all H H" at bounding box center [19, 234] width 38 height 390
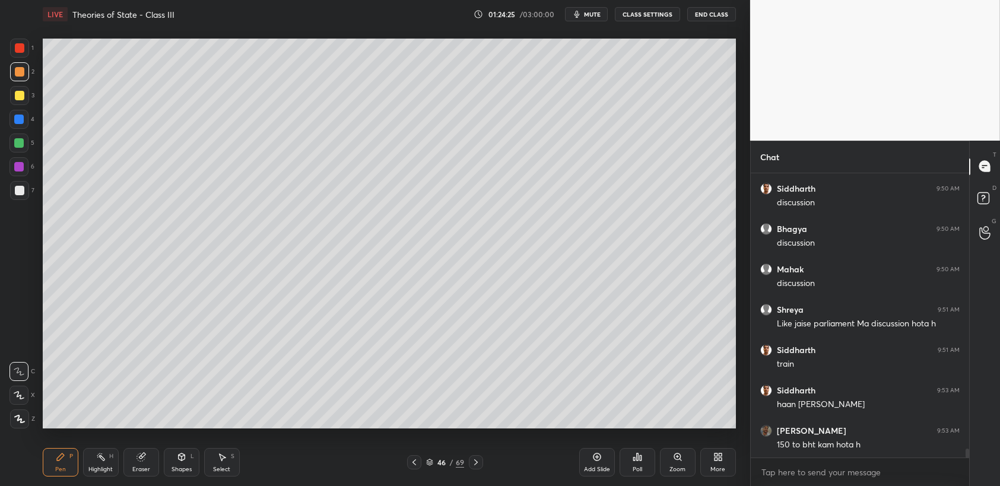
click at [10, 65] on div "2" at bounding box center [22, 71] width 24 height 19
click at [23, 56] on div at bounding box center [19, 48] width 19 height 19
click at [17, 50] on div at bounding box center [20, 48] width 10 height 10
click at [591, 460] on div "Add Slide" at bounding box center [598, 462] width 36 height 29
click at [25, 72] on div at bounding box center [19, 71] width 19 height 19
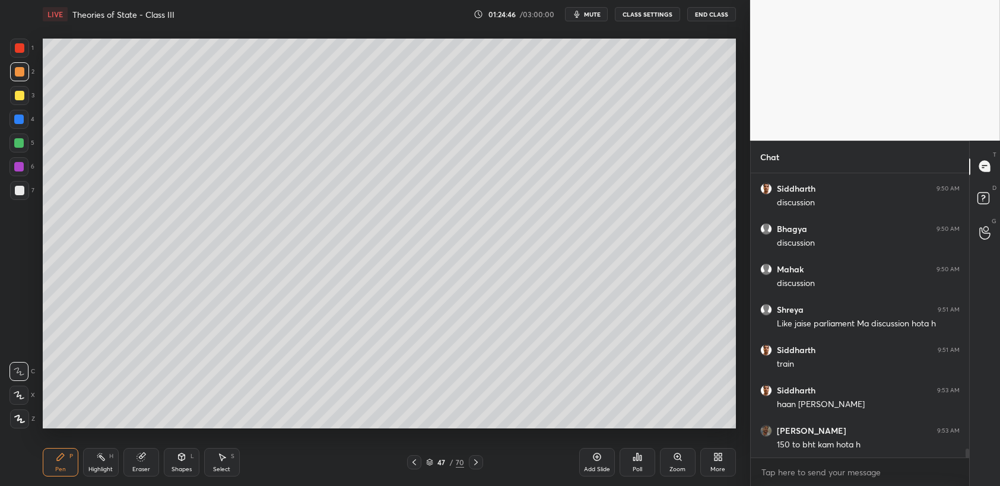
click at [2, 113] on div "1 2 3 4 5 6 7 C X Z C X Z E E Erase all H H" at bounding box center [19, 234] width 38 height 390
click at [21, 110] on div at bounding box center [19, 119] width 19 height 19
click at [28, 115] on div at bounding box center [19, 119] width 19 height 19
click at [8, 80] on div "1 2 3 4 5 6 7 C X Z C X Z E E Erase all H H" at bounding box center [19, 234] width 38 height 390
click at [17, 74] on div at bounding box center [20, 72] width 10 height 10
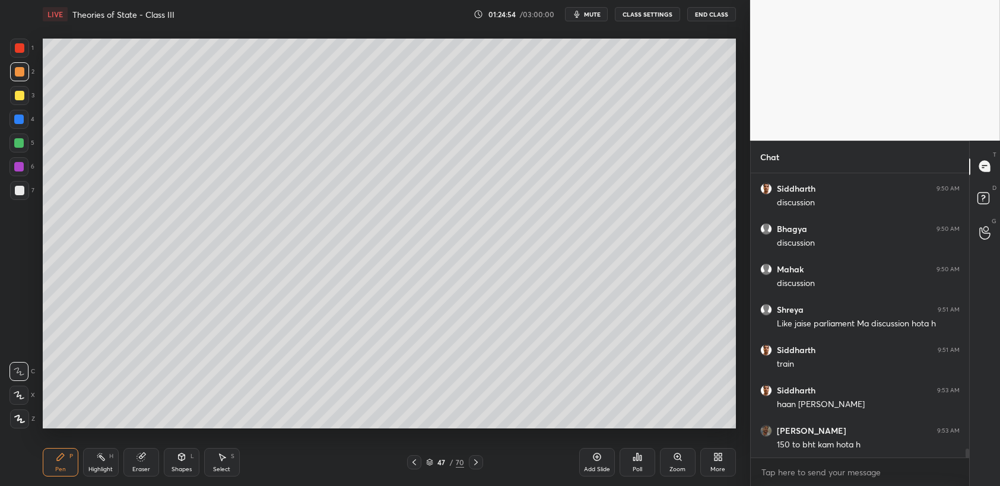
click at [33, 135] on div "5" at bounding box center [22, 143] width 25 height 19
click at [25, 132] on div "4" at bounding box center [22, 122] width 25 height 24
click at [2, 157] on div "1 2 3 4 5 6 7 C X Z C X Z E E Erase all H H" at bounding box center [19, 234] width 38 height 390
click at [17, 151] on div at bounding box center [19, 143] width 19 height 19
click at [27, 165] on div at bounding box center [19, 166] width 19 height 19
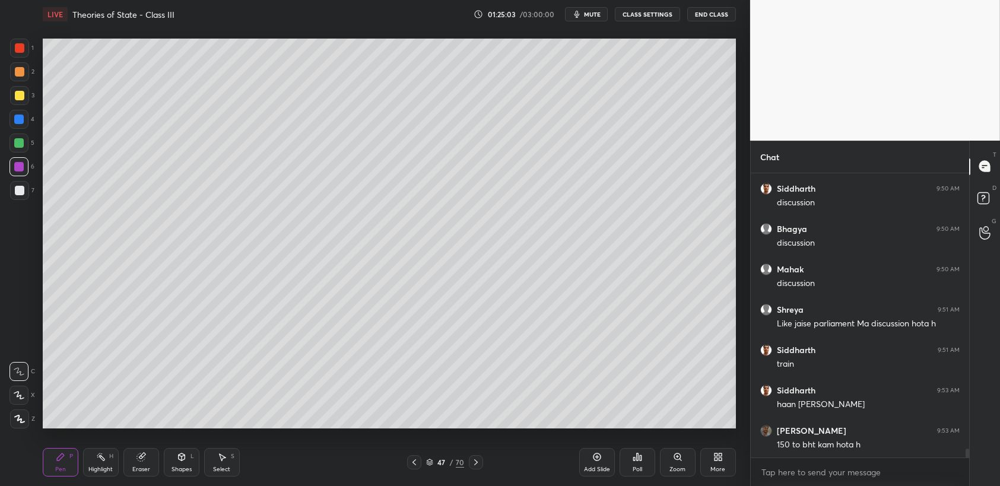
click at [30, 184] on div "7" at bounding box center [22, 190] width 24 height 19
click at [5, 129] on div "1 2 3 4 5 6 7 C X Z C X Z E E Erase all H H" at bounding box center [19, 234] width 38 height 390
click at [17, 127] on div at bounding box center [19, 119] width 19 height 19
click at [21, 125] on div at bounding box center [19, 119] width 19 height 19
click at [20, 99] on div at bounding box center [20, 96] width 10 height 10
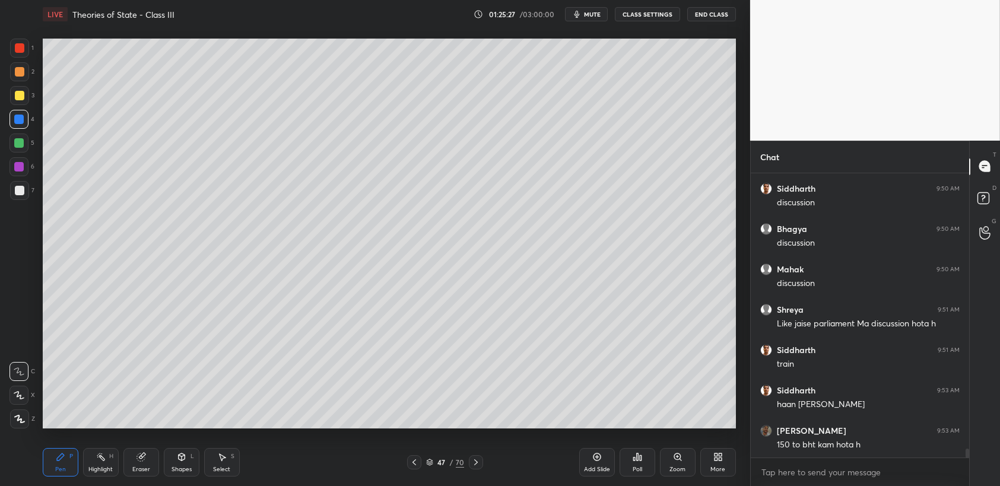
click at [19, 92] on div at bounding box center [20, 96] width 10 height 10
click at [23, 77] on div at bounding box center [19, 71] width 19 height 19
click at [21, 68] on div at bounding box center [20, 72] width 10 height 10
click at [21, 55] on div at bounding box center [19, 48] width 19 height 19
click at [25, 48] on div at bounding box center [19, 48] width 19 height 19
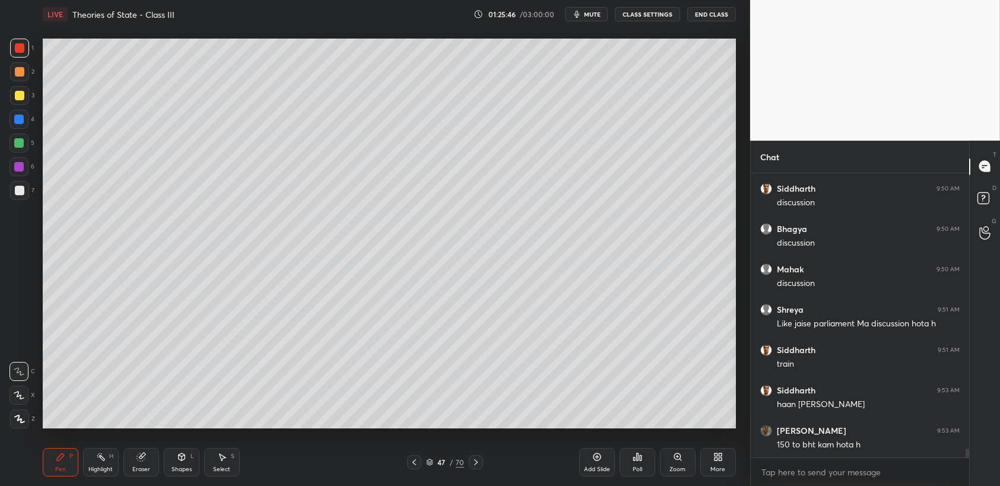
click at [24, 147] on div at bounding box center [19, 143] width 10 height 10
click at [12, 142] on div at bounding box center [19, 143] width 19 height 19
click at [30, 143] on div "5" at bounding box center [22, 143] width 25 height 19
click at [34, 173] on div "1 2 3 4 5 6 7 C X Z C X Z E E Erase all H H" at bounding box center [19, 234] width 38 height 390
click at [7, 168] on div "1 2 3 4 5 6 7 C X Z C X Z E E Erase all H H" at bounding box center [19, 234] width 38 height 390
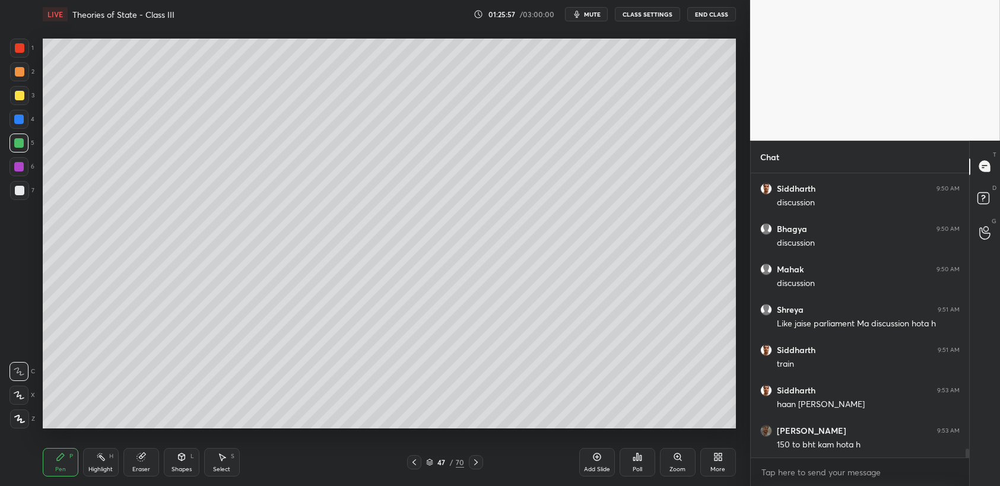
click at [13, 192] on div at bounding box center [19, 190] width 19 height 19
click at [10, 192] on div at bounding box center [19, 190] width 19 height 19
click at [7, 201] on div "1 2 3 4 5 6 7 C X Z C X Z E E Erase all H H" at bounding box center [19, 234] width 38 height 390
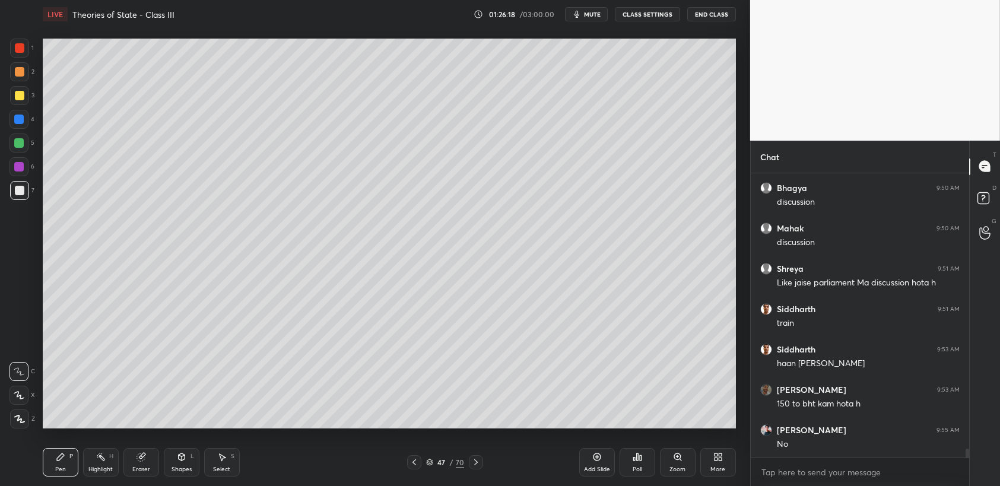
click at [6, 170] on div "1 2 3 4 5 6 7 C X Z C X Z E E Erase all H H" at bounding box center [19, 234] width 38 height 390
click at [12, 162] on div at bounding box center [19, 166] width 19 height 19
click at [12, 157] on div at bounding box center [19, 166] width 19 height 19
click at [21, 125] on div at bounding box center [19, 119] width 19 height 19
click at [24, 125] on div at bounding box center [19, 119] width 19 height 19
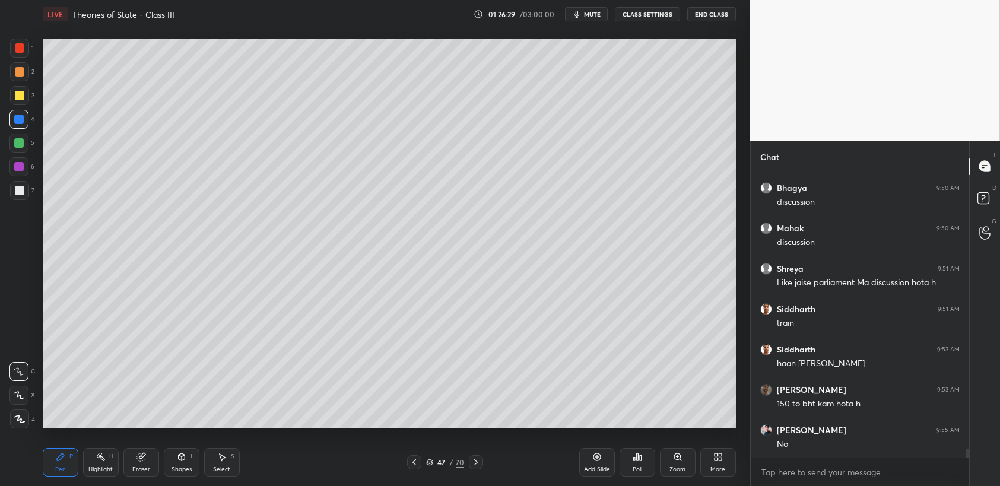
click at [26, 109] on div "3" at bounding box center [22, 98] width 24 height 24
click at [23, 98] on div at bounding box center [20, 96] width 10 height 10
click at [23, 92] on div at bounding box center [20, 96] width 10 height 10
click at [21, 77] on div at bounding box center [19, 71] width 19 height 19
click at [11, 109] on div "3" at bounding box center [22, 98] width 24 height 24
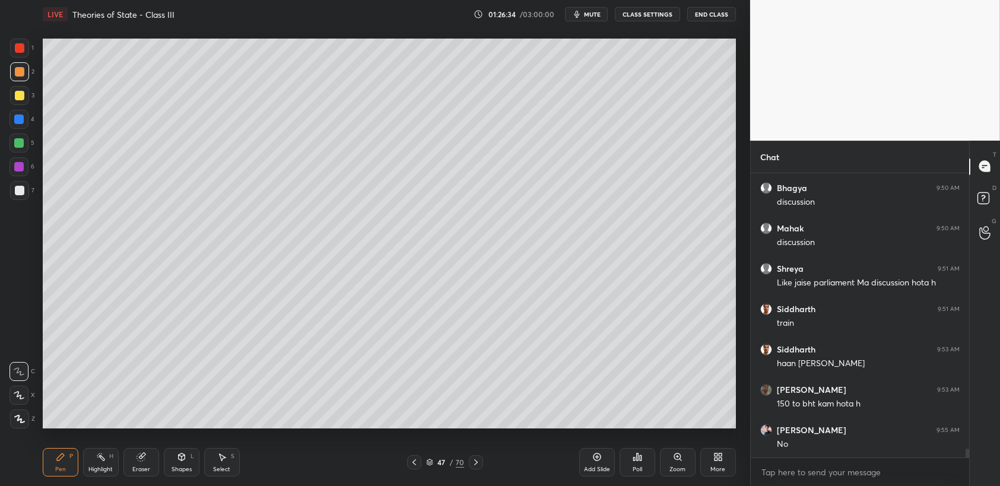
click at [21, 105] on div at bounding box center [19, 95] width 19 height 19
click at [4, 75] on div "1 2 3 4 5 6 7 C X Z C X Z E E Erase all H H" at bounding box center [19, 234] width 38 height 390
click at [29, 84] on div "2" at bounding box center [22, 74] width 24 height 24
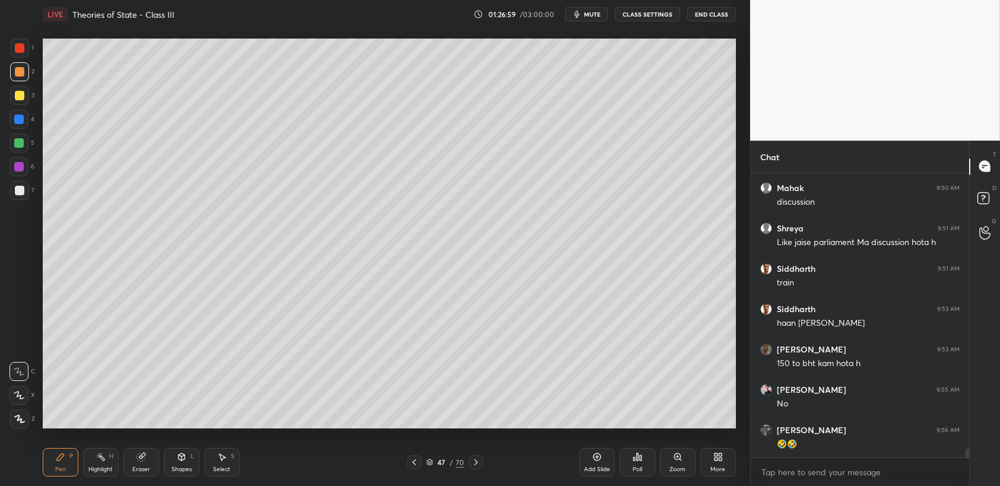
scroll to position [8664, 0]
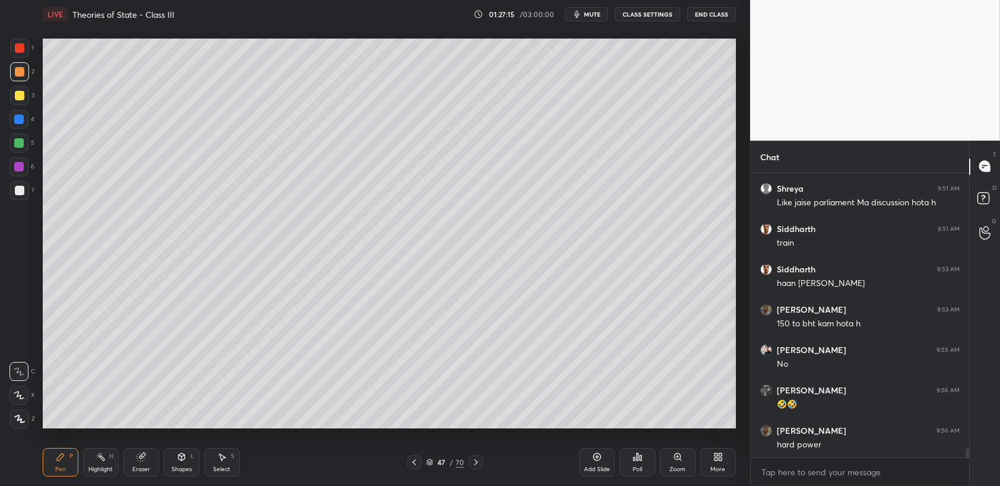
click at [35, 83] on div "1 2 3 4 5 6 7 C X Z C X Z E E Erase all H H" at bounding box center [19, 234] width 38 height 390
click at [12, 97] on div at bounding box center [19, 95] width 19 height 19
click at [7, 33] on div "1 2 3 4 5 6 7 C X Z C X Z E E Erase all H H LIVE Theories of State - Class III …" at bounding box center [370, 243] width 741 height 486
click at [13, 47] on div at bounding box center [19, 48] width 19 height 19
click at [28, 50] on div at bounding box center [19, 48] width 19 height 19
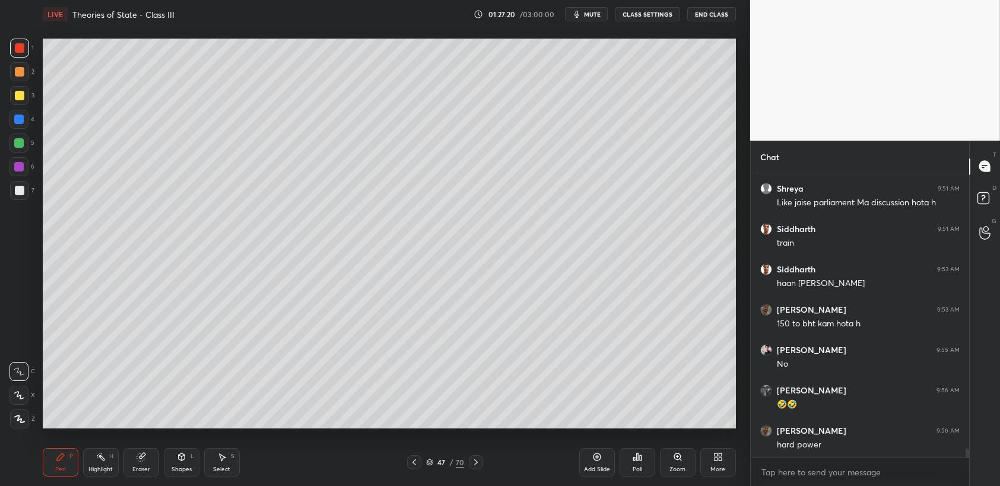
click at [30, 61] on div "1" at bounding box center [22, 51] width 24 height 24
click at [28, 105] on div "3" at bounding box center [22, 98] width 24 height 24
click at [22, 81] on div at bounding box center [19, 71] width 19 height 19
click at [22, 78] on div at bounding box center [19, 71] width 19 height 19
click at [24, 72] on div at bounding box center [20, 72] width 10 height 10
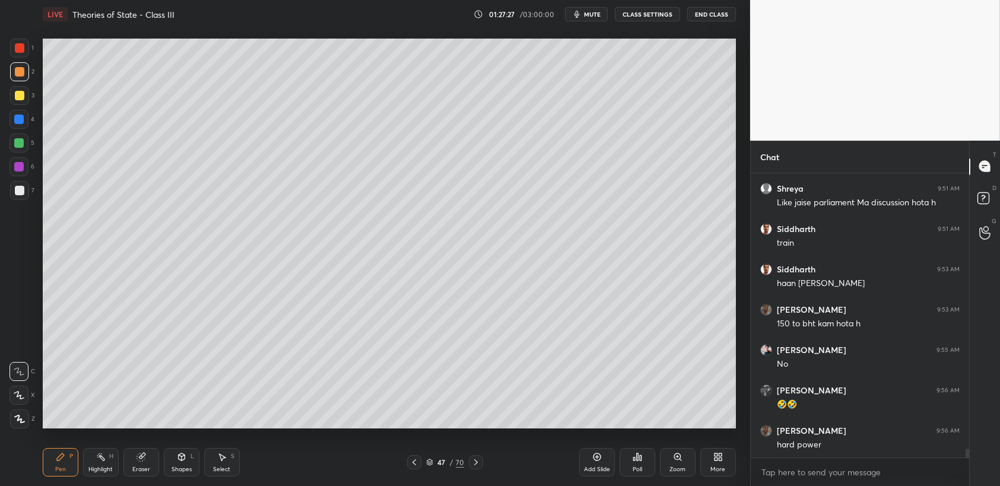
click at [23, 58] on div "1" at bounding box center [22, 51] width 24 height 24
click at [413, 459] on icon at bounding box center [415, 463] width 10 height 10
click at [480, 466] on icon at bounding box center [476, 463] width 10 height 10
click at [480, 468] on div at bounding box center [476, 462] width 14 height 14
click at [479, 467] on icon at bounding box center [476, 463] width 10 height 10
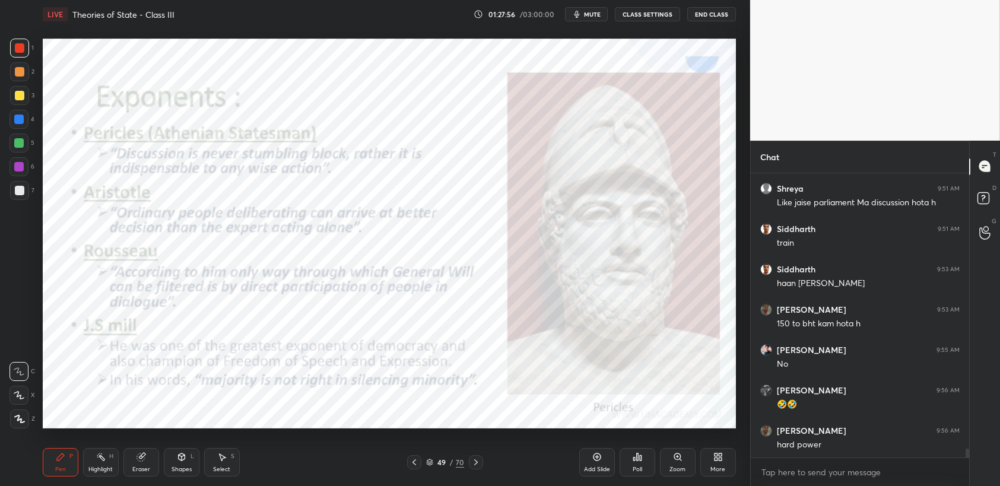
click at [415, 462] on icon at bounding box center [415, 463] width 10 height 10
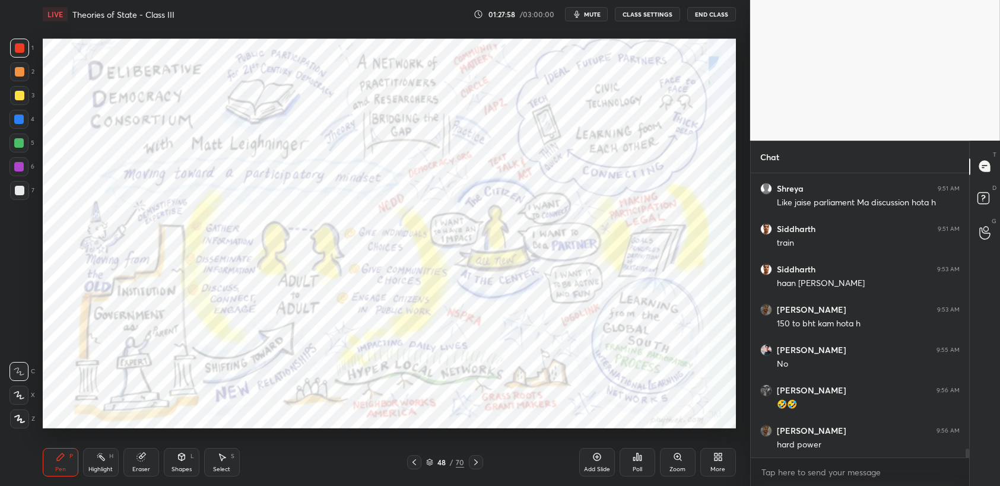
click at [476, 461] on icon at bounding box center [476, 463] width 10 height 10
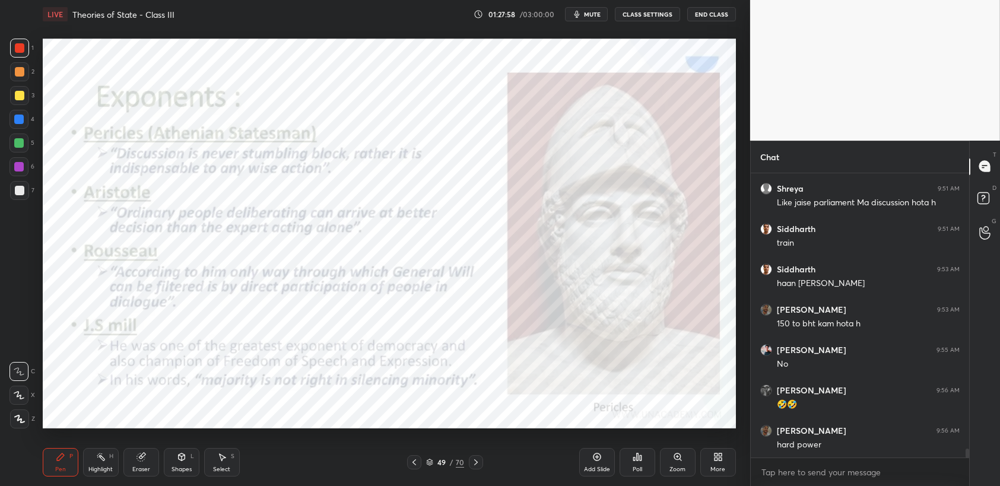
scroll to position [8705, 0]
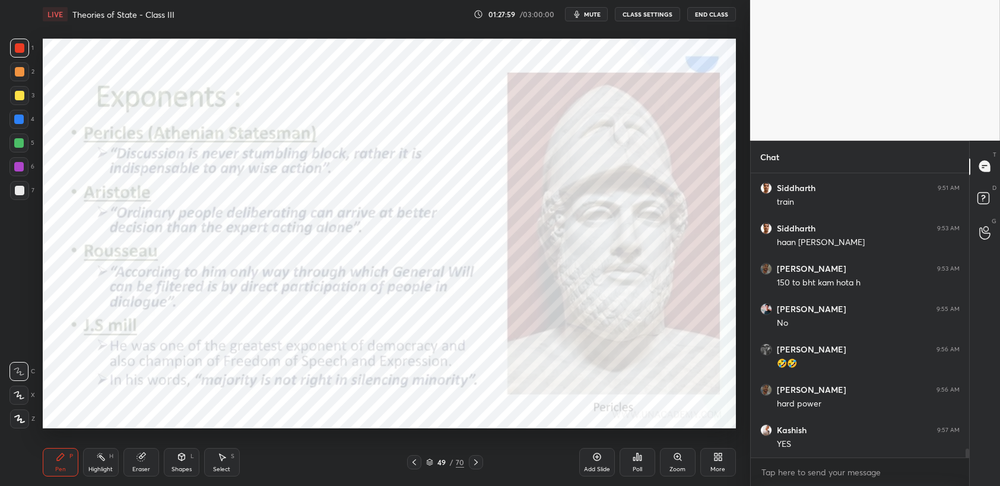
click at [0, 65] on div "1 2 3 4 5 6 7 C X Z C X Z E E Erase all H H" at bounding box center [19, 234] width 38 height 390
click at [14, 52] on div at bounding box center [19, 48] width 19 height 19
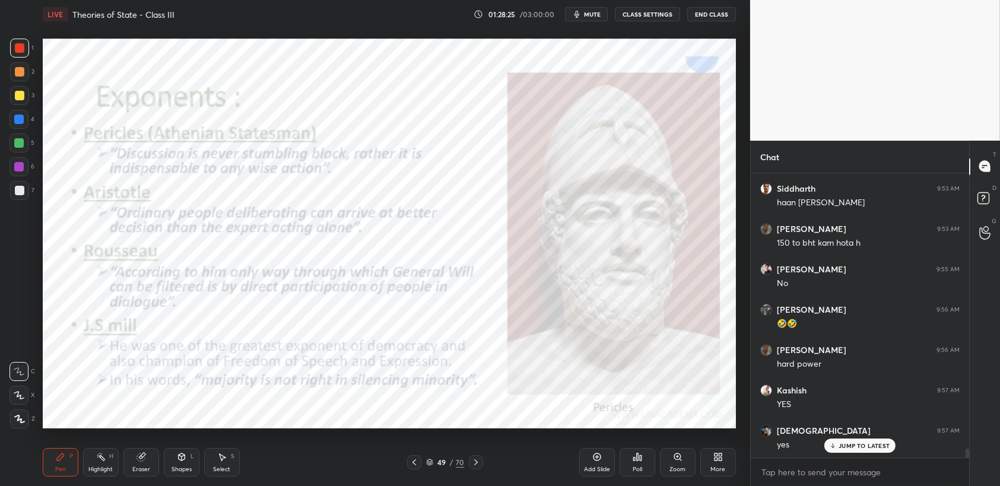
click at [597, 12] on span "mute" at bounding box center [592, 14] width 17 height 8
click at [586, 10] on span "unmute" at bounding box center [591, 14] width 26 height 8
click at [39, 55] on div "Setting up your live class Poll for secs No correct answer Start poll" at bounding box center [389, 234] width 703 height 410
click at [34, 55] on div "1 2 3 4 5 6 7 C X Z C X Z E E Erase all H H" at bounding box center [19, 234] width 38 height 390
click at [26, 40] on div at bounding box center [19, 48] width 19 height 19
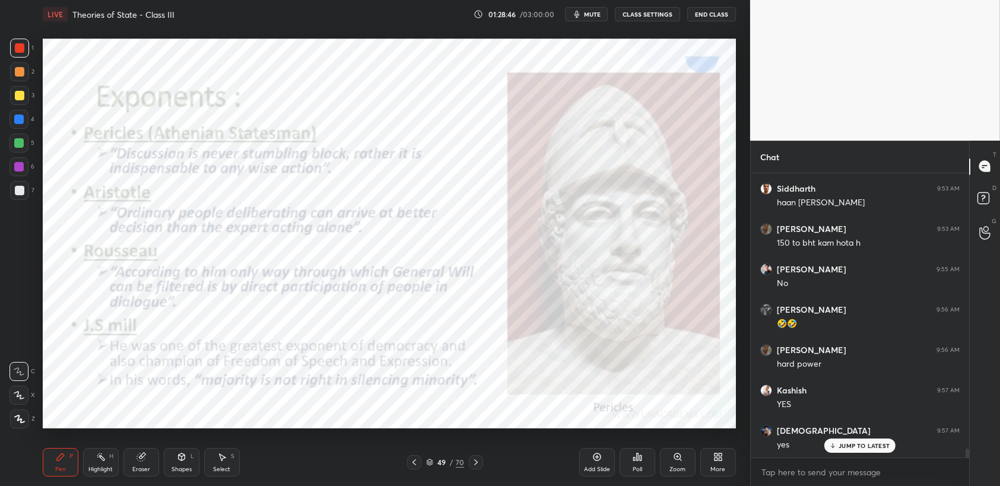
click at [433, 463] on icon at bounding box center [429, 462] width 7 height 7
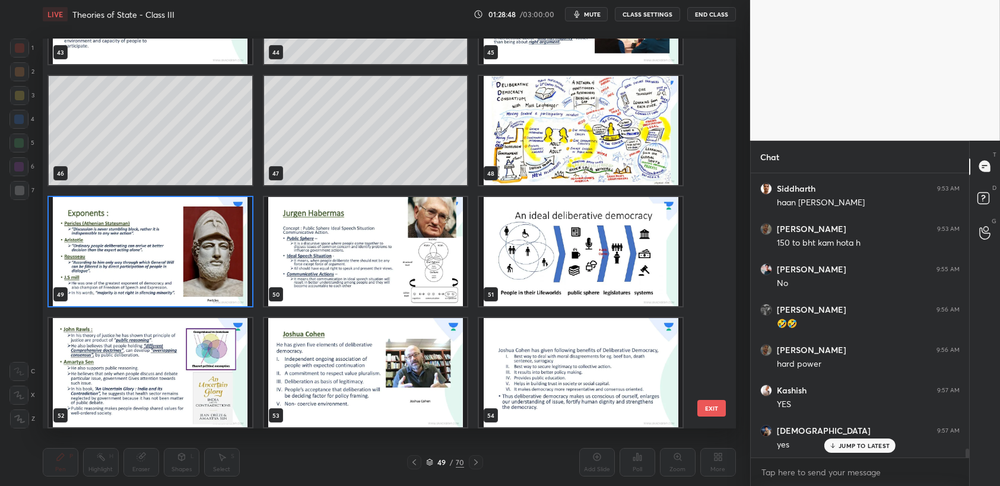
scroll to position [1791, 0]
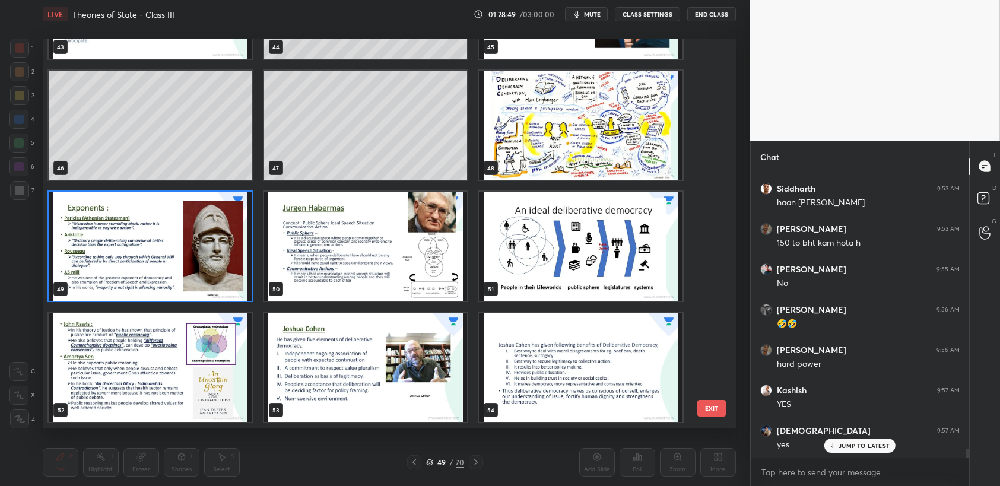
click at [171, 249] on img "grid" at bounding box center [151, 246] width 204 height 109
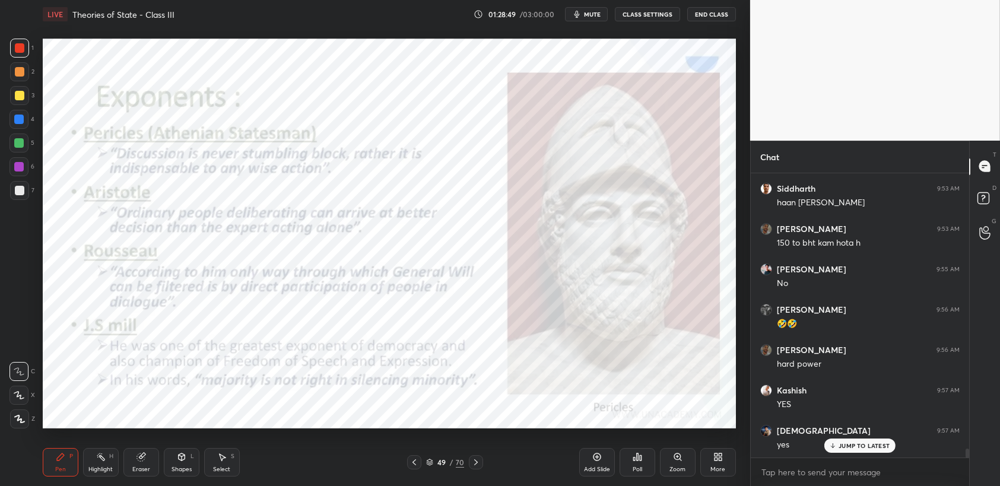
click at [170, 254] on img "grid" at bounding box center [151, 246] width 204 height 109
click at [21, 53] on div at bounding box center [19, 48] width 19 height 19
click at [22, 50] on div at bounding box center [20, 48] width 10 height 10
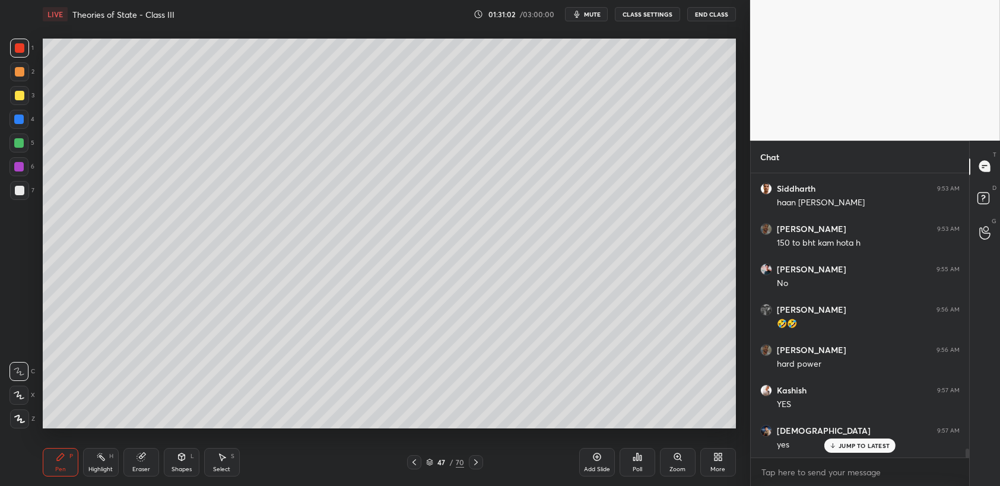
click at [26, 109] on div "3" at bounding box center [22, 98] width 24 height 24
click at [25, 116] on div at bounding box center [19, 119] width 19 height 19
click at [17, 113] on div at bounding box center [19, 119] width 19 height 19
click at [21, 106] on div "3" at bounding box center [22, 98] width 24 height 24
click at [21, 102] on div at bounding box center [19, 95] width 19 height 19
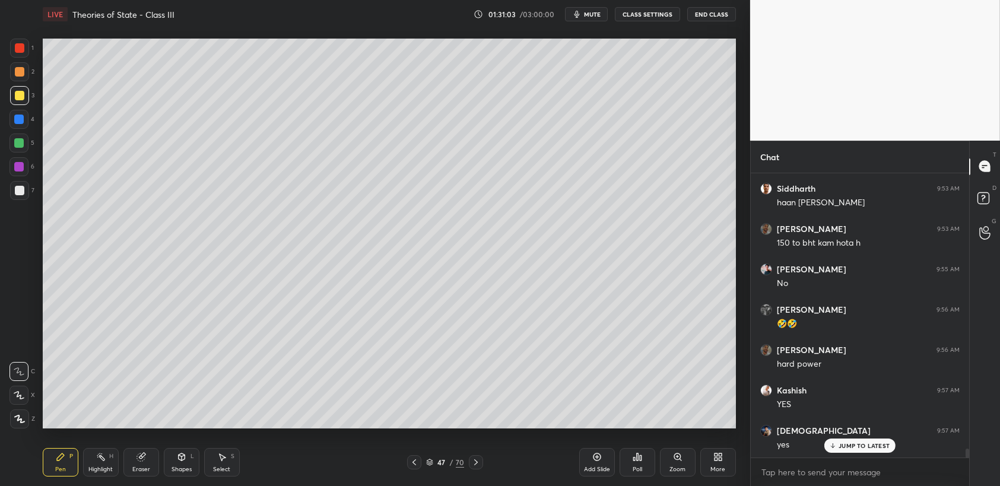
click at [26, 103] on div at bounding box center [19, 95] width 19 height 19
click at [20, 94] on div at bounding box center [20, 96] width 10 height 10
click at [17, 101] on div at bounding box center [19, 95] width 19 height 19
click at [0, 142] on div "1 2 3 4 5 6 7 C X Z C X Z E E Erase all H H" at bounding box center [19, 234] width 38 height 390
click at [10, 143] on div at bounding box center [19, 143] width 19 height 19
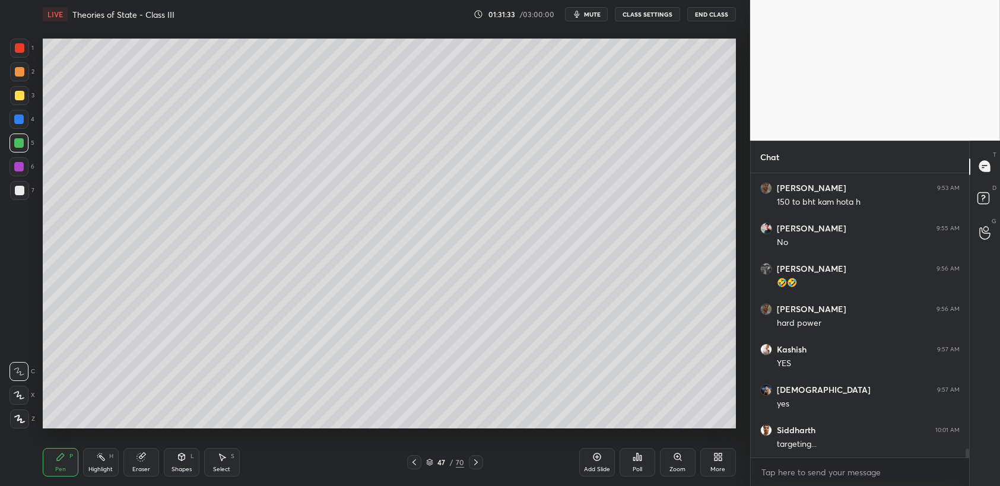
scroll to position [8828, 0]
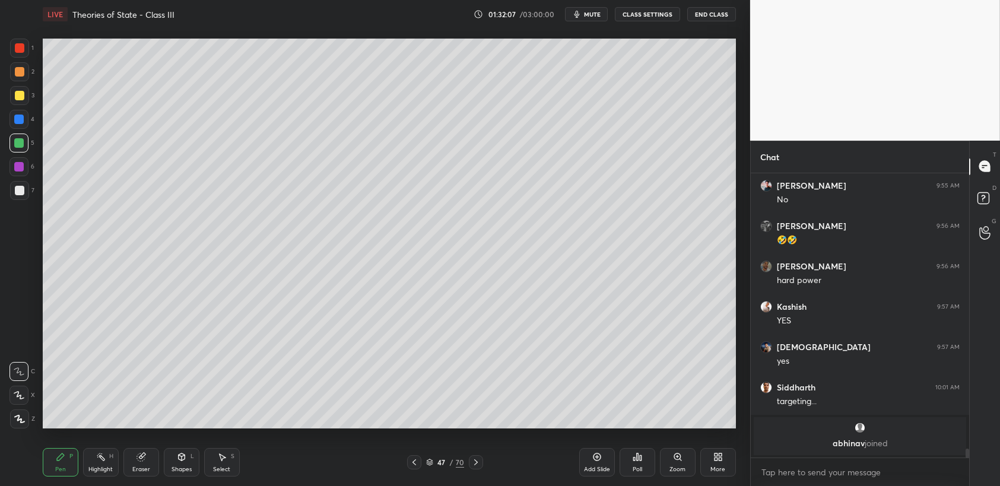
click at [24, 50] on div at bounding box center [20, 48] width 10 height 10
click at [30, 136] on div "5" at bounding box center [22, 143] width 25 height 19
click at [23, 110] on div at bounding box center [19, 119] width 19 height 19
click at [29, 103] on div "3" at bounding box center [22, 95] width 24 height 19
click at [11, 50] on div at bounding box center [19, 48] width 19 height 19
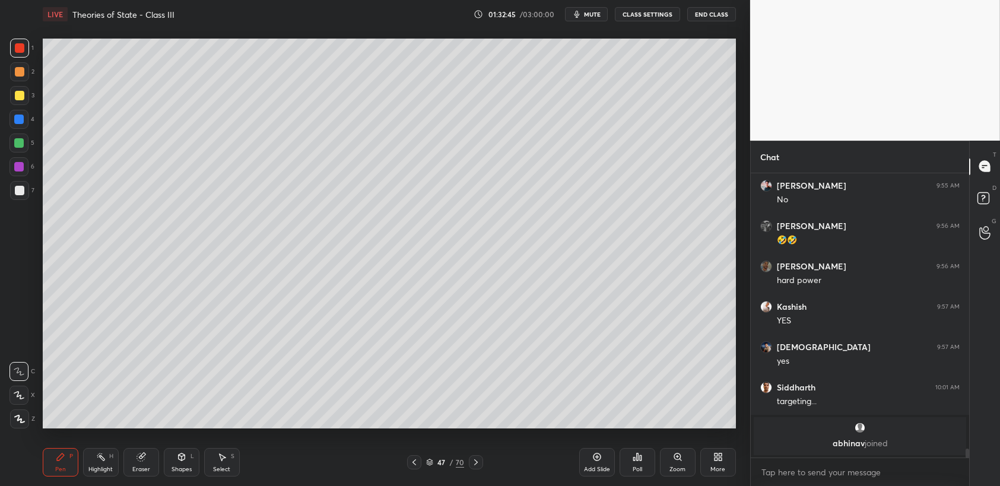
click at [25, 51] on div at bounding box center [19, 48] width 19 height 19
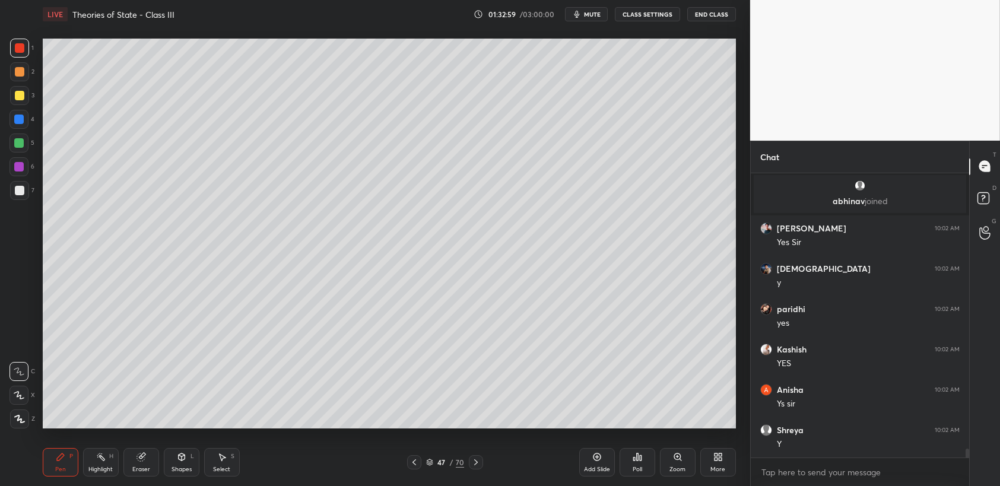
scroll to position [8723, 0]
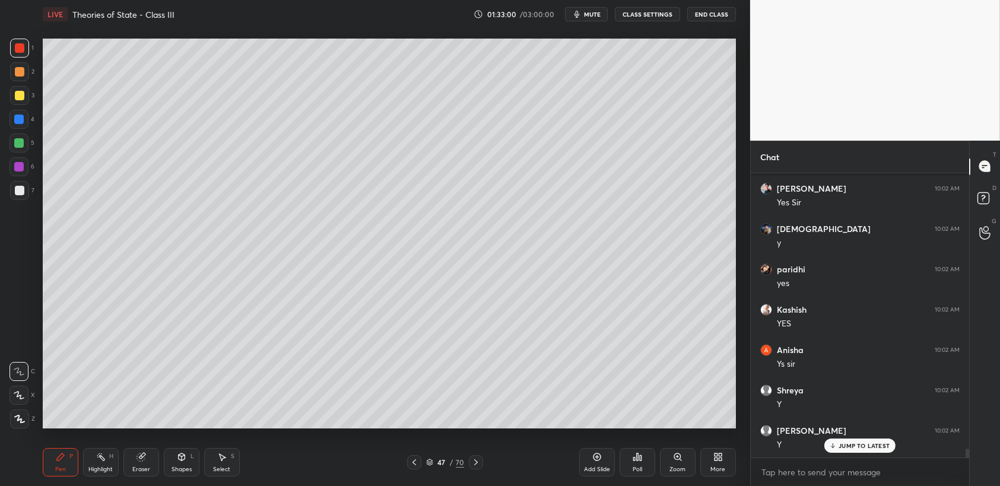
click at [476, 461] on icon at bounding box center [476, 463] width 10 height 10
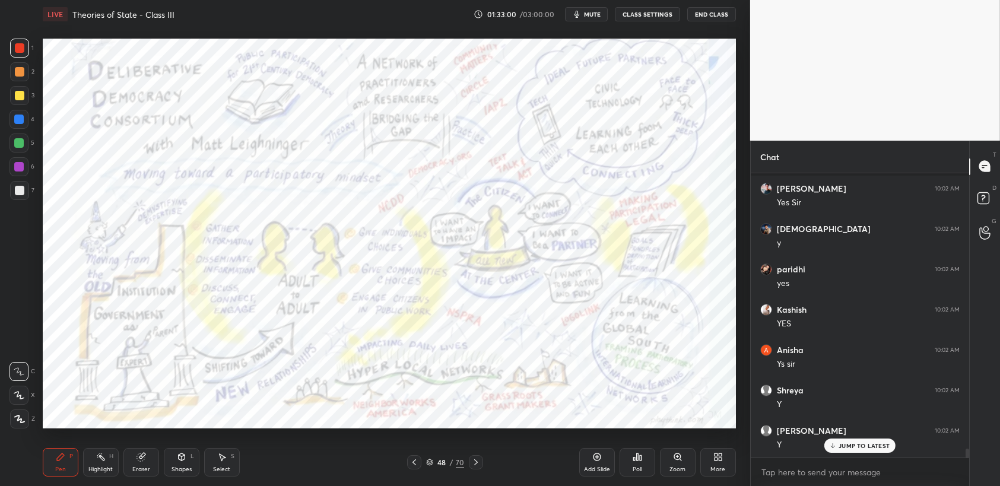
click at [474, 461] on icon at bounding box center [476, 463] width 10 height 10
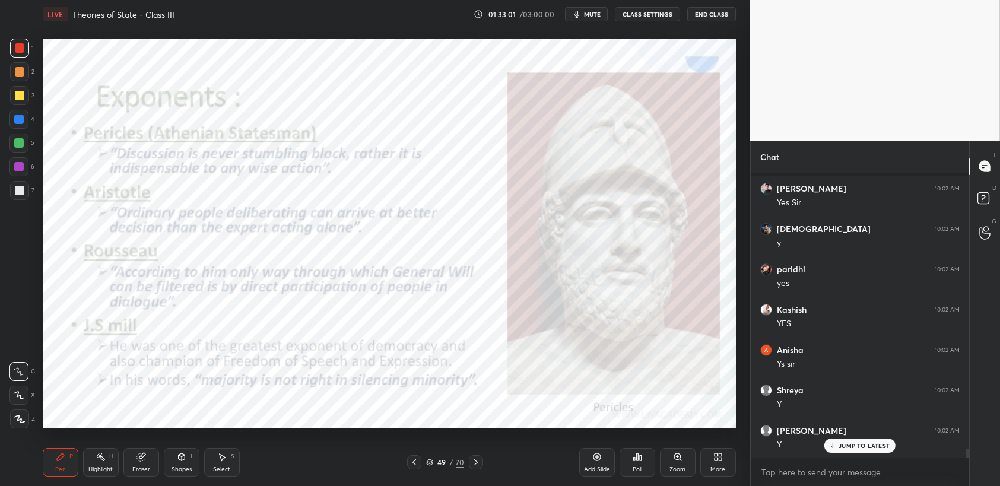
click at [471, 460] on icon at bounding box center [476, 463] width 10 height 10
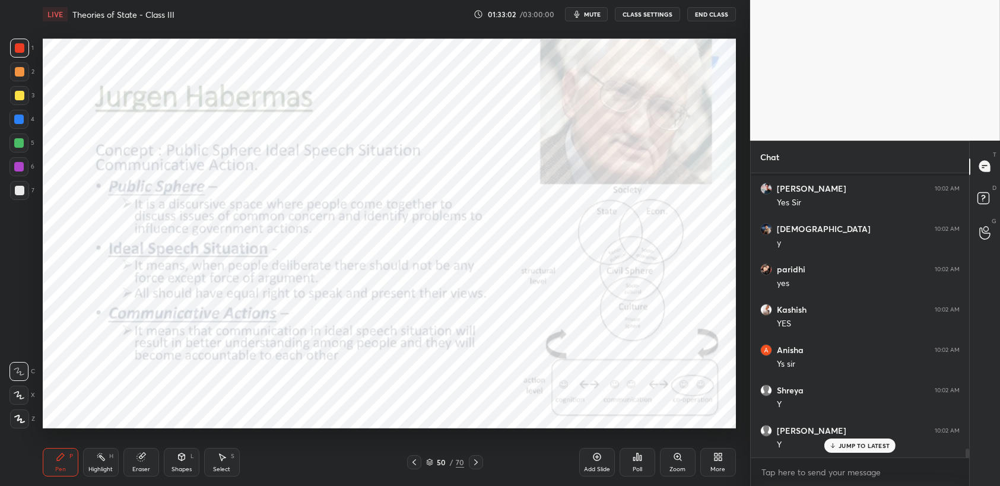
click at [472, 459] on icon at bounding box center [476, 463] width 10 height 10
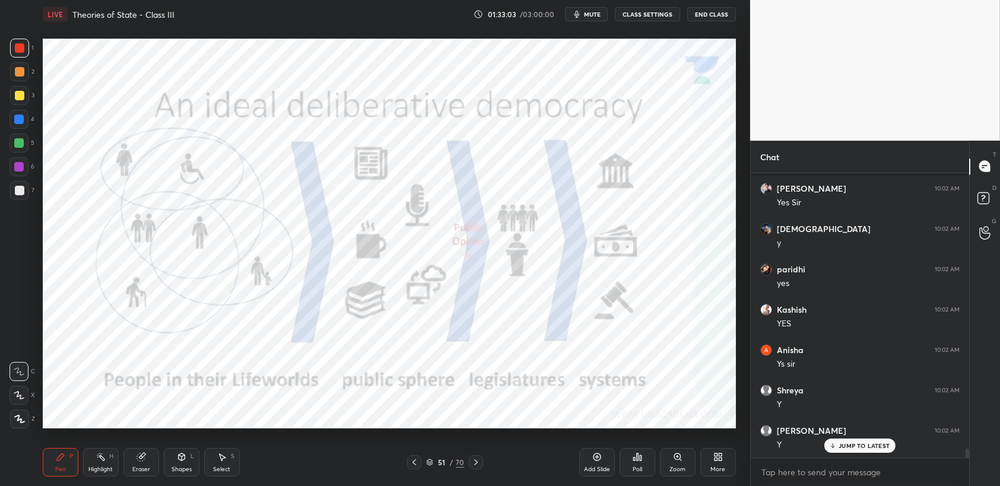
click at [407, 465] on div at bounding box center [414, 462] width 14 height 14
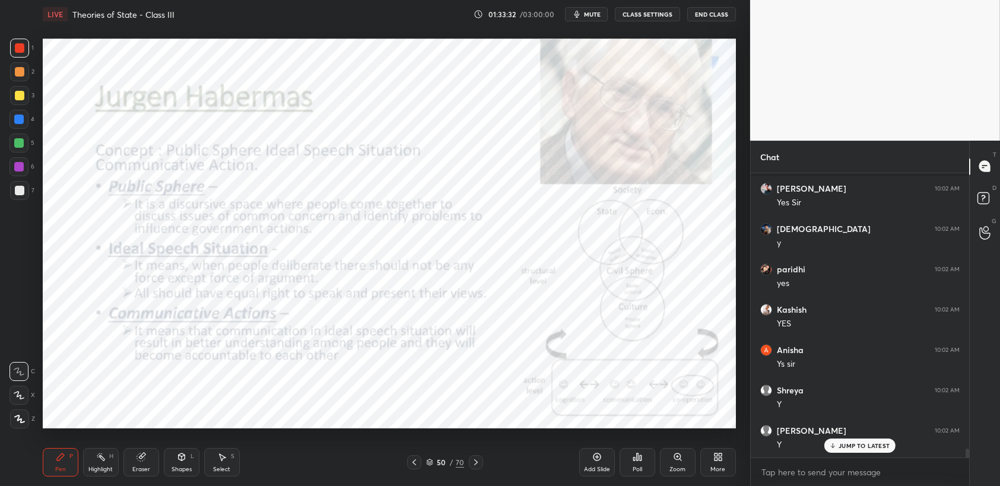
click at [589, 463] on div "Add Slide" at bounding box center [598, 462] width 36 height 29
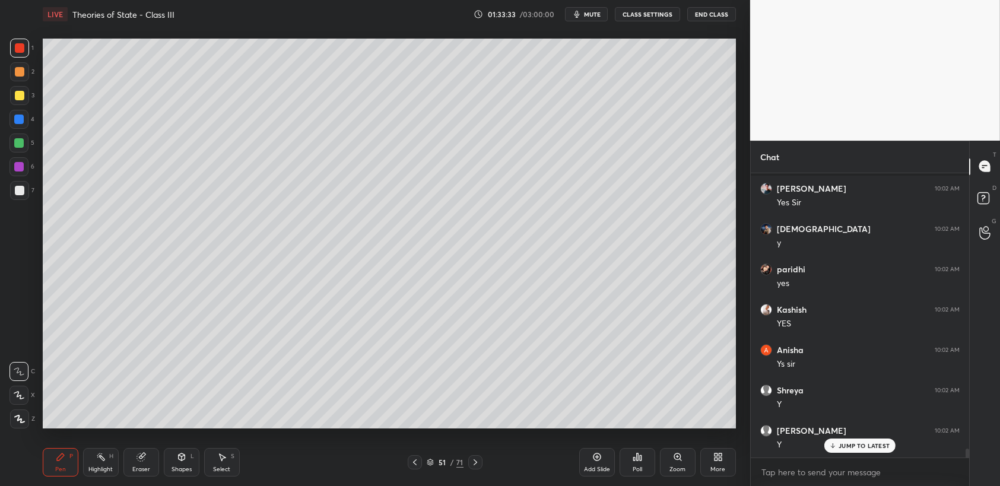
click at [11, 86] on div "2" at bounding box center [22, 74] width 24 height 24
click at [15, 86] on div at bounding box center [19, 95] width 19 height 19
click at [25, 73] on div at bounding box center [19, 71] width 19 height 19
click at [20, 70] on div at bounding box center [20, 72] width 10 height 10
click at [21, 116] on div at bounding box center [19, 120] width 10 height 10
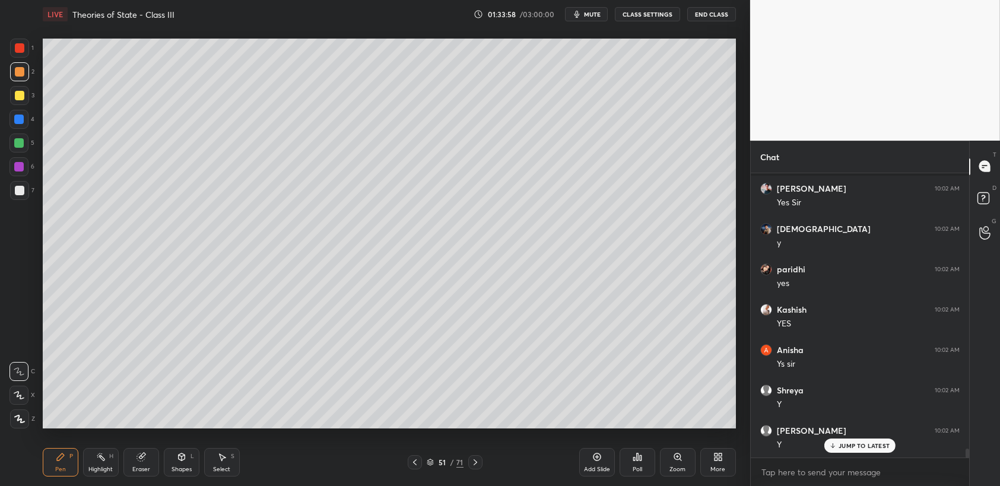
click at [30, 121] on div "4" at bounding box center [22, 119] width 25 height 19
click at [15, 105] on div at bounding box center [19, 95] width 19 height 19
click at [17, 113] on div at bounding box center [19, 119] width 19 height 19
click at [21, 122] on div at bounding box center [19, 120] width 10 height 10
click at [25, 81] on div "2" at bounding box center [22, 71] width 24 height 19
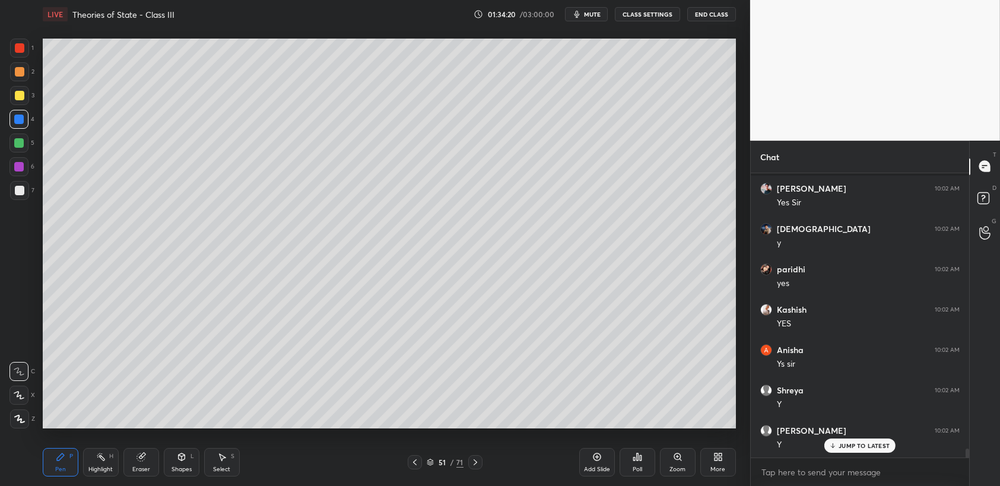
click at [25, 75] on div at bounding box center [19, 71] width 19 height 19
click at [23, 62] on div "1" at bounding box center [22, 51] width 24 height 24
click at [26, 56] on div at bounding box center [19, 48] width 19 height 19
click at [8, 113] on div "1 2 3 4 5 6 7 C X Z C X Z E E Erase all H H" at bounding box center [19, 234] width 38 height 390
click at [15, 113] on div at bounding box center [19, 119] width 19 height 19
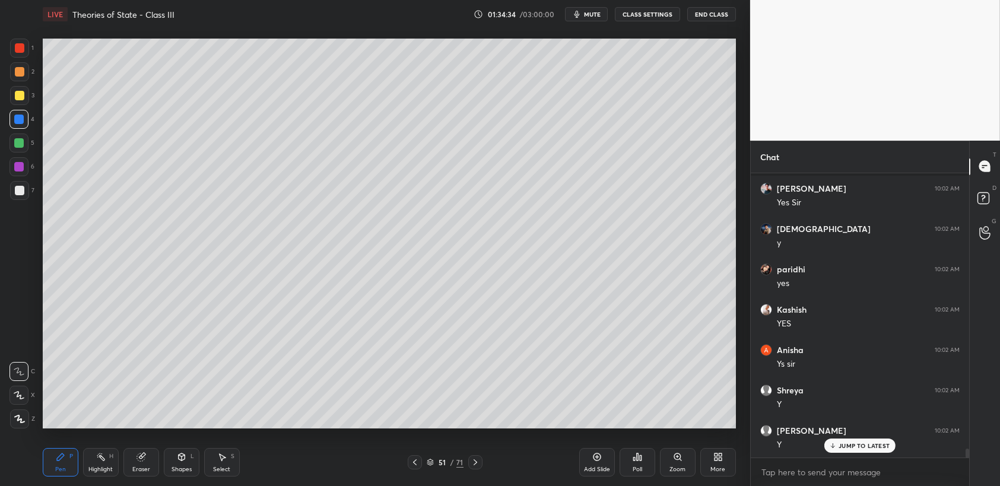
click at [22, 120] on div at bounding box center [19, 120] width 10 height 10
click at [23, 103] on div at bounding box center [19, 95] width 19 height 19
click at [27, 121] on div at bounding box center [19, 119] width 19 height 19
click at [33, 62] on div "2" at bounding box center [22, 71] width 24 height 19
click at [2, 71] on div "1 2 3 4 5 6 7 C X Z C X Z E E Erase all H H" at bounding box center [19, 234] width 38 height 390
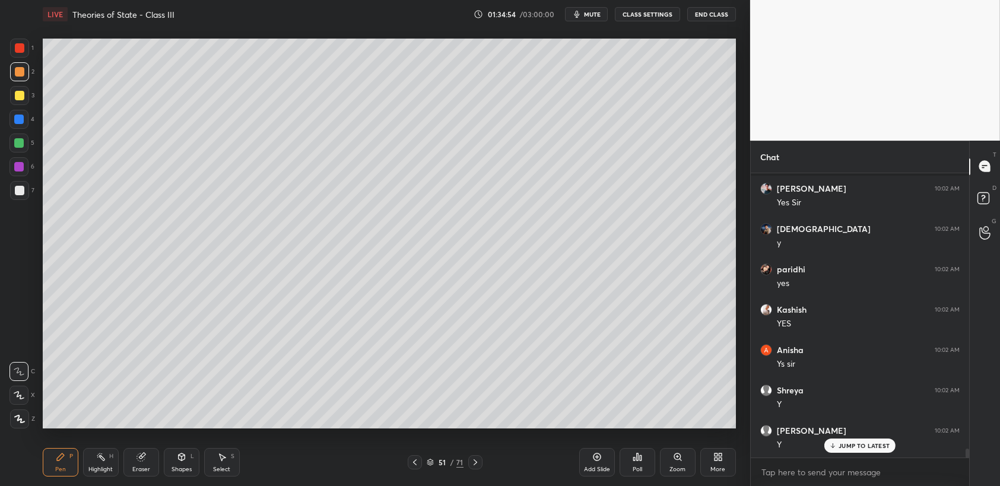
click at [14, 63] on div at bounding box center [19, 71] width 19 height 19
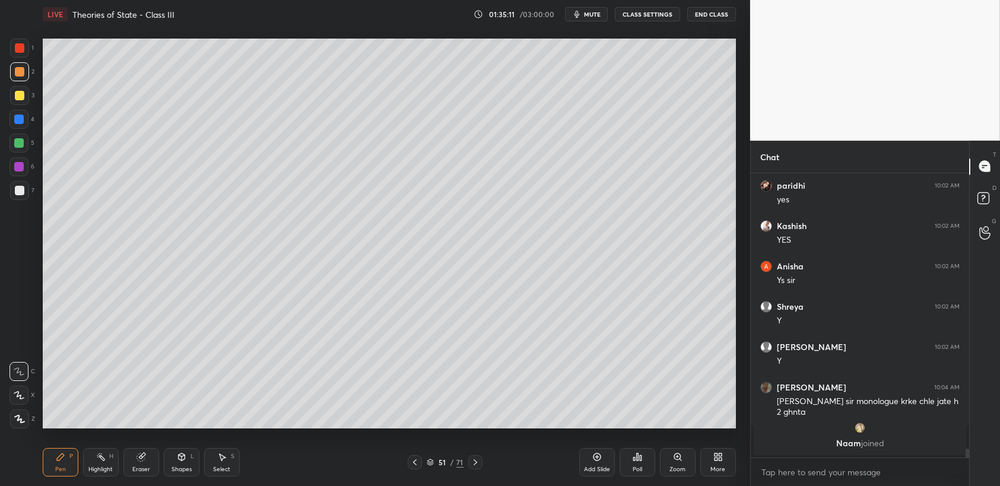
click at [8, 110] on div "1 2 3 4 5 6 7 C X Z C X Z E E Erase all H H" at bounding box center [19, 234] width 38 height 390
click at [12, 104] on div at bounding box center [19, 95] width 19 height 19
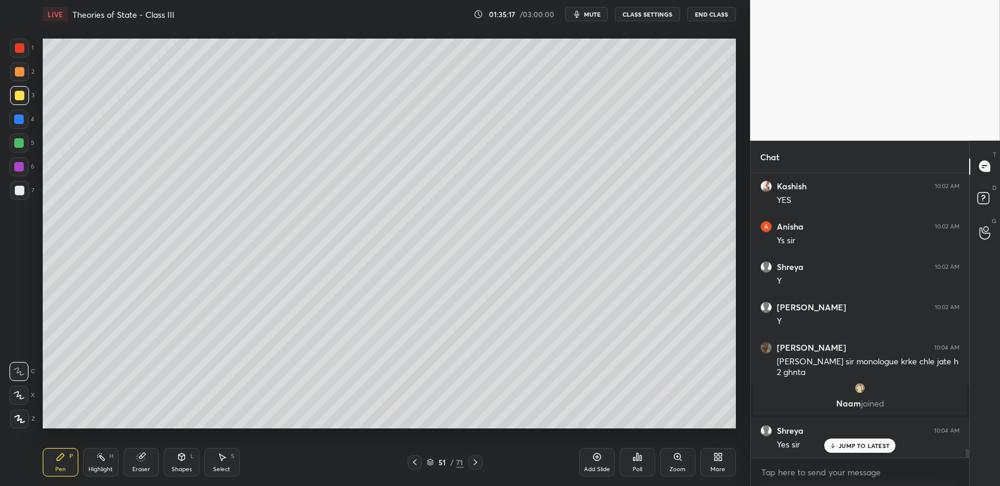
click at [26, 61] on div "1" at bounding box center [22, 51] width 24 height 24
click at [29, 56] on div "1" at bounding box center [22, 48] width 24 height 19
click at [18, 143] on div at bounding box center [19, 143] width 10 height 10
click at [23, 147] on div at bounding box center [19, 143] width 10 height 10
click at [20, 164] on div at bounding box center [19, 167] width 10 height 10
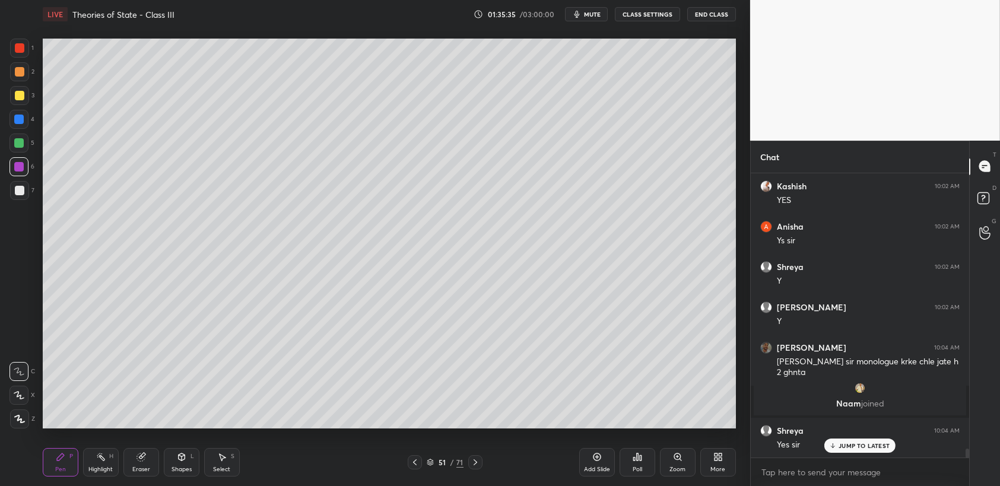
click at [26, 167] on div at bounding box center [19, 166] width 19 height 19
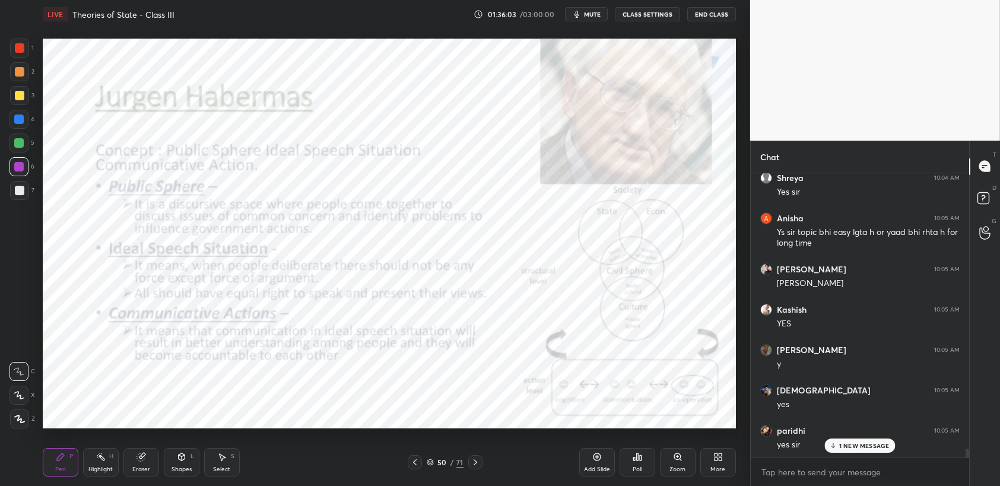
scroll to position [9045, 0]
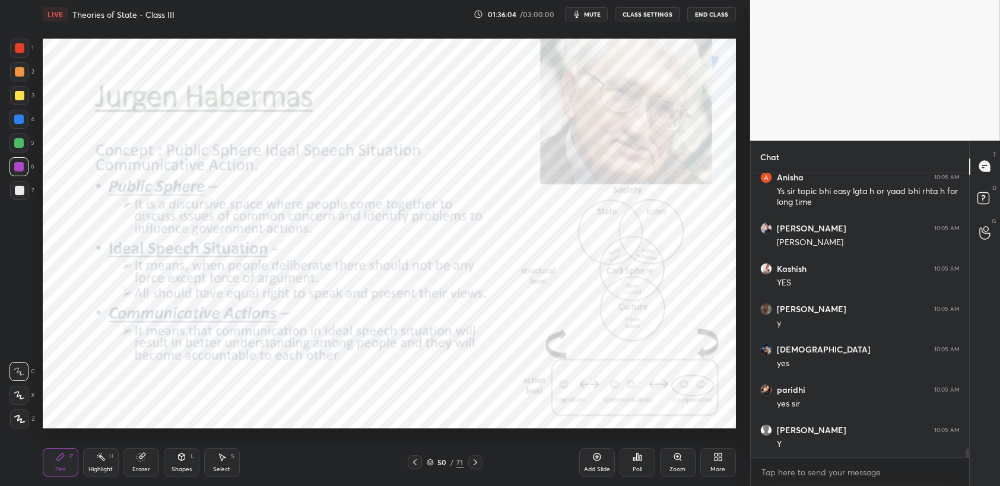
click at [4, 33] on div "1 2 3 4 5 6 7 C X Z C X Z E E Erase all H H LIVE Theories of State - Class III …" at bounding box center [370, 243] width 741 height 486
click at [18, 50] on div at bounding box center [20, 48] width 10 height 10
click at [24, 54] on div at bounding box center [19, 48] width 19 height 19
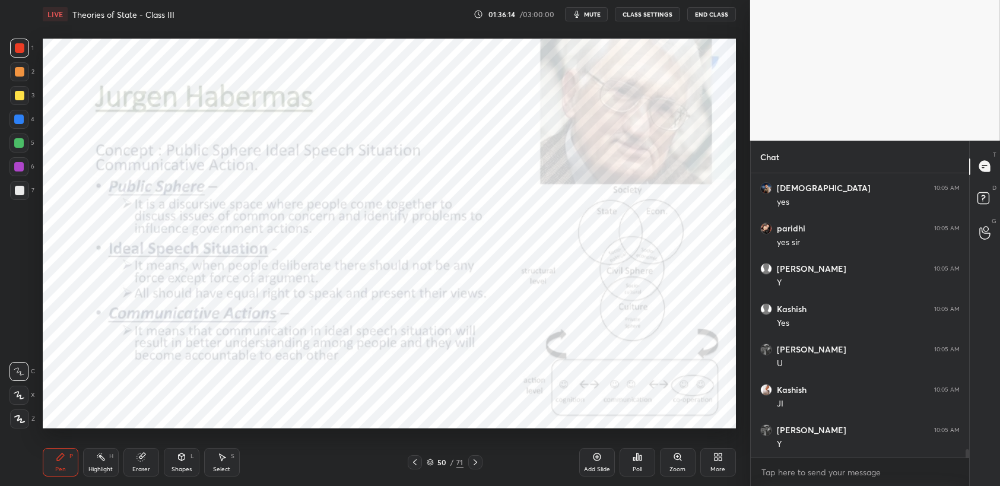
scroll to position [9246, 0]
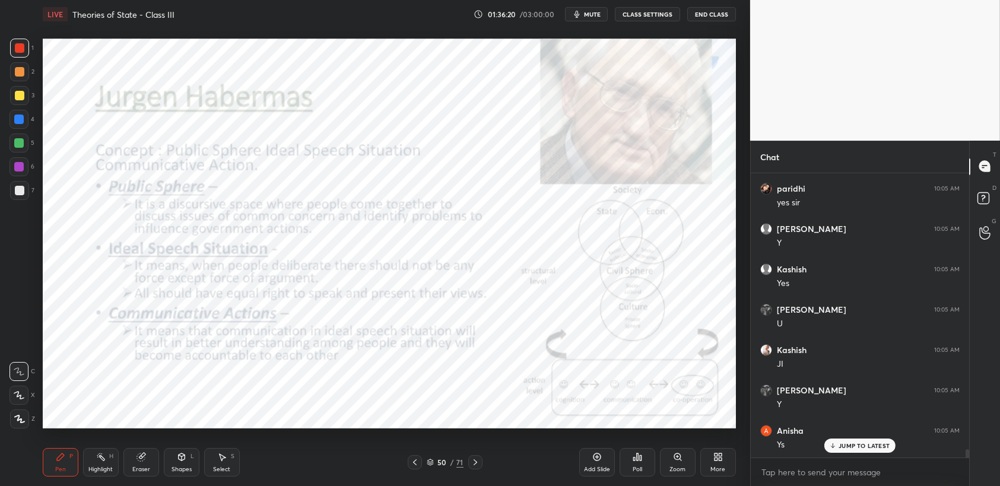
click at [226, 463] on div "Select S" at bounding box center [222, 462] width 36 height 29
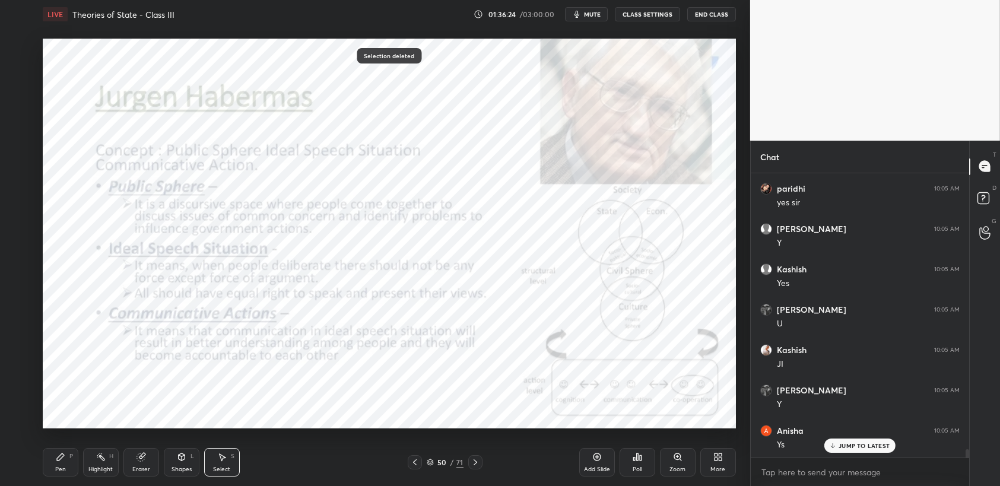
click at [72, 473] on div "Pen P" at bounding box center [61, 462] width 36 height 29
click at [72, 470] on div "Pen P" at bounding box center [61, 462] width 36 height 29
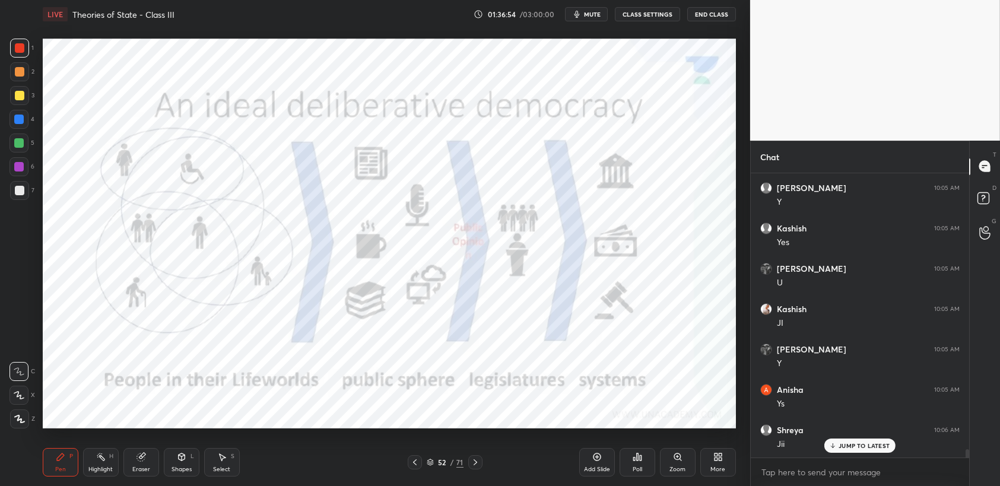
scroll to position [9327, 0]
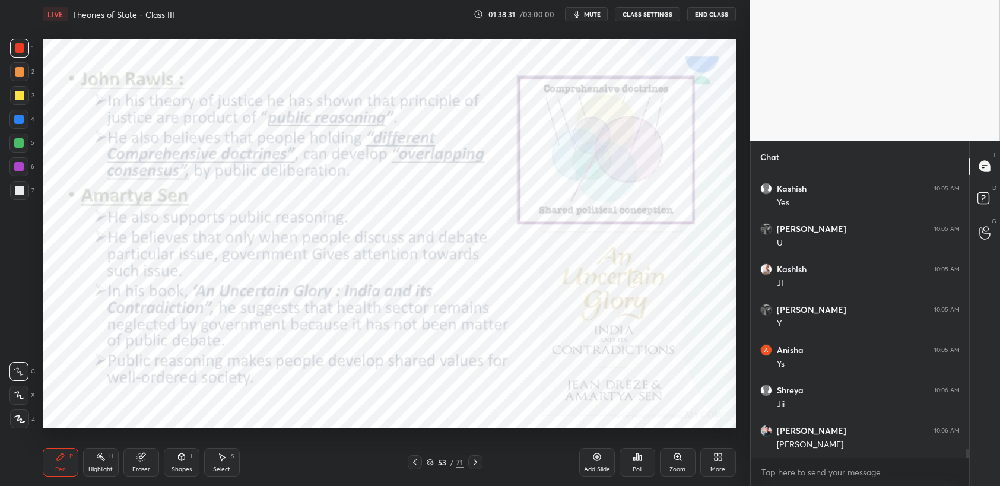
click at [594, 458] on icon at bounding box center [597, 458] width 8 height 8
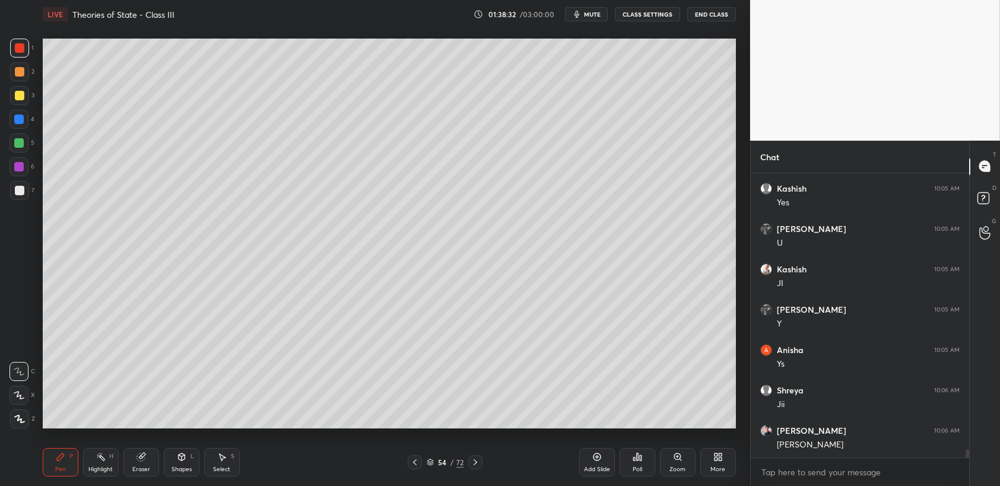
click at [29, 138] on div "5" at bounding box center [22, 143] width 25 height 19
click at [23, 135] on div at bounding box center [19, 143] width 19 height 19
click at [20, 97] on div at bounding box center [20, 96] width 10 height 10
click at [21, 95] on div at bounding box center [20, 96] width 10 height 10
click at [26, 151] on div at bounding box center [19, 143] width 19 height 19
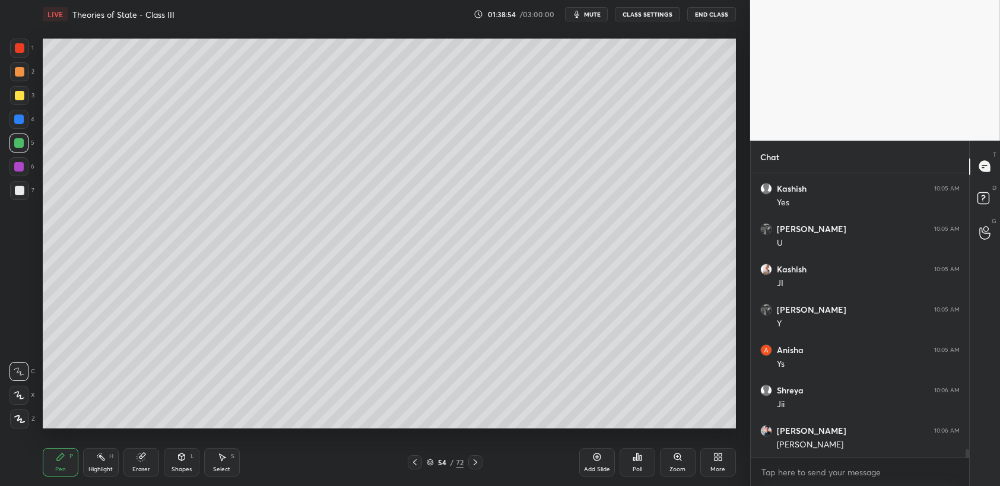
click at [21, 151] on div at bounding box center [19, 143] width 19 height 19
click at [42, 149] on div "Setting up your live class Poll for secs No correct answer Start poll" at bounding box center [389, 234] width 703 height 410
click at [25, 62] on div at bounding box center [19, 71] width 19 height 19
click at [16, 79] on div at bounding box center [19, 71] width 19 height 19
click at [20, 78] on div at bounding box center [19, 71] width 19 height 19
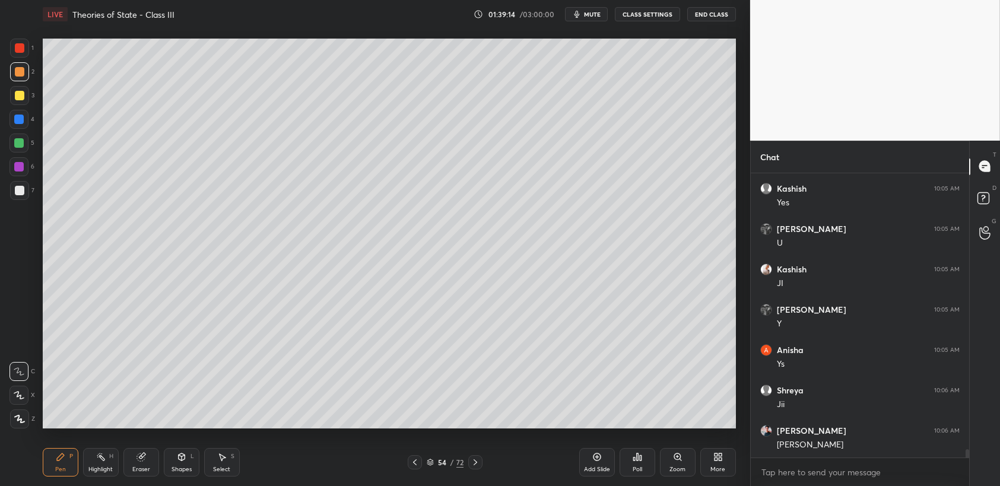
click at [15, 143] on div at bounding box center [19, 143] width 10 height 10
click at [32, 99] on div "3" at bounding box center [22, 95] width 24 height 19
click at [32, 103] on div "3" at bounding box center [22, 95] width 24 height 19
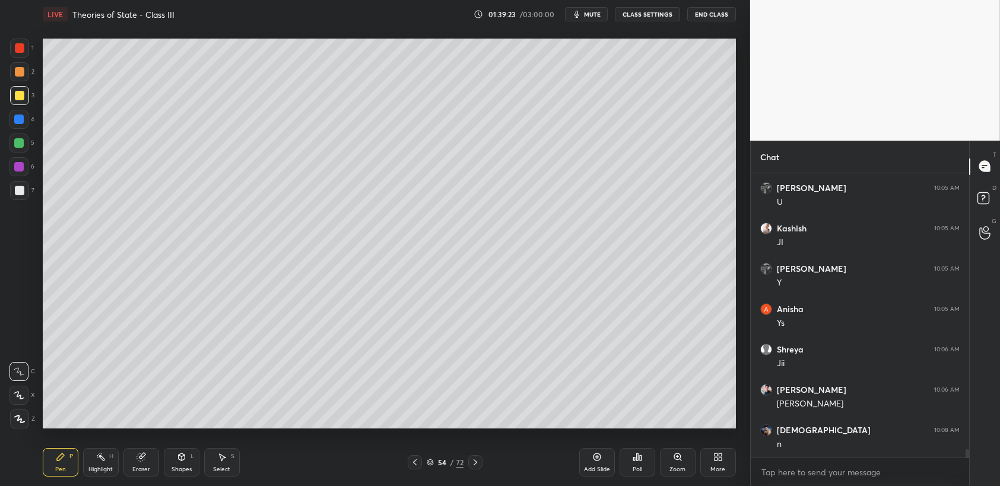
scroll to position [9407, 0]
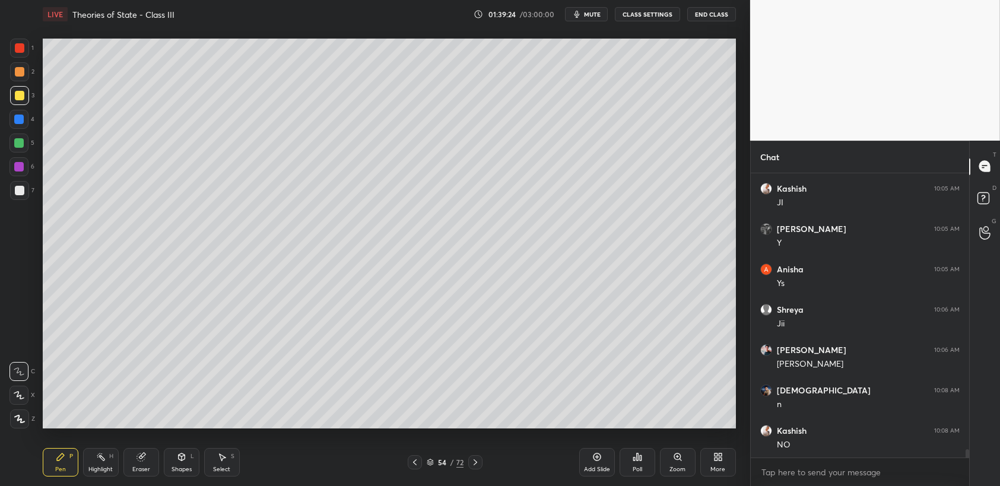
click at [19, 156] on div "5" at bounding box center [22, 146] width 25 height 24
click at [30, 148] on div "5" at bounding box center [22, 143] width 25 height 19
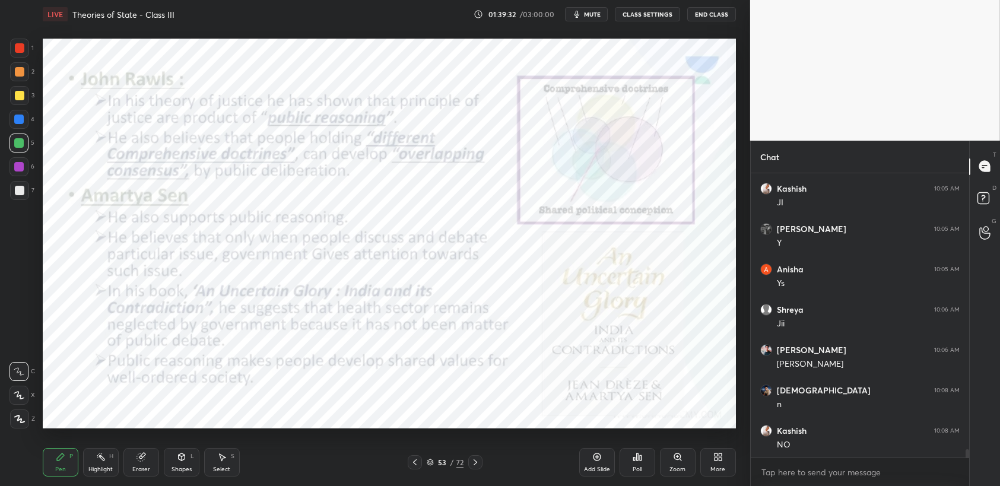
scroll to position [9448, 0]
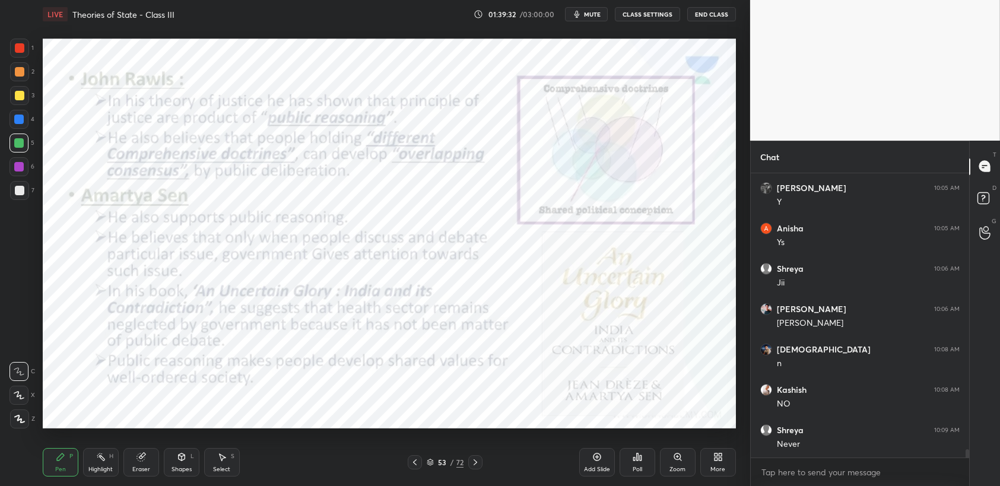
click at [21, 56] on div at bounding box center [19, 48] width 19 height 19
click at [33, 52] on div "1" at bounding box center [22, 48] width 24 height 19
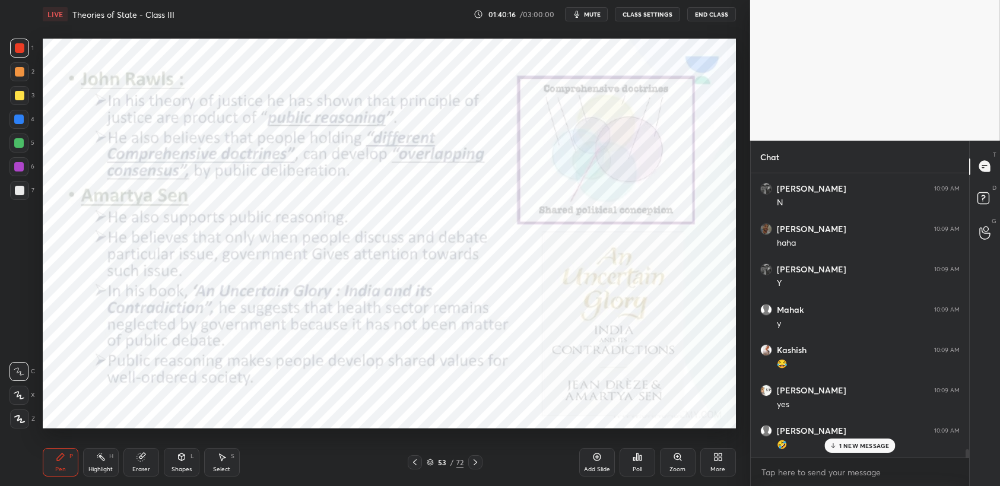
scroll to position [9771, 0]
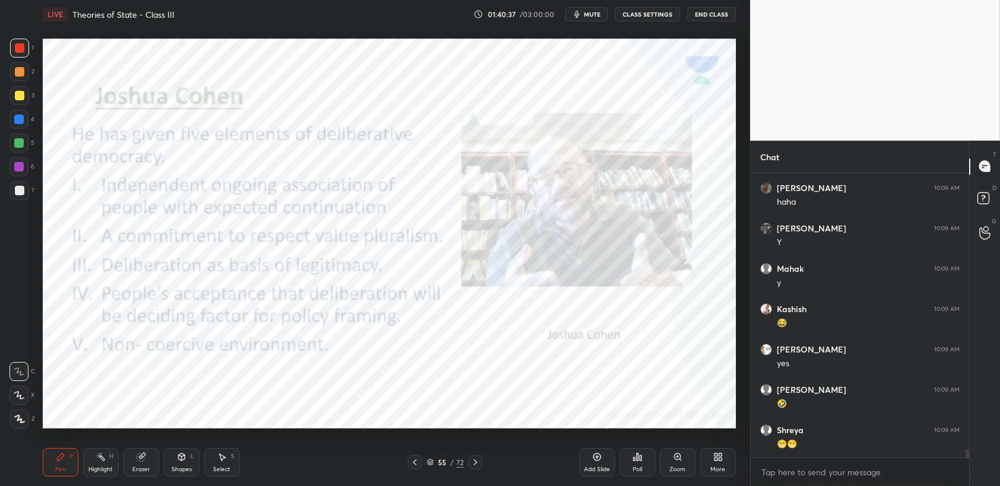
click at [23, 52] on div at bounding box center [20, 48] width 10 height 10
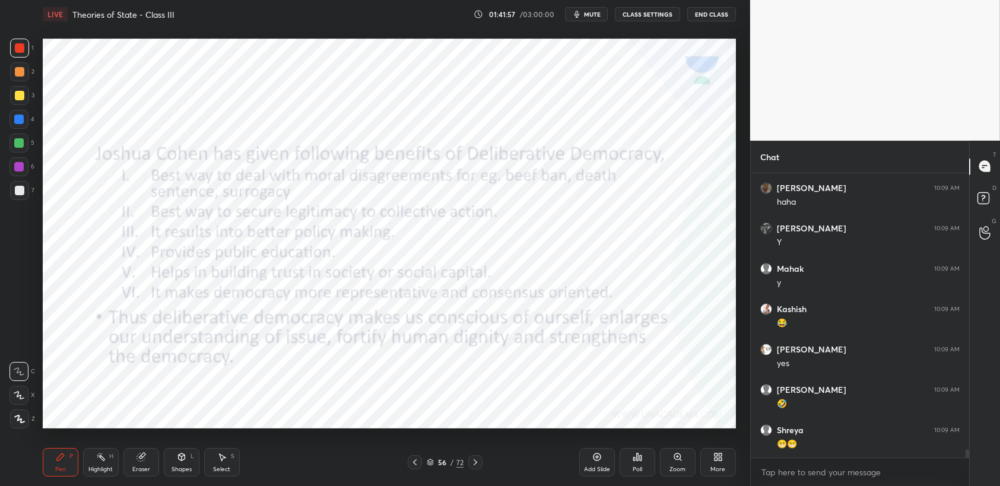
click at [0, 67] on div "1 2 3 4 5 6 7 C X Z C X Z E E Erase all H H" at bounding box center [19, 234] width 38 height 390
click at [17, 71] on div at bounding box center [20, 72] width 10 height 10
click at [10, 102] on div "3" at bounding box center [22, 95] width 24 height 19
click at [30, 105] on div "3" at bounding box center [22, 98] width 24 height 24
click at [21, 124] on div at bounding box center [19, 119] width 19 height 19
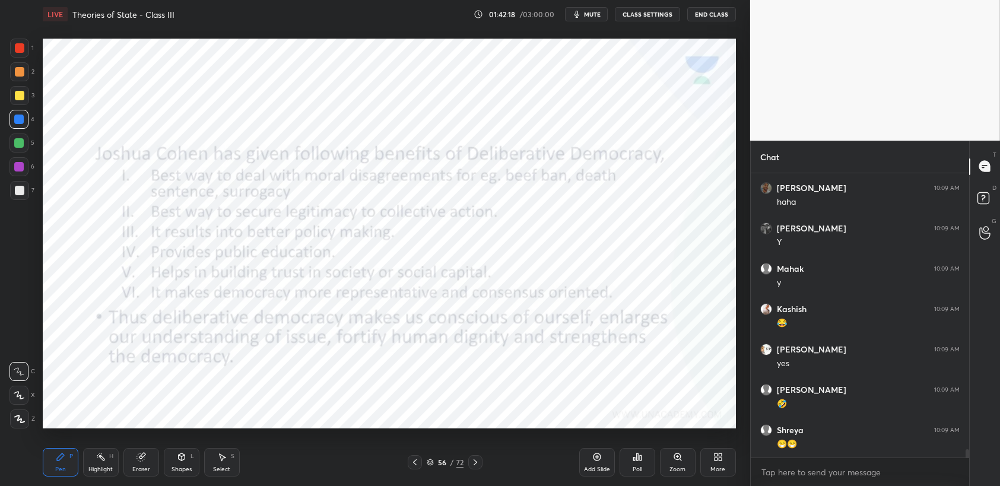
click at [227, 458] on div "Select S" at bounding box center [222, 462] width 36 height 29
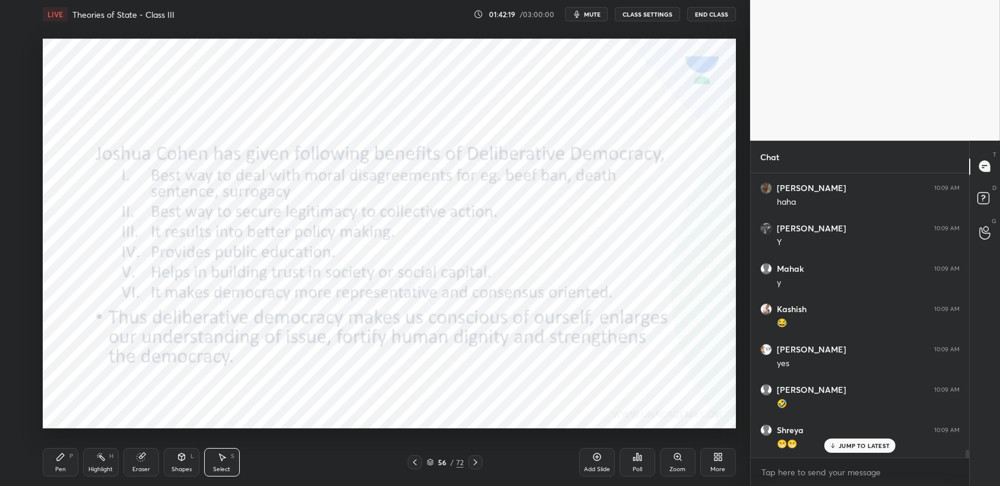
scroll to position [9822, 0]
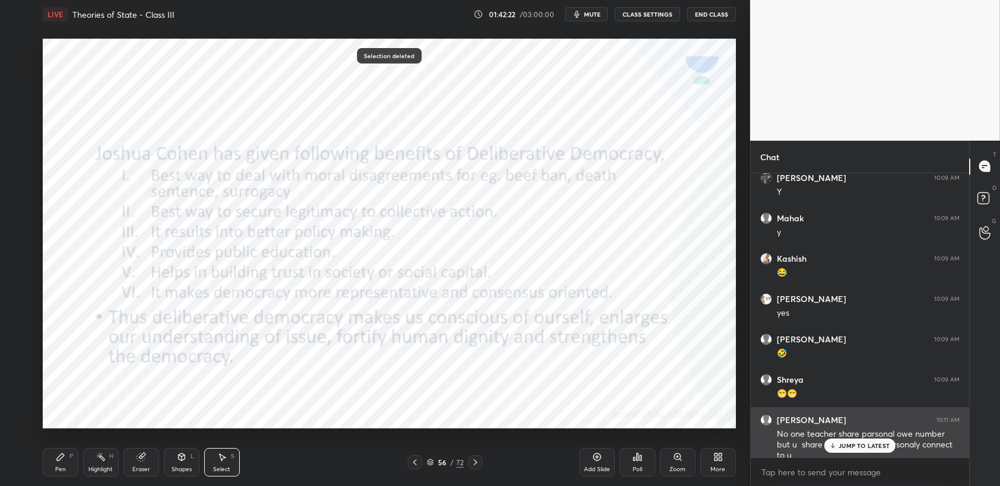
click at [848, 445] on p "JUMP TO LATEST" at bounding box center [864, 445] width 51 height 7
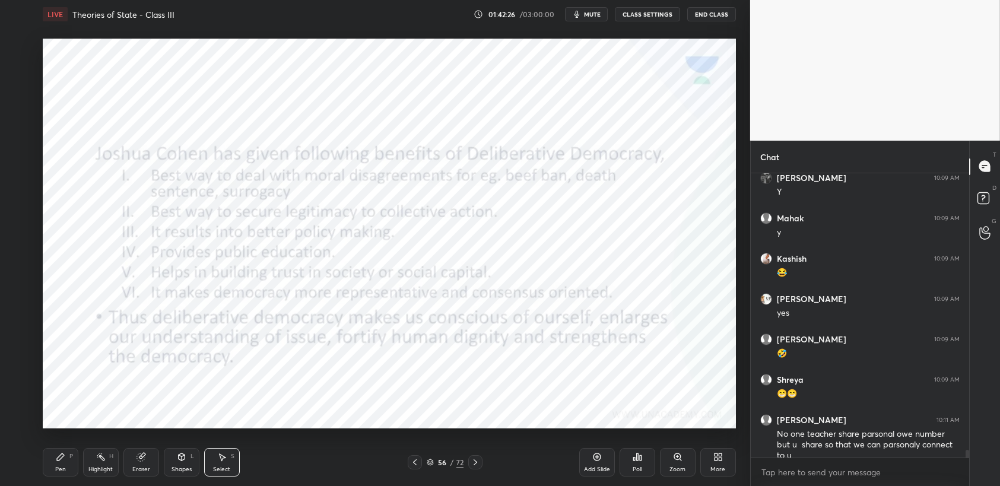
click at [62, 464] on div "Pen P" at bounding box center [61, 462] width 36 height 29
click at [432, 466] on icon at bounding box center [430, 462] width 7 height 7
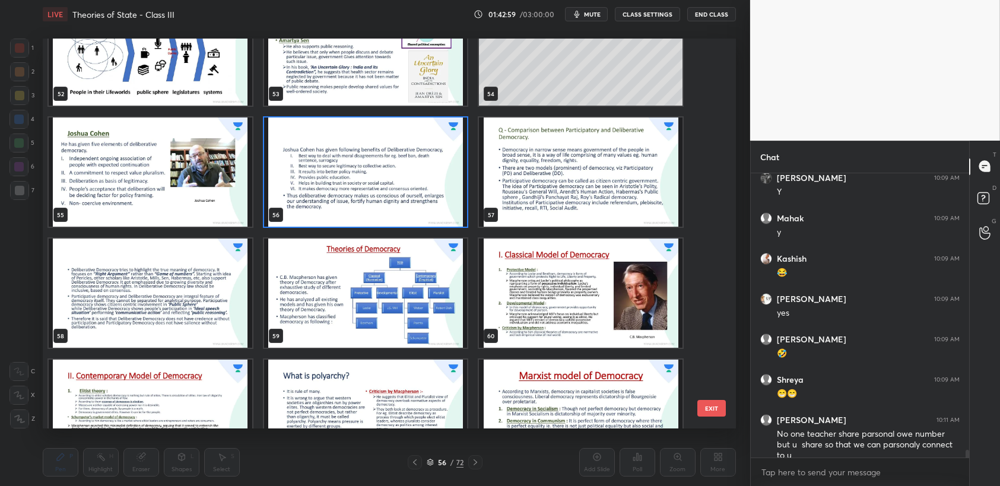
scroll to position [2108, 0]
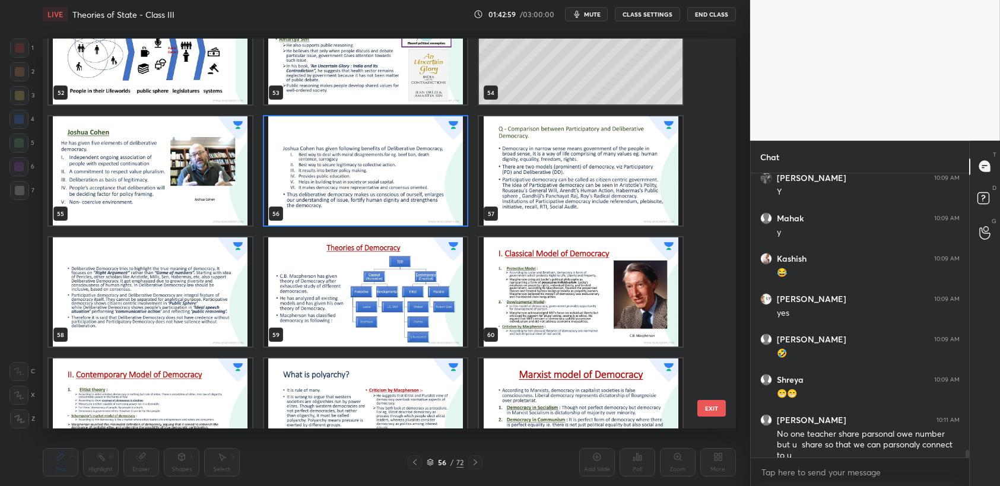
click at [577, 182] on img "grid" at bounding box center [581, 170] width 204 height 109
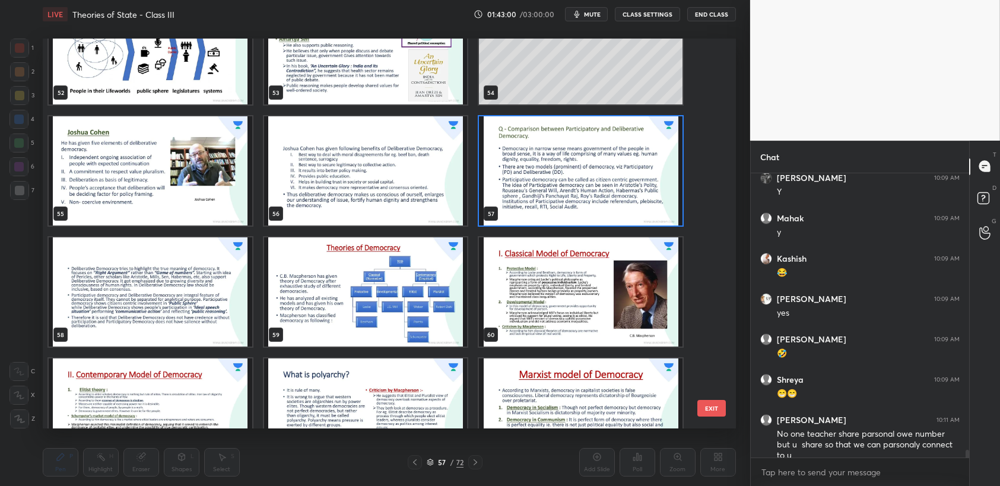
click at [581, 183] on img "grid" at bounding box center [581, 170] width 204 height 109
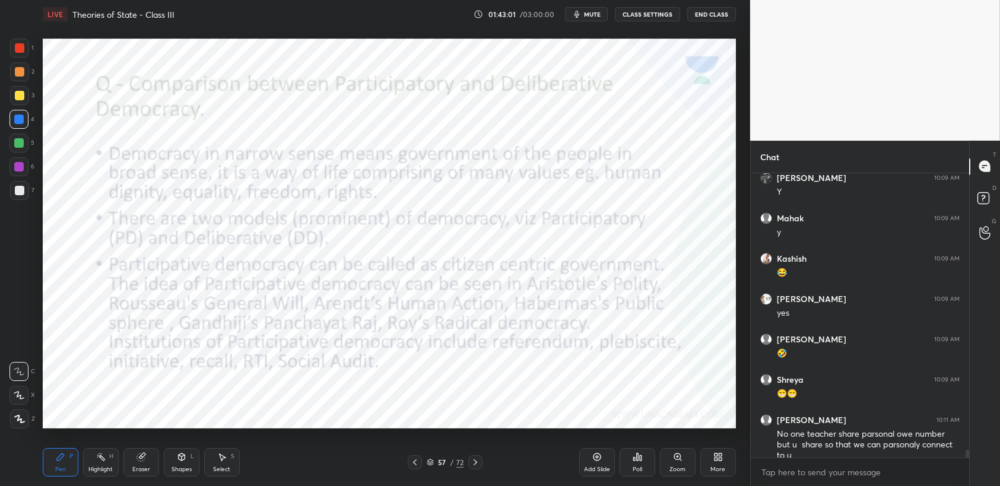
click at [35, 53] on div "1 2 3 4 5 6 7 C X Z C X Z E E Erase all H H" at bounding box center [19, 234] width 38 height 390
click at [28, 57] on div "1" at bounding box center [22, 48] width 24 height 19
click at [30, 53] on div "1" at bounding box center [22, 48] width 24 height 19
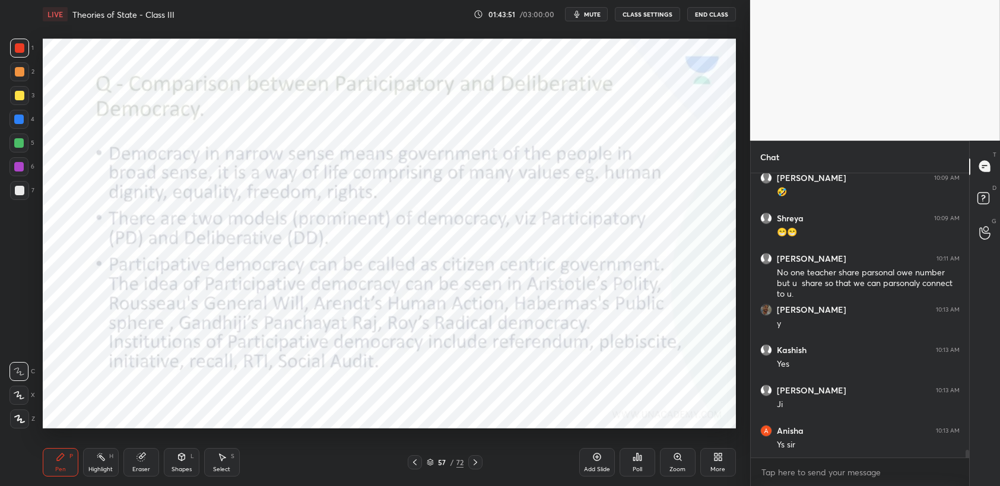
scroll to position [10024, 0]
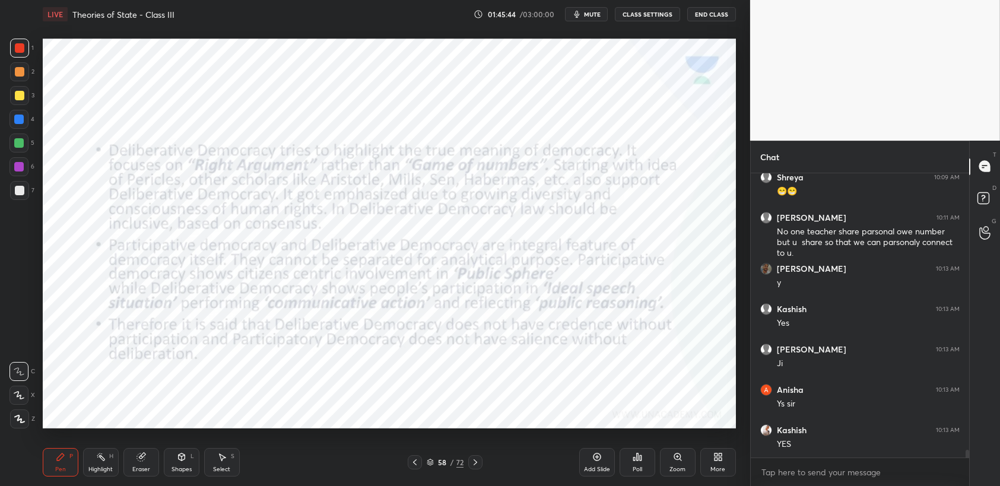
click at [476, 463] on icon at bounding box center [476, 463] width 10 height 10
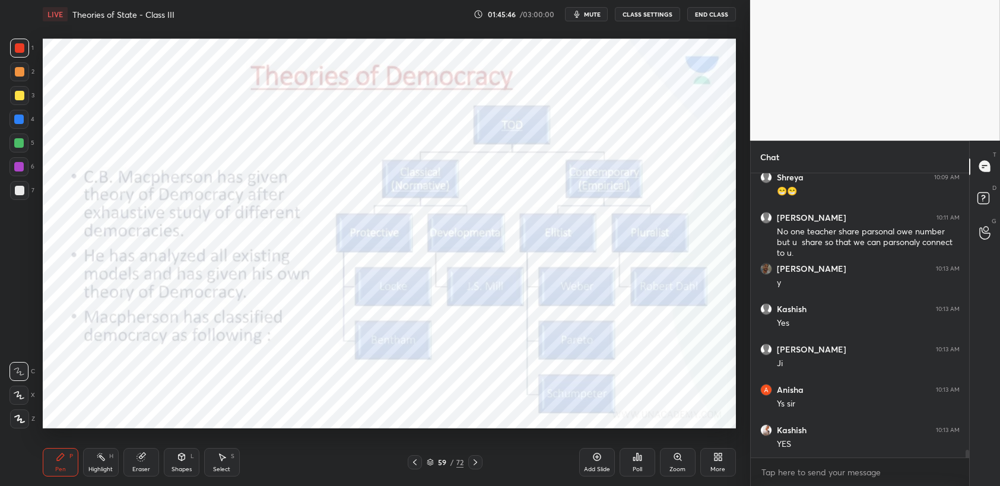
click at [415, 464] on icon at bounding box center [415, 463] width 4 height 6
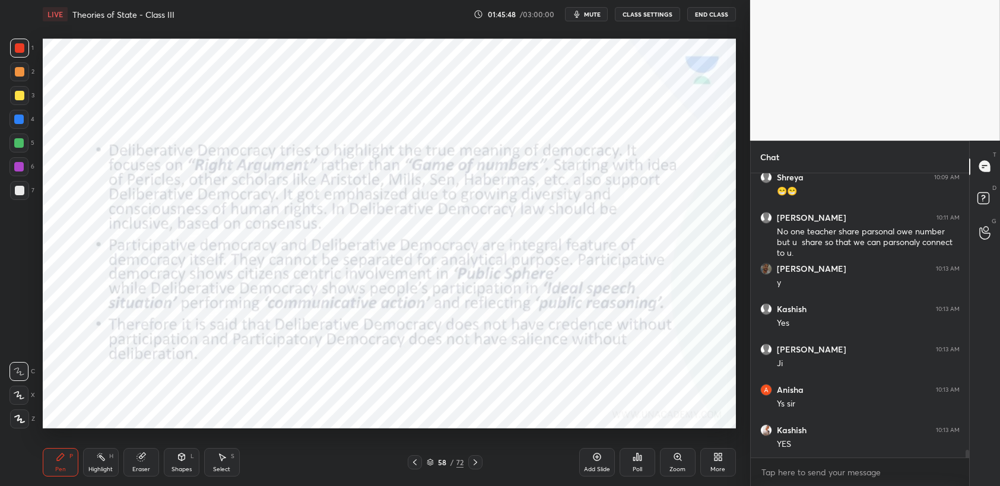
click at [476, 464] on icon at bounding box center [476, 463] width 4 height 6
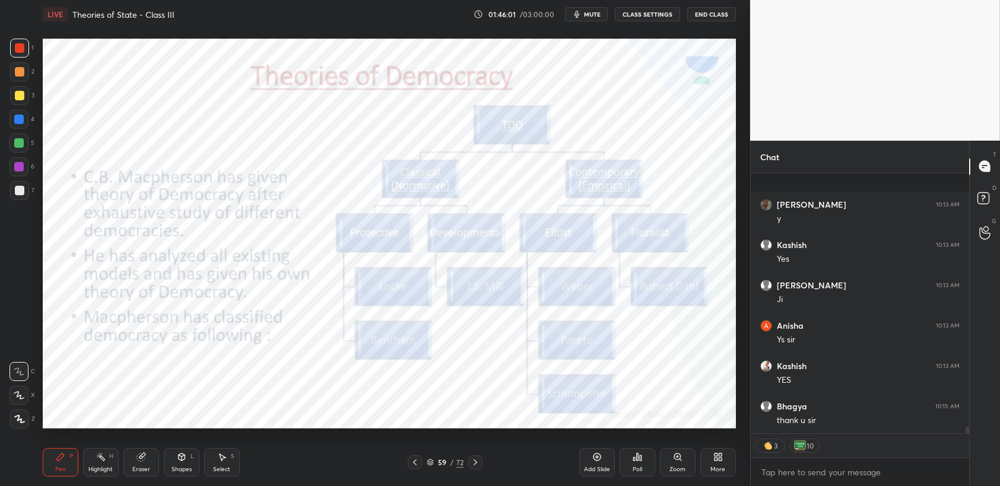
scroll to position [10169, 0]
click at [707, 15] on button "End Class" at bounding box center [712, 14] width 49 height 14
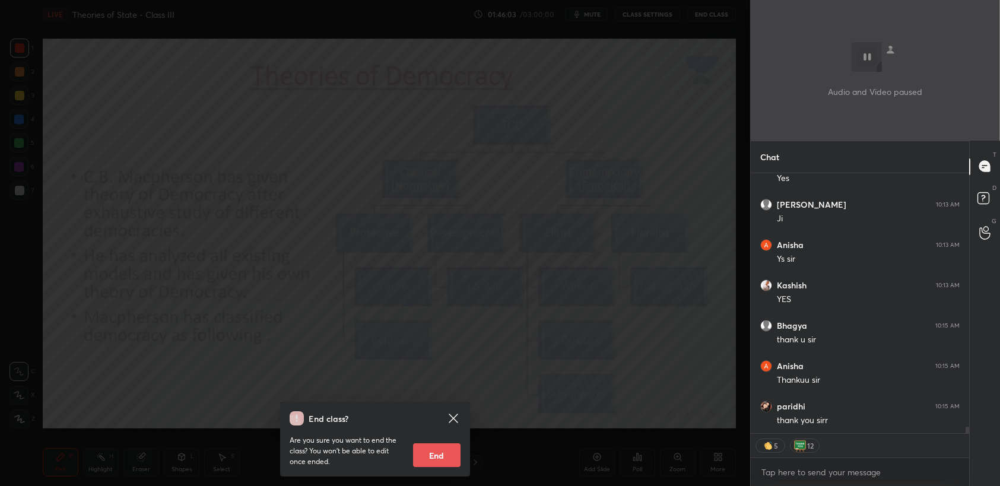
drag, startPoint x: 430, startPoint y: 460, endPoint x: 532, endPoint y: 394, distance: 121.0
click at [432, 460] on button "End" at bounding box center [437, 456] width 48 height 24
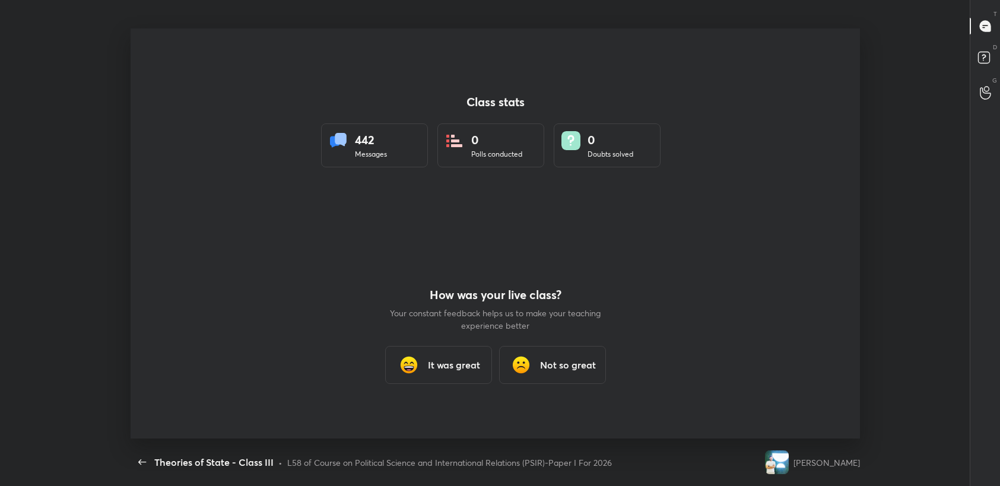
scroll to position [0, 0]
type textarea "x"
